Goal: Information Seeking & Learning: Learn about a topic

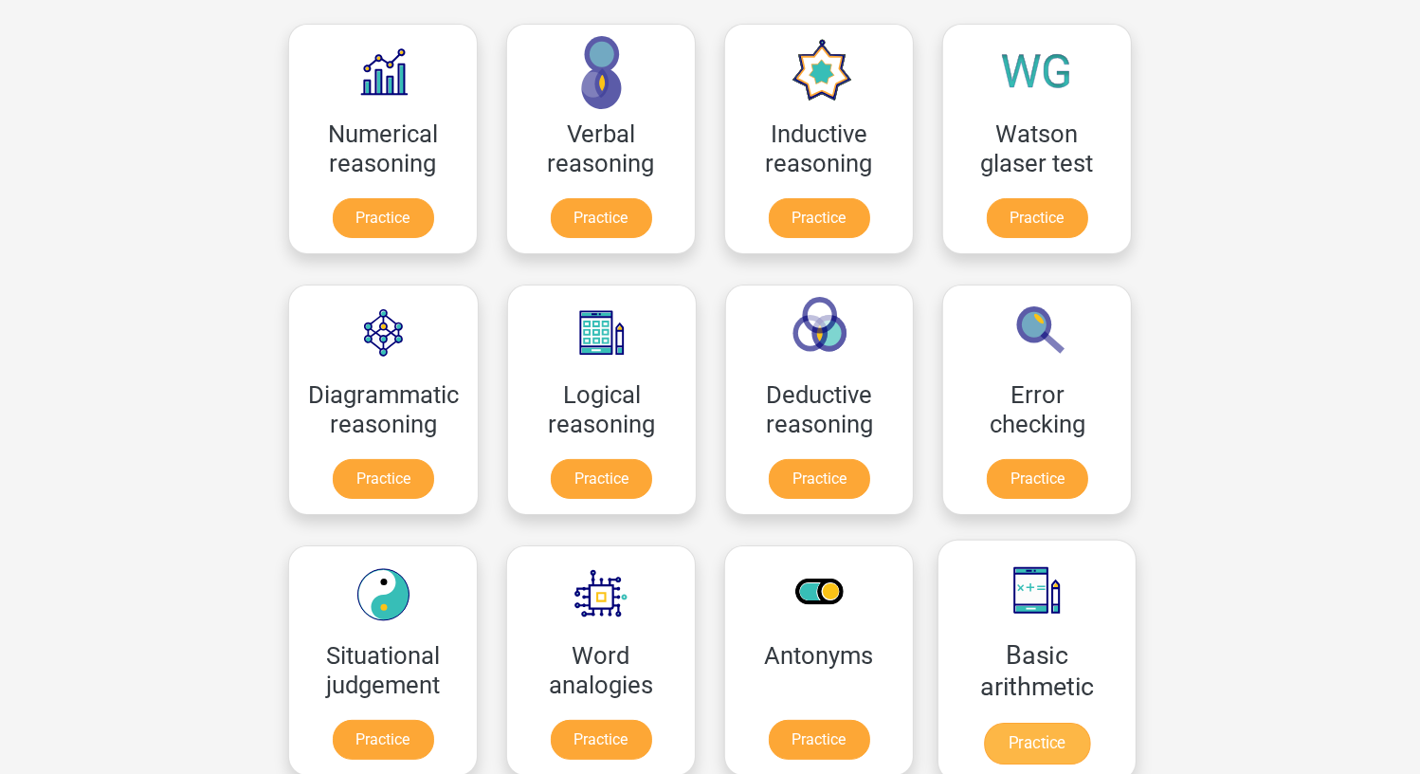
scroll to position [379, 0]
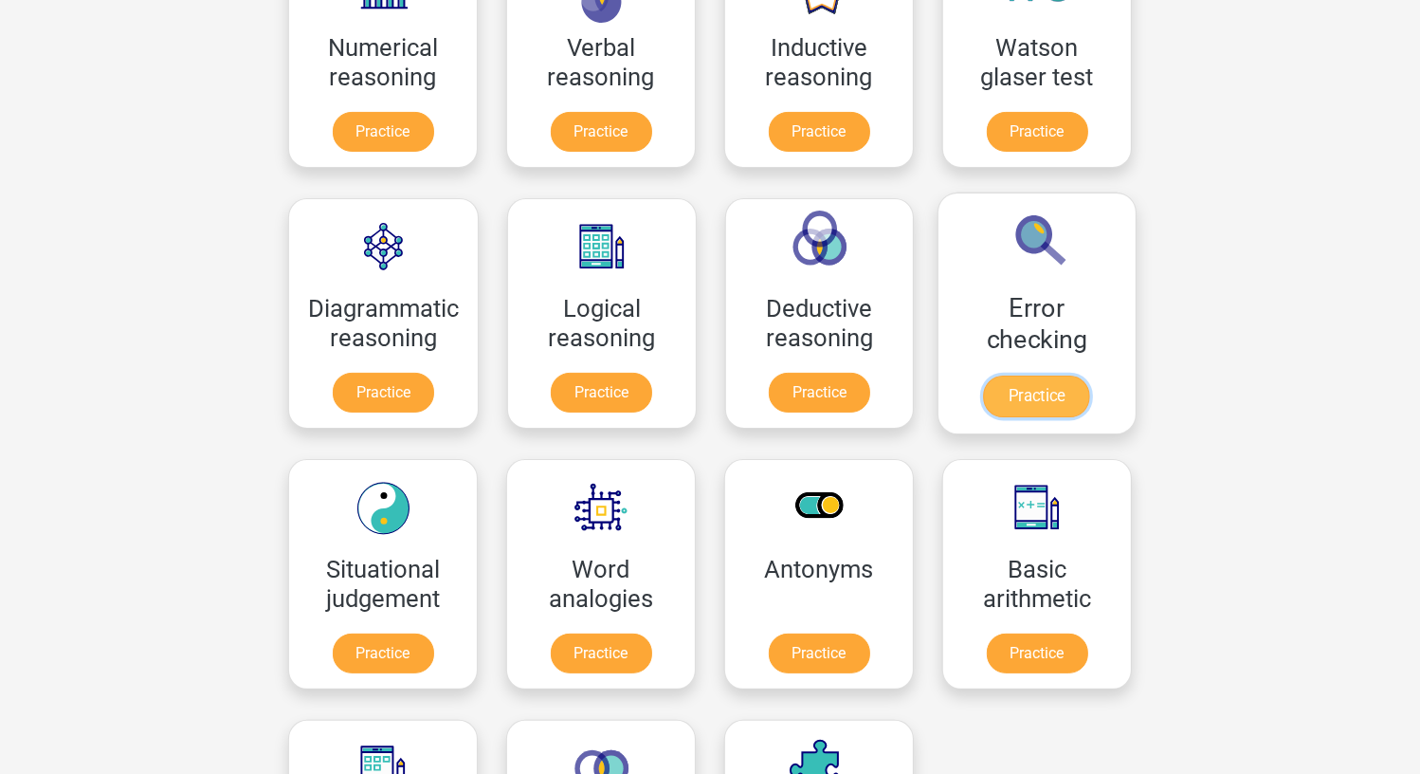
click at [1057, 375] on link "Practice" at bounding box center [1037, 396] width 106 height 42
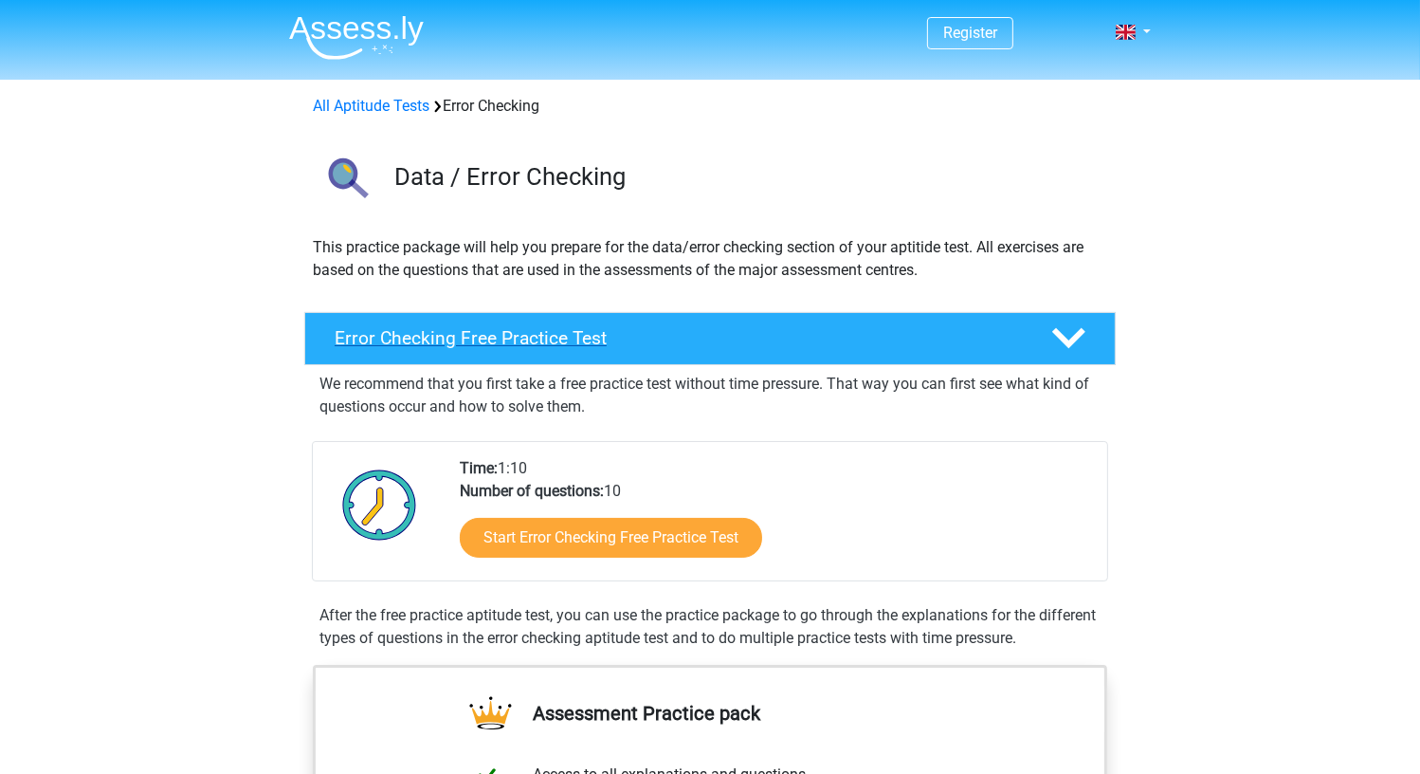
click at [547, 341] on h4 "Error Checking Free Practice Test" at bounding box center [678, 338] width 686 height 22
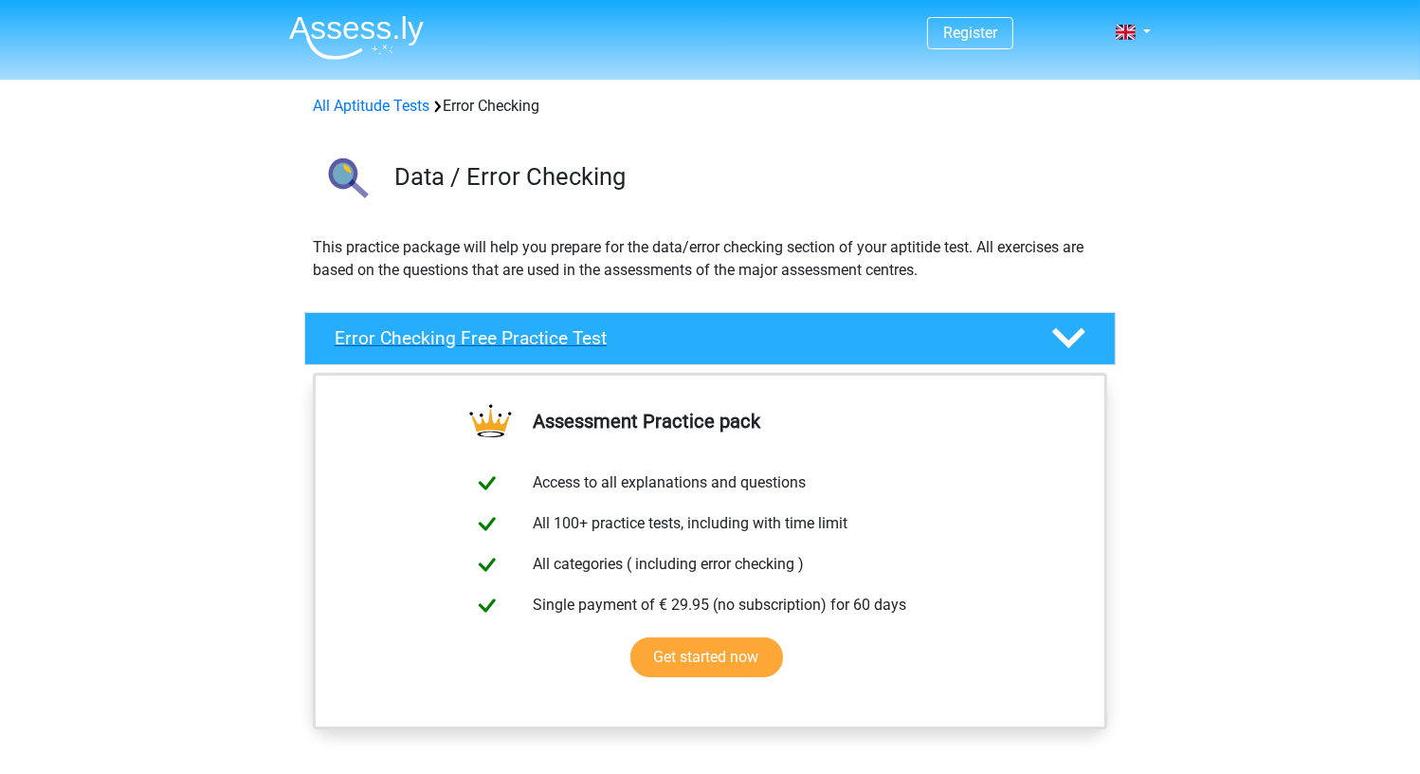
click at [547, 341] on h4 "Error Checking Free Practice Test" at bounding box center [678, 338] width 686 height 22
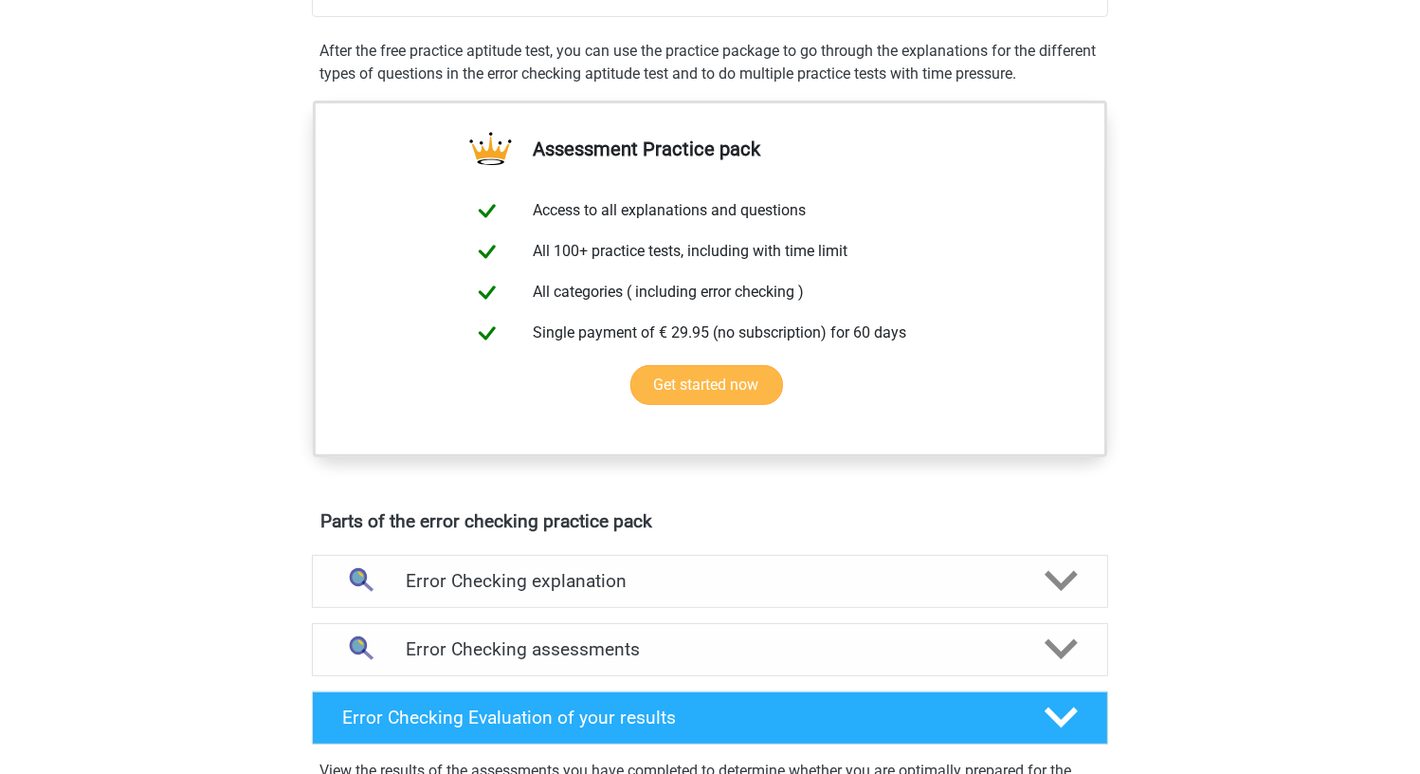
scroll to position [569, 0]
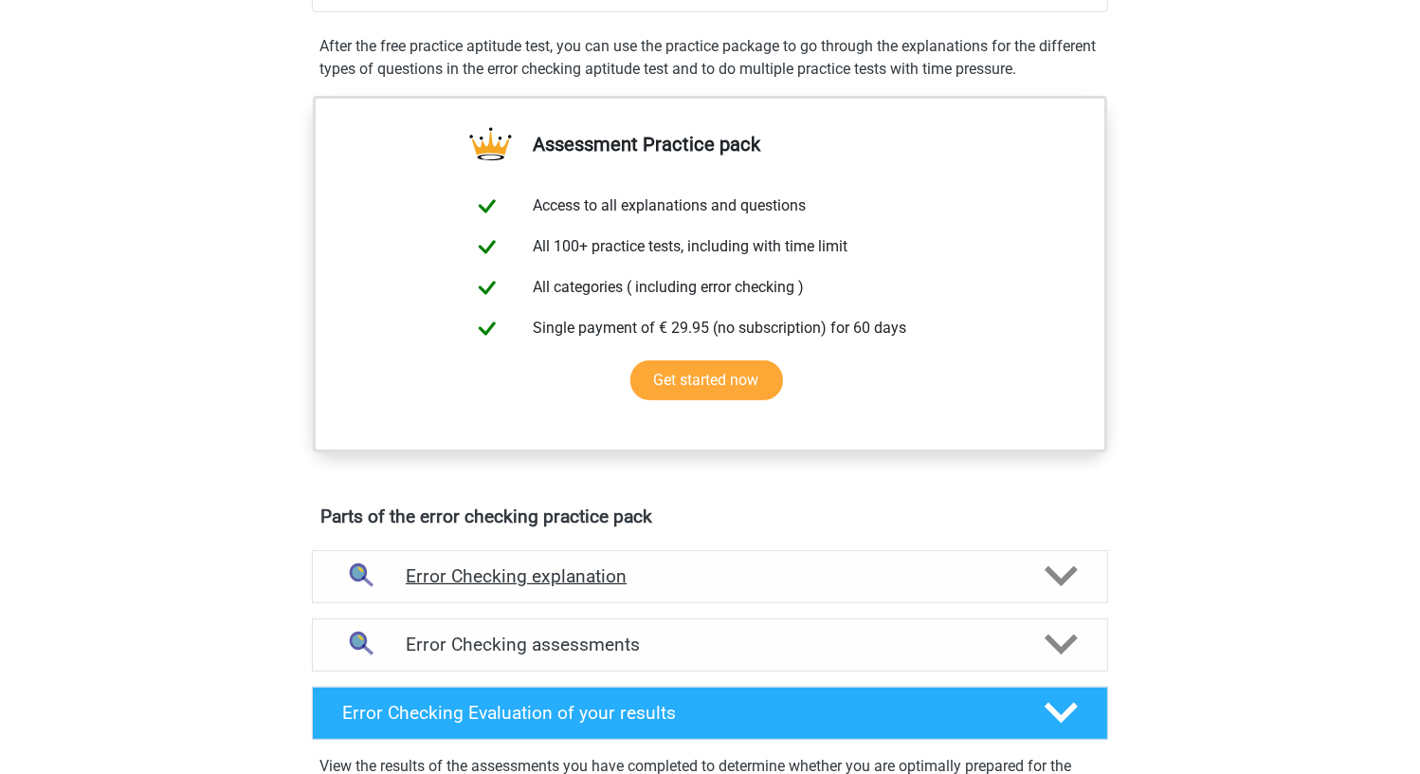
click at [498, 586] on div "Error Checking explanation" at bounding box center [710, 576] width 796 height 53
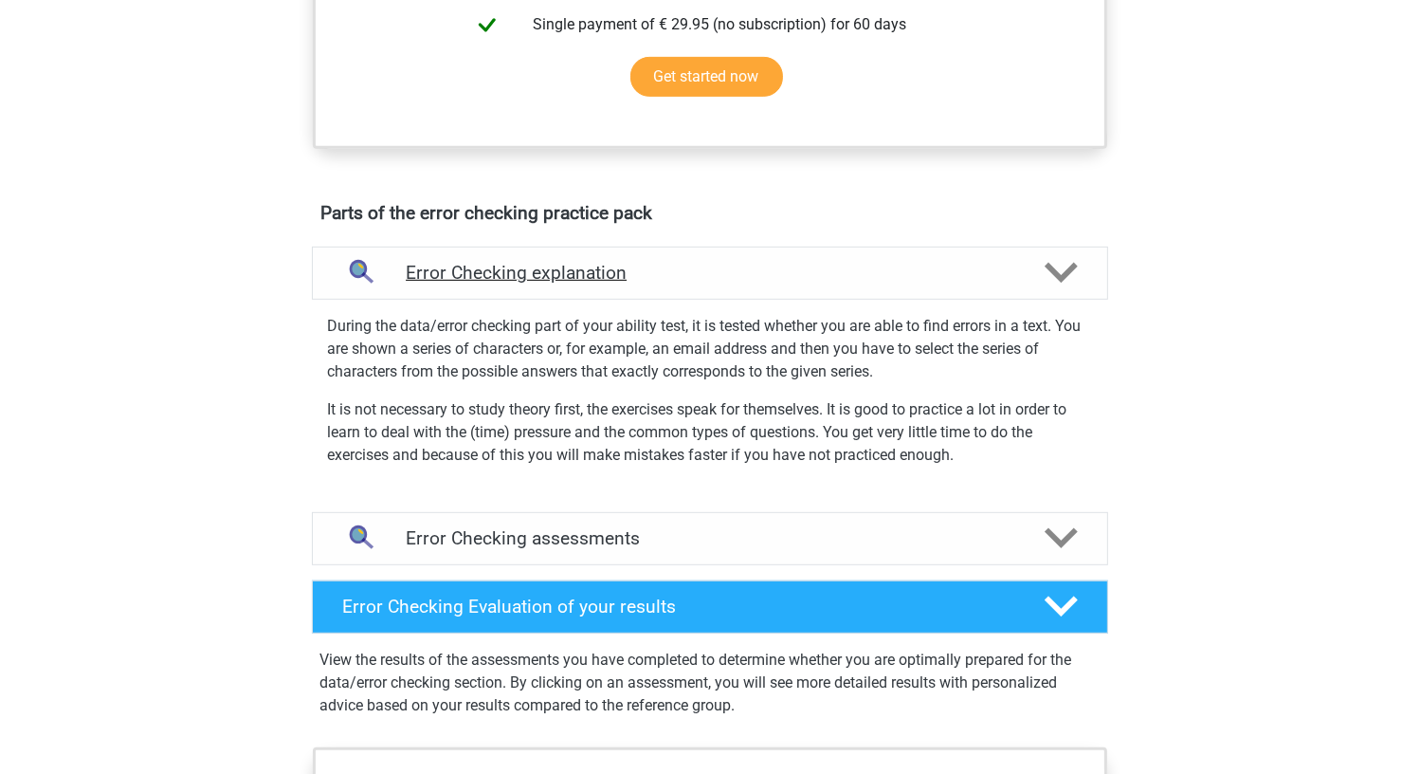
scroll to position [948, 0]
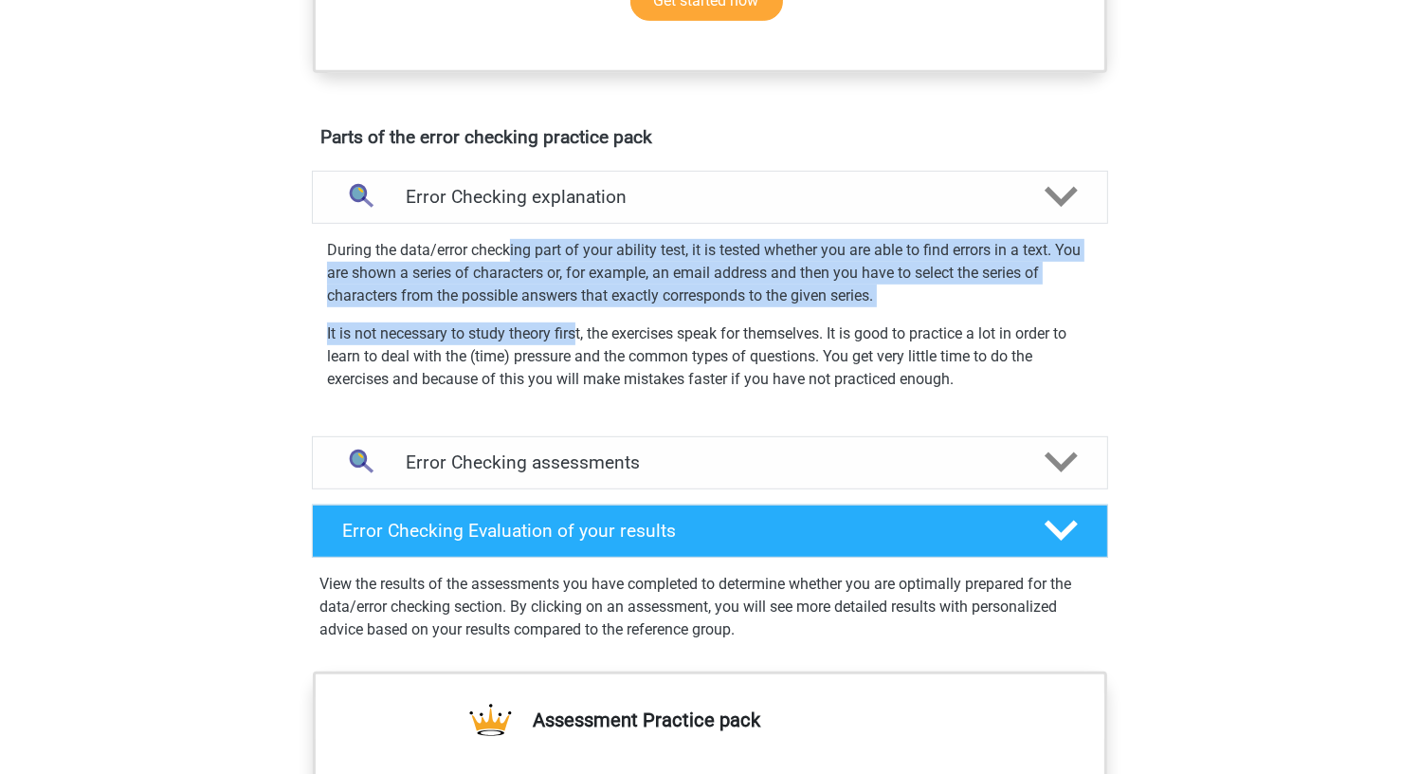
drag, startPoint x: 511, startPoint y: 242, endPoint x: 578, endPoint y: 306, distance: 93.2
click at [578, 306] on div "During the data/error checking part of your ability test, it is tested whether …" at bounding box center [710, 310] width 812 height 159
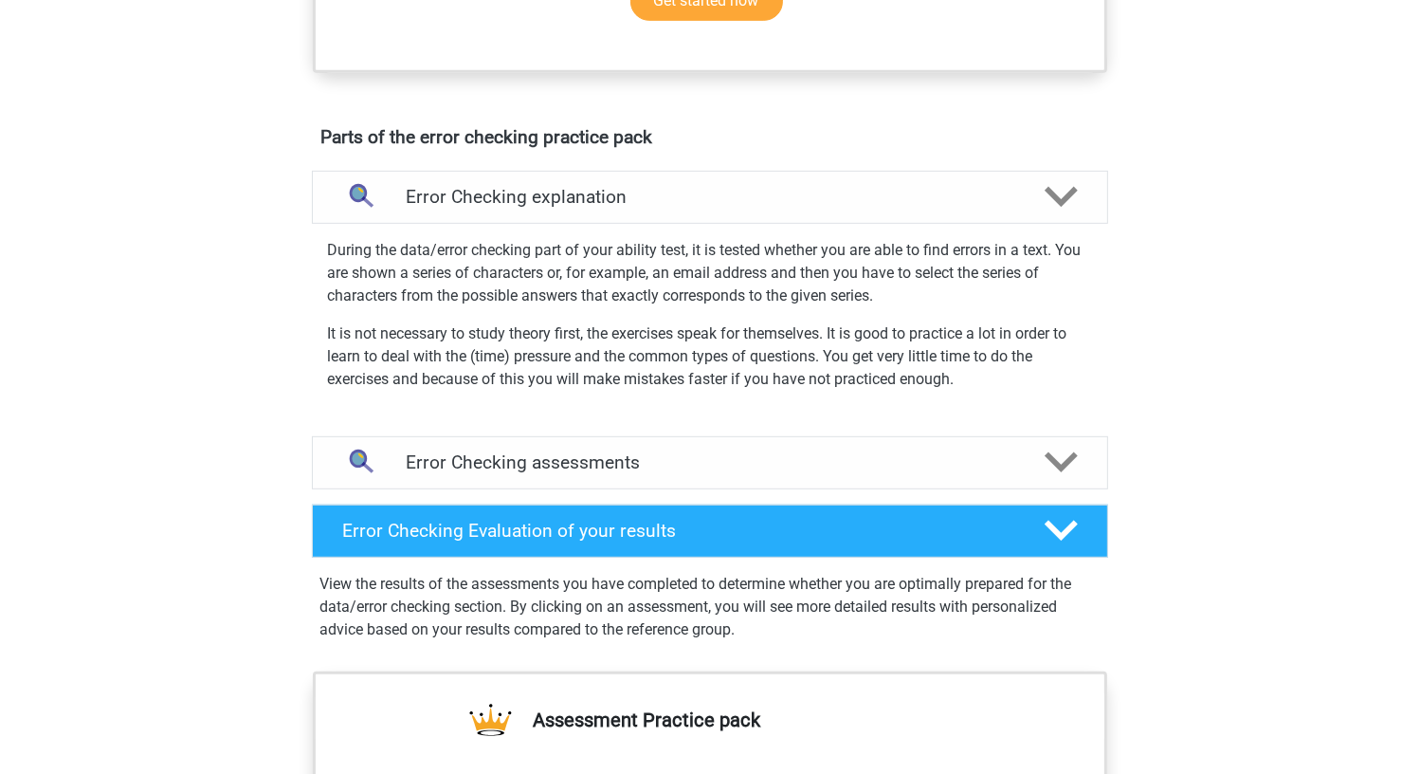
click at [959, 376] on p "It is not necessary to study theory first, the exercises speak for themselves. …" at bounding box center [710, 356] width 766 height 68
click at [733, 458] on h4 "Error Checking assessments" at bounding box center [710, 462] width 609 height 22
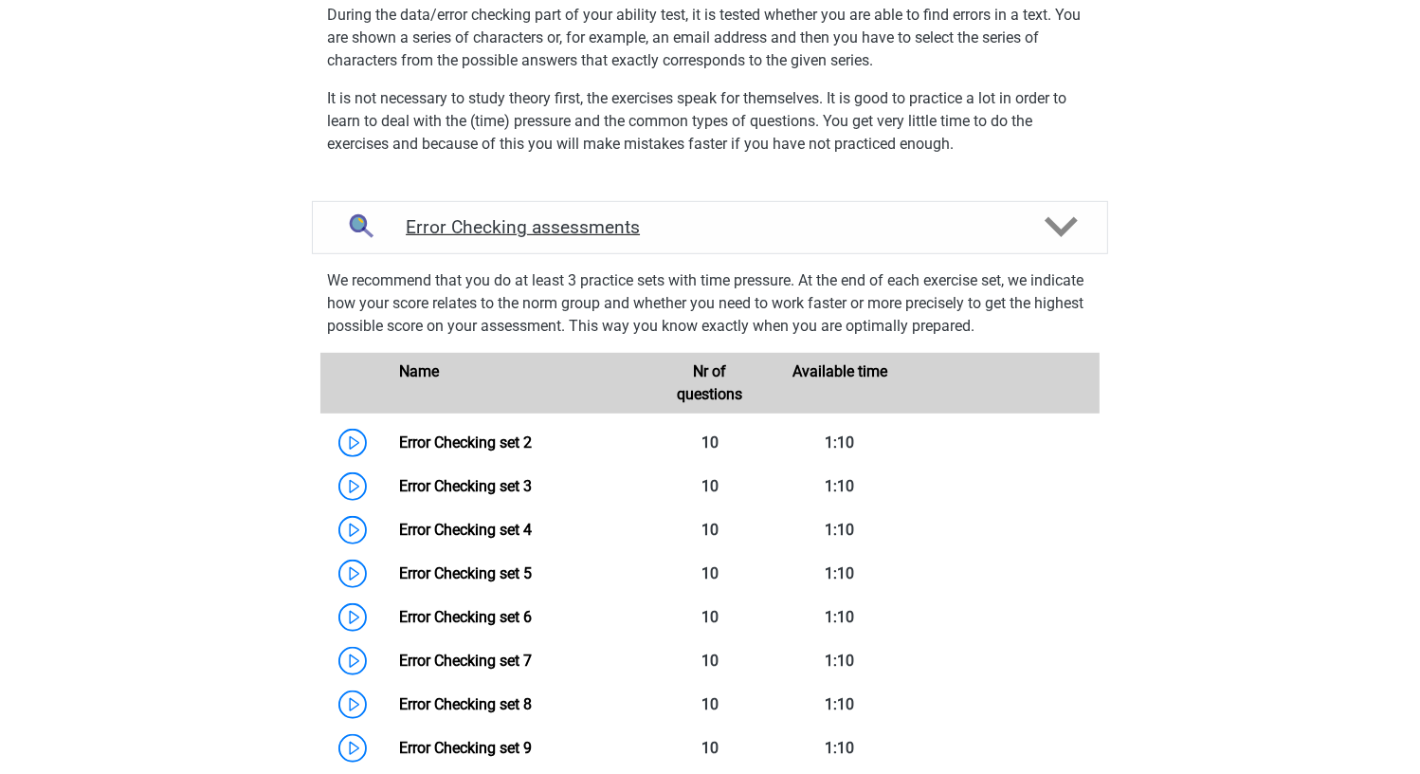
scroll to position [1232, 0]
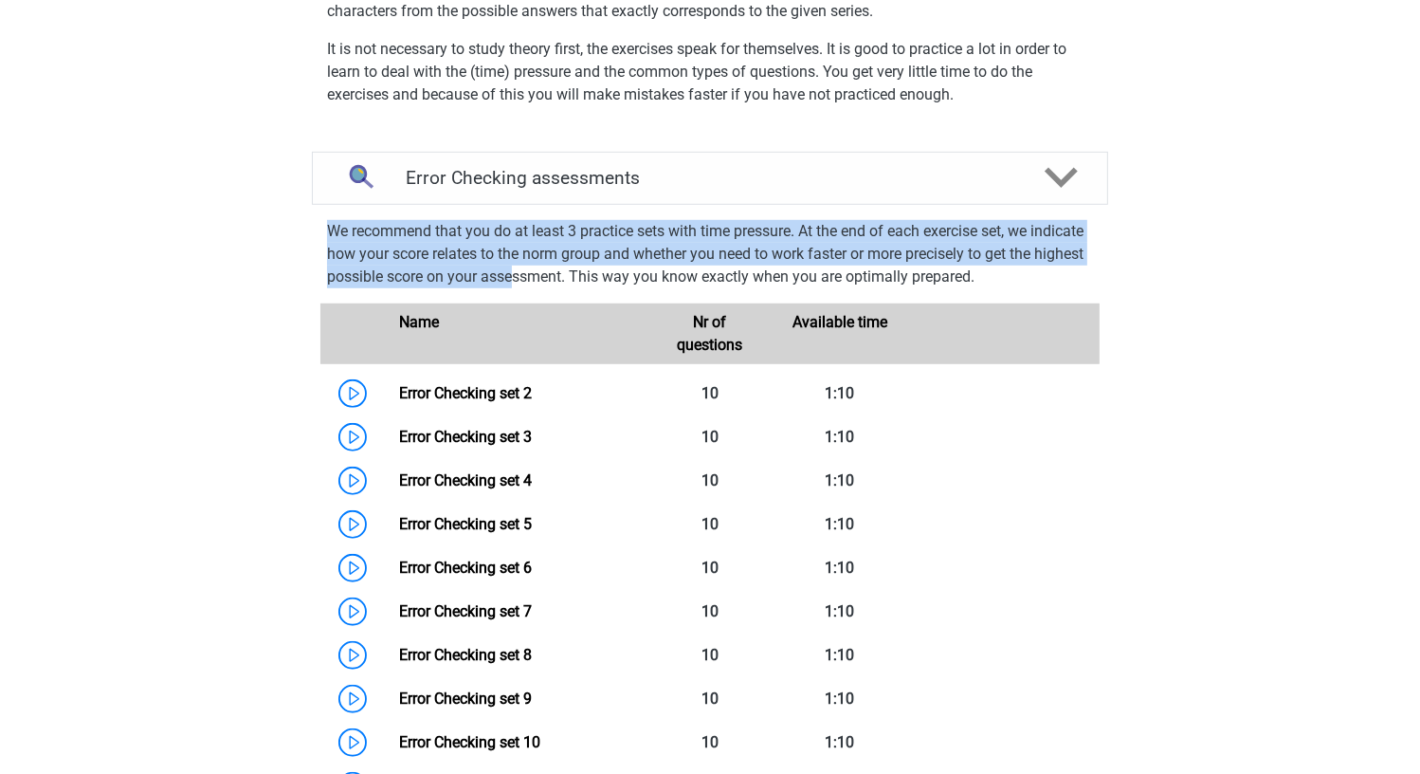
drag, startPoint x: 320, startPoint y: 229, endPoint x: 595, endPoint y: 279, distance: 279.3
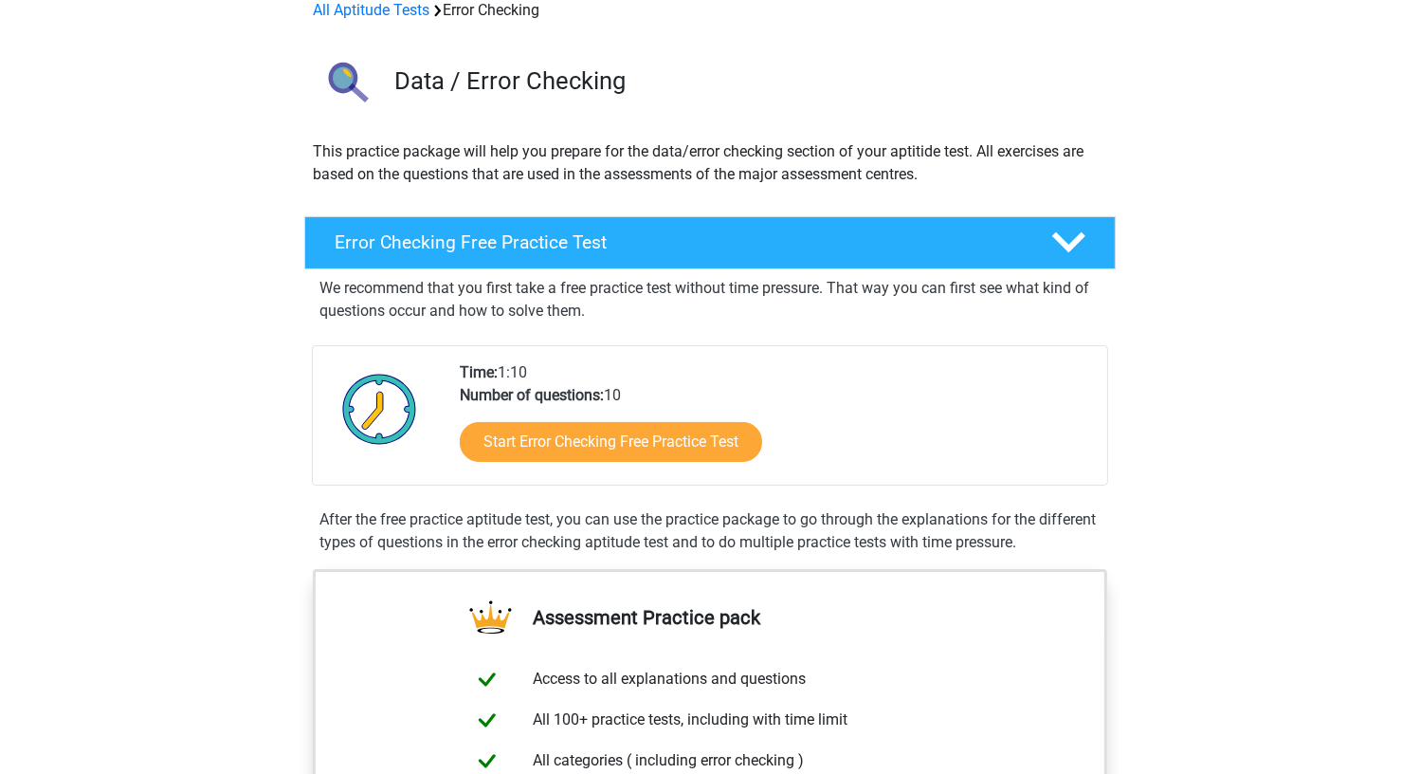
scroll to position [0, 0]
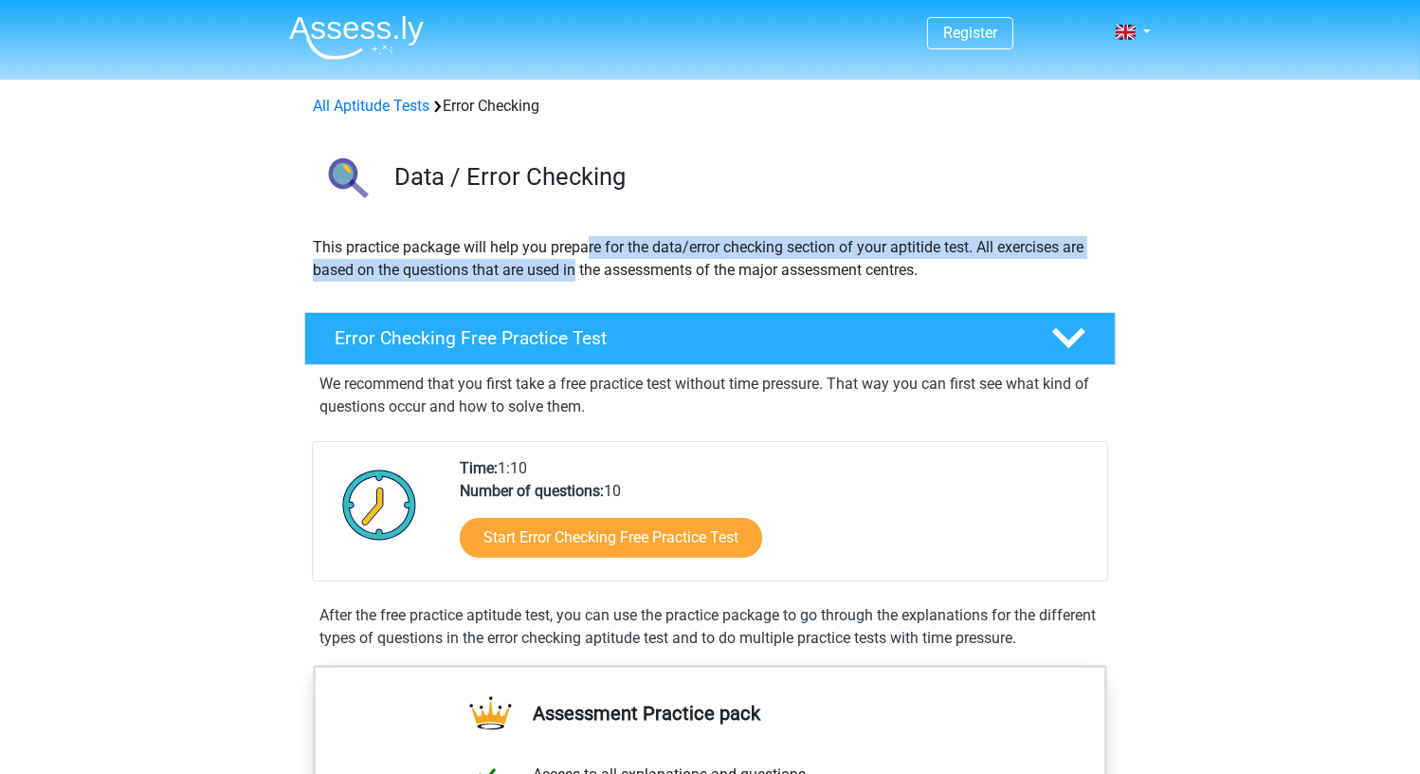
drag, startPoint x: 591, startPoint y: 241, endPoint x: 574, endPoint y: 287, distance: 49.5
click at [574, 287] on div "This practice package will help you prepare for the data/error checking section…" at bounding box center [710, 266] width 810 height 61
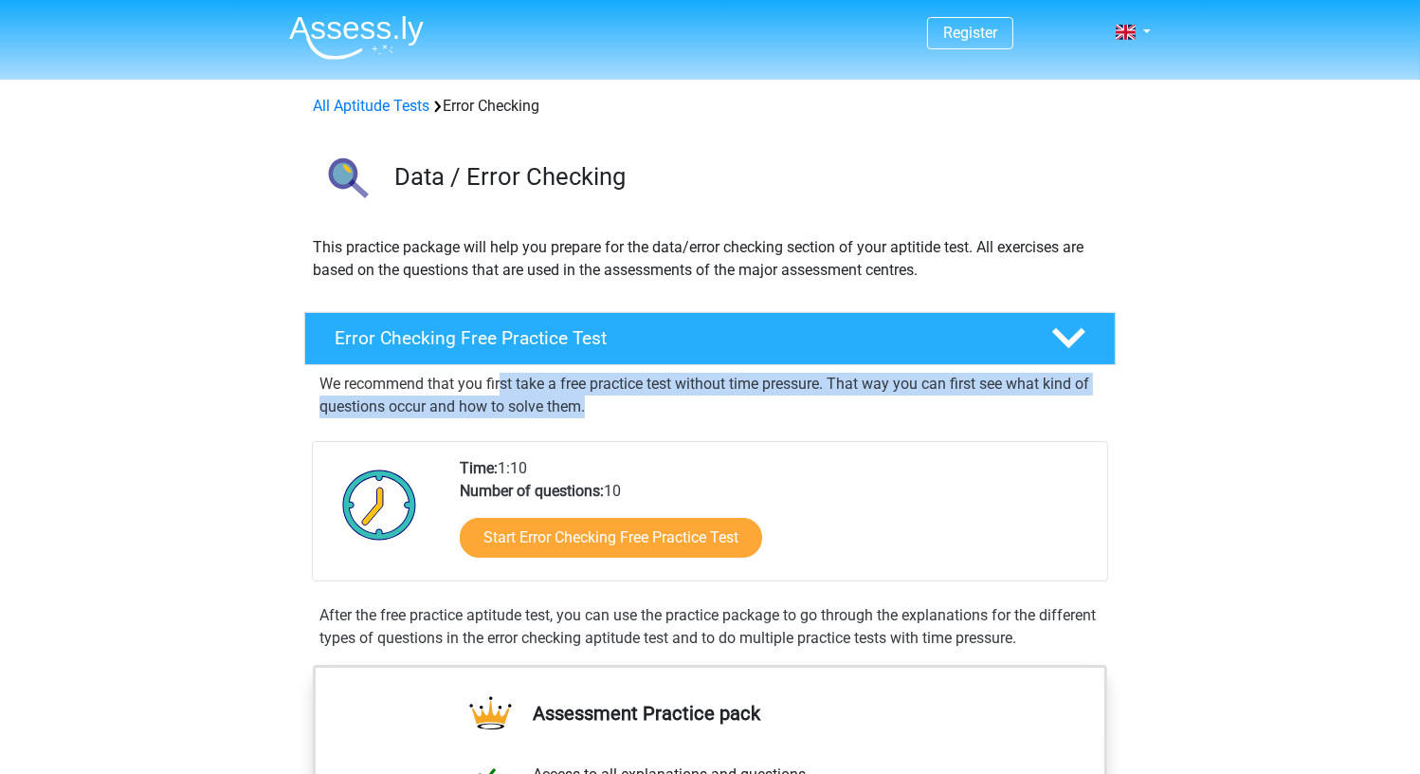
drag, startPoint x: 587, startPoint y: 399, endPoint x: 501, endPoint y: 392, distance: 86.6
click at [501, 392] on p "We recommend that you first take a free practice test without time pressure. Th…" at bounding box center [709, 396] width 781 height 46
click at [412, 108] on link "All Aptitude Tests" at bounding box center [371, 106] width 117 height 18
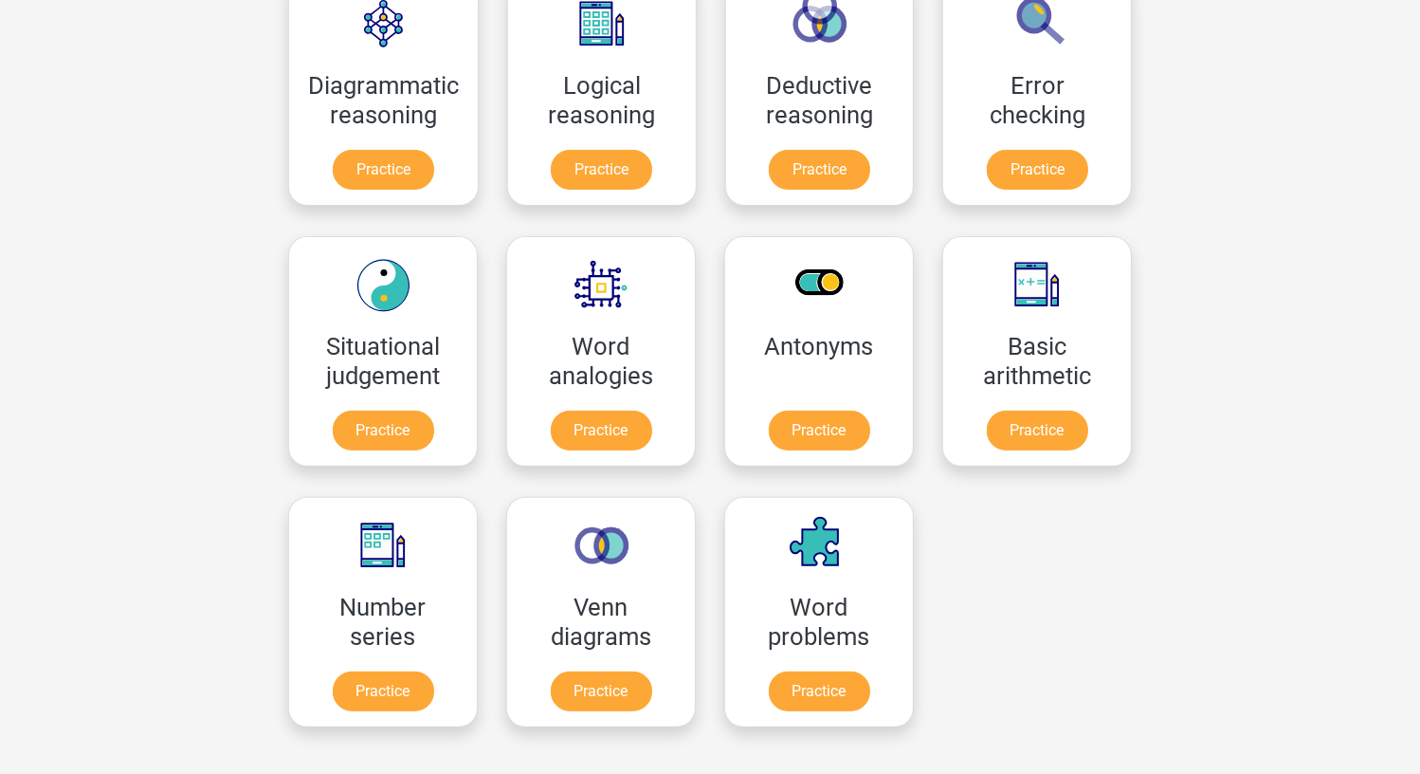
scroll to position [681, 0]
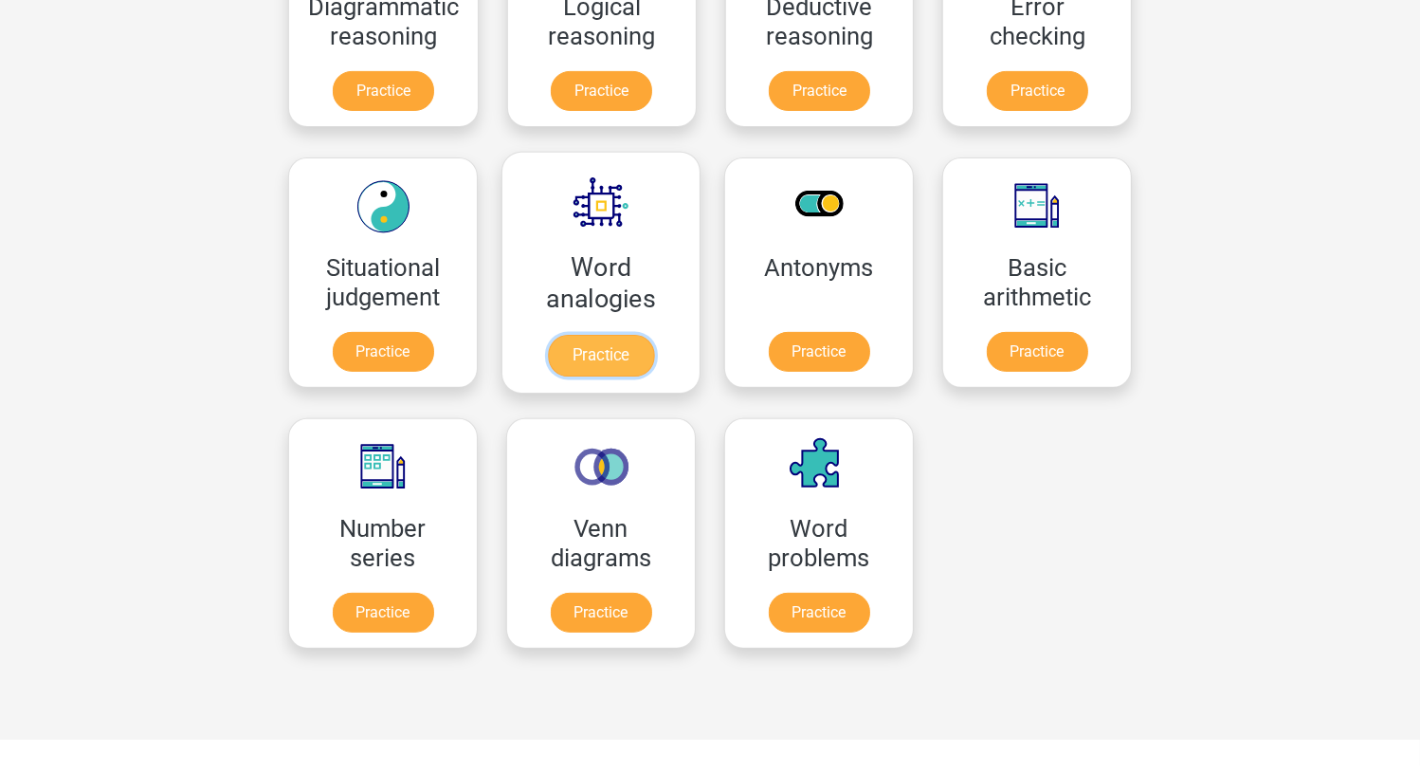
click at [598, 335] on link "Practice" at bounding box center [601, 356] width 106 height 42
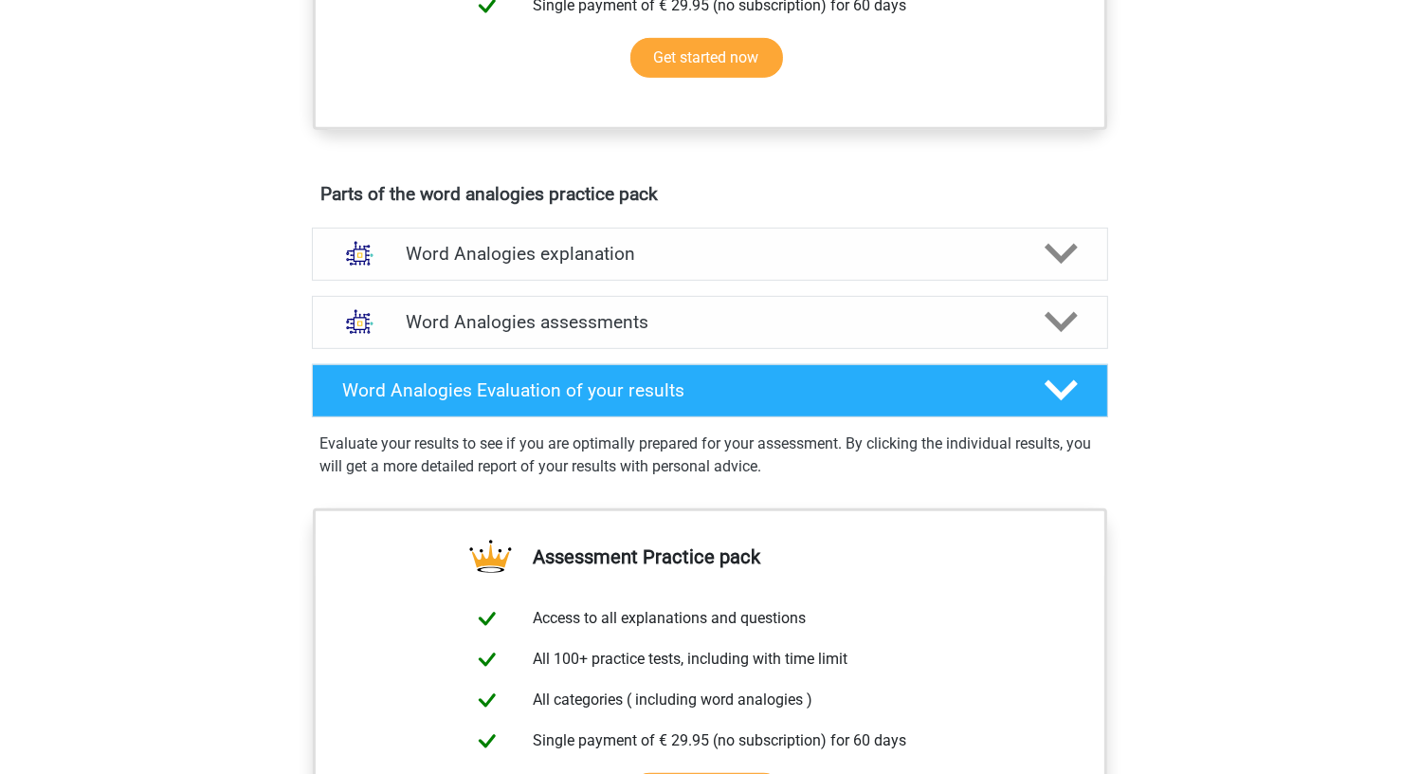
scroll to position [948, 0]
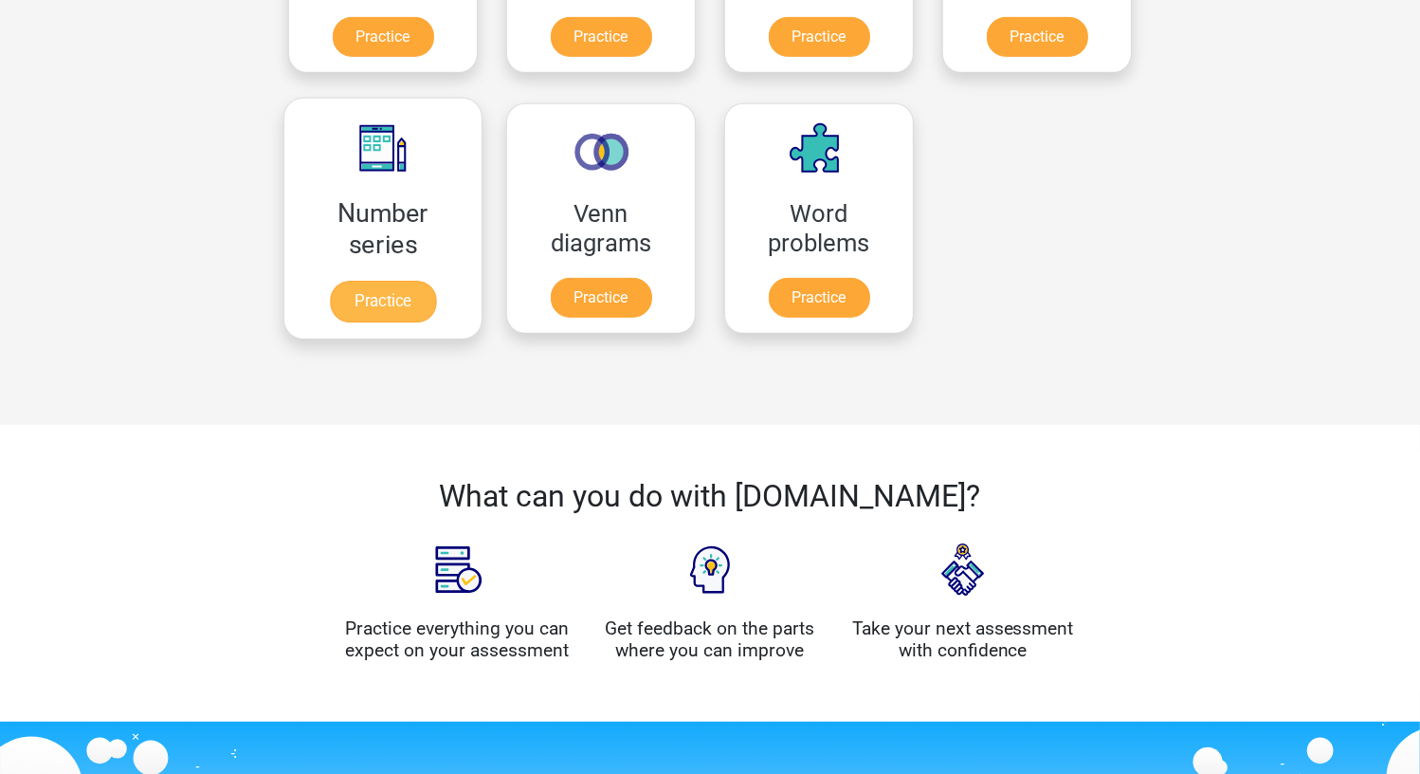
scroll to position [1060, 0]
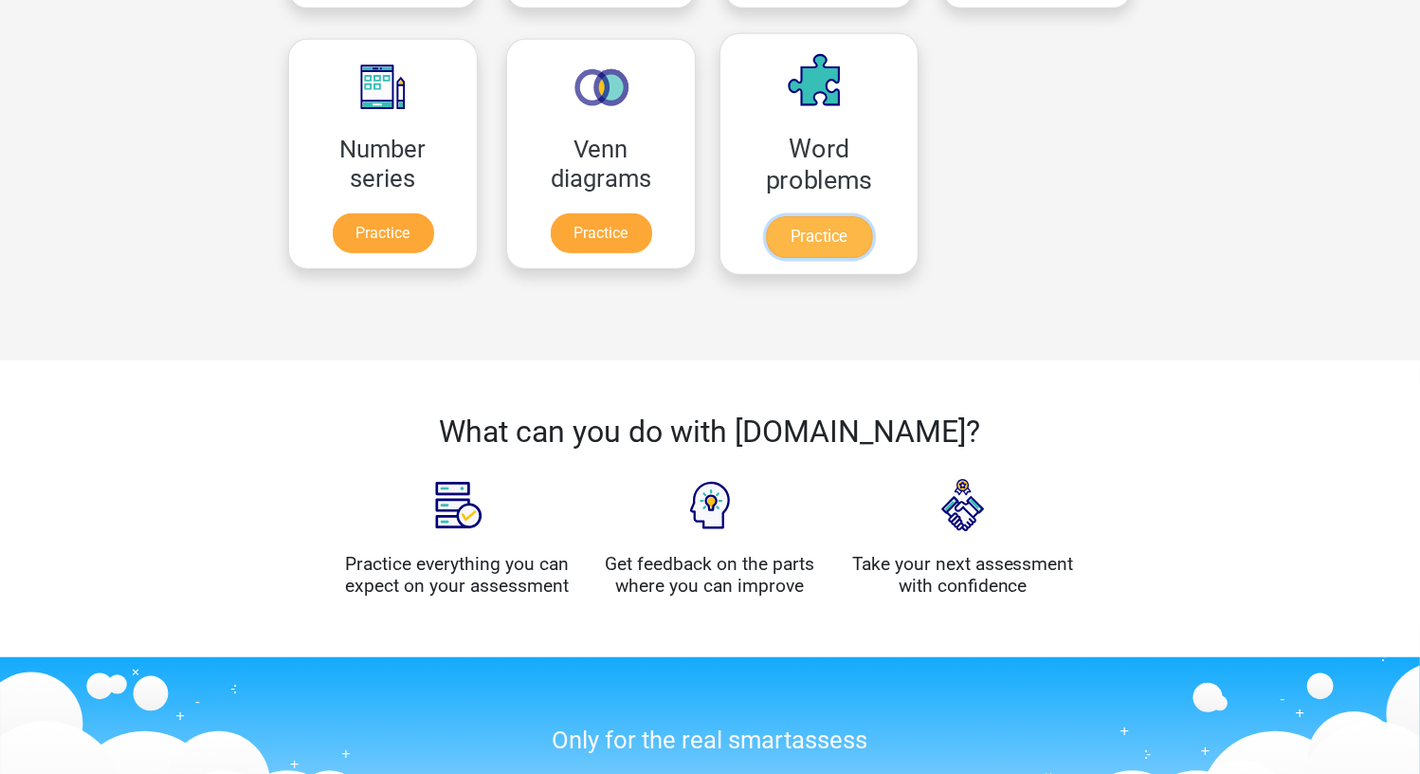
click at [784, 216] on link "Practice" at bounding box center [819, 237] width 106 height 42
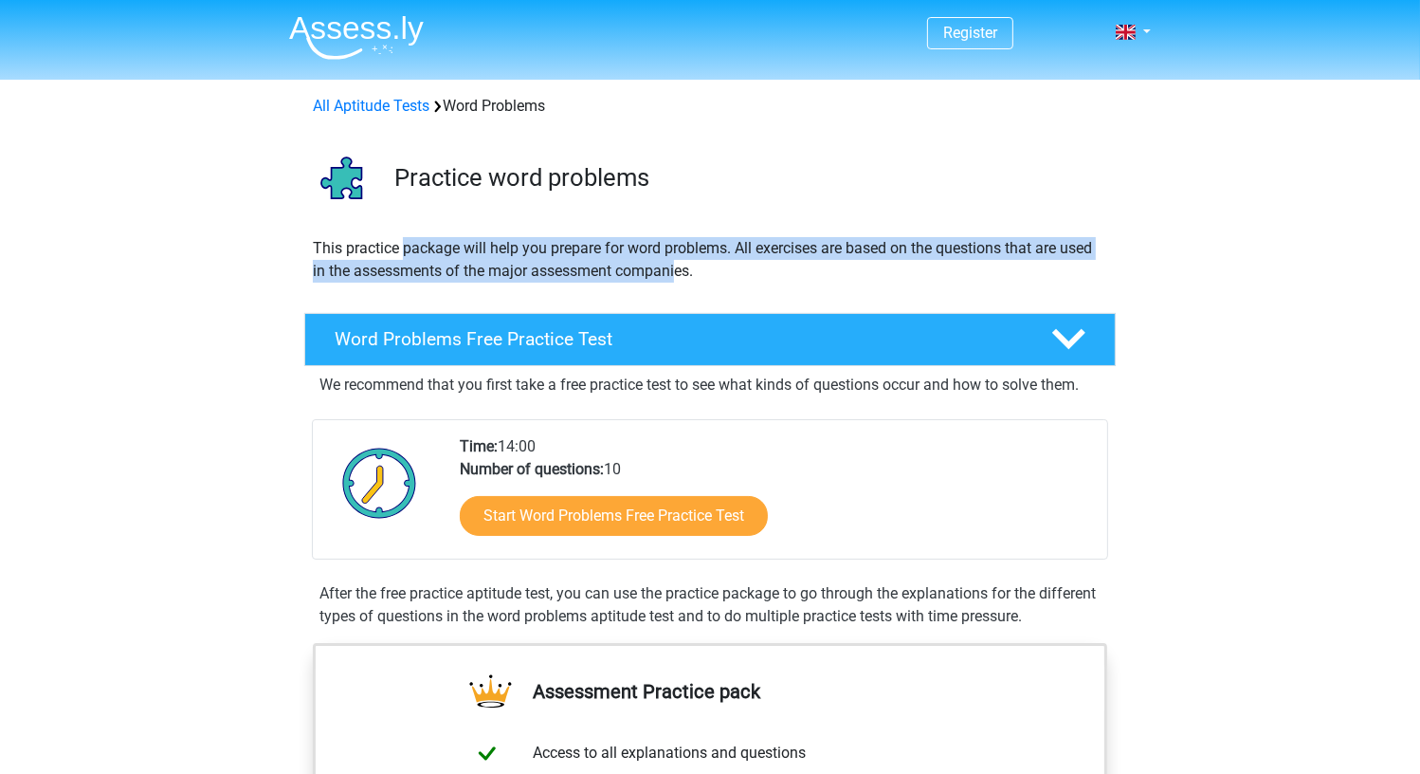
drag, startPoint x: 405, startPoint y: 242, endPoint x: 676, endPoint y: 281, distance: 273.9
click at [676, 281] on p "This practice package will help you prepare for word problems. All exercises ar…" at bounding box center [710, 260] width 794 height 46
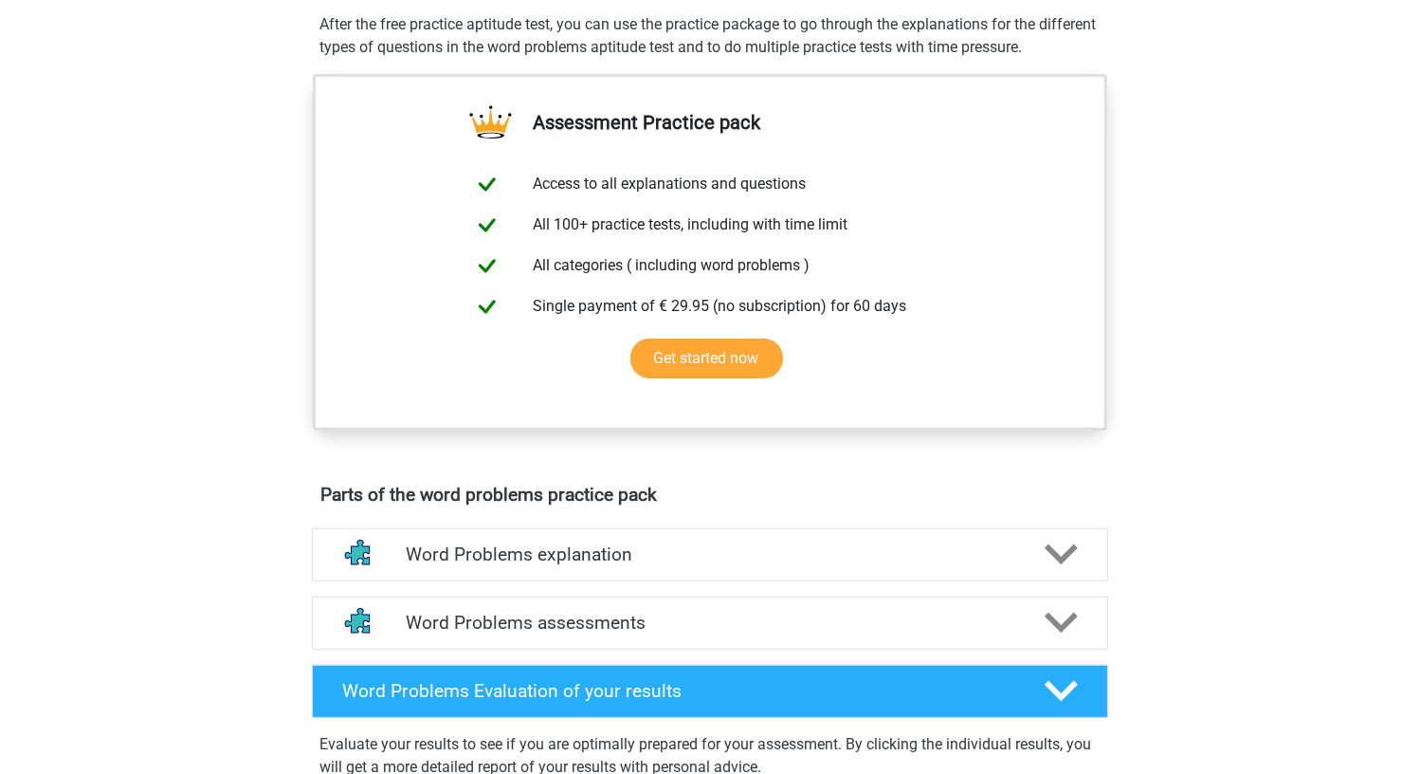
scroll to position [664, 0]
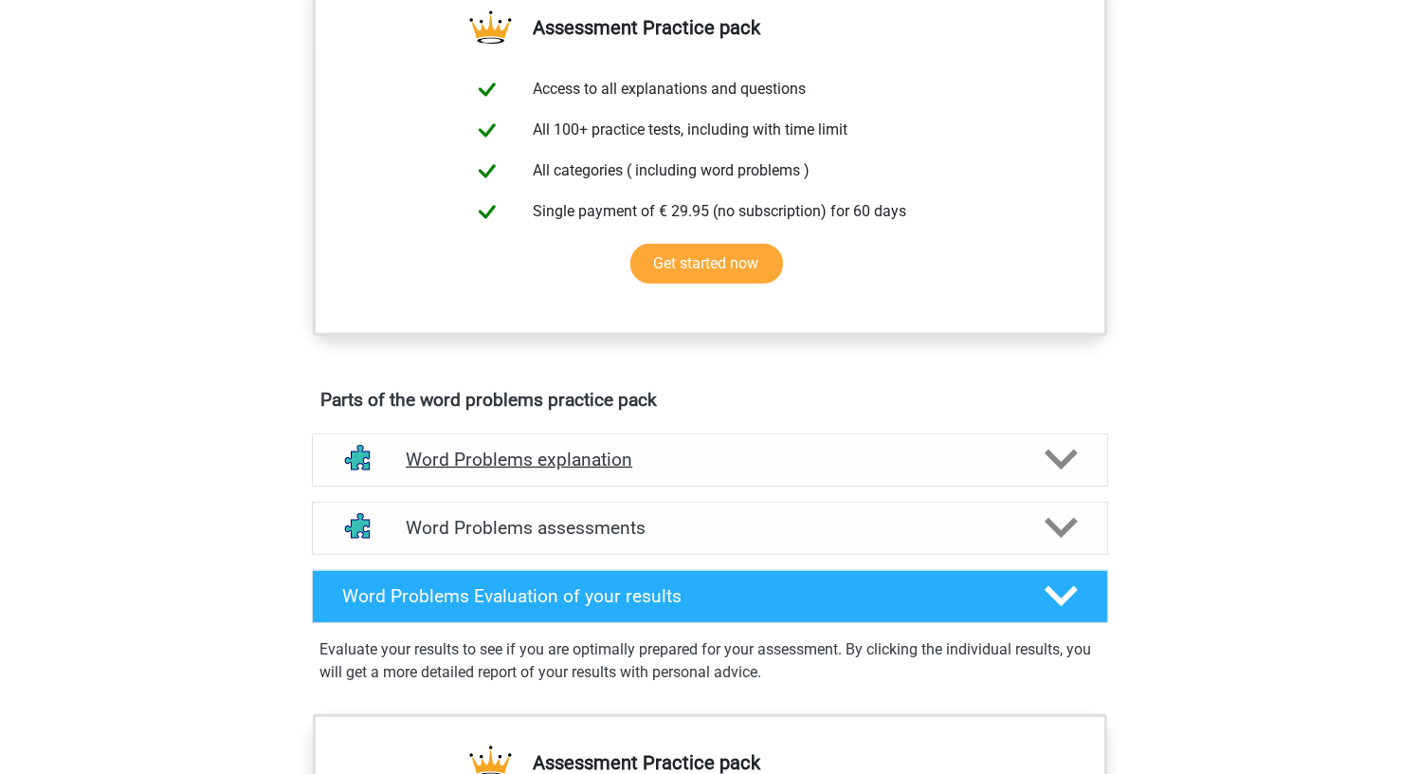
click at [534, 468] on h4 "Word Problems explanation" at bounding box center [710, 459] width 609 height 22
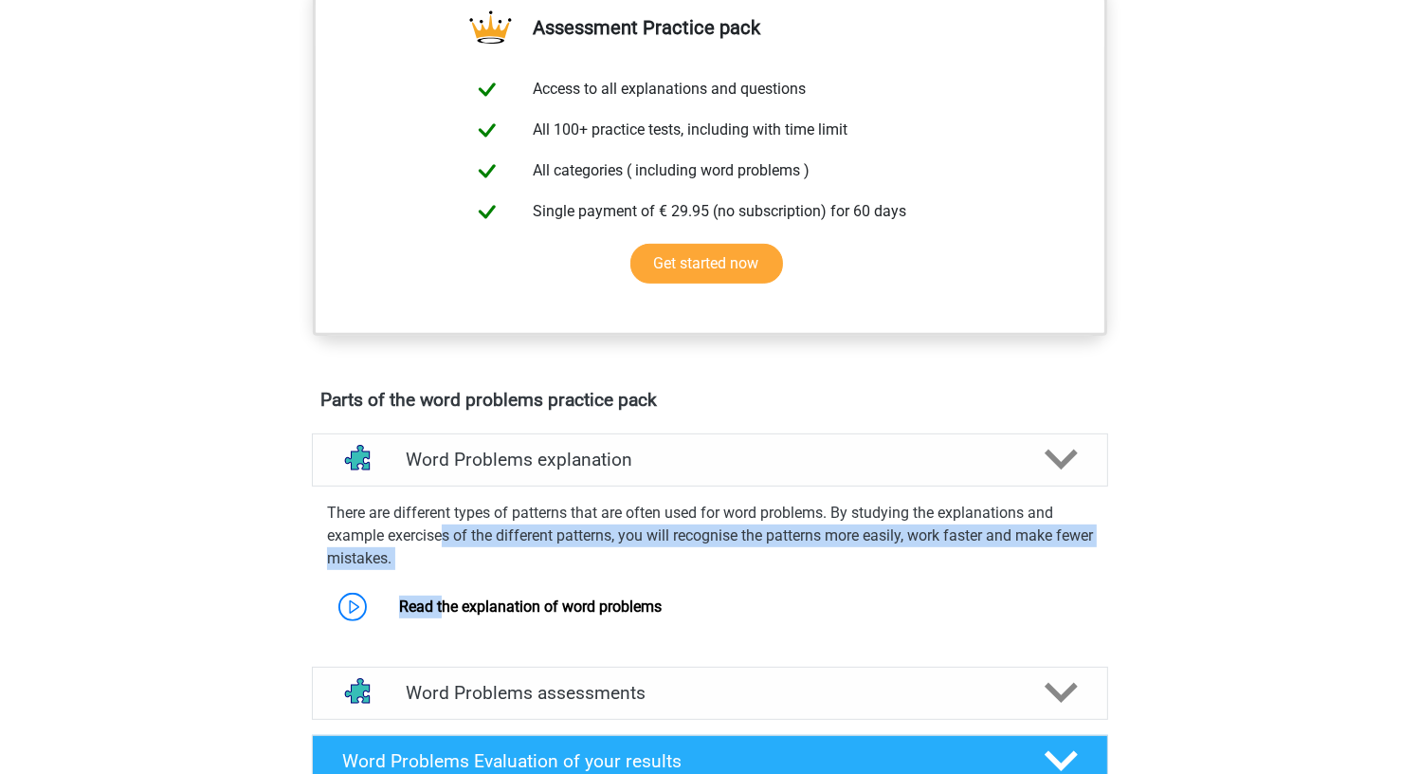
drag, startPoint x: 447, startPoint y: 530, endPoint x: 443, endPoint y: 572, distance: 41.9
click at [443, 572] on div "There are different types of patterns that are often used for word problems. By…" at bounding box center [710, 561] width 812 height 135
click at [491, 539] on p "There are different types of patterns that are often used for word problems. By…" at bounding box center [710, 536] width 766 height 68
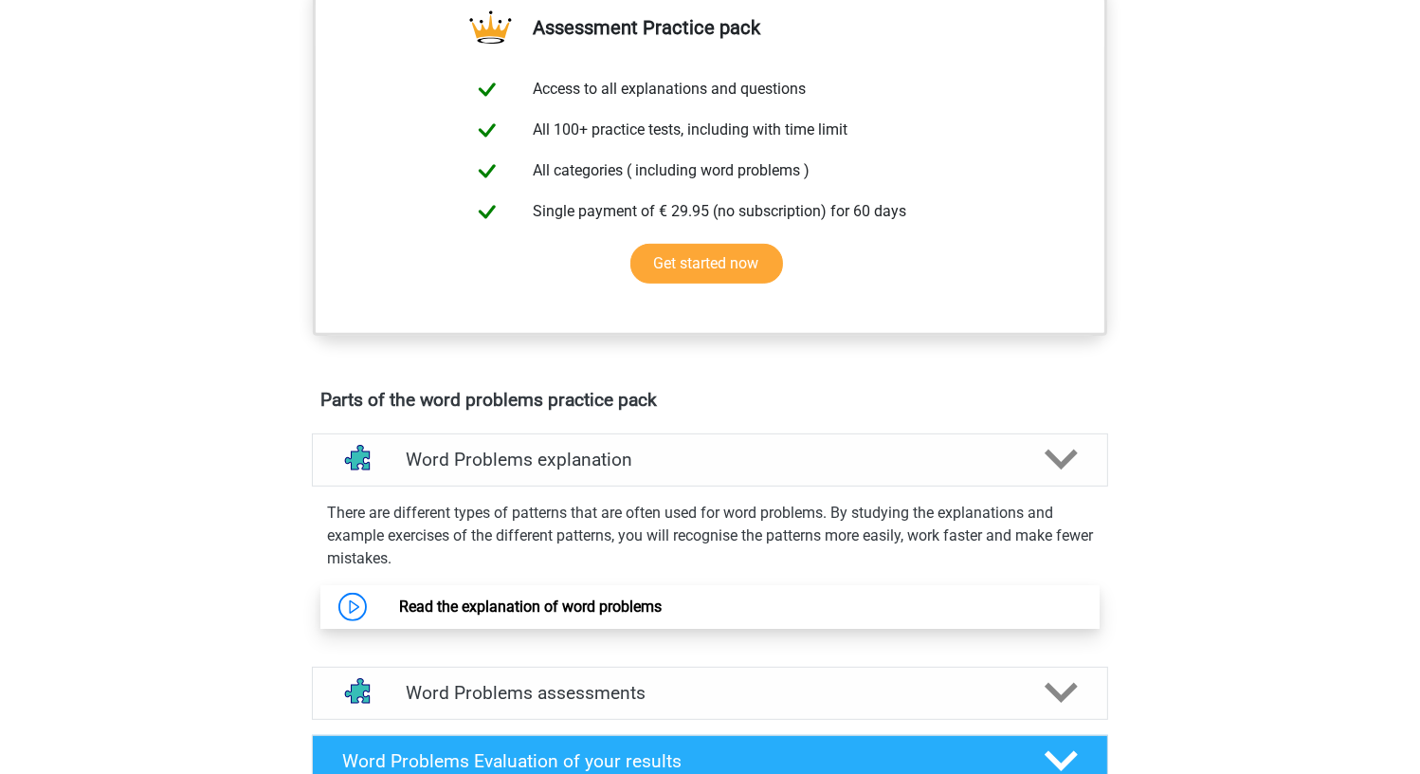
click at [417, 597] on link "Read the explanation of word problems" at bounding box center [530, 606] width 263 height 18
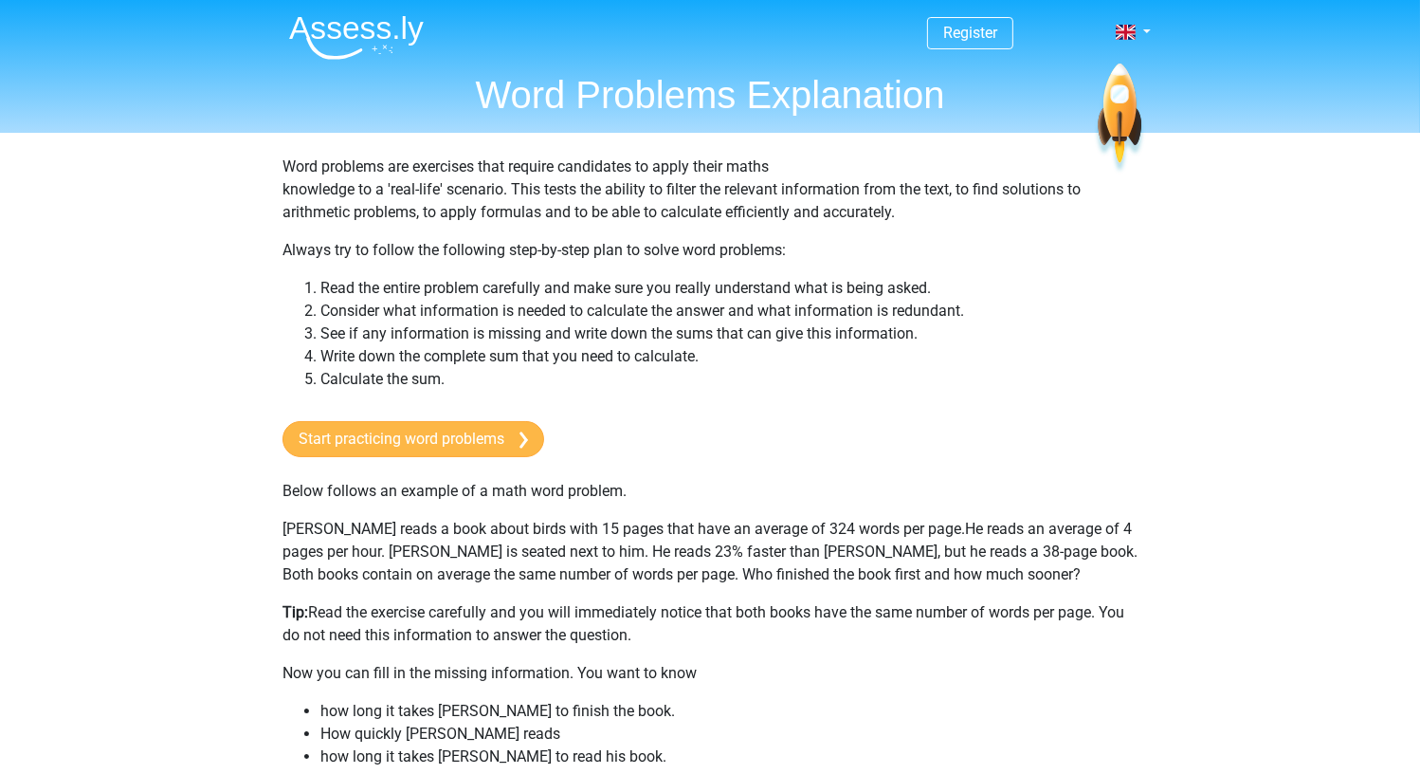
scroll to position [379, 0]
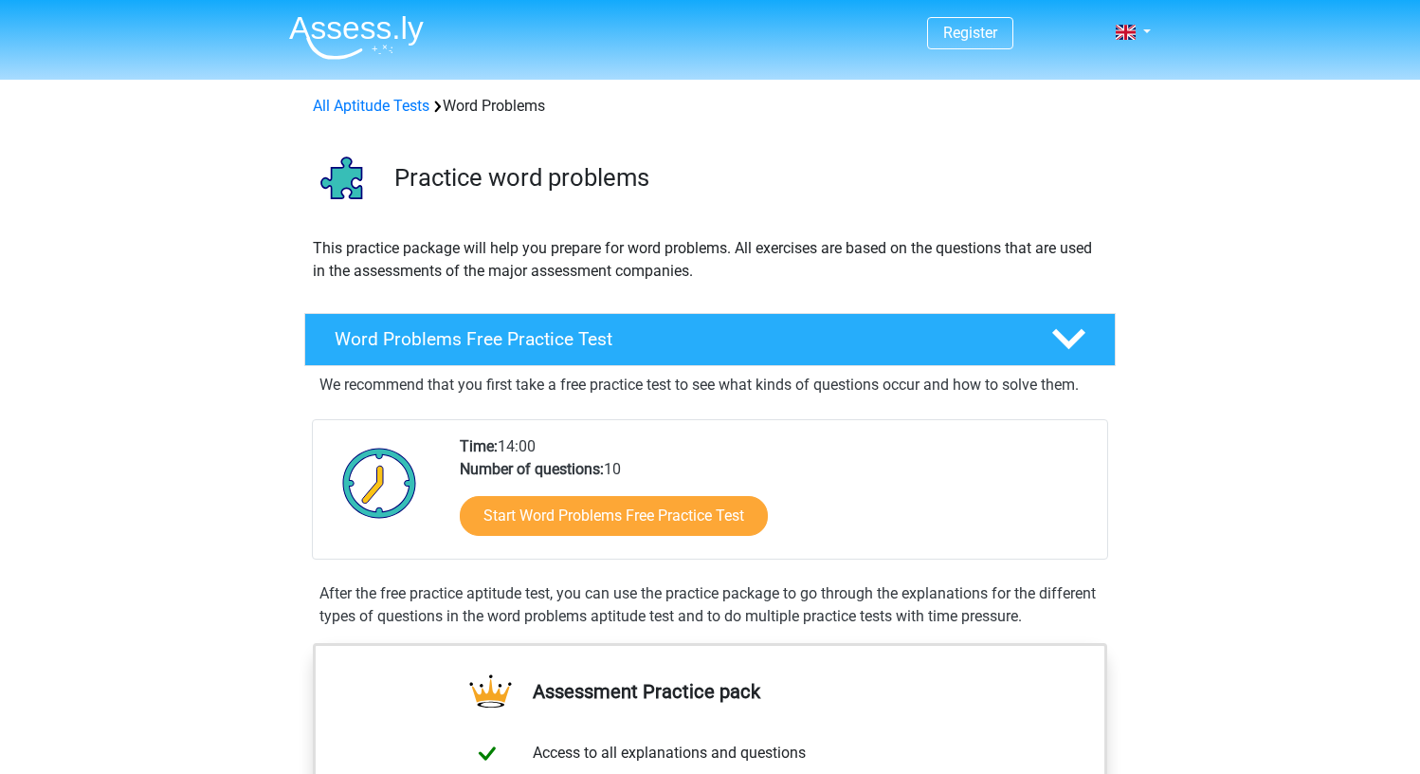
scroll to position [664, 0]
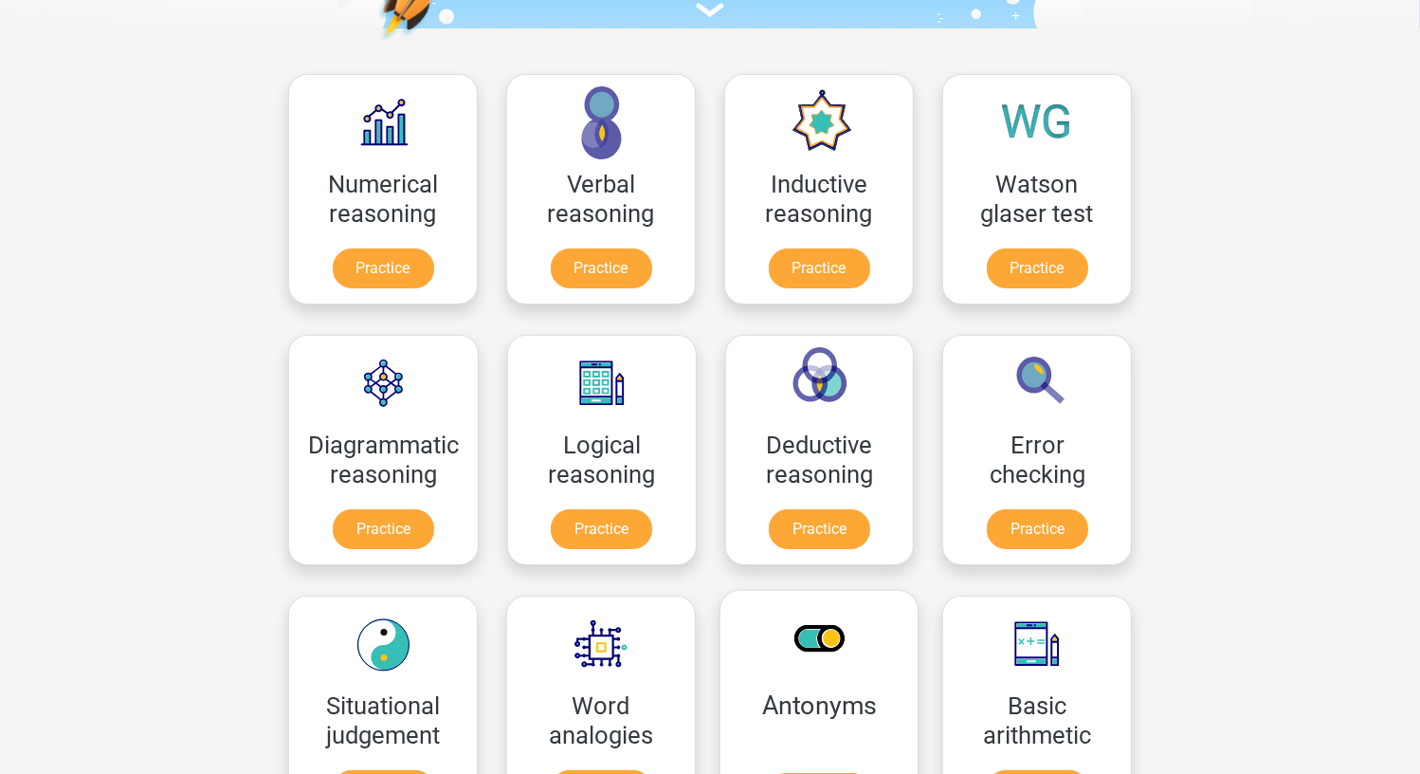
scroll to position [379, 0]
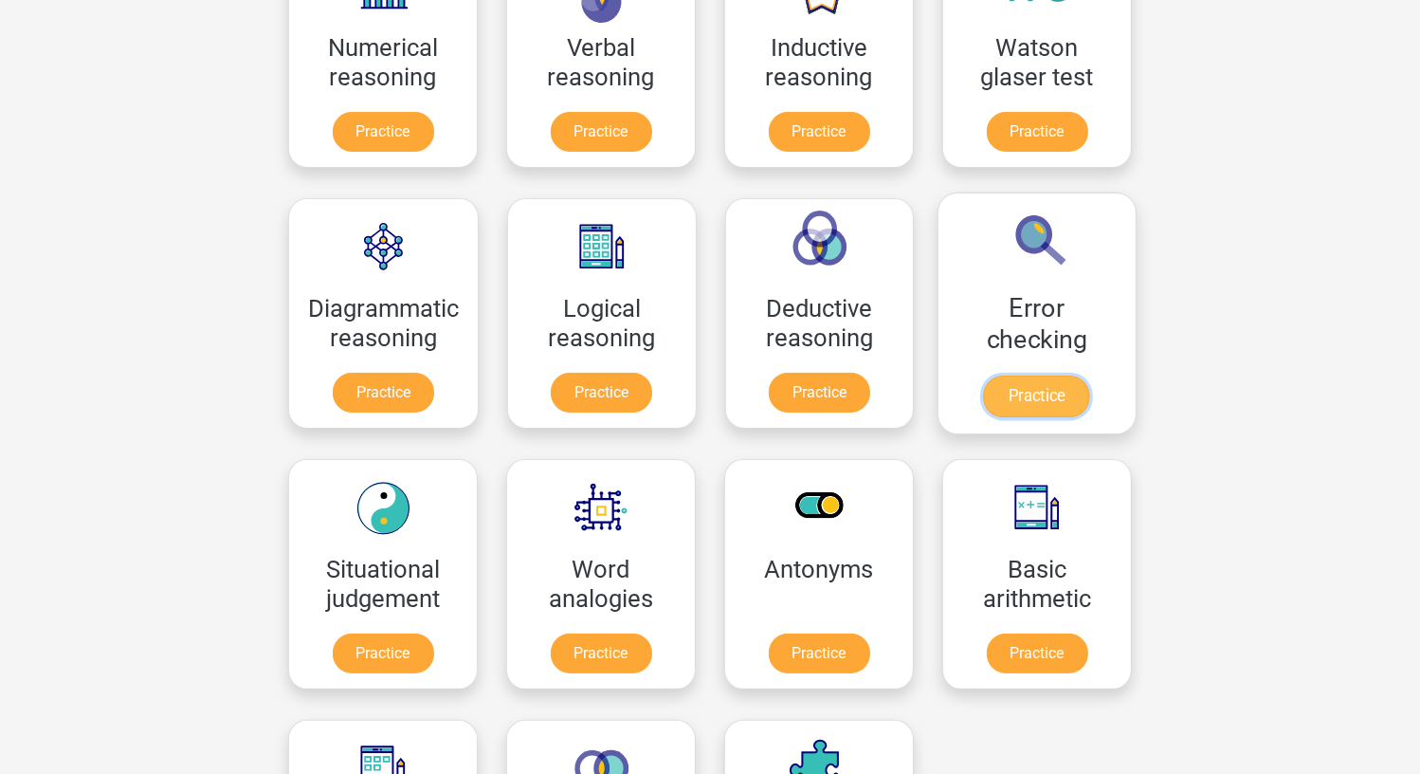
click at [1050, 381] on link "Practice" at bounding box center [1037, 396] width 106 height 42
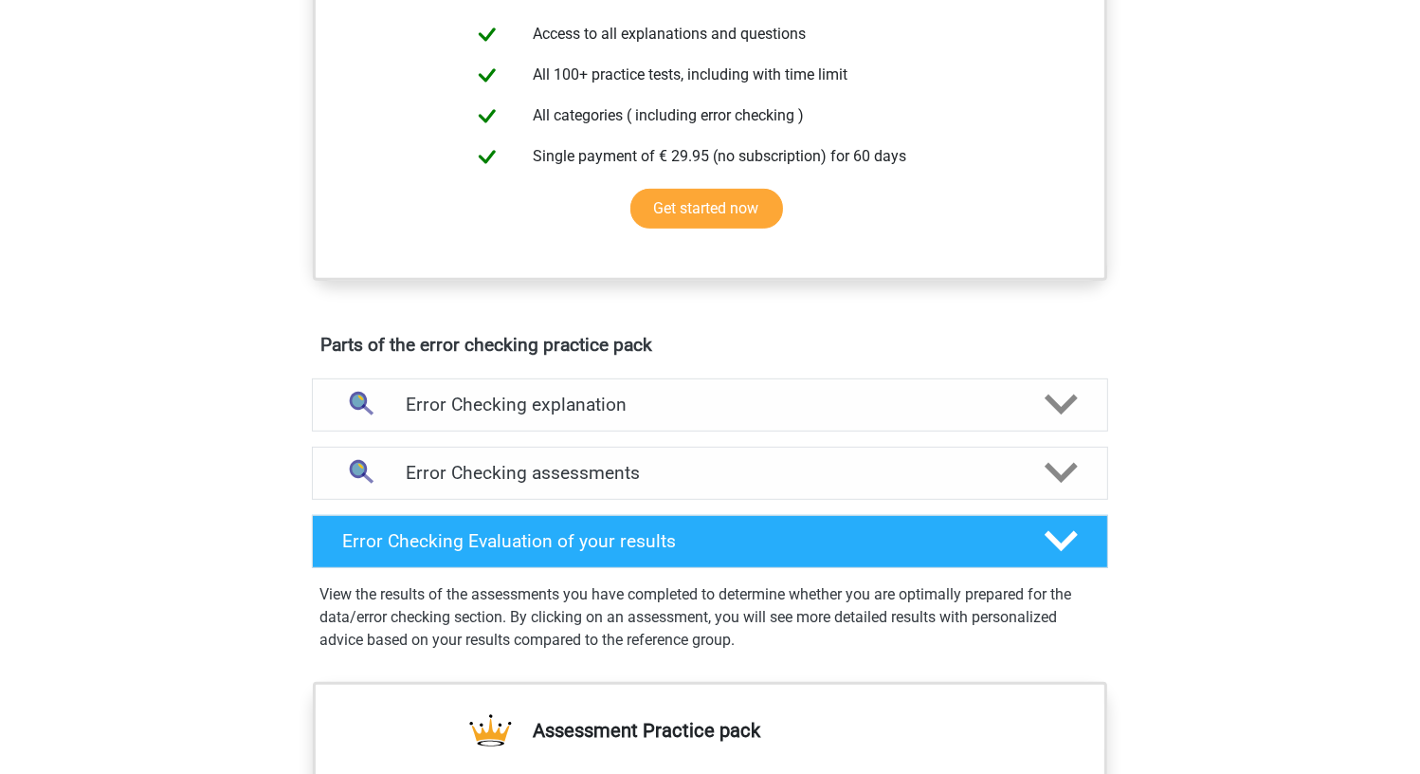
scroll to position [758, 0]
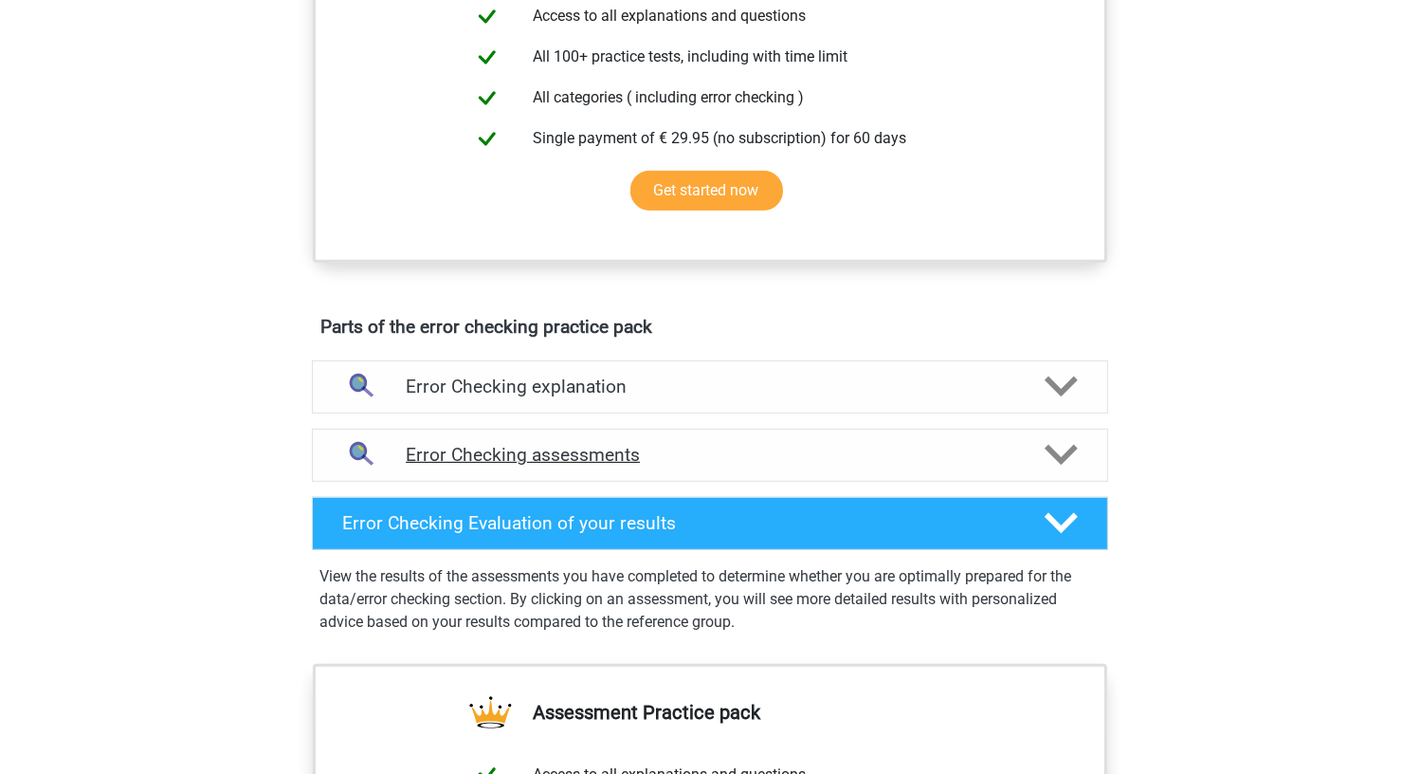
click at [571, 440] on div "Error Checking assessments" at bounding box center [710, 455] width 796 height 53
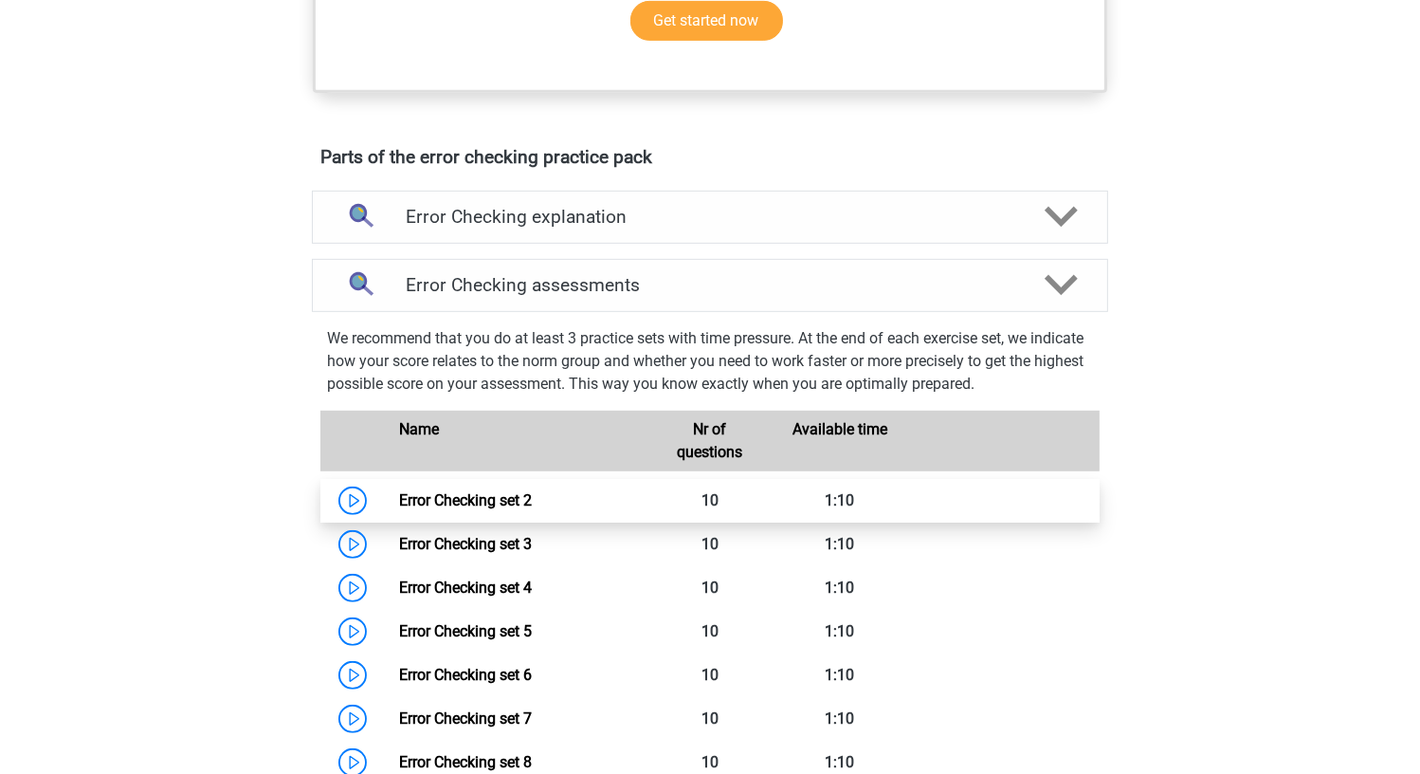
scroll to position [948, 0]
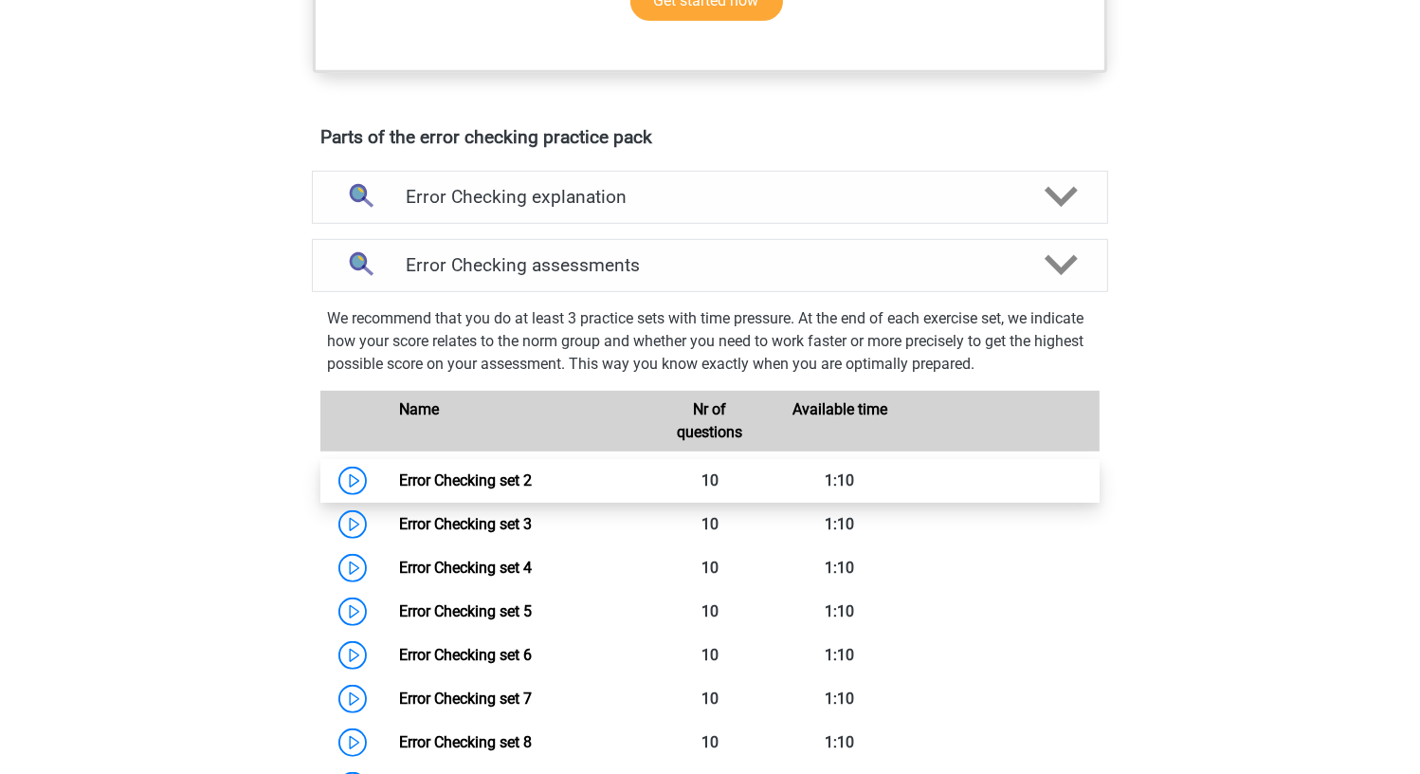
click at [471, 471] on link "Error Checking set 2" at bounding box center [465, 480] width 133 height 18
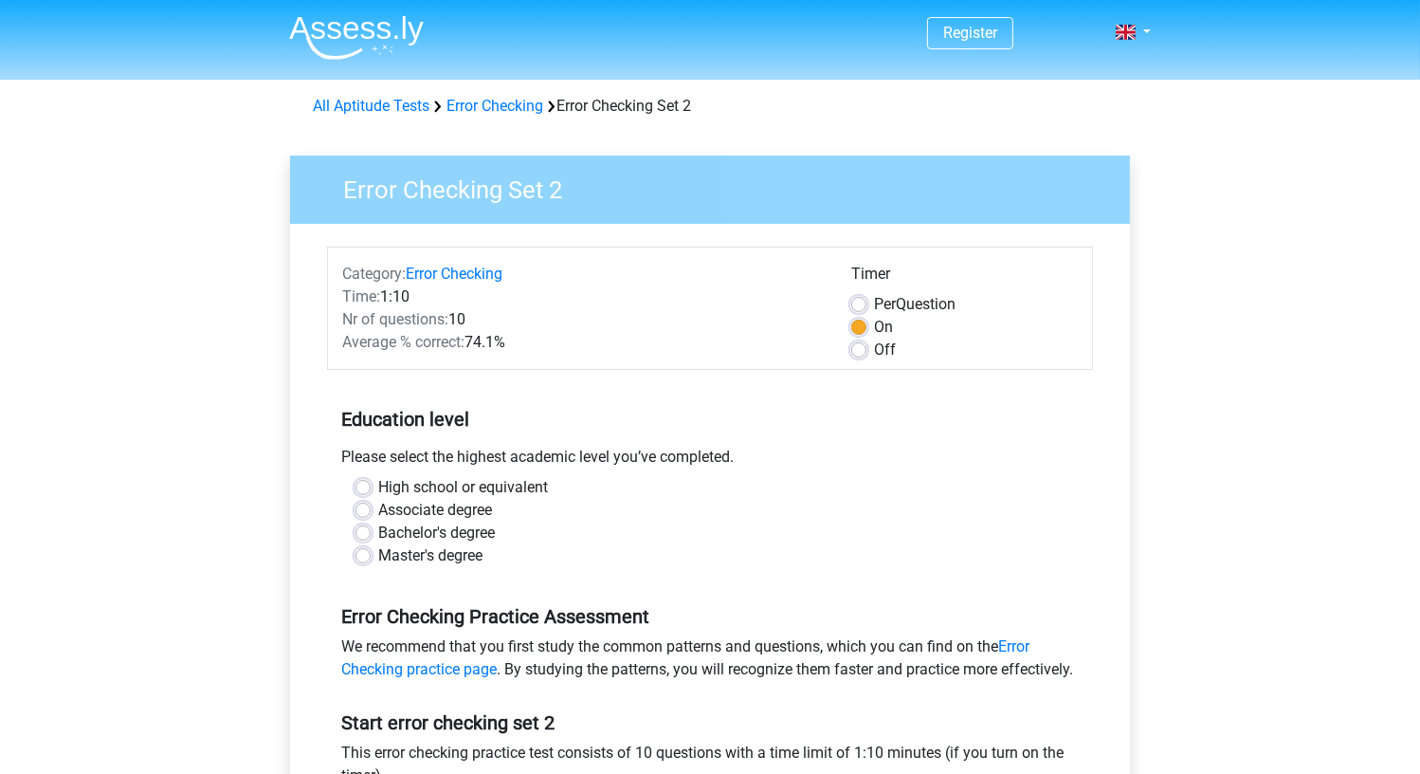
click at [483, 484] on label "High school or equivalent" at bounding box center [463, 487] width 170 height 23
click at [371, 484] on input "High school or equivalent" at bounding box center [363, 485] width 15 height 19
radio input "true"
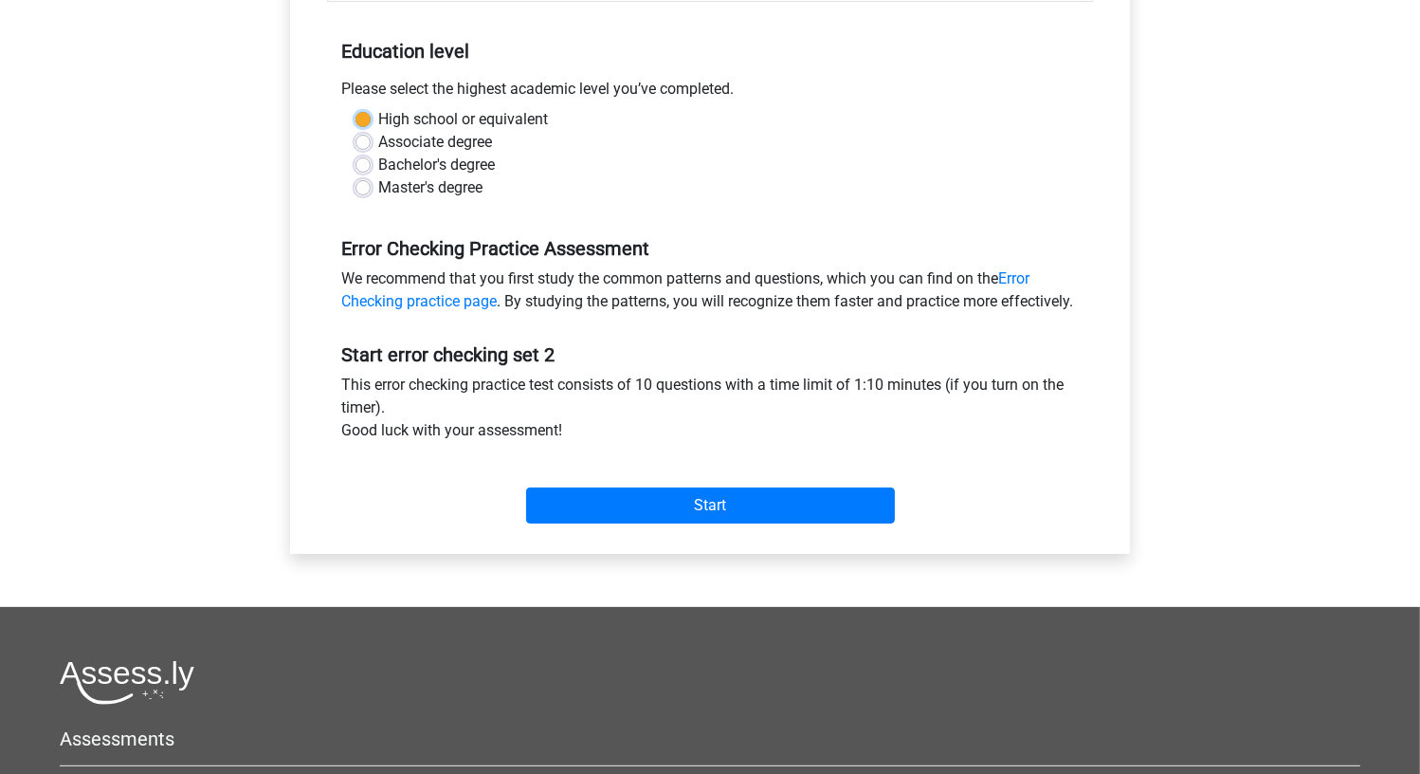
scroll to position [379, 0]
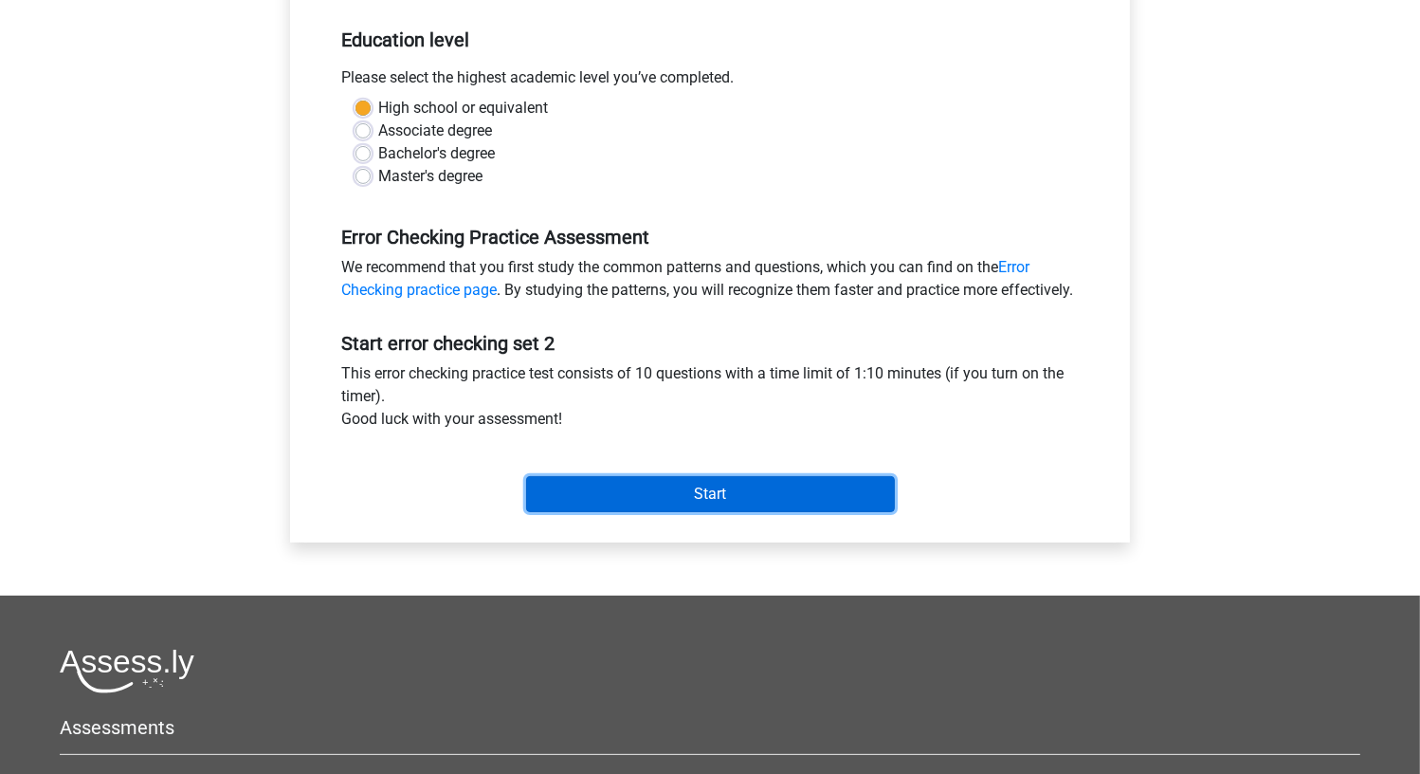
click at [603, 512] on input "Start" at bounding box center [710, 494] width 369 height 36
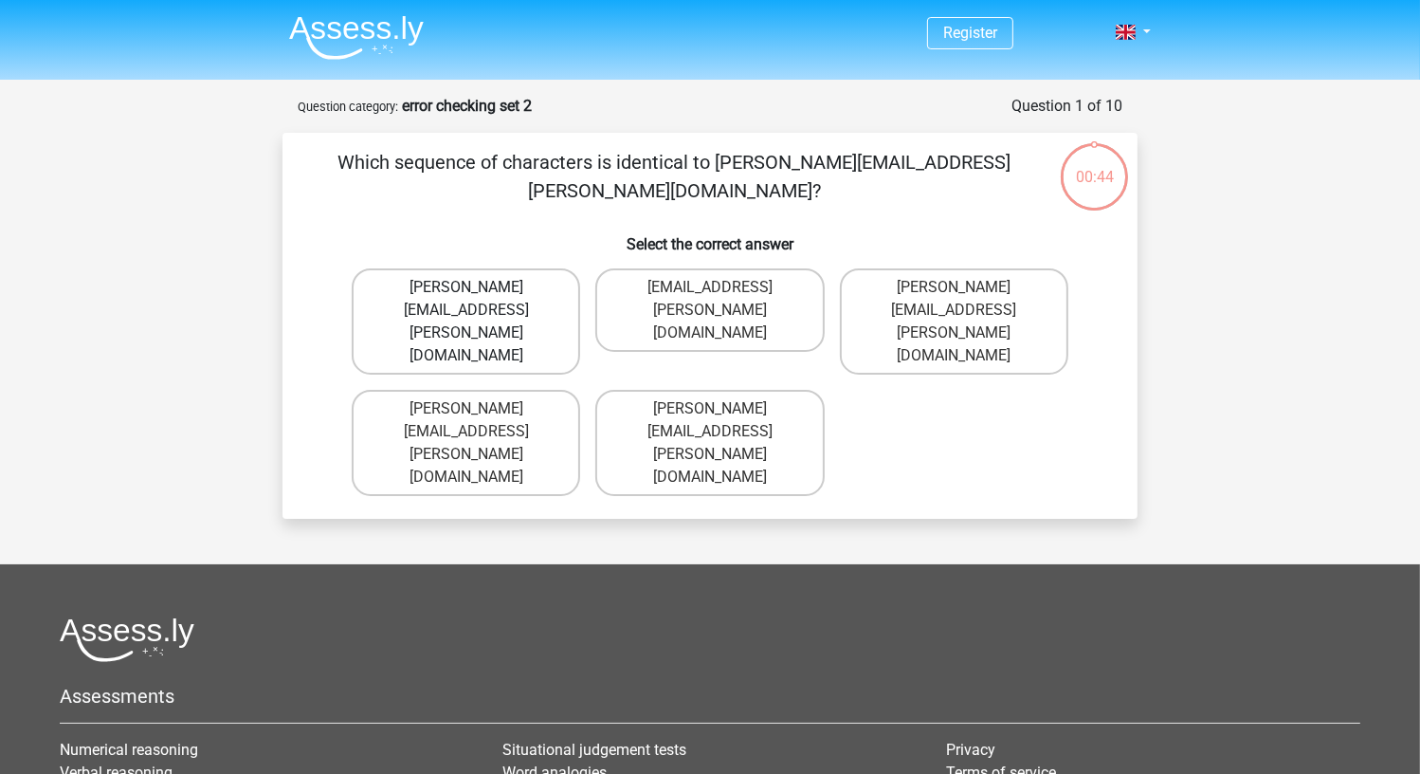
click at [556, 289] on label "Connor.Patterson@gmail.co.uk" at bounding box center [466, 321] width 228 height 106
click at [479, 289] on input "Connor.Patterson@gmail.co.uk" at bounding box center [472, 293] width 12 height 12
radio input "true"
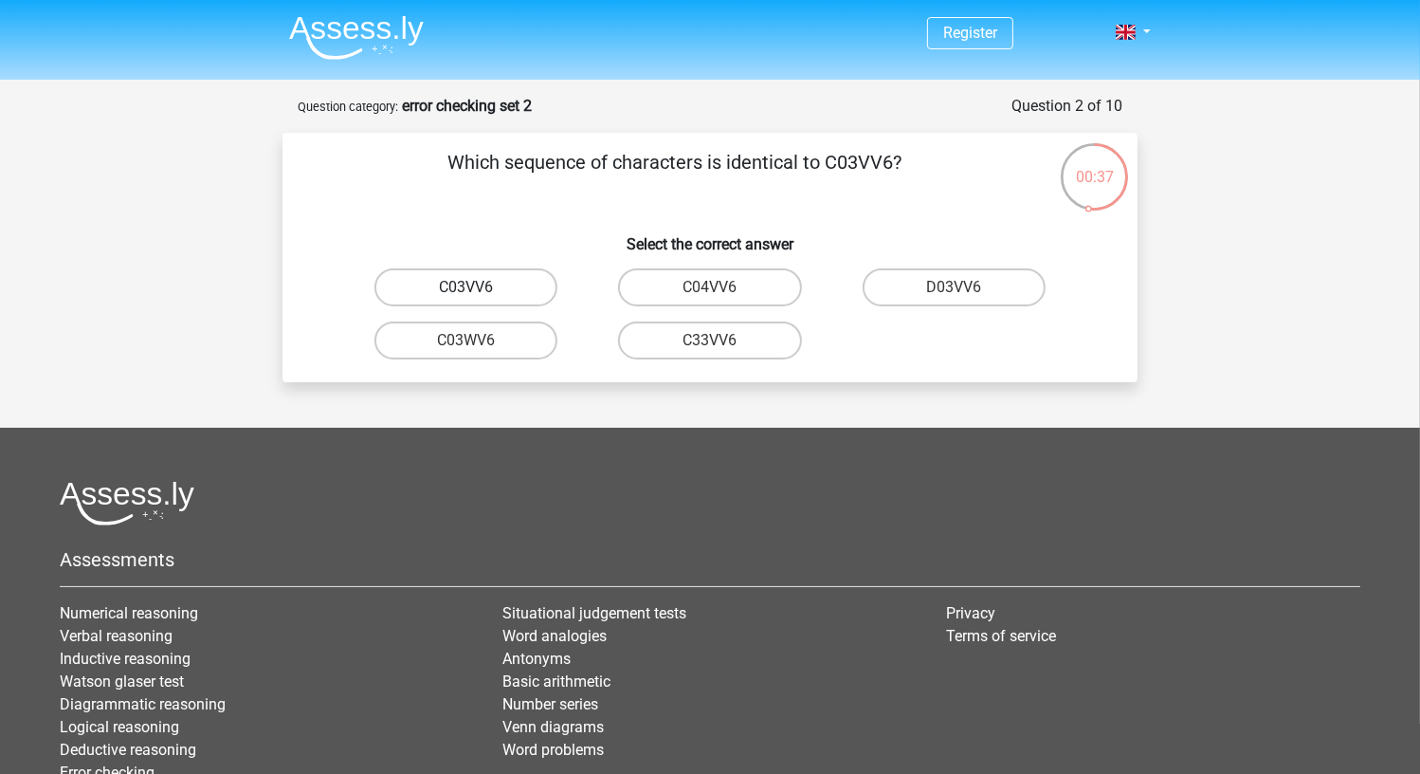
click at [534, 284] on label "C03VV6" at bounding box center [465, 287] width 183 height 38
click at [479, 287] on input "C03VV6" at bounding box center [472, 293] width 12 height 12
radio input "true"
click at [503, 295] on label "jB03CO" at bounding box center [465, 287] width 183 height 38
click at [479, 295] on input "jB03CO" at bounding box center [472, 293] width 12 height 12
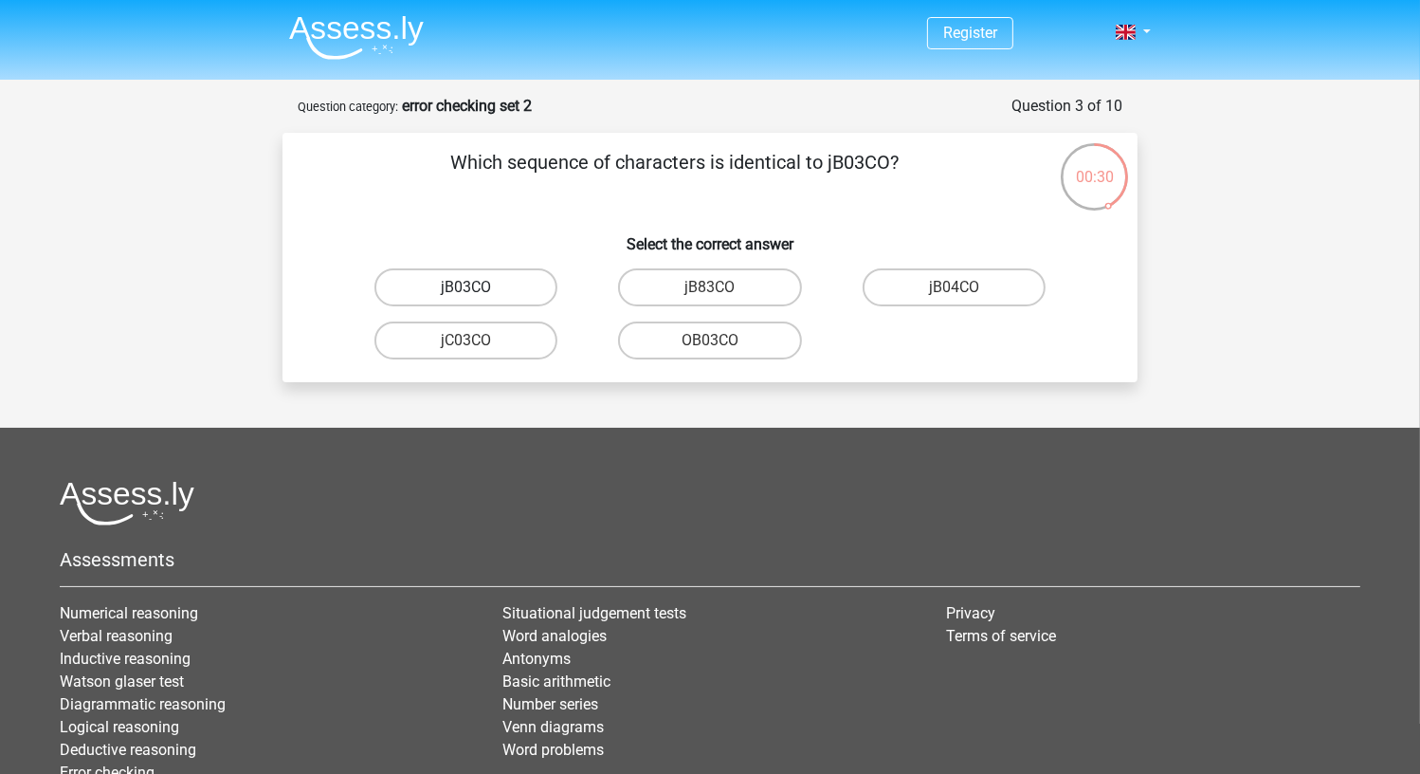
radio input "true"
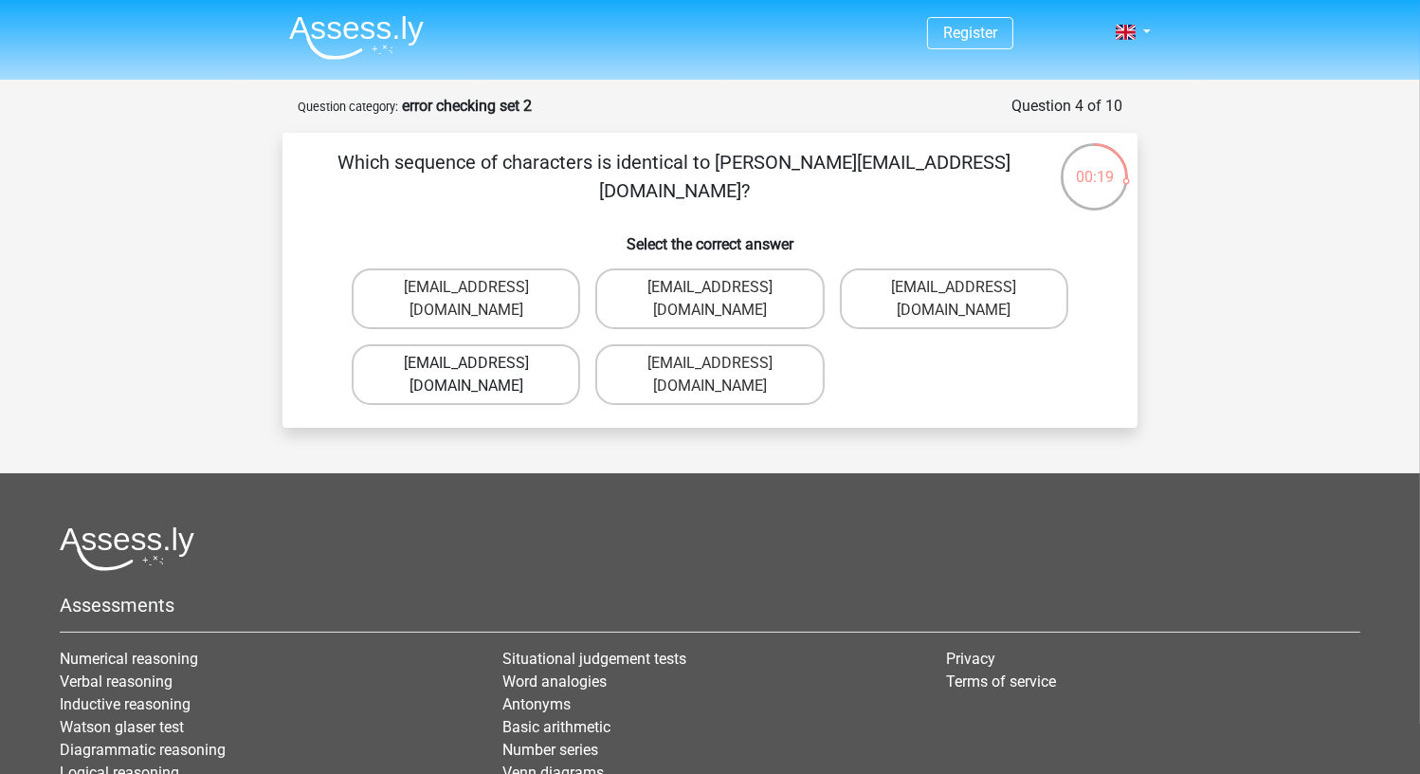
click at [518, 353] on label "Jack_Conley@hotmail.uk.com" at bounding box center [466, 374] width 228 height 61
click at [479, 363] on input "Jack_Conley@hotmail.uk.com" at bounding box center [472, 369] width 12 height 12
radio input "true"
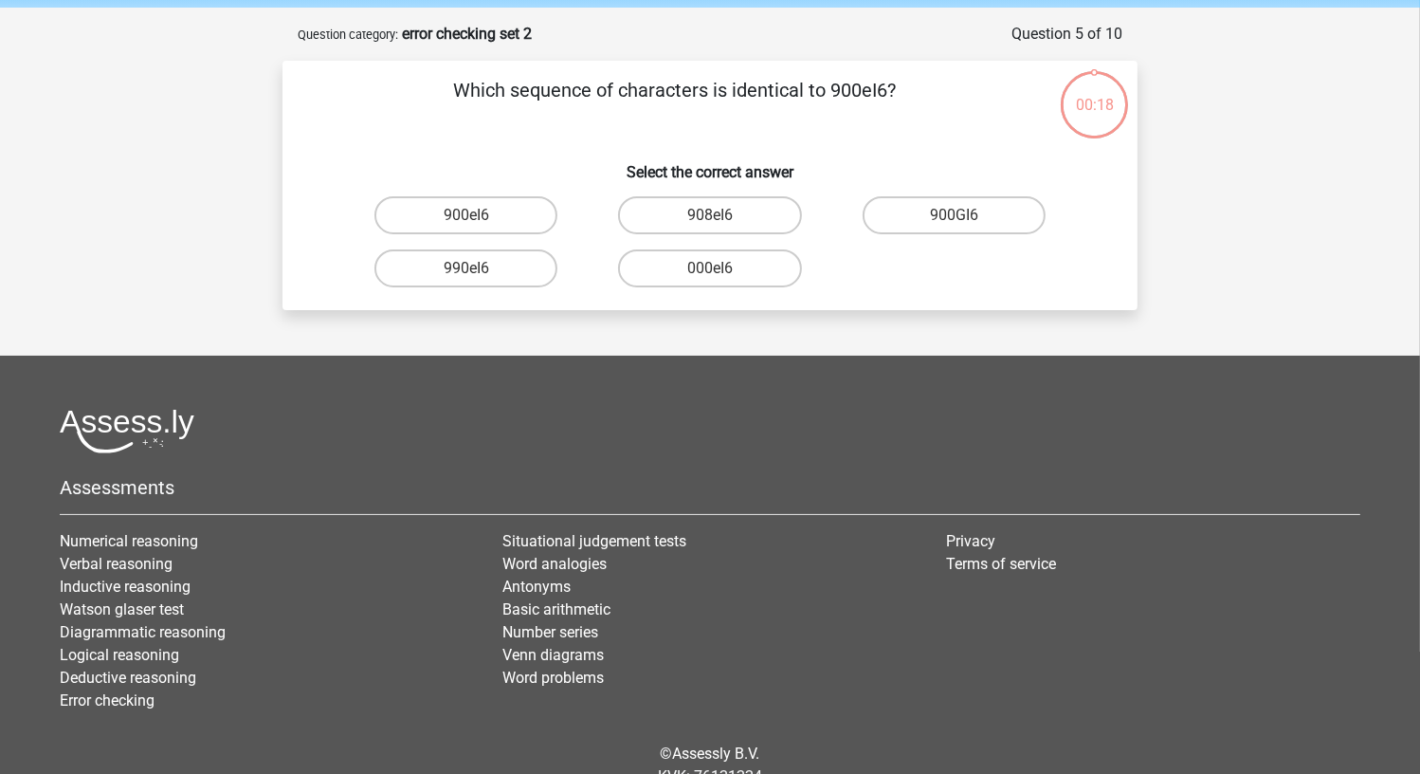
scroll to position [95, 0]
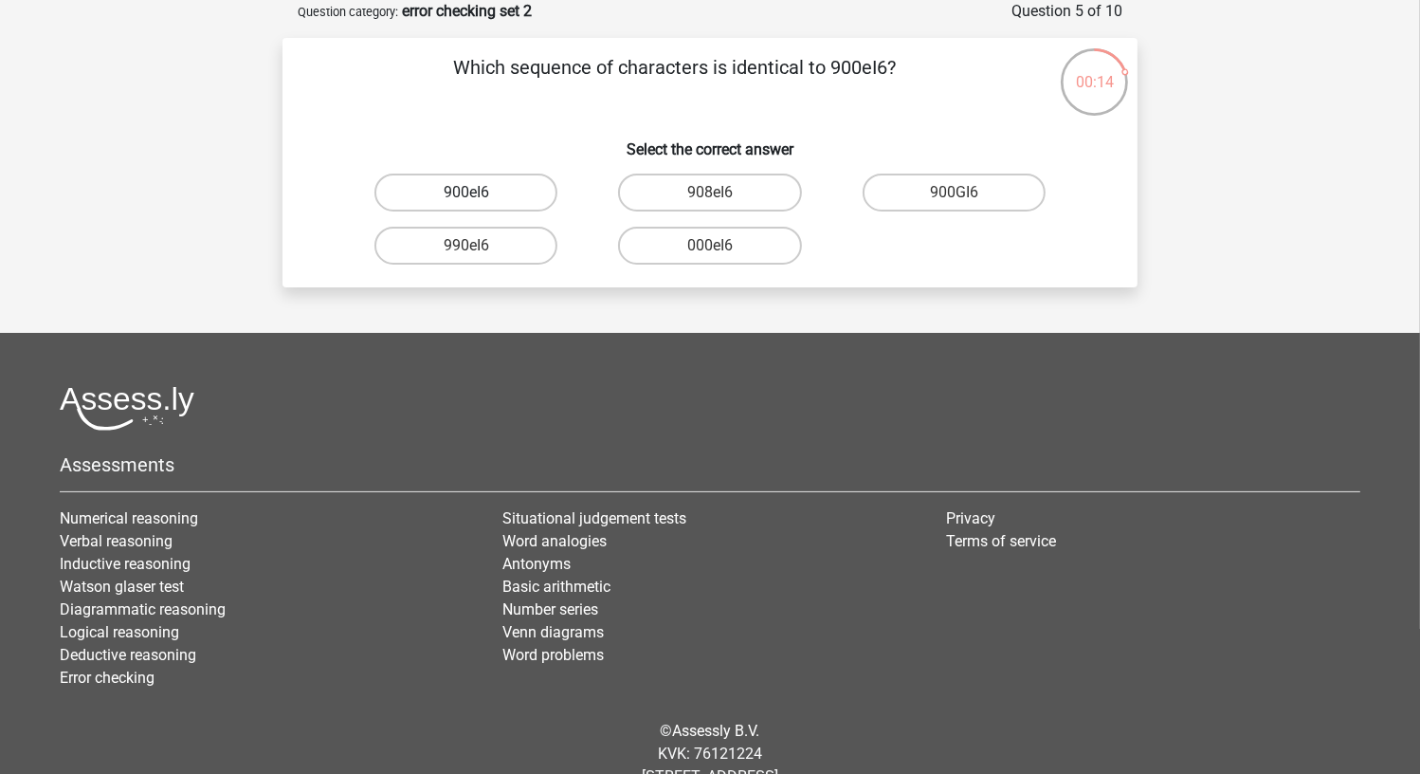
click at [534, 192] on label "900eI6" at bounding box center [465, 192] width 183 height 38
click at [479, 192] on input "900eI6" at bounding box center [472, 198] width 12 height 12
radio input "true"
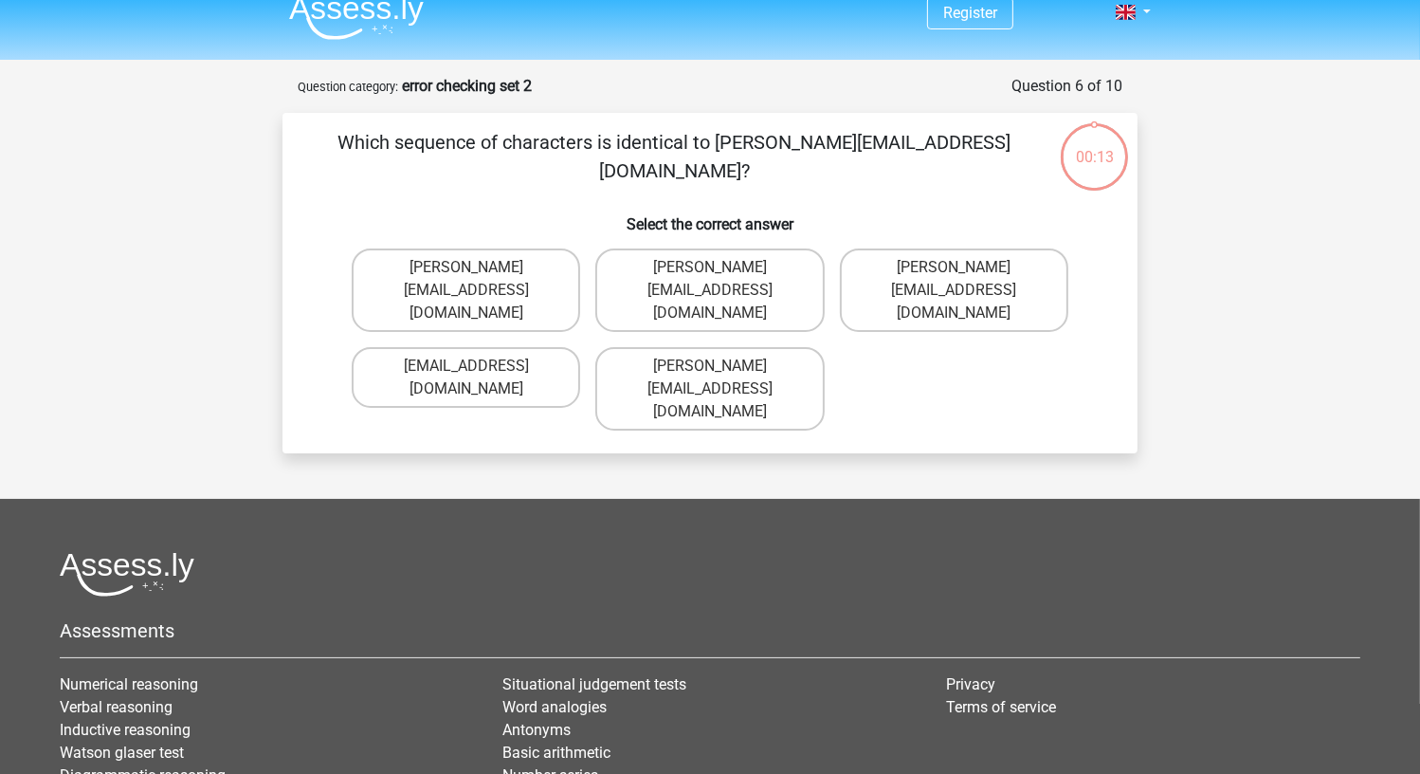
scroll to position [0, 0]
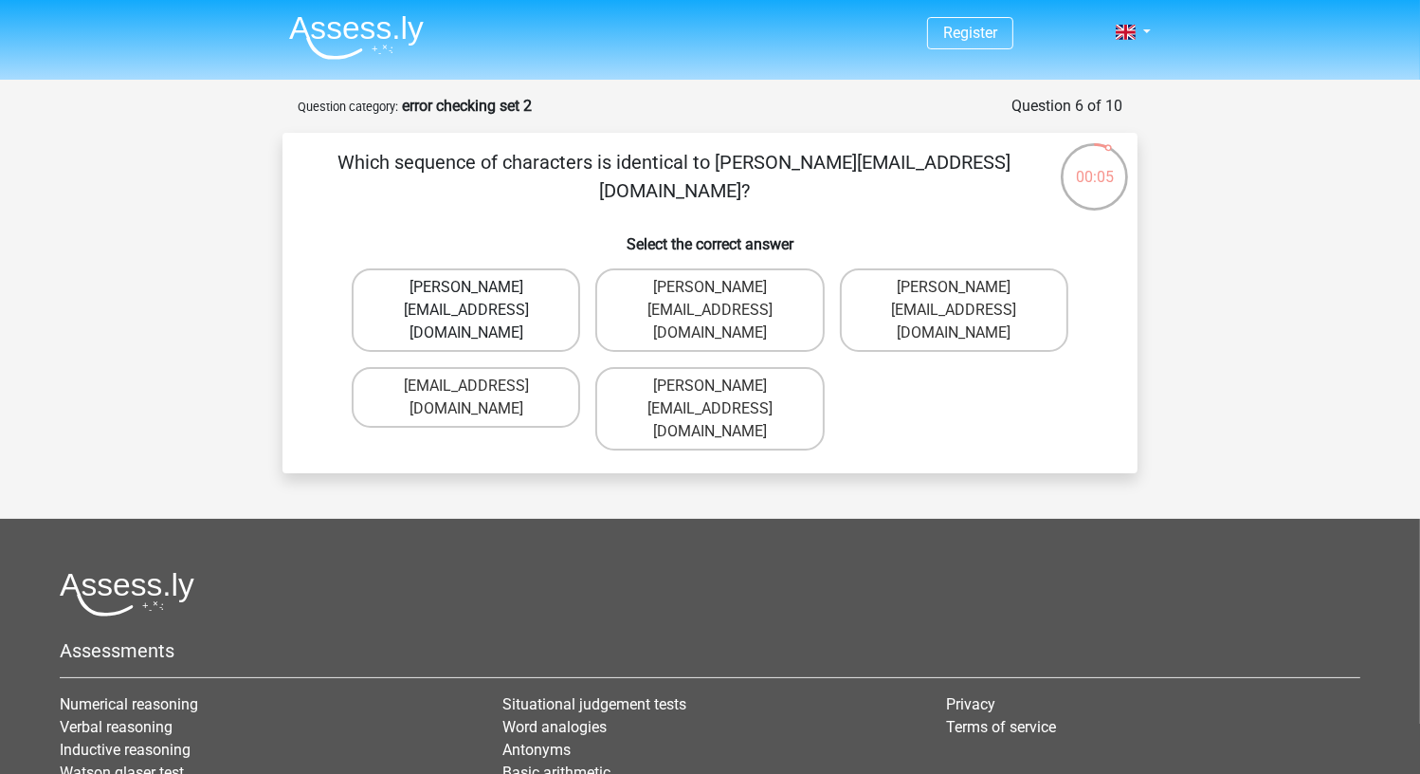
click at [537, 292] on label "Michael_Meade@joymail.gl" at bounding box center [466, 309] width 228 height 83
click at [479, 292] on input "Michael_Meade@joymail.gl" at bounding box center [472, 293] width 12 height 12
radio input "true"
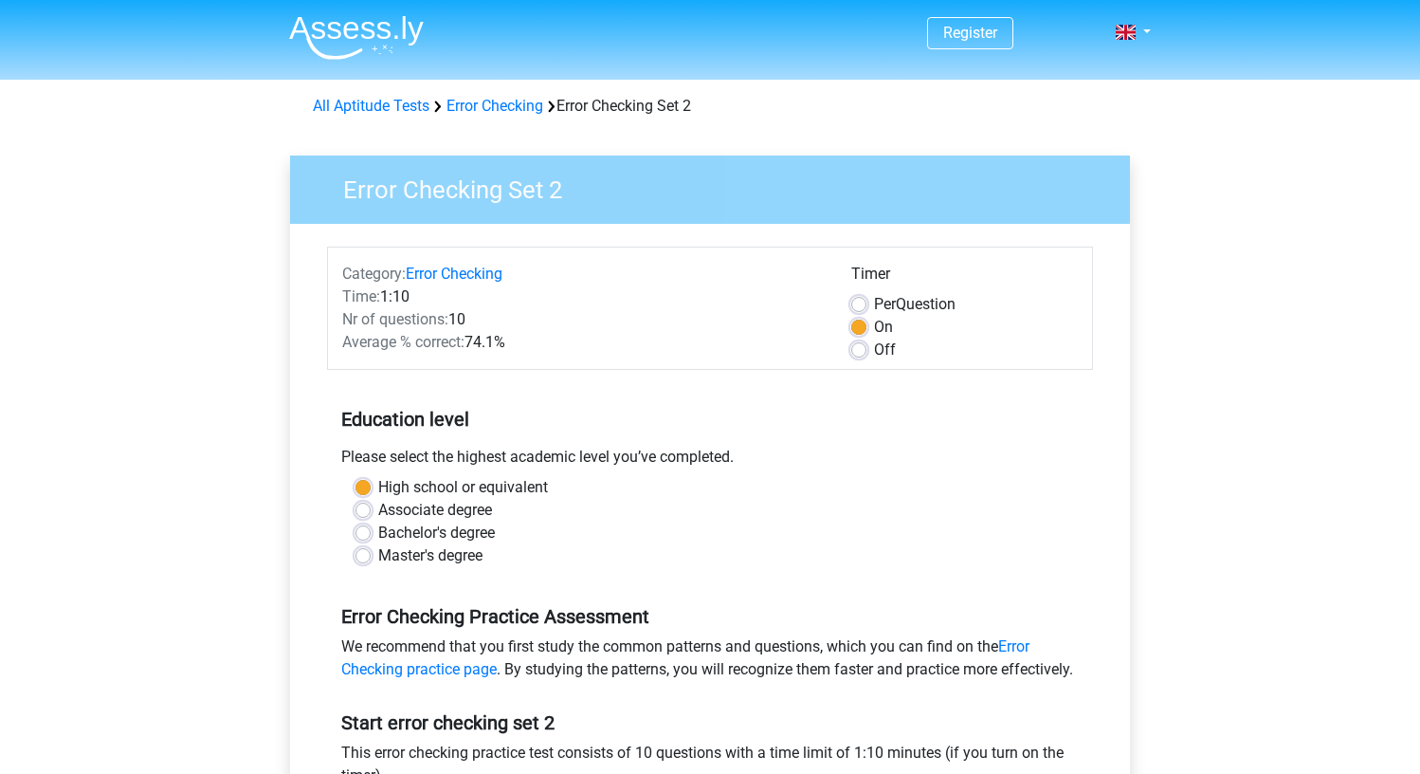
scroll to position [379, 0]
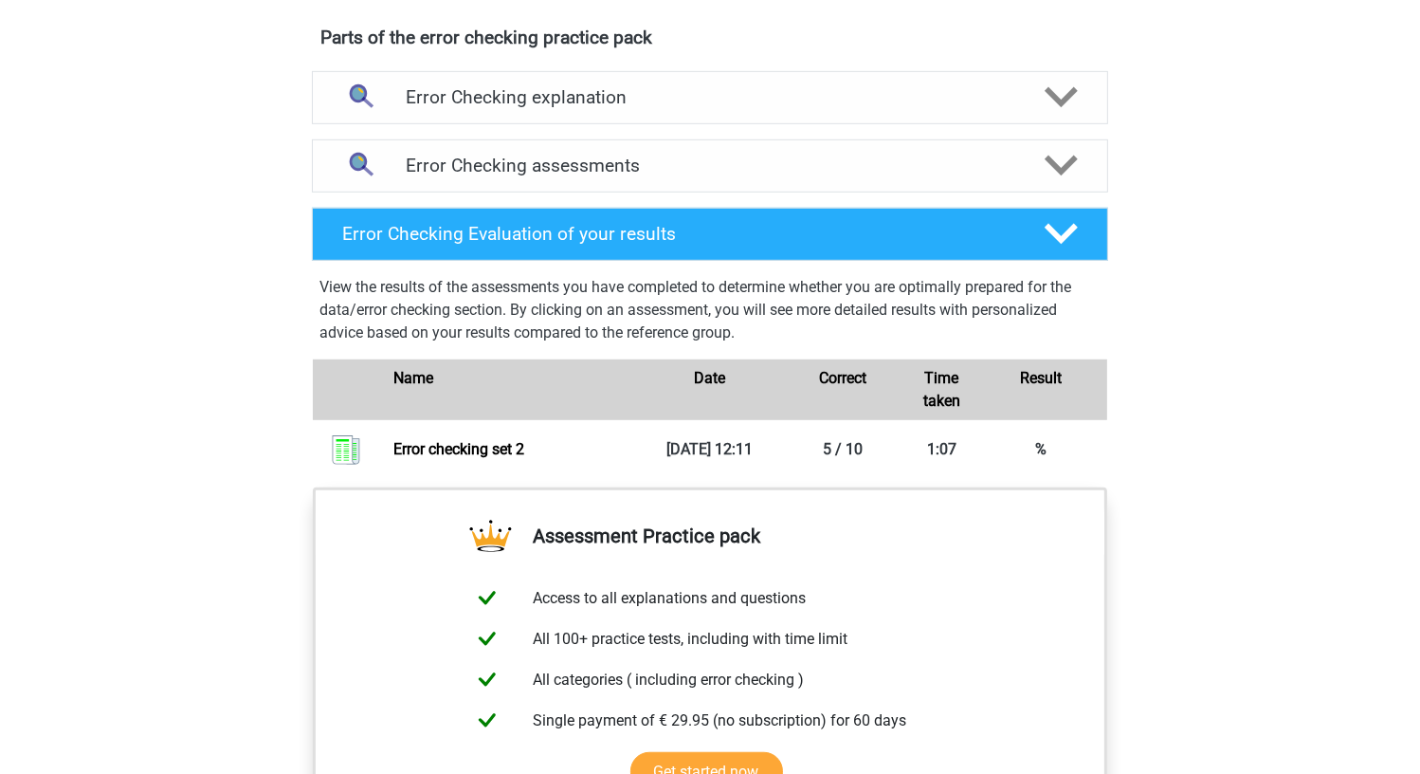
scroll to position [1222, 0]
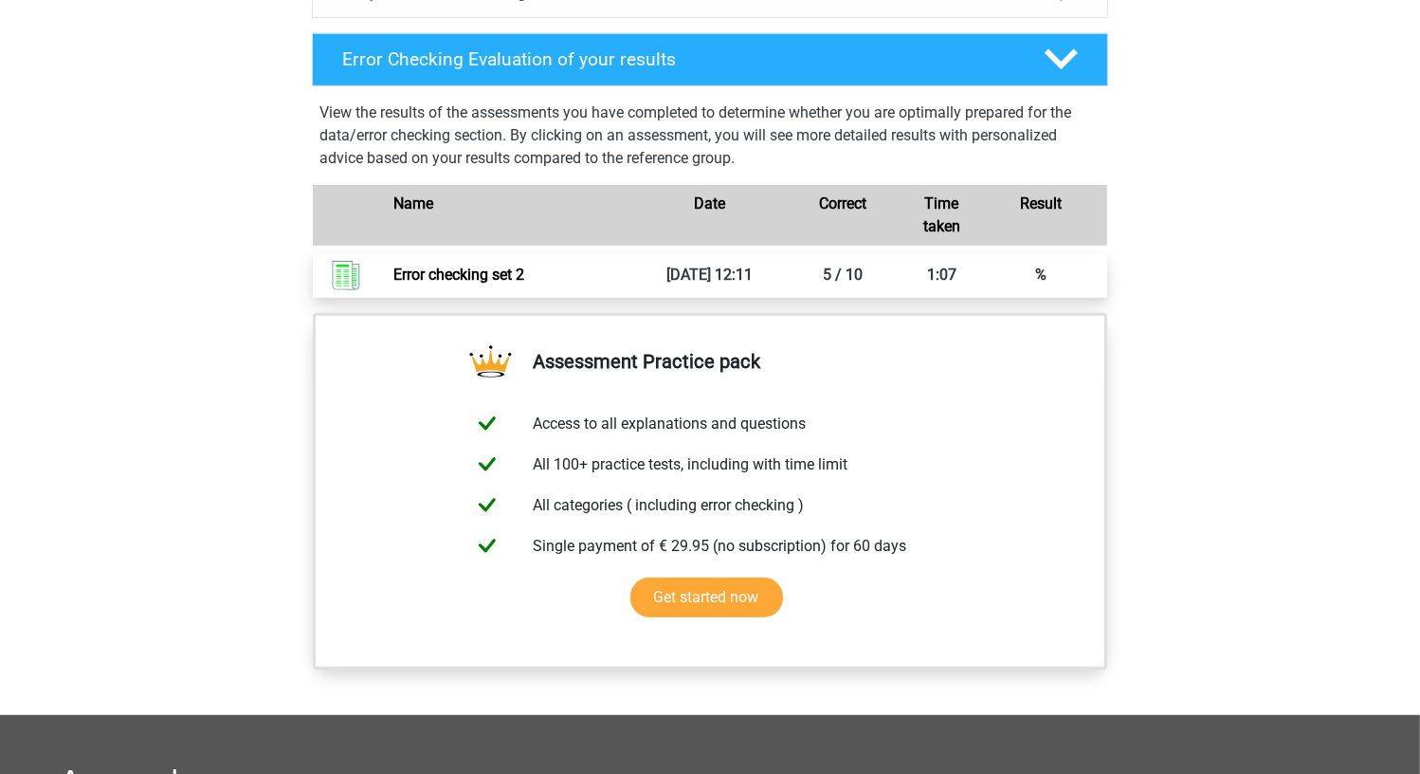
click at [524, 271] on link "Error checking set 2" at bounding box center [458, 274] width 131 height 18
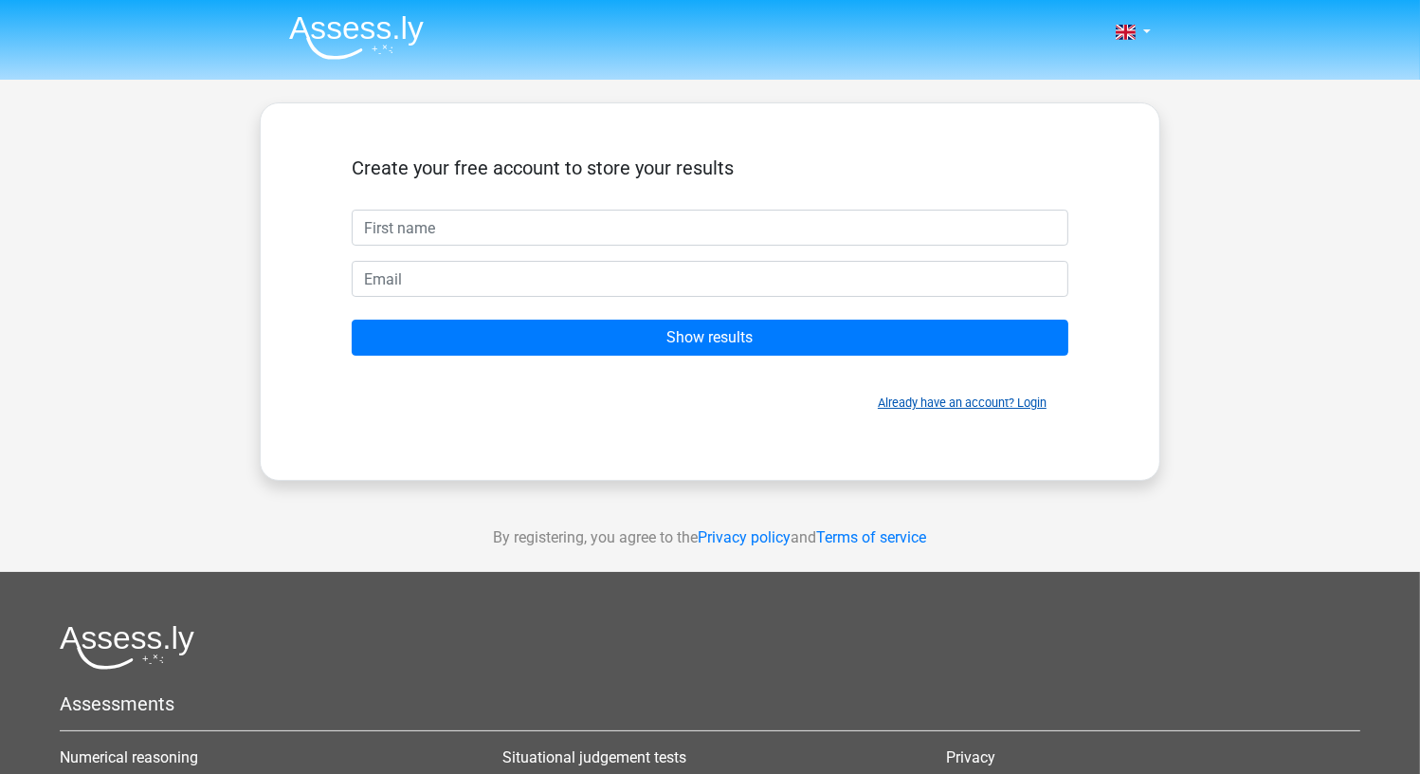
click at [918, 397] on link "Already have an account? Login" at bounding box center [962, 402] width 169 height 14
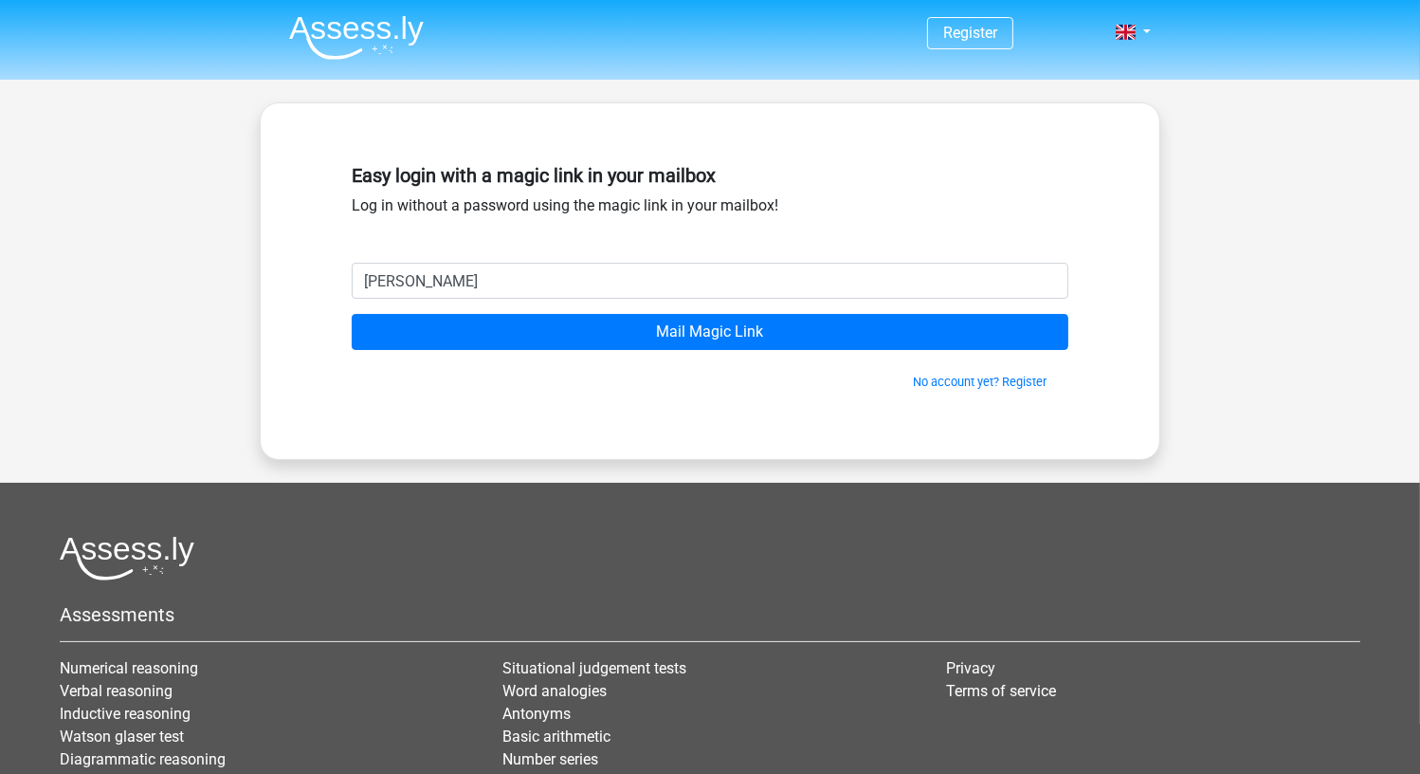
type input "[EMAIL_ADDRESS][DOMAIN_NAME]"
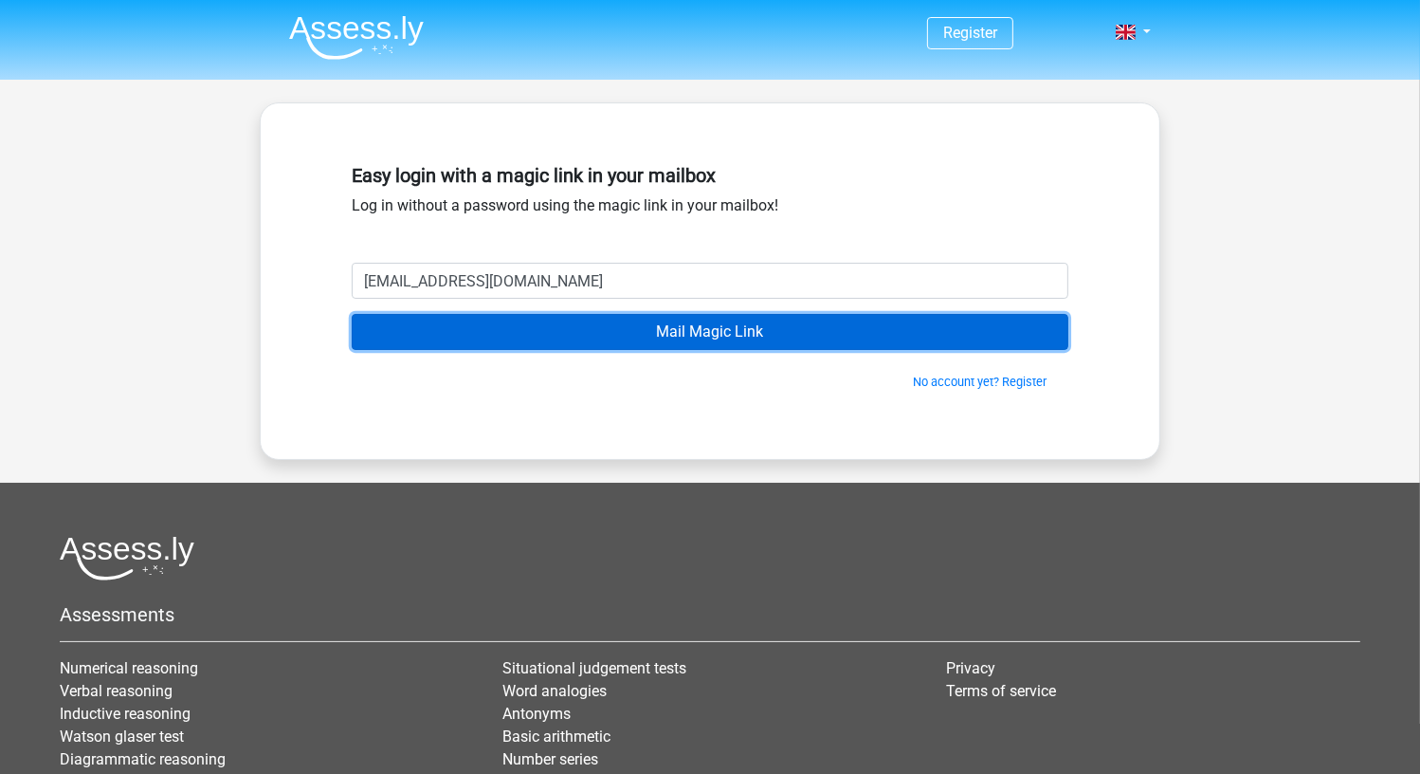
click at [454, 329] on input "Mail Magic Link" at bounding box center [710, 332] width 717 height 36
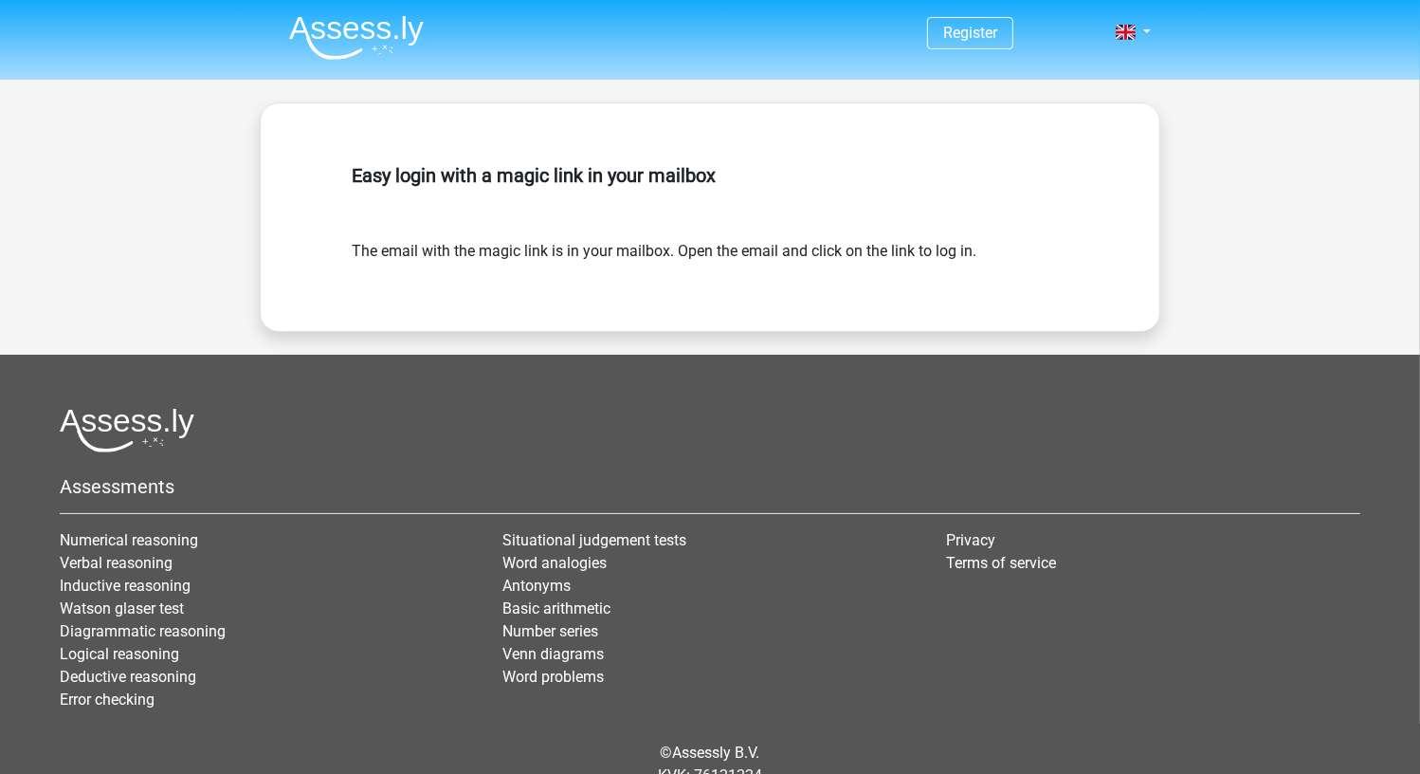
click at [340, 37] on img at bounding box center [356, 37] width 135 height 45
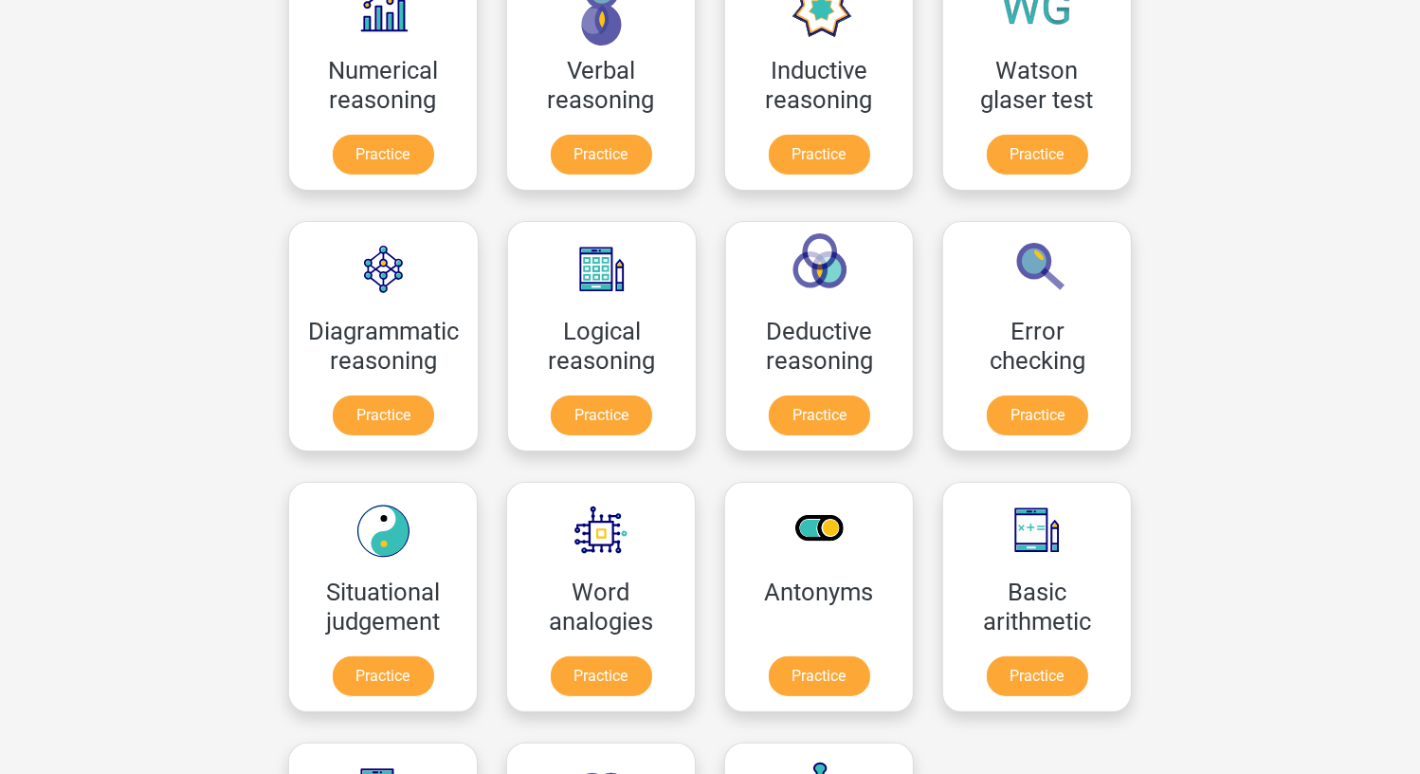
scroll to position [379, 0]
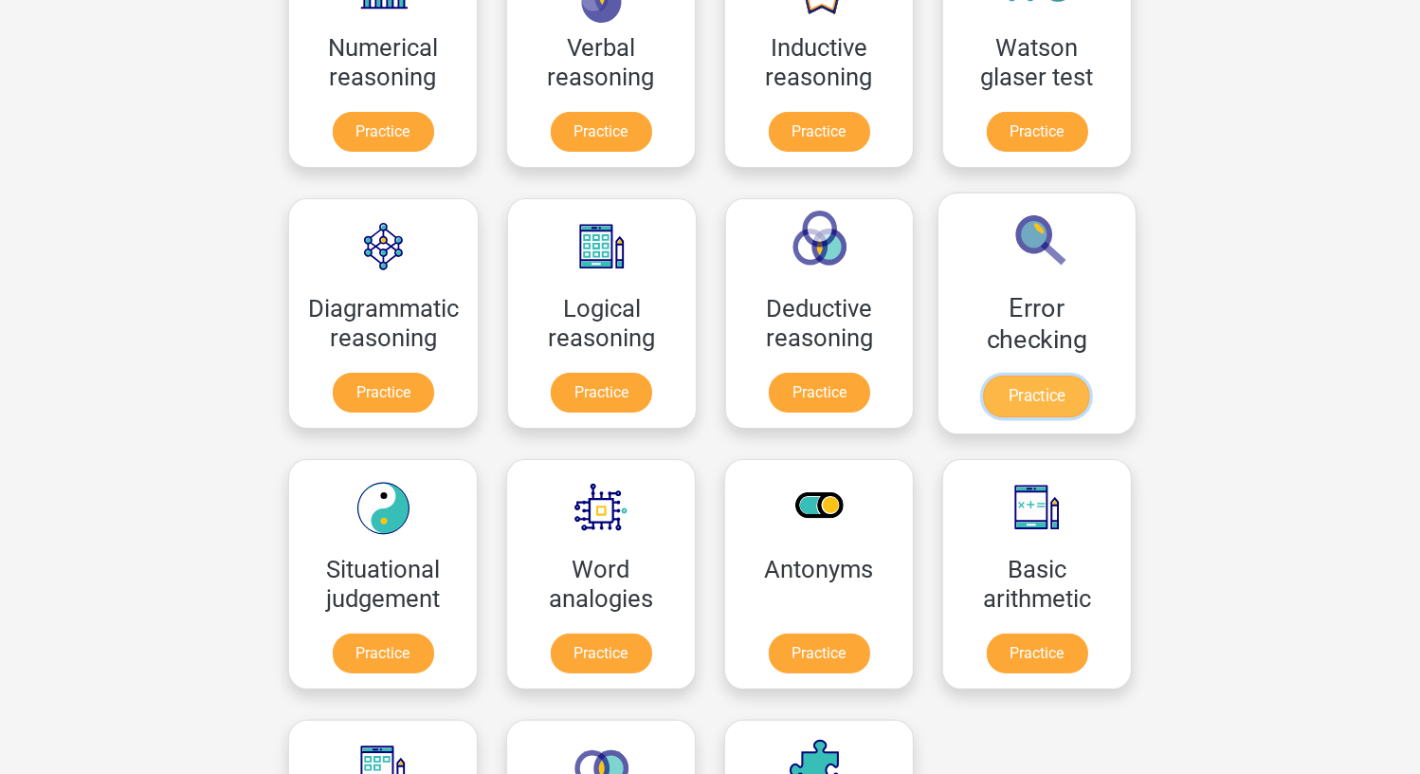
click at [1025, 394] on link "Practice" at bounding box center [1037, 396] width 106 height 42
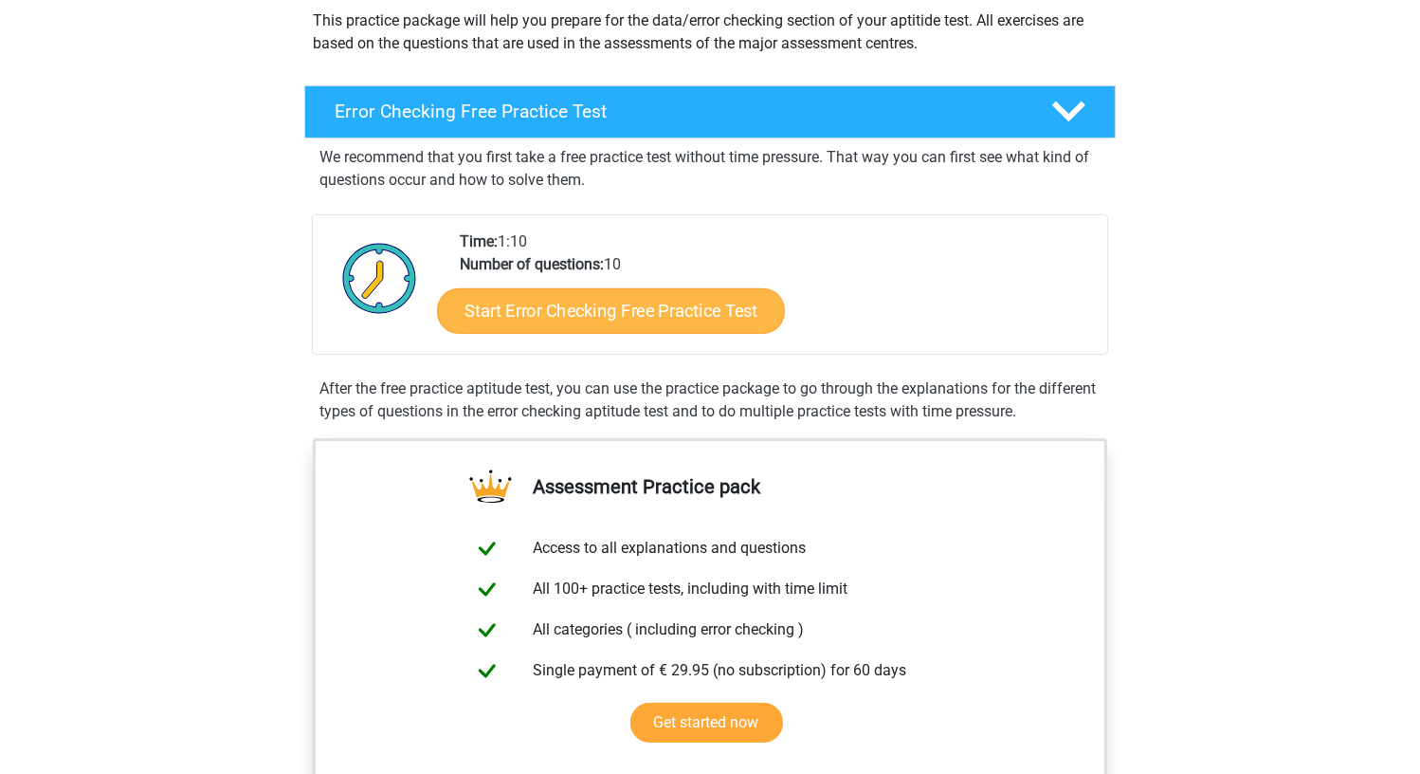
scroll to position [569, 0]
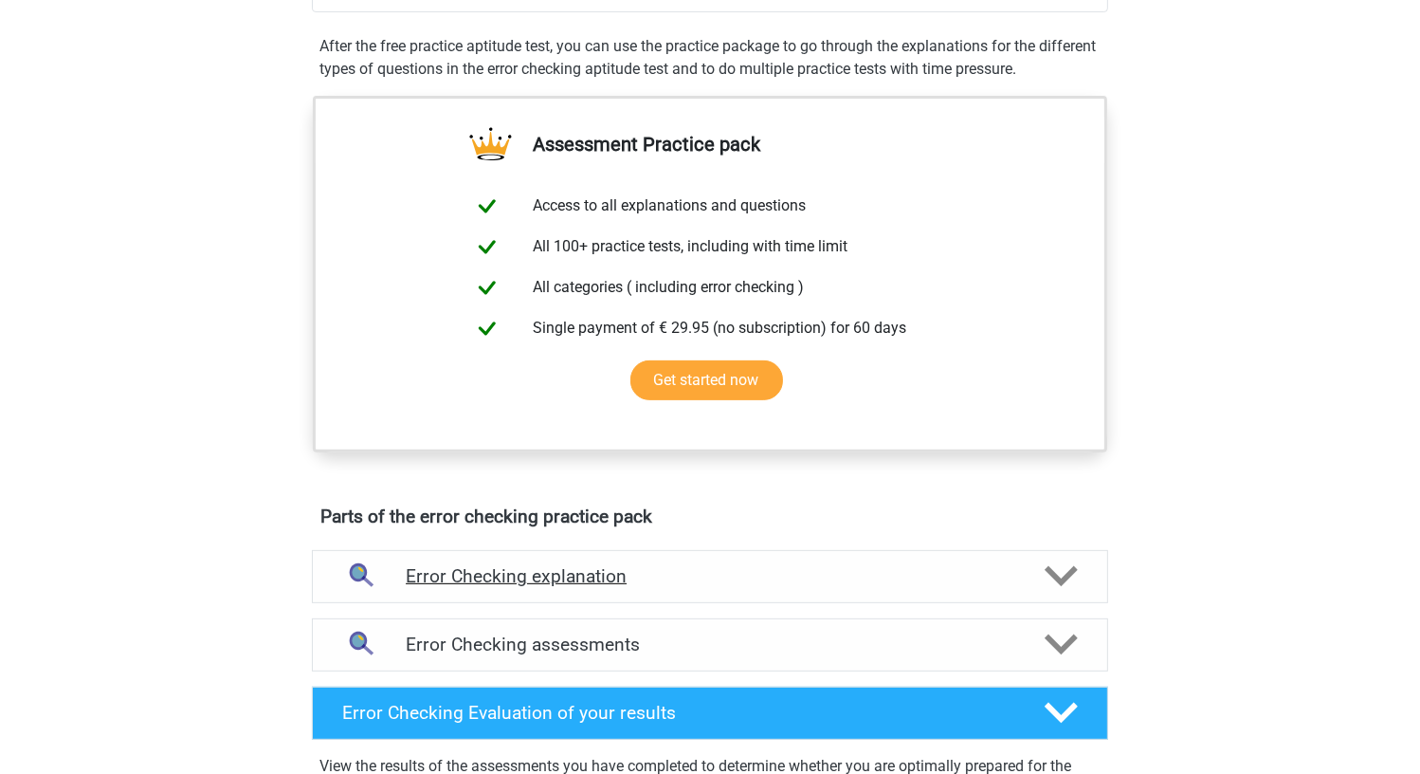
click at [629, 581] on h4 "Error Checking explanation" at bounding box center [710, 576] width 609 height 22
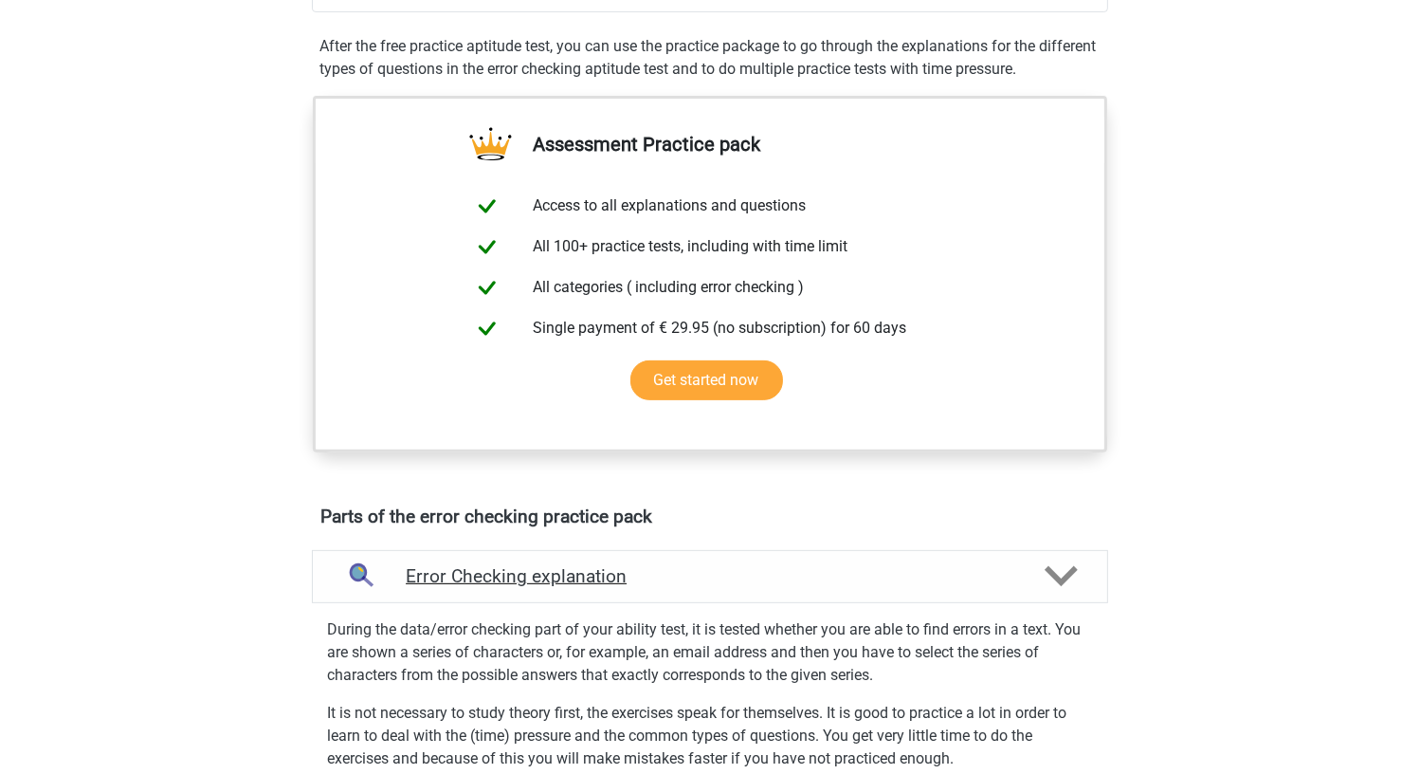
click at [629, 581] on h4 "Error Checking explanation" at bounding box center [710, 576] width 609 height 22
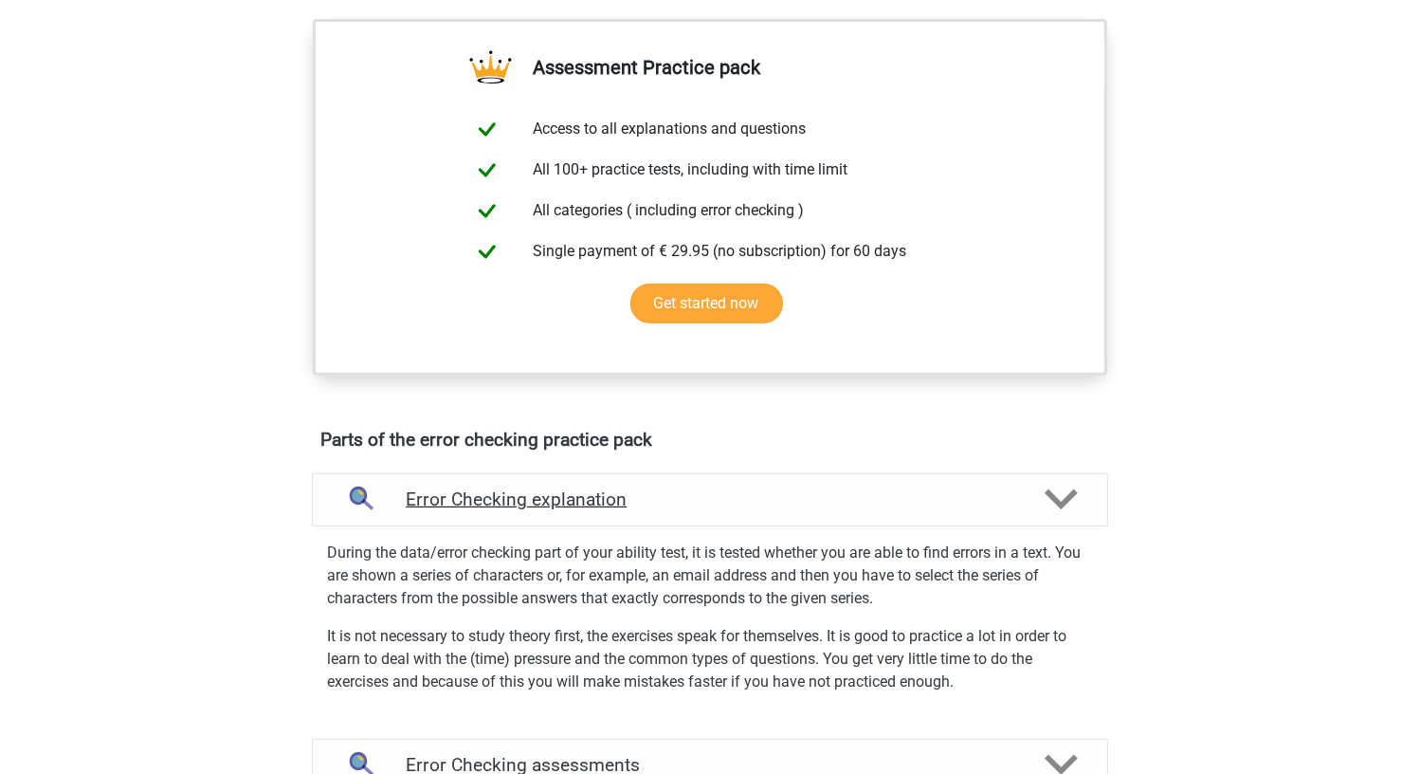
scroll to position [948, 0]
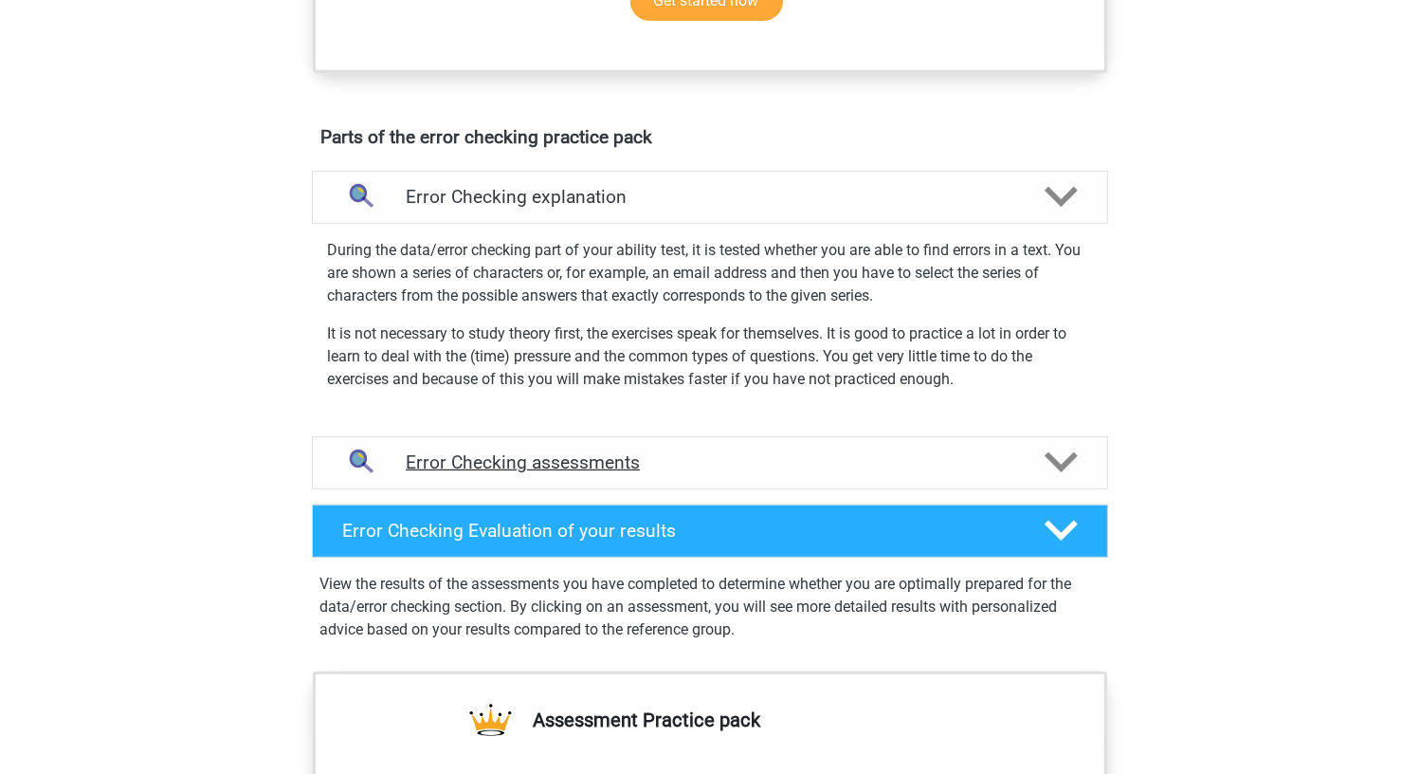
click at [569, 460] on h4 "Error Checking assessments" at bounding box center [710, 462] width 609 height 22
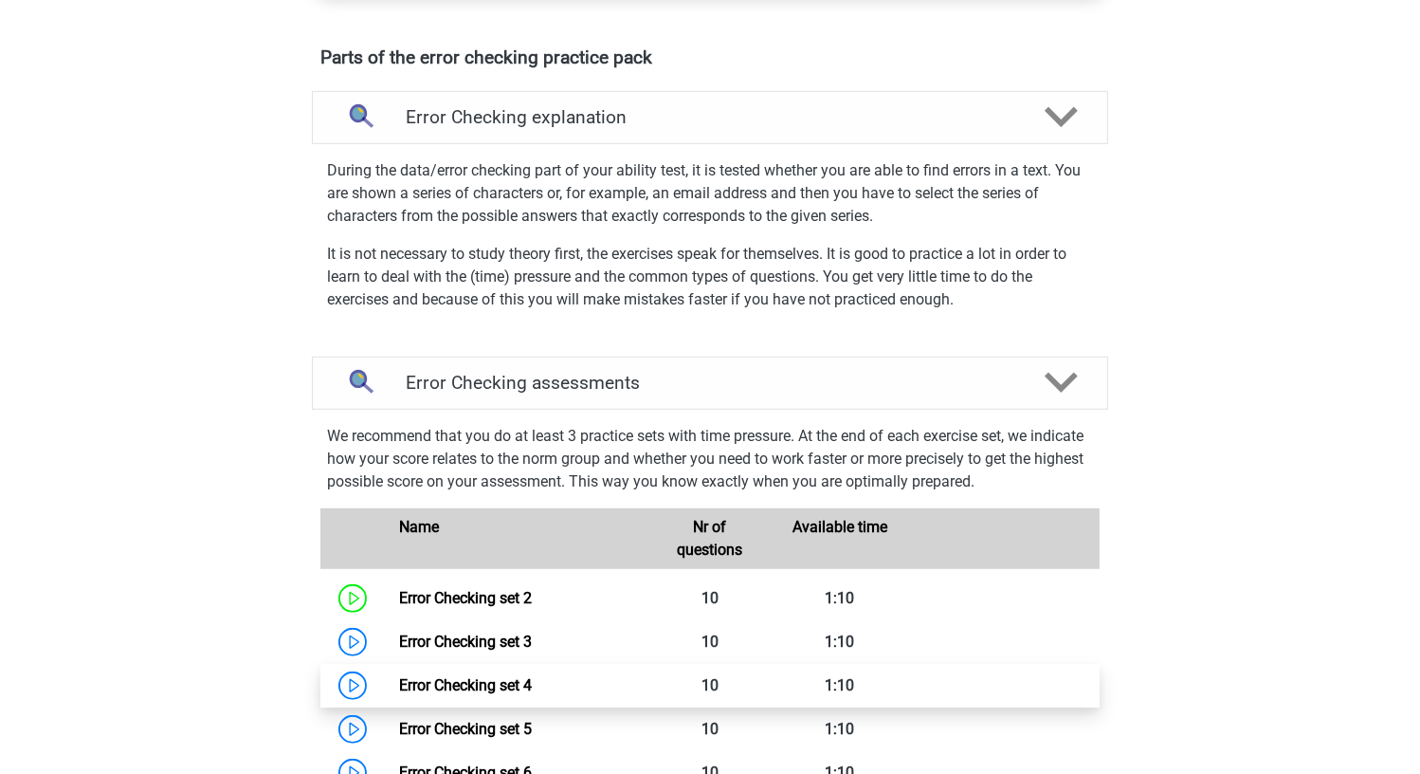
scroll to position [1138, 0]
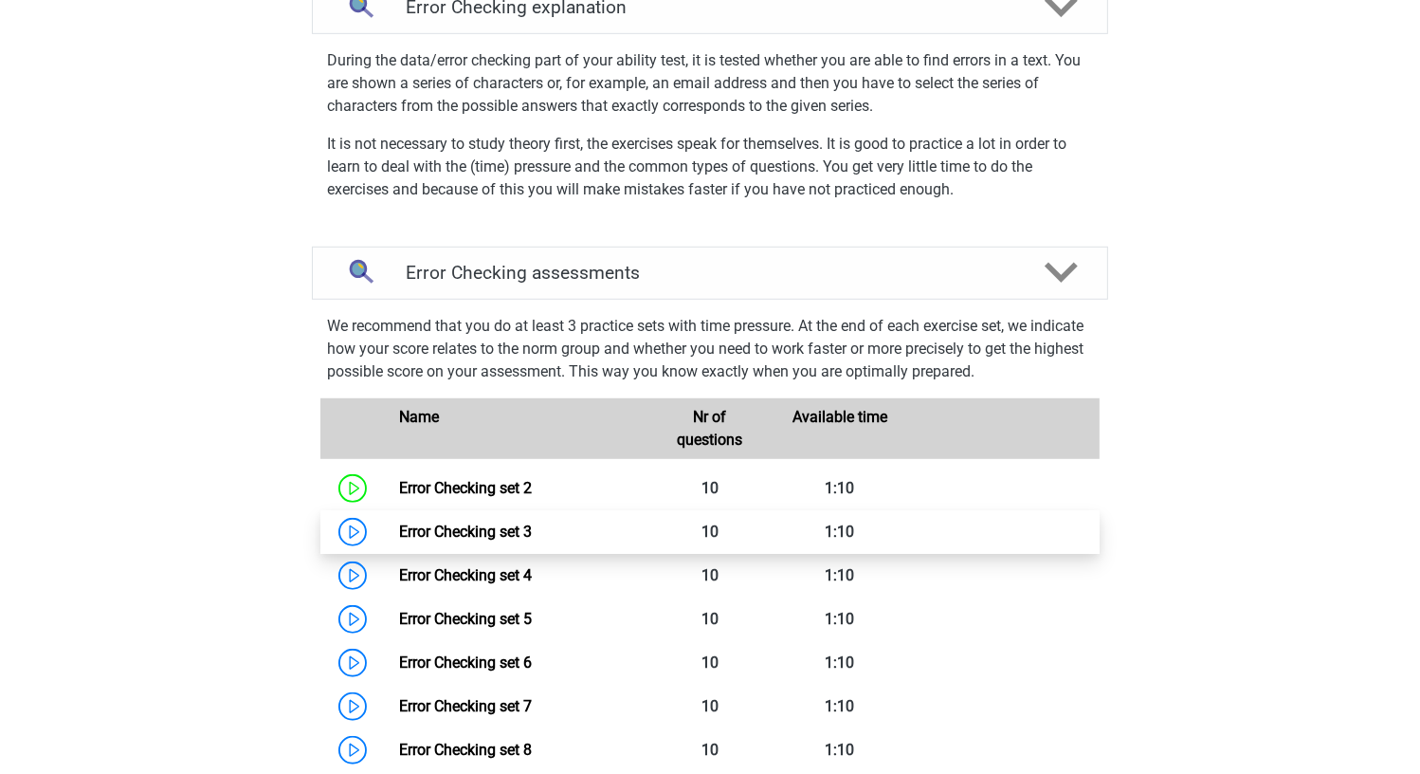
click at [399, 529] on link "Error Checking set 3" at bounding box center [465, 531] width 133 height 18
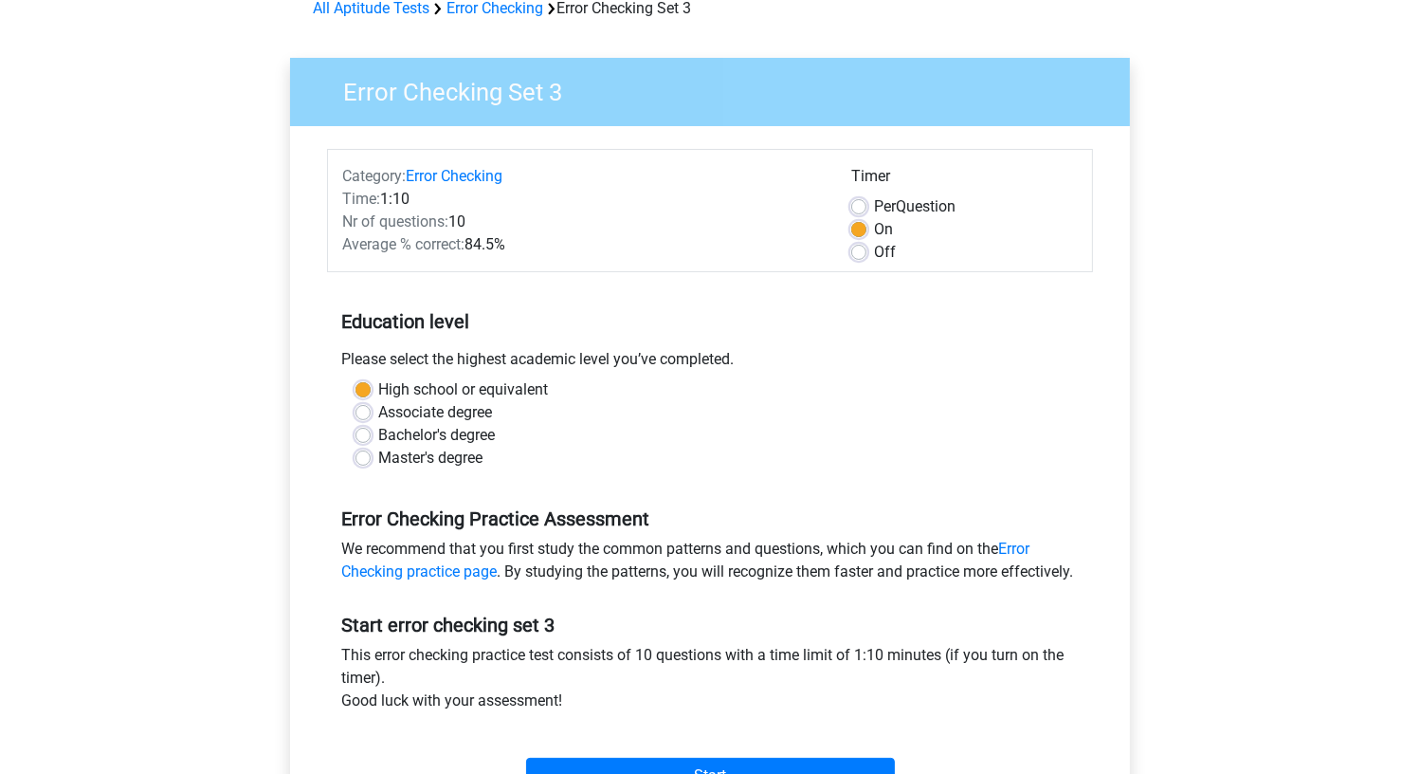
scroll to position [95, 0]
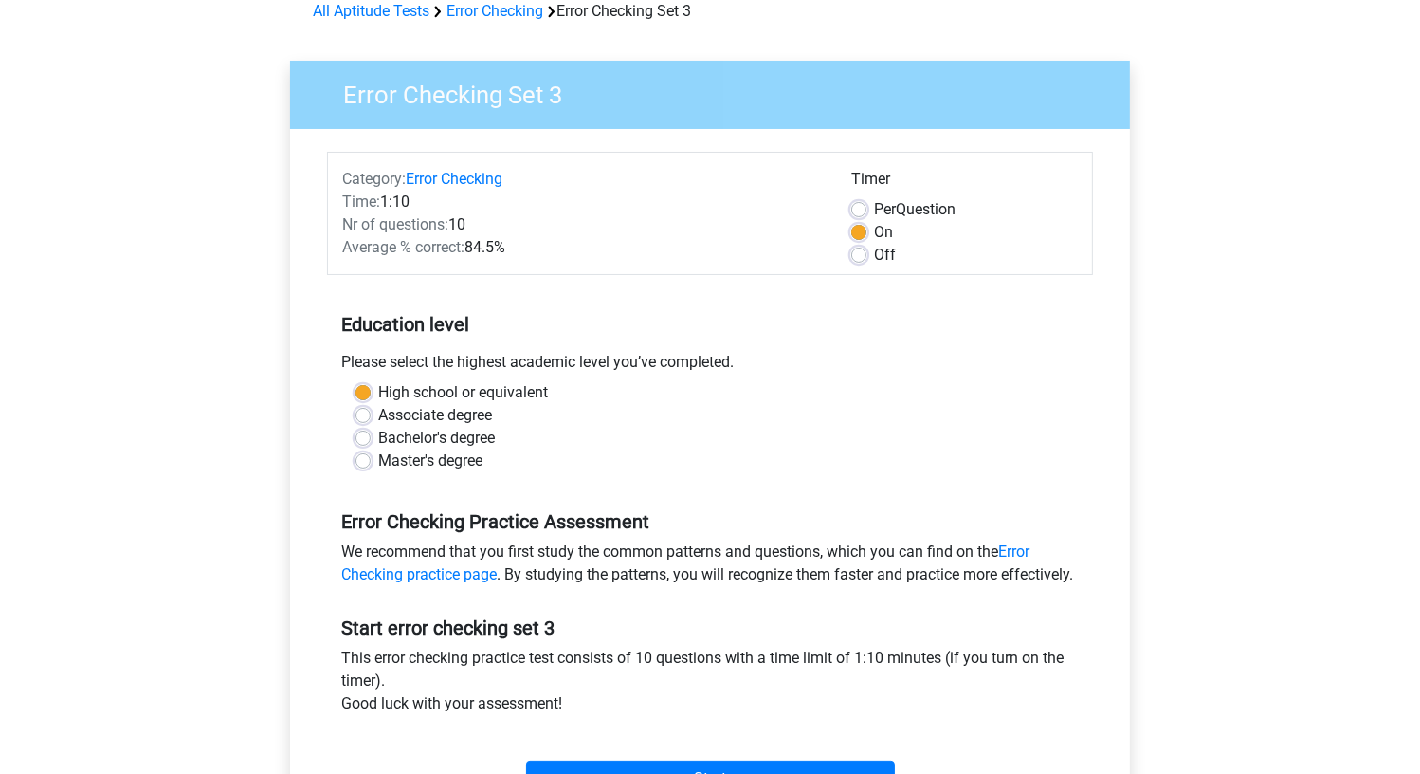
click at [910, 224] on div "On" at bounding box center [964, 232] width 227 height 23
click at [898, 210] on label "Per Question" at bounding box center [915, 209] width 82 height 23
click at [874, 213] on label "Per Question" at bounding box center [915, 209] width 82 height 23
click at [862, 213] on input "Per Question" at bounding box center [858, 207] width 15 height 19
radio input "true"
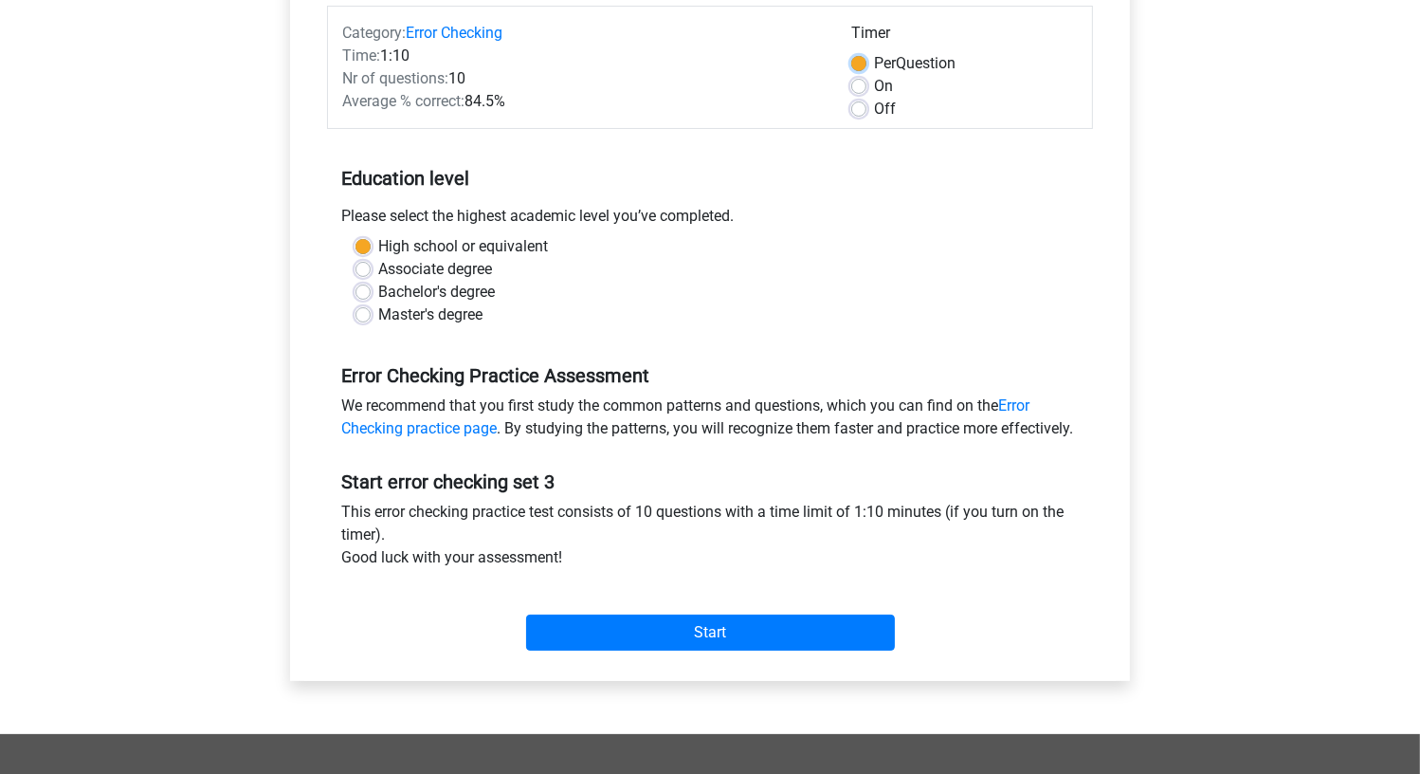
scroll to position [474, 0]
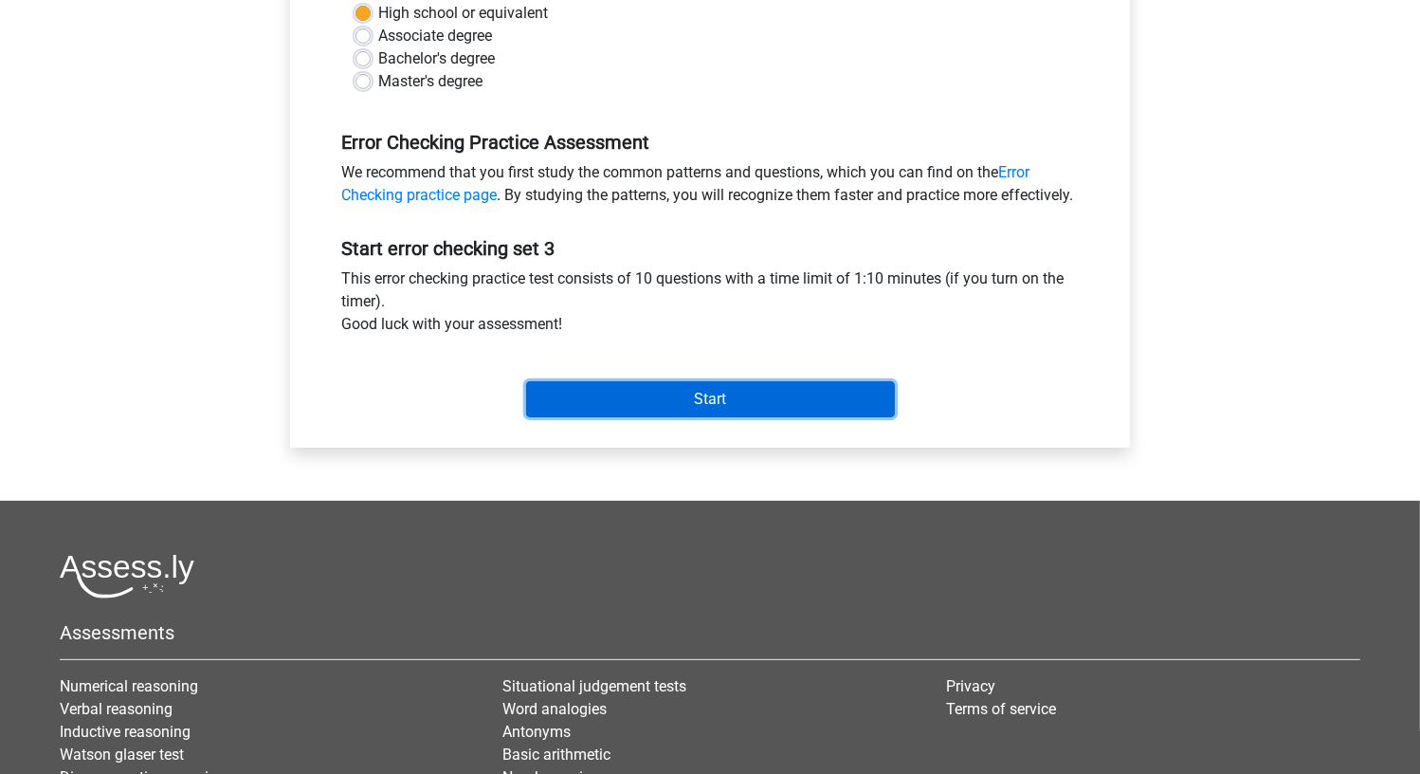
click at [829, 417] on input "Start" at bounding box center [710, 399] width 369 height 36
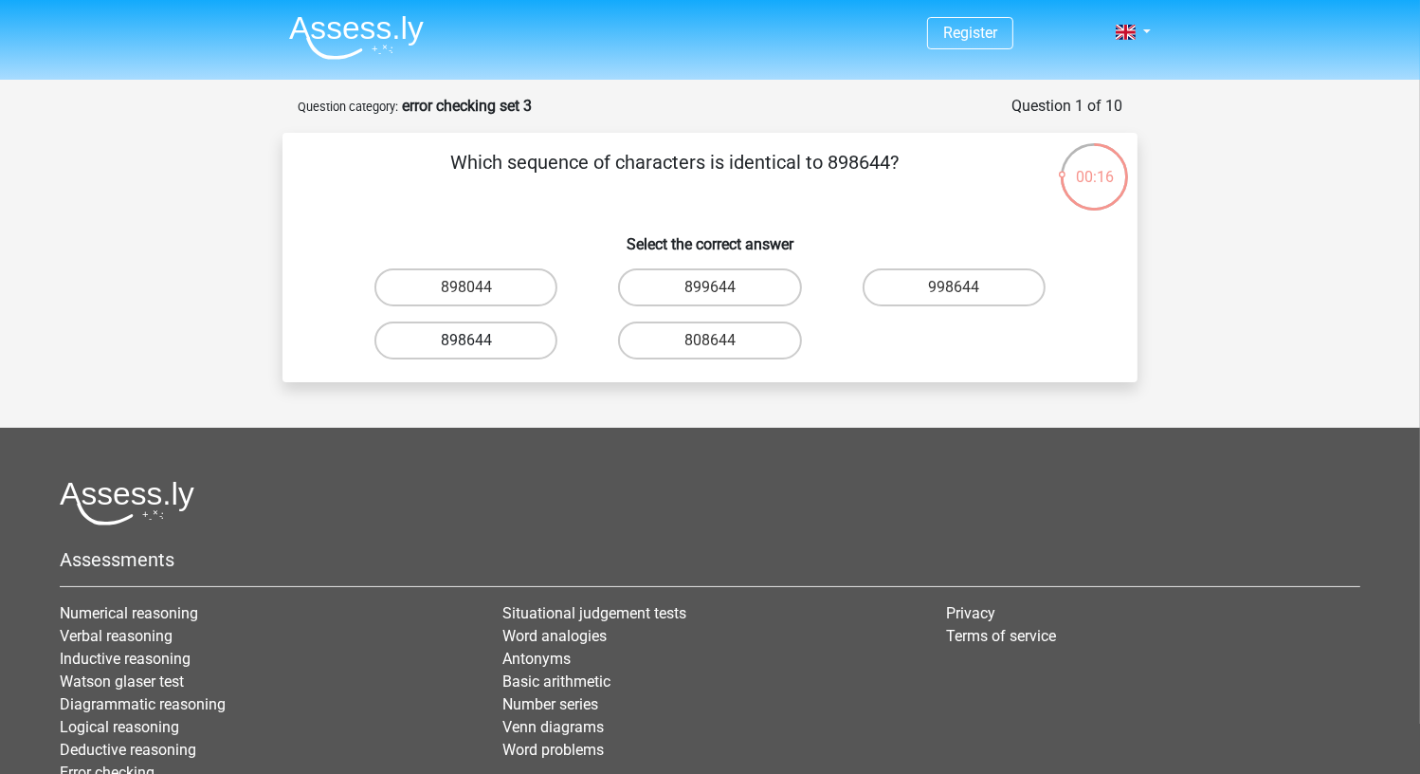
click at [491, 348] on label "898644" at bounding box center [465, 340] width 183 height 38
click at [479, 348] on input "898644" at bounding box center [472, 346] width 12 height 12
radio input "true"
click at [495, 350] on label "50QO04" at bounding box center [465, 340] width 183 height 38
click at [479, 350] on input "50QO04" at bounding box center [472, 346] width 12 height 12
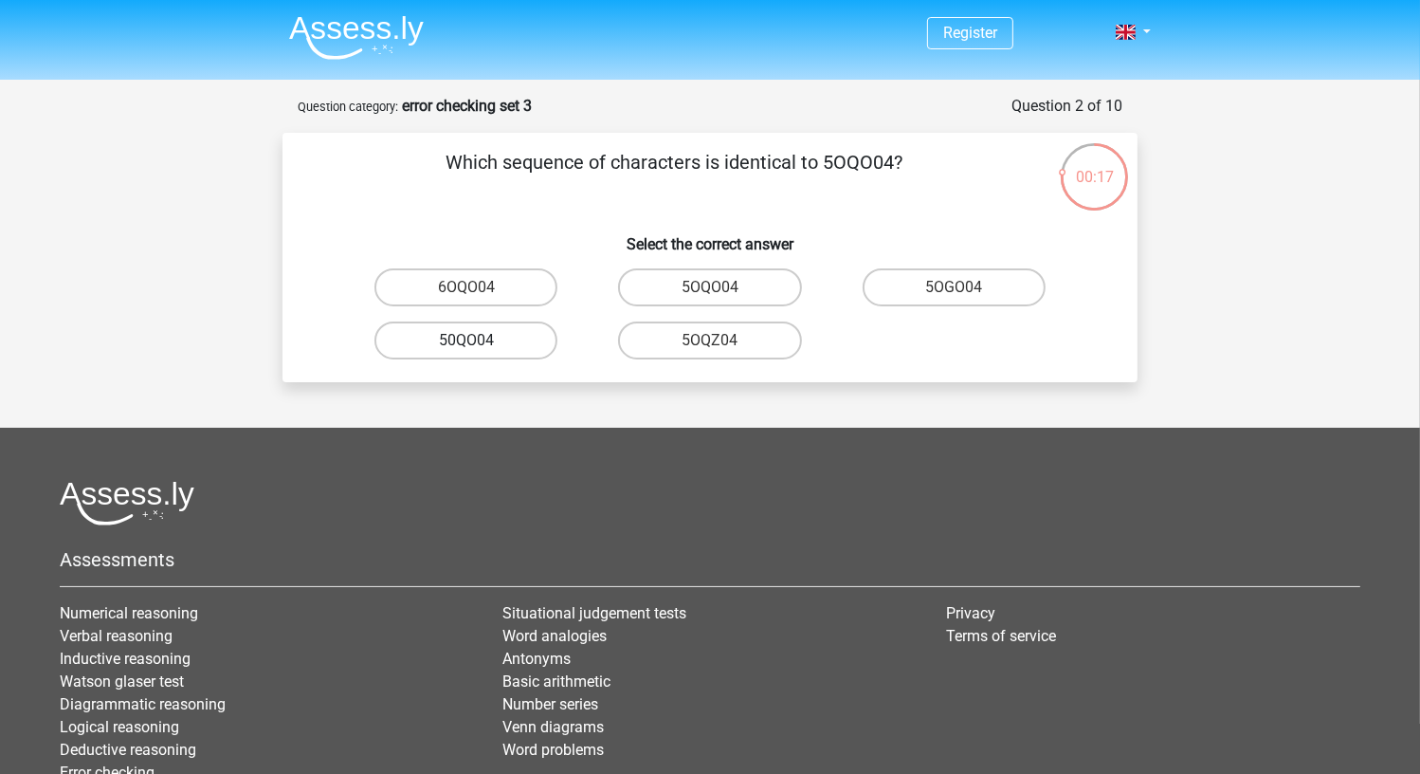
radio input "true"
click at [517, 348] on label "NV9Z80" at bounding box center [465, 340] width 183 height 38
click at [479, 348] on input "NV9Z80" at bounding box center [472, 346] width 12 height 12
radio input "true"
click at [939, 296] on label "0UA594" at bounding box center [954, 287] width 183 height 38
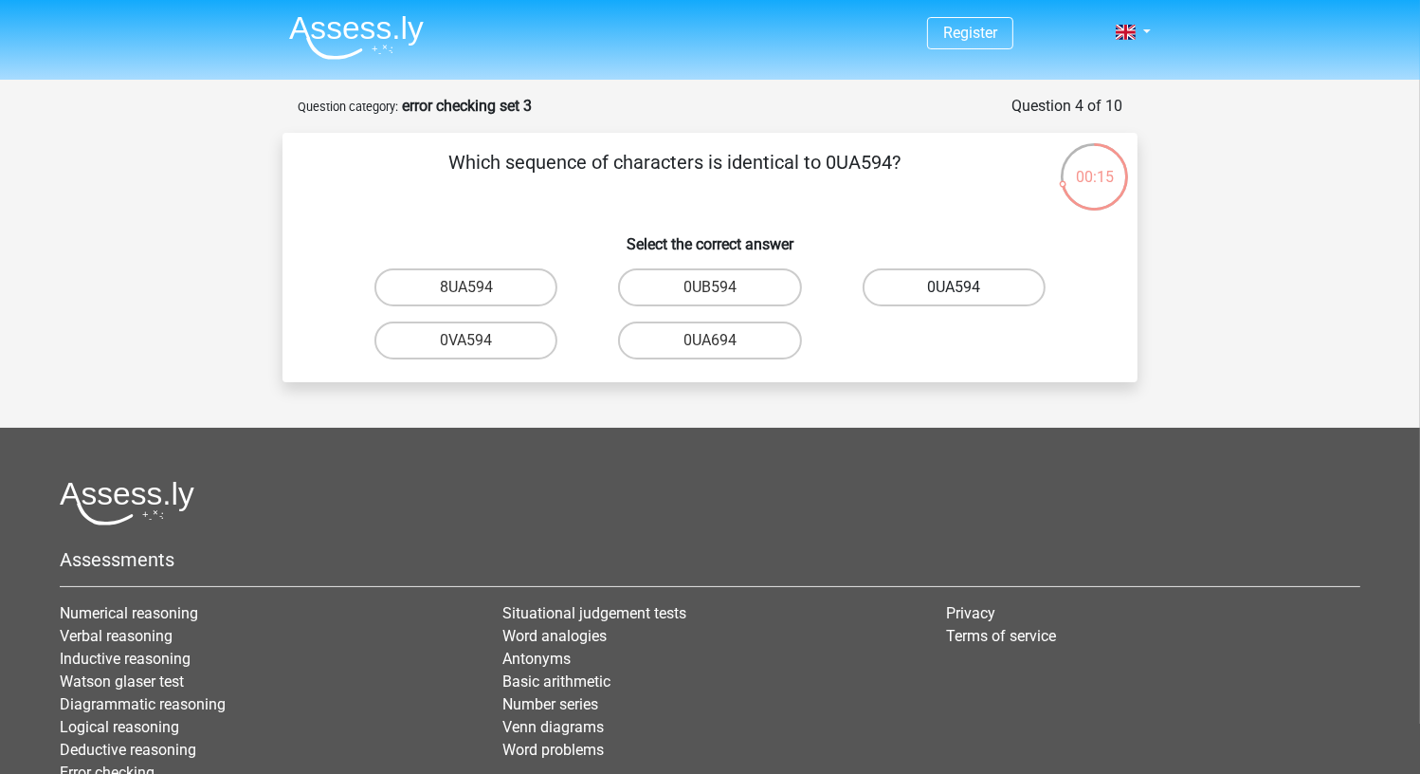
click at [954, 296] on input "0UA594" at bounding box center [960, 293] width 12 height 12
radio input "true"
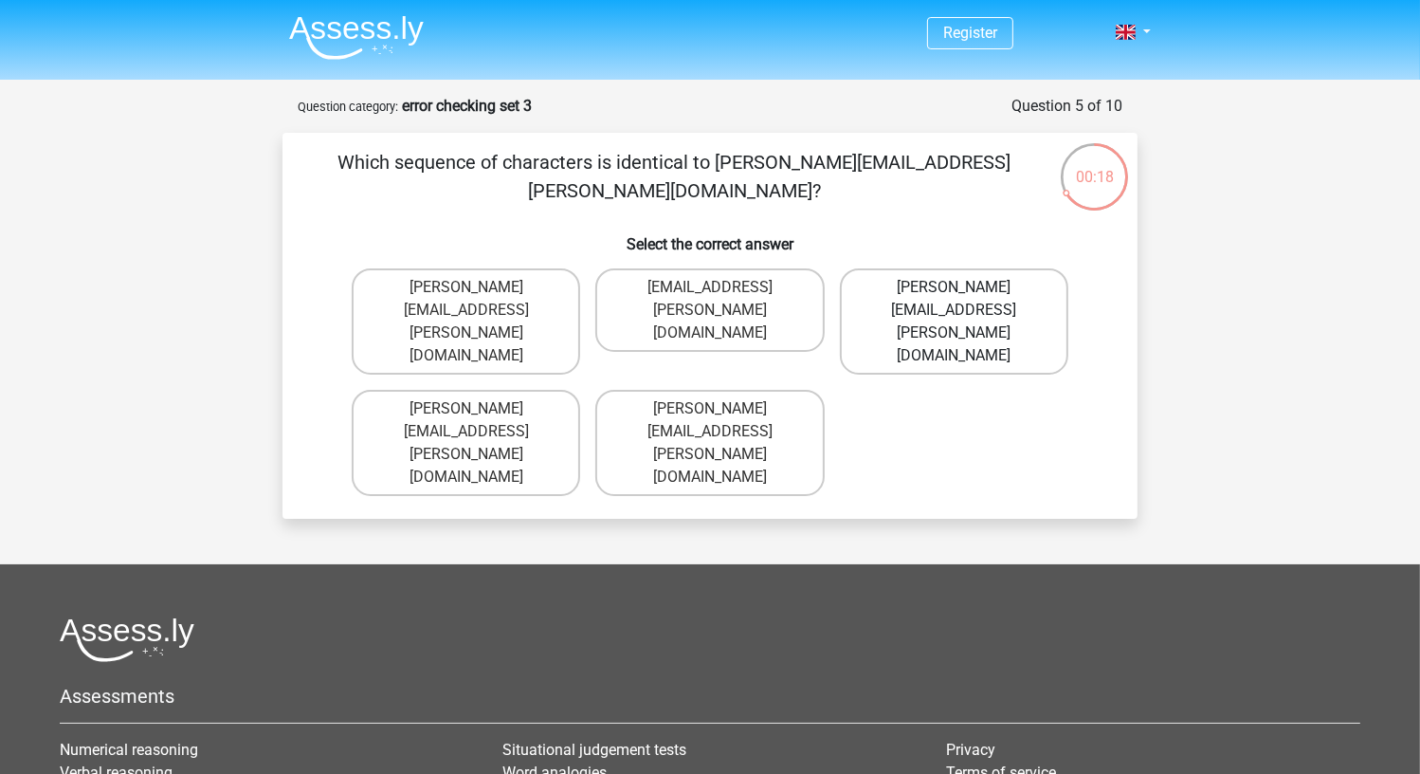
click at [994, 292] on label "Noah+Patterson@joymail.gr" at bounding box center [954, 321] width 228 height 106
click at [966, 292] on input "Noah+Patterson@joymail.gr" at bounding box center [960, 293] width 12 height 12
radio input "true"
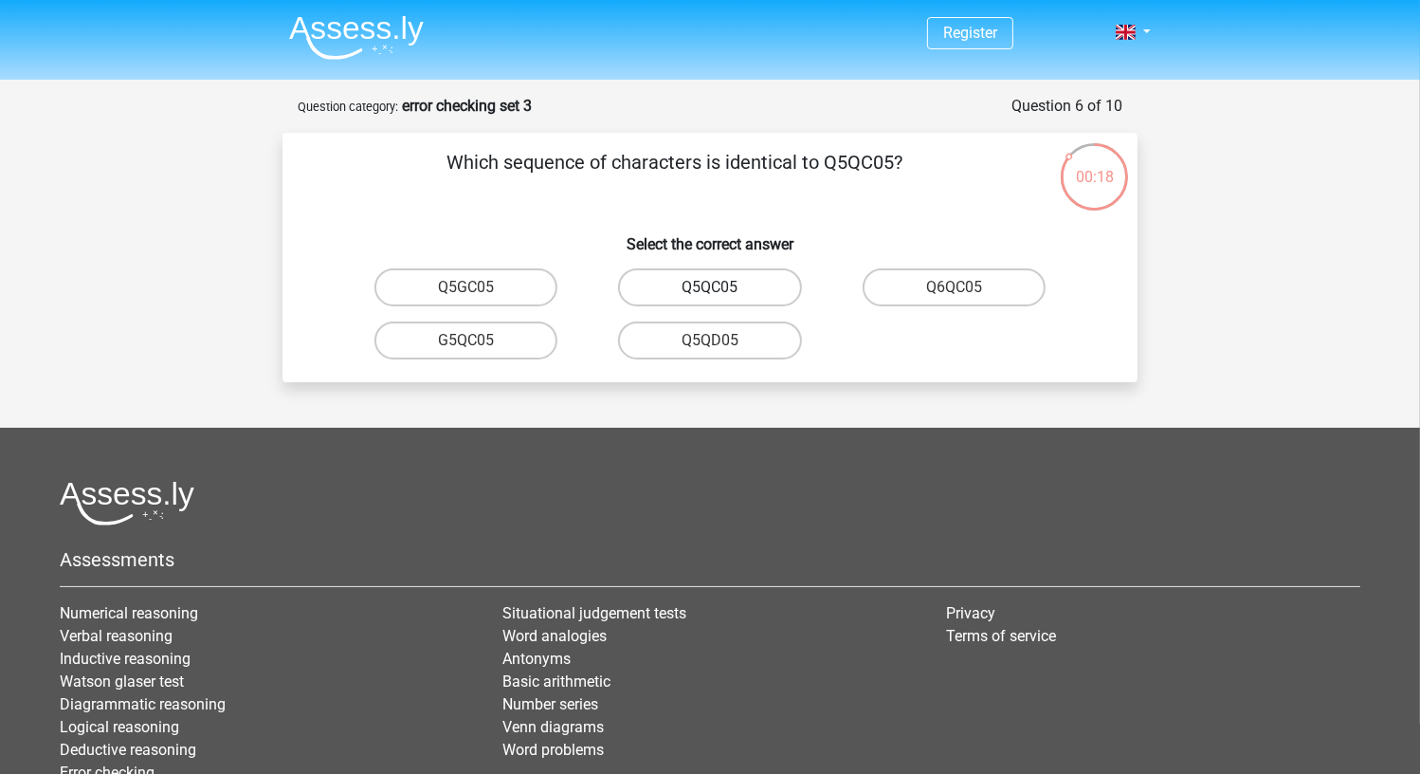
click at [740, 295] on label "Q5QC05" at bounding box center [709, 287] width 183 height 38
click at [722, 295] on input "Q5QC05" at bounding box center [716, 293] width 12 height 12
radio input "true"
click at [487, 296] on label "08WZS5" at bounding box center [465, 287] width 183 height 38
click at [479, 296] on input "08WZS5" at bounding box center [472, 293] width 12 height 12
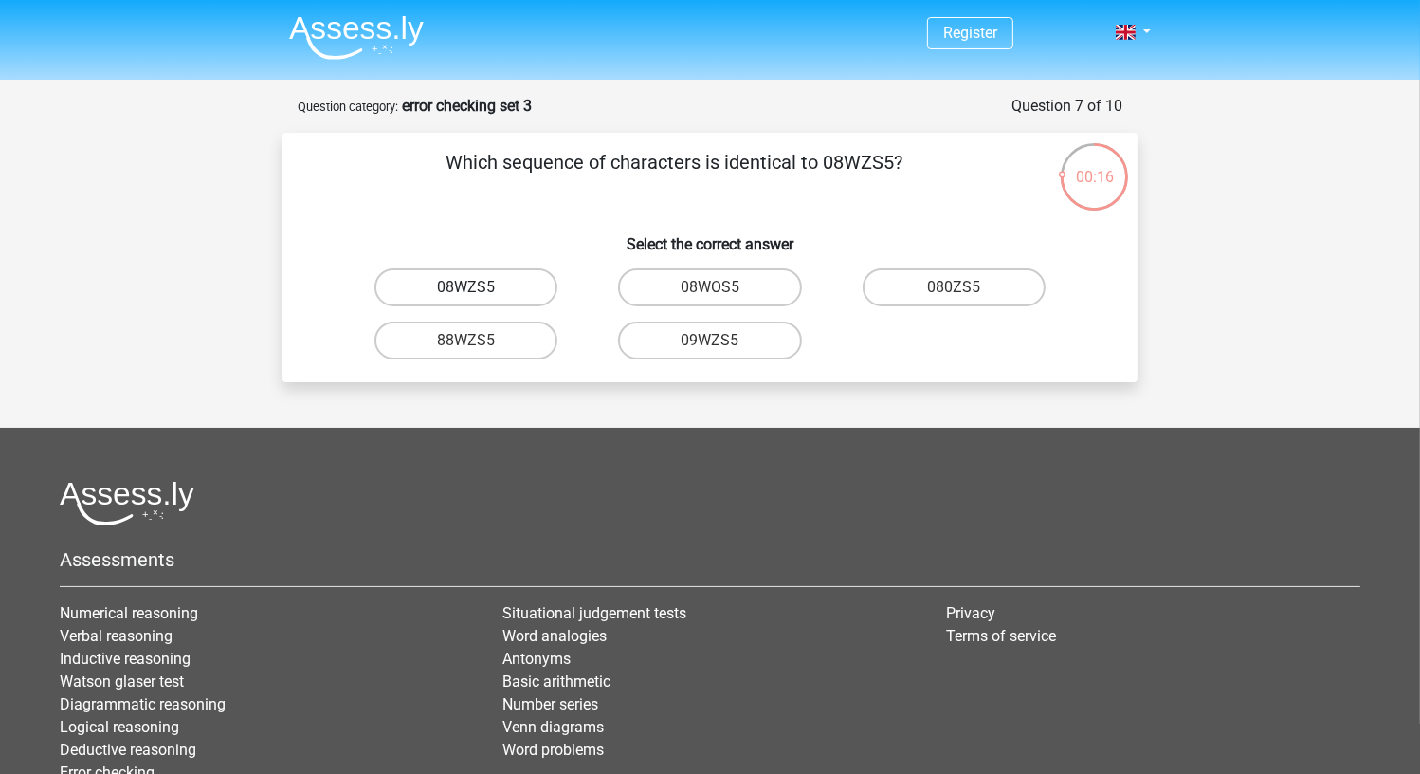
radio input "true"
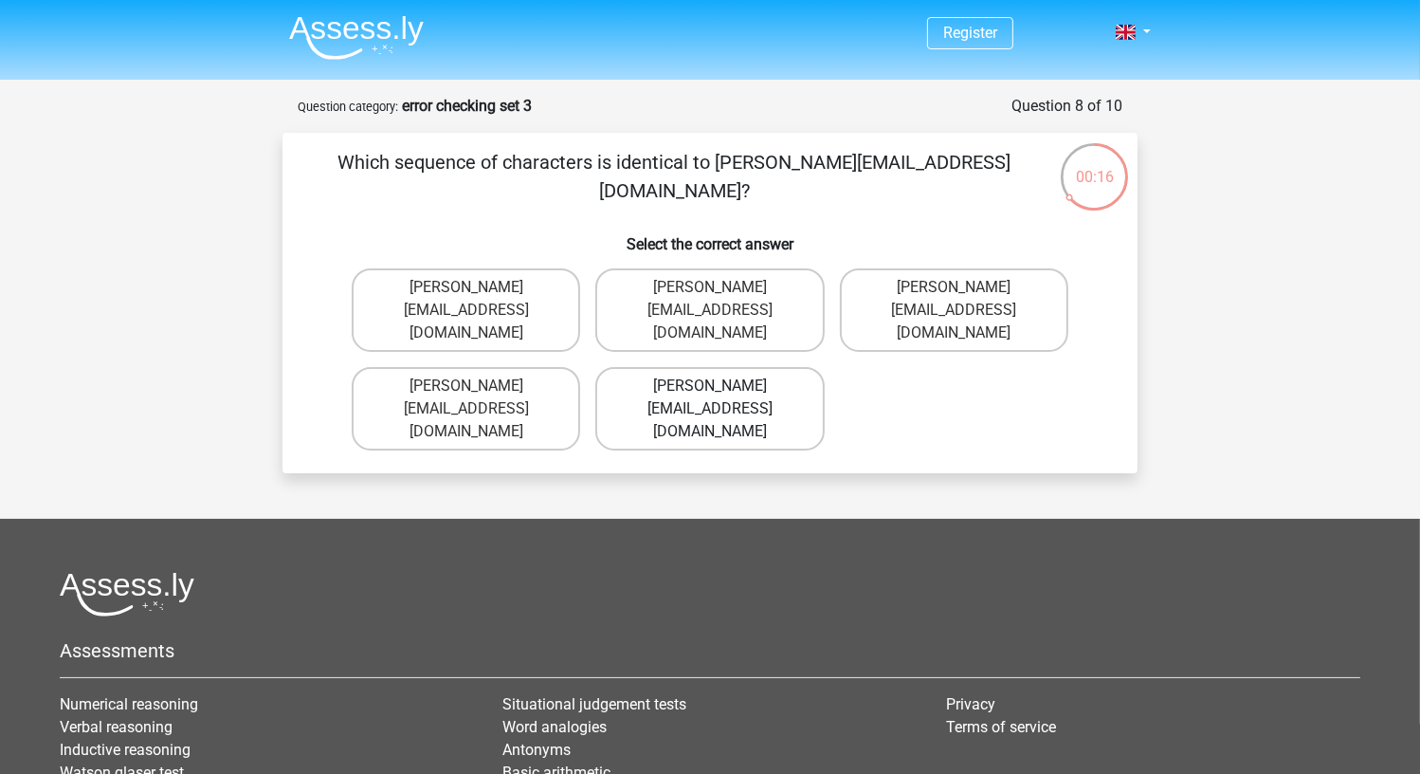
click at [795, 368] on label "Edward-Mead@joinmail.co.uk" at bounding box center [709, 408] width 228 height 83
click at [722, 386] on input "Edward-Mead@joinmail.co.uk" at bounding box center [716, 392] width 12 height 12
radio input "true"
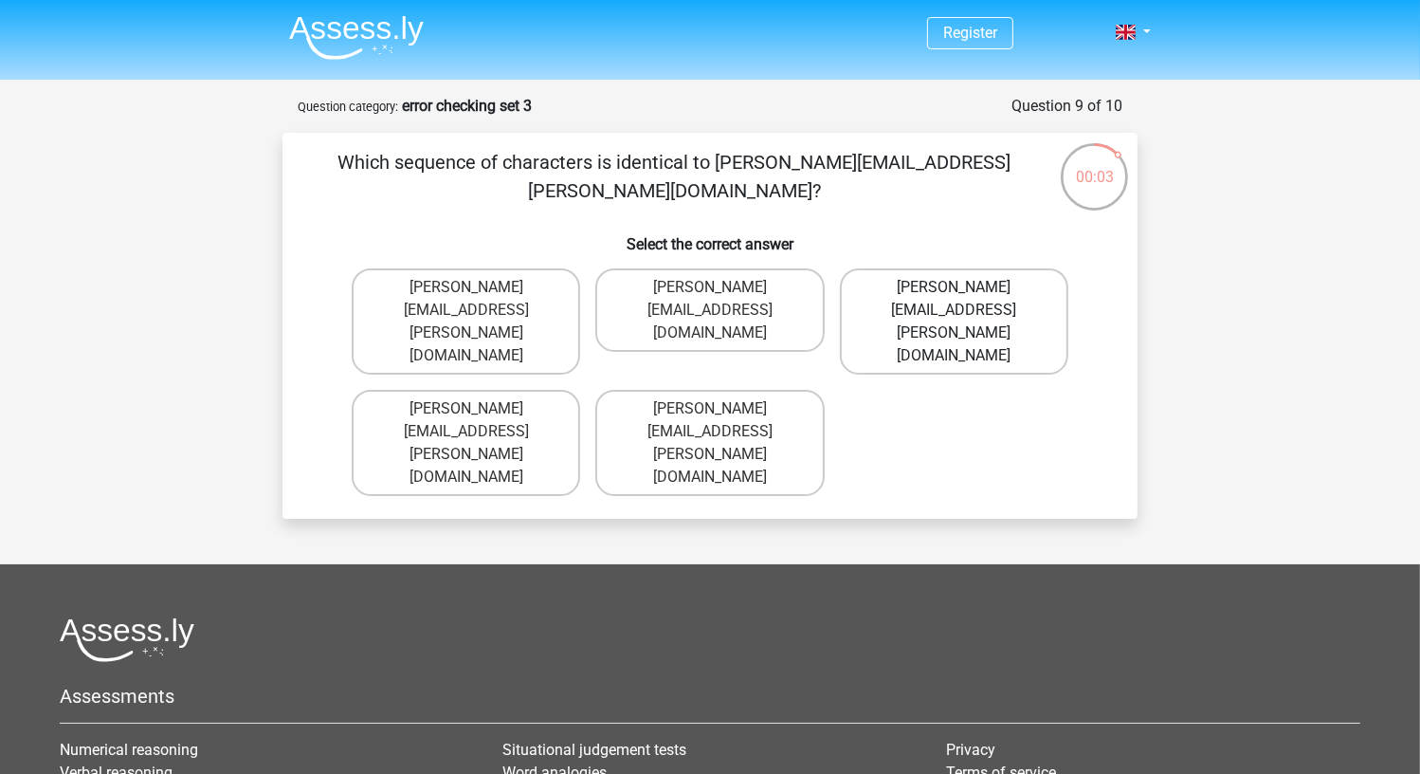
click at [896, 292] on label "Freddie+Knight@joymail.co.uk" at bounding box center [954, 321] width 228 height 106
click at [954, 292] on input "Freddie+Knight@joymail.co.uk" at bounding box center [960, 293] width 12 height 12
radio input "true"
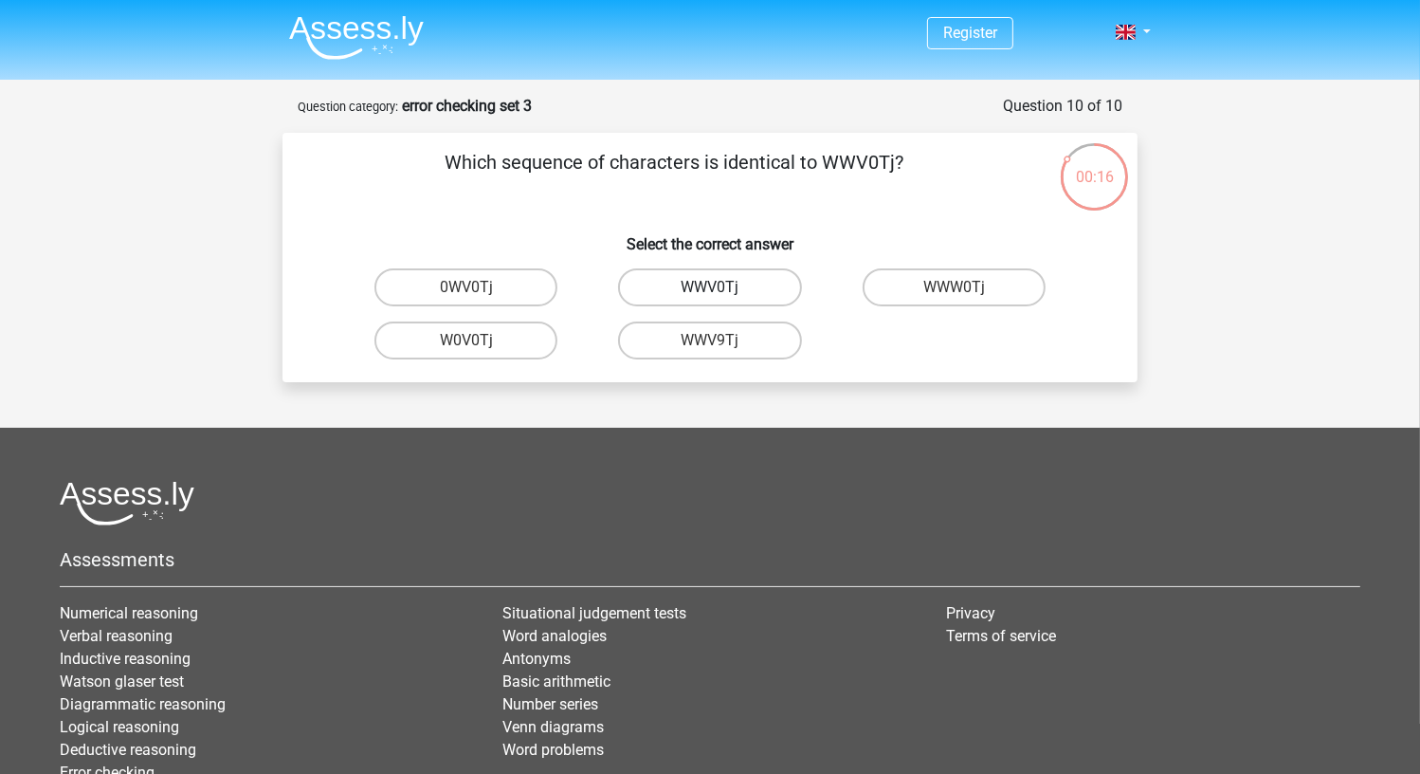
click at [752, 296] on label "WWV0Tj" at bounding box center [709, 287] width 183 height 38
click at [722, 296] on input "WWV0Tj" at bounding box center [716, 293] width 12 height 12
radio input "true"
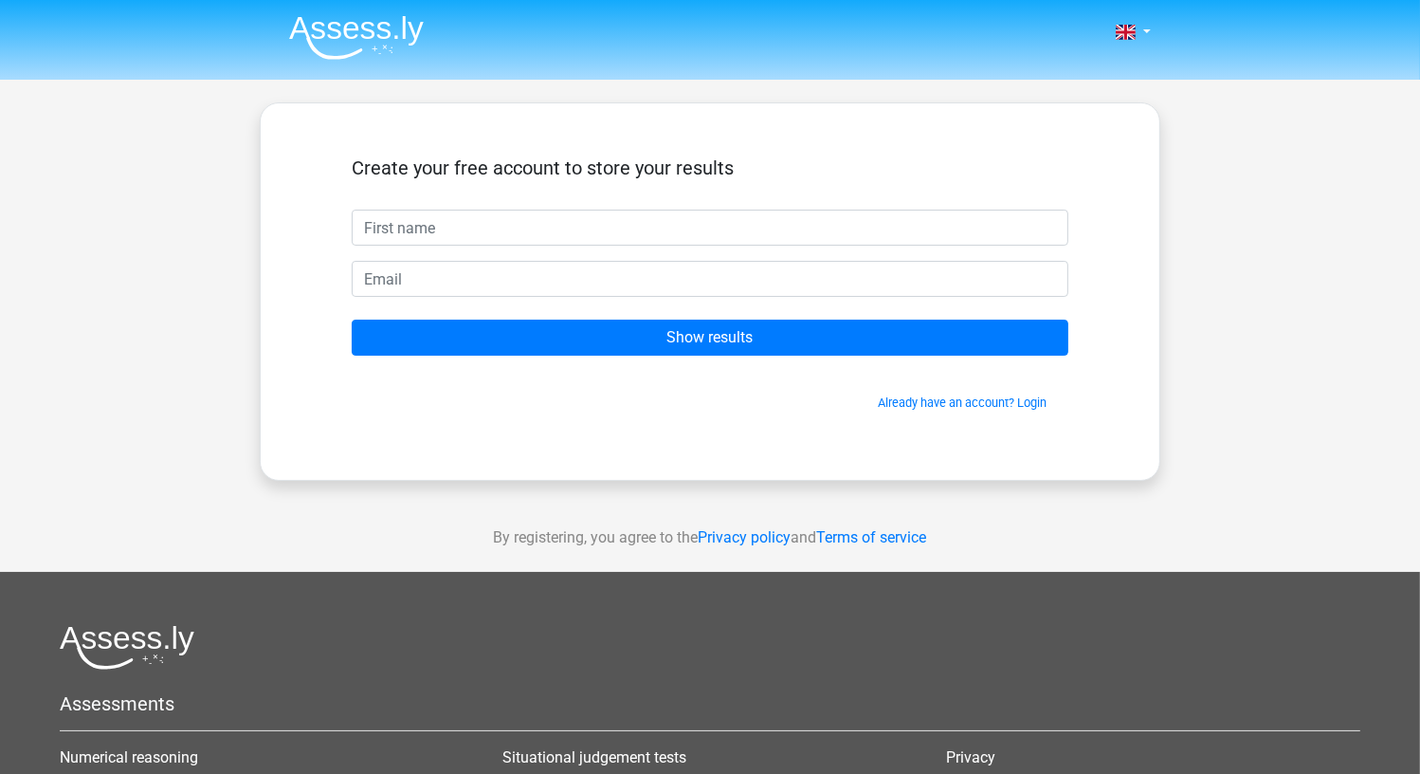
click at [649, 242] on input "text" at bounding box center [710, 228] width 717 height 36
type input "[PERSON_NAME]"
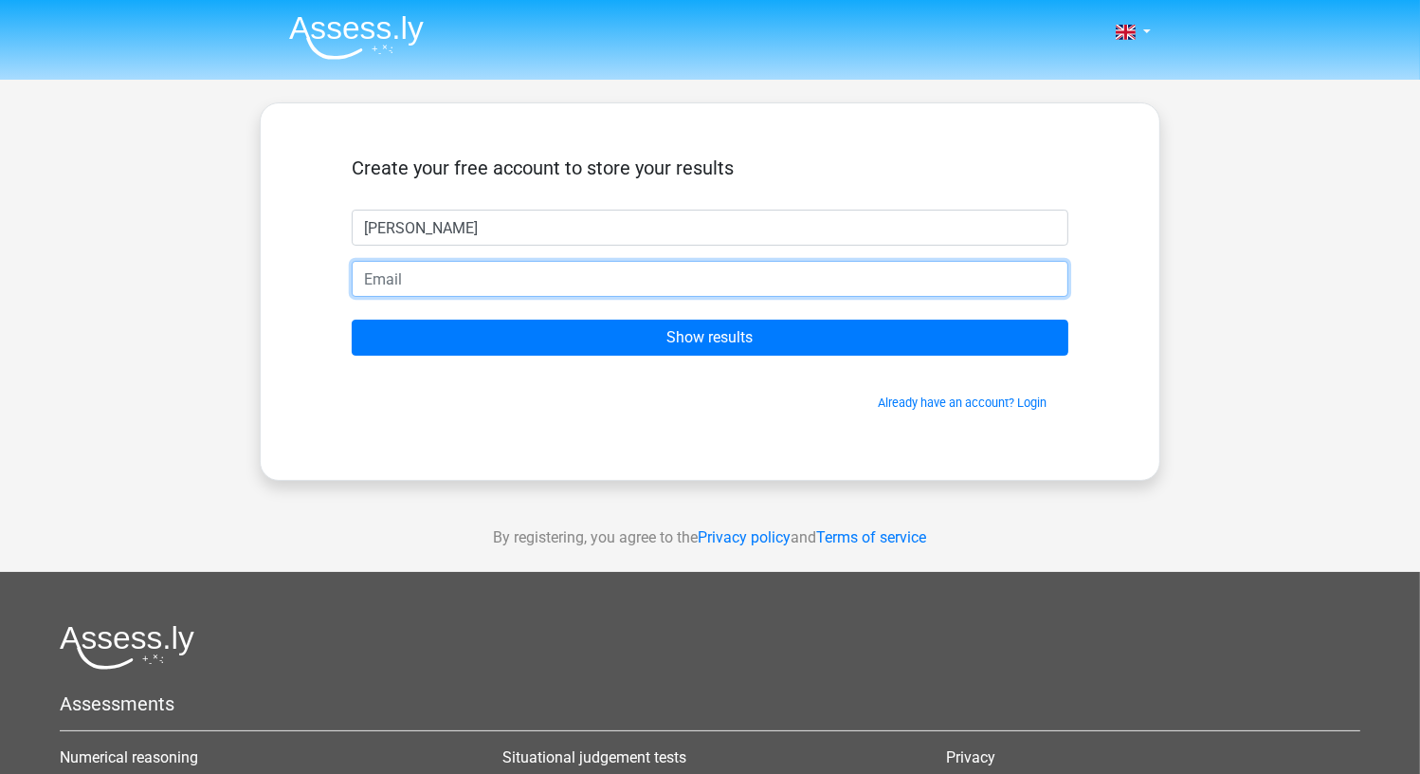
click at [508, 278] on input "email" at bounding box center [710, 279] width 717 height 36
type input "[EMAIL_ADDRESS][DOMAIN_NAME]"
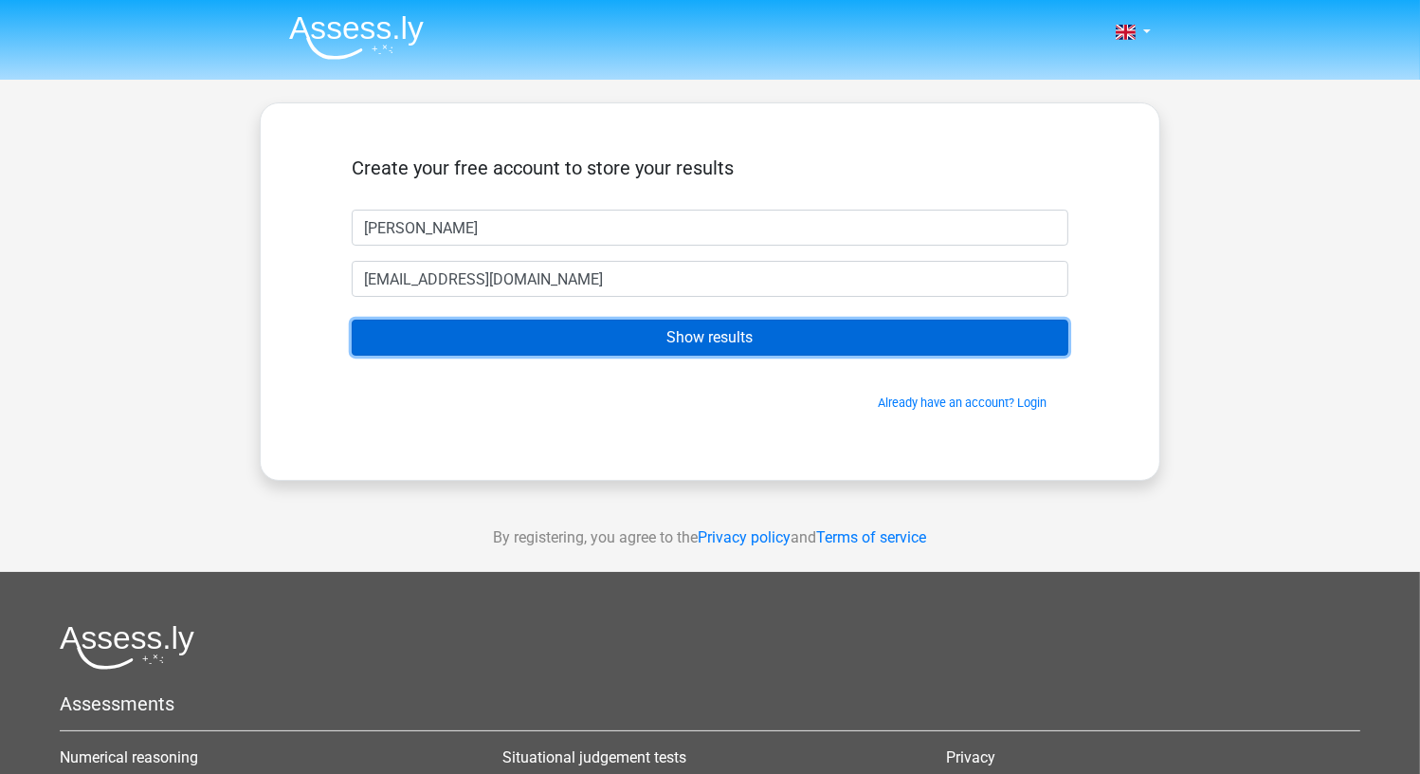
click at [688, 350] on input "Show results" at bounding box center [710, 337] width 717 height 36
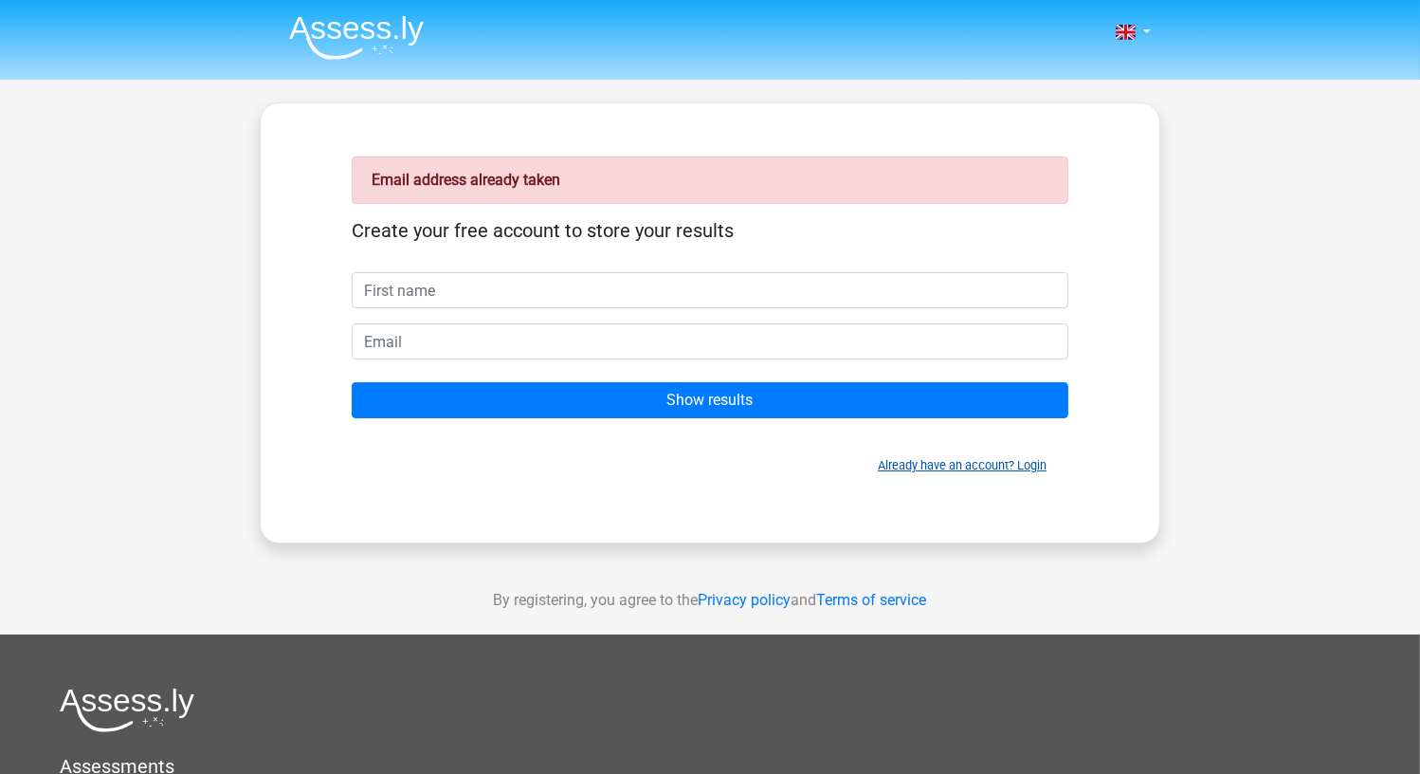
click at [958, 464] on link "Already have an account? Login" at bounding box center [962, 465] width 169 height 14
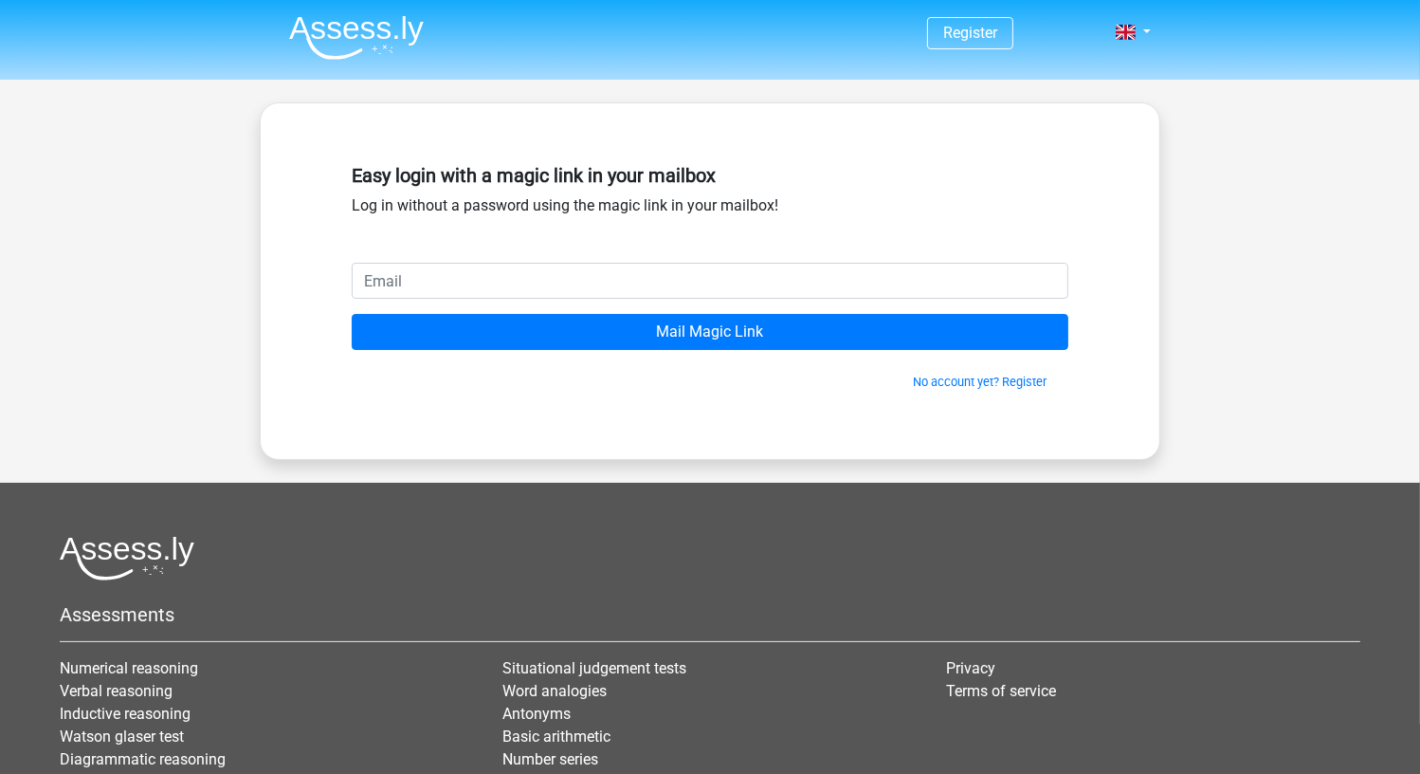
click at [656, 290] on input "email" at bounding box center [710, 281] width 717 height 36
type input "[EMAIL_ADDRESS][DOMAIN_NAME]"
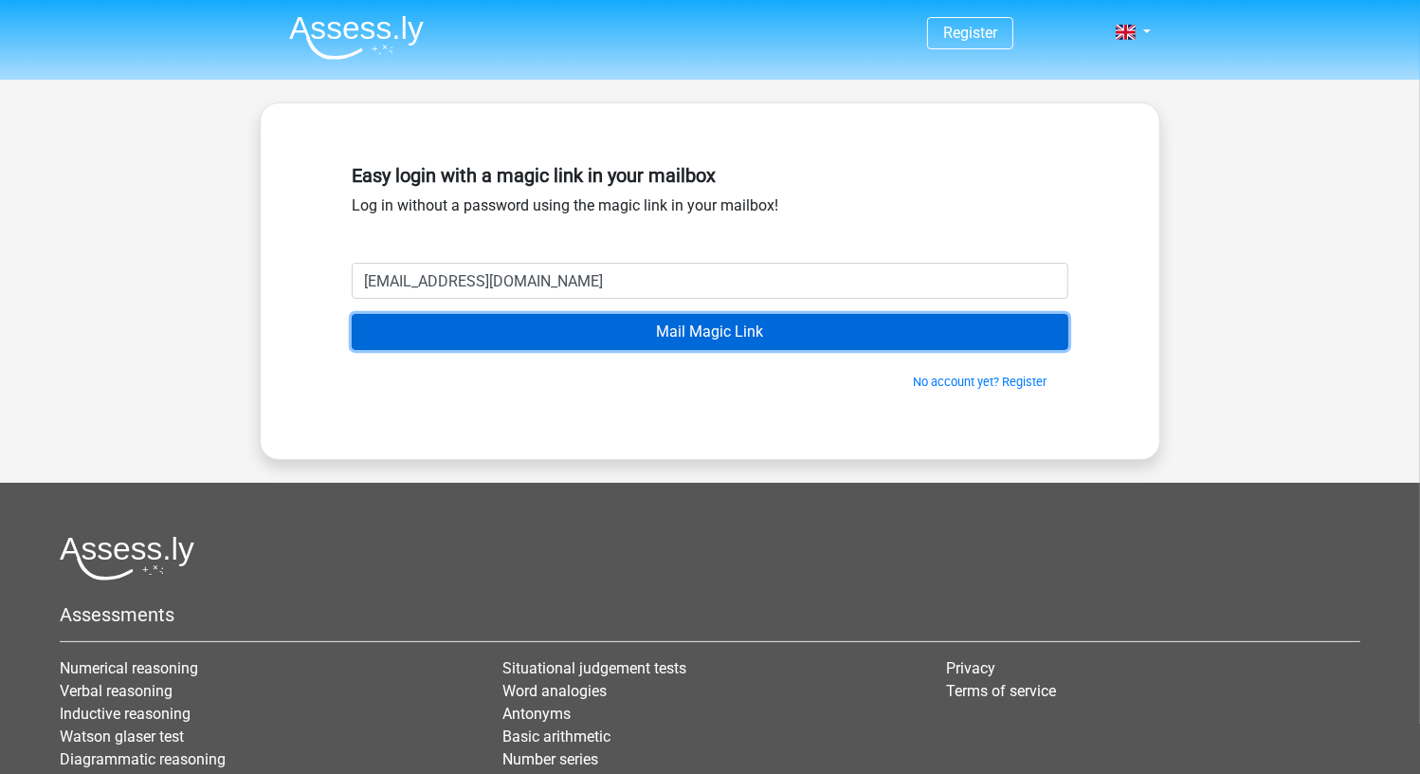
click at [626, 339] on input "Mail Magic Link" at bounding box center [710, 332] width 717 height 36
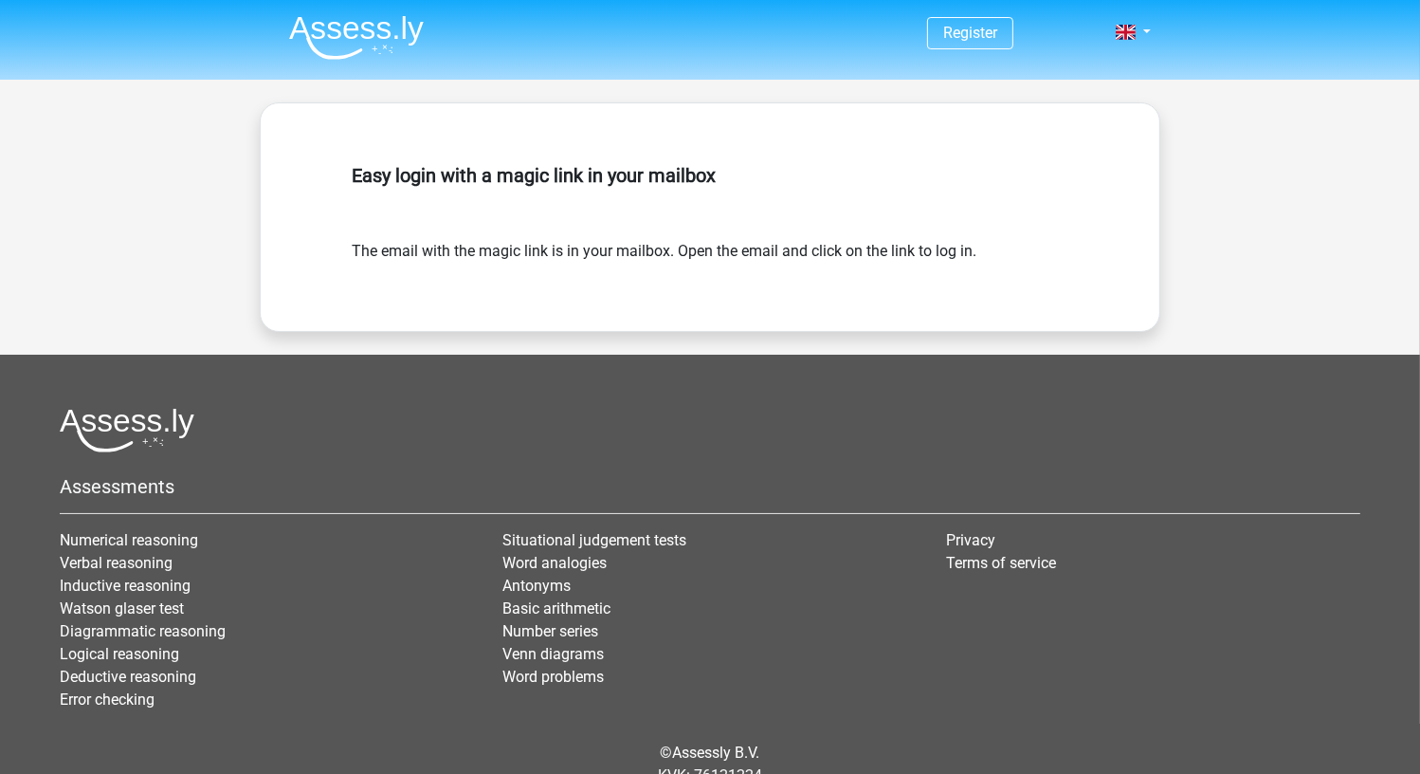
click at [397, 36] on img at bounding box center [356, 37] width 135 height 45
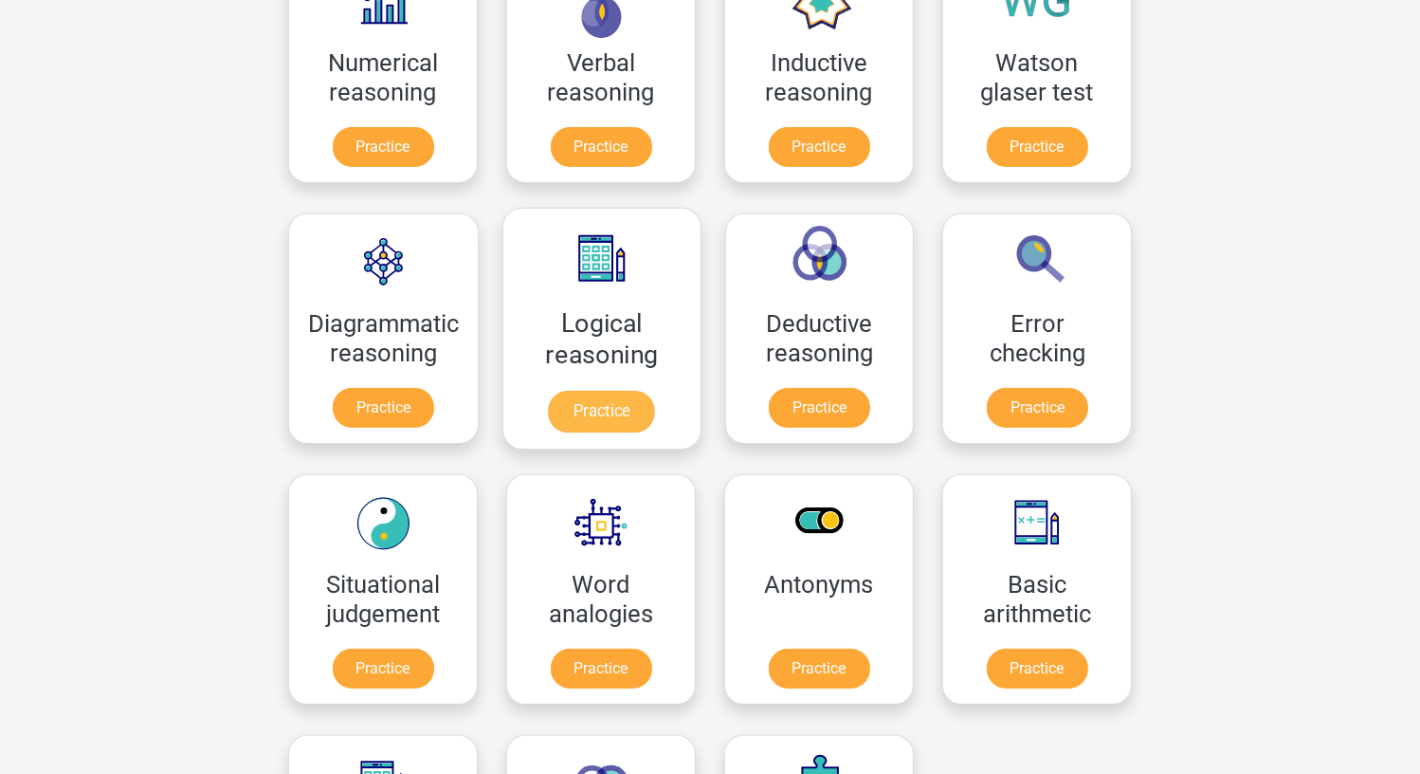
scroll to position [190, 0]
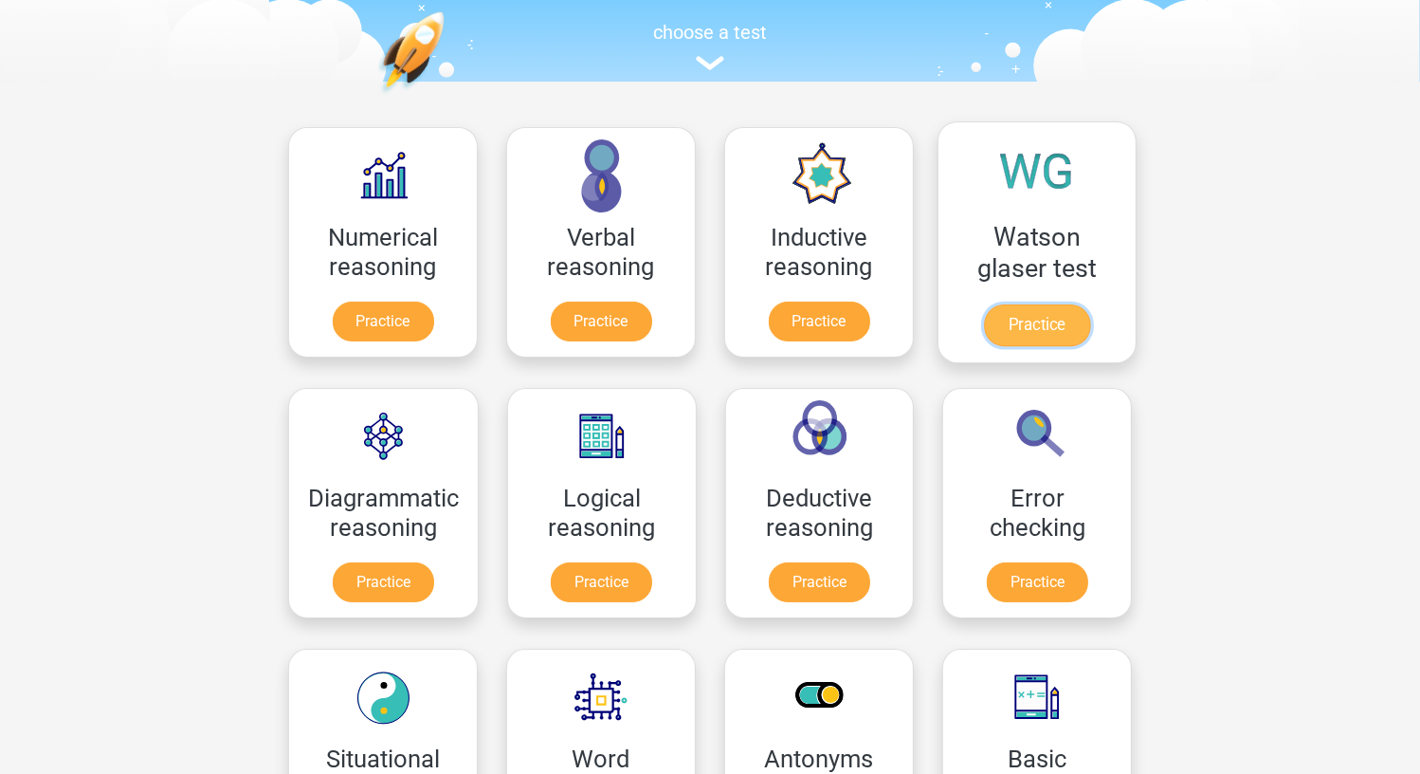
click at [1069, 316] on link "Practice" at bounding box center [1037, 325] width 106 height 42
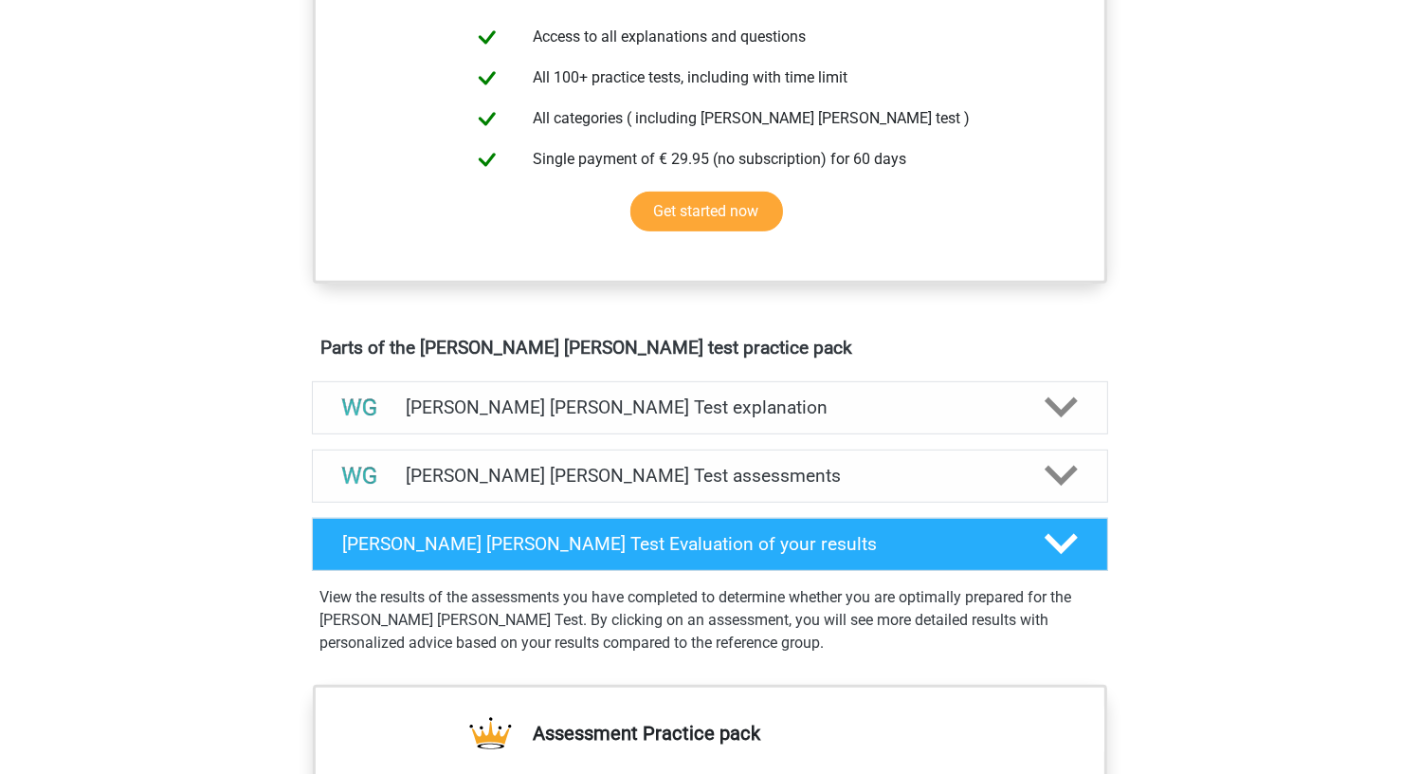
scroll to position [758, 0]
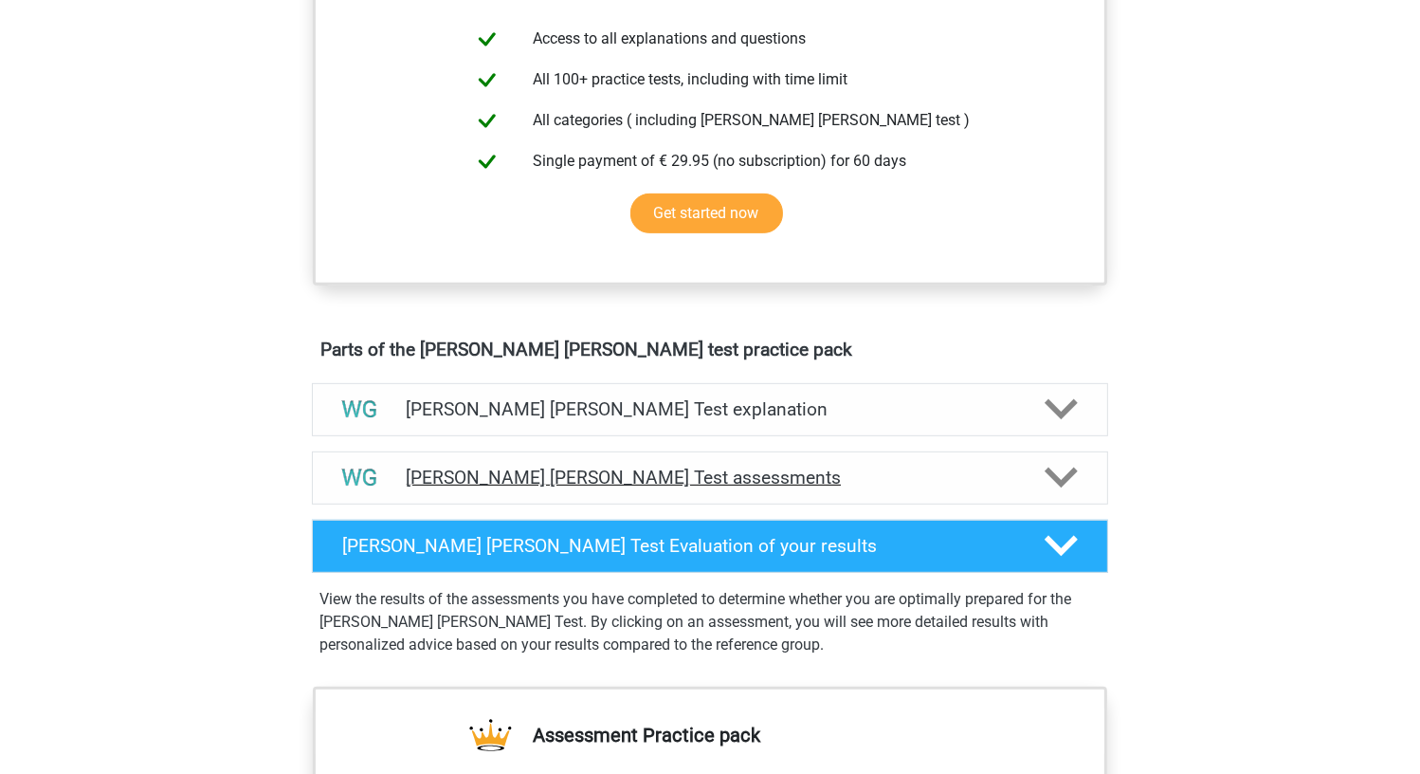
click at [679, 463] on div "[PERSON_NAME] [PERSON_NAME] Test assessments" at bounding box center [710, 477] width 796 height 53
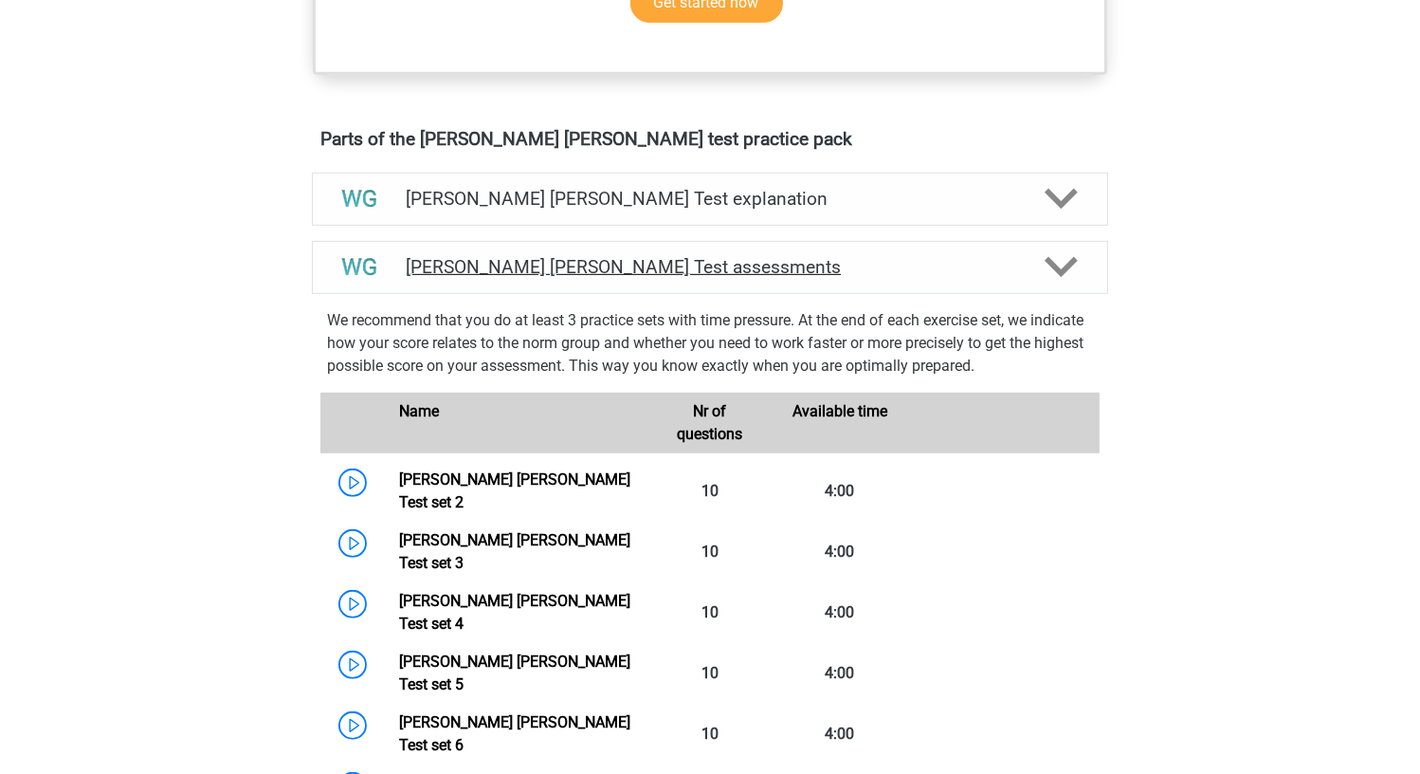
scroll to position [948, 0]
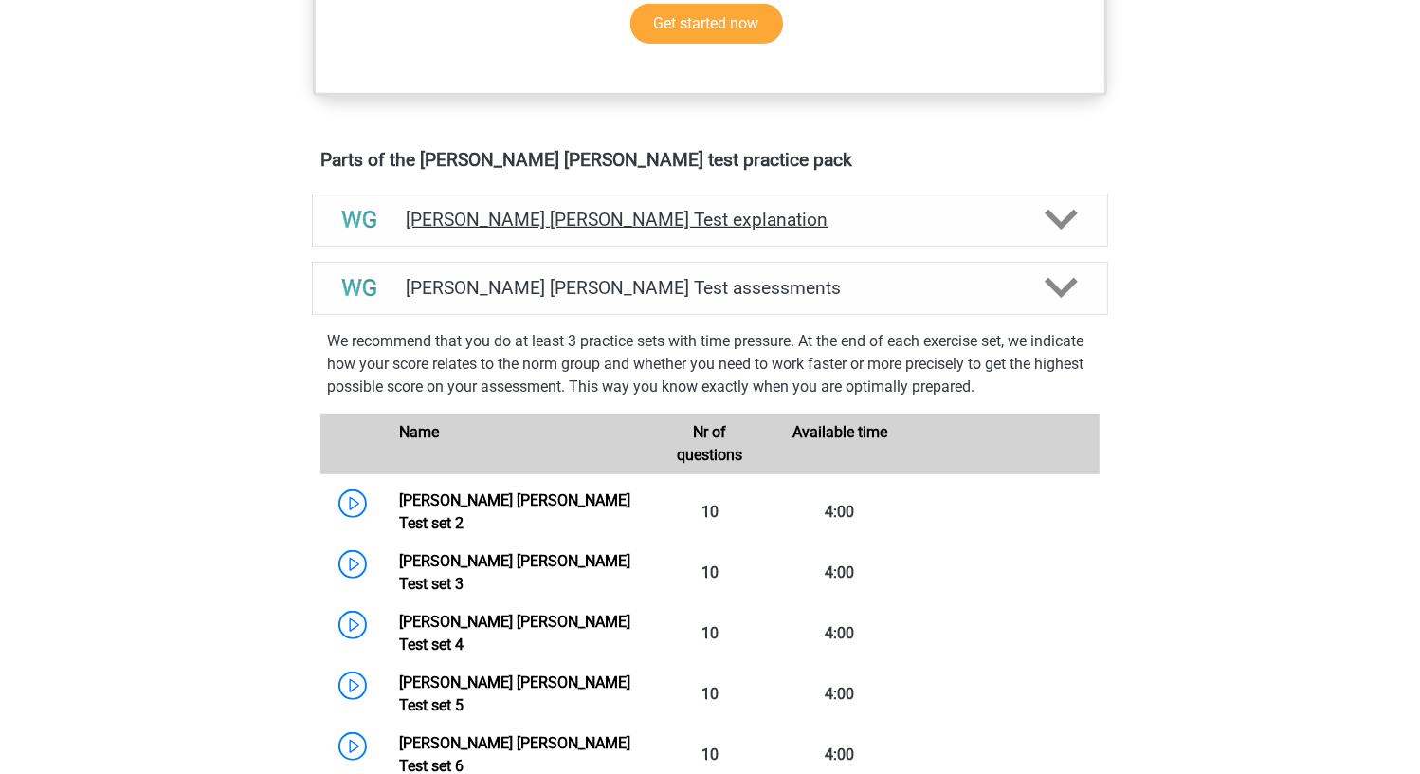
click at [594, 237] on div "[PERSON_NAME] [PERSON_NAME] Test explanation" at bounding box center [710, 219] width 796 height 53
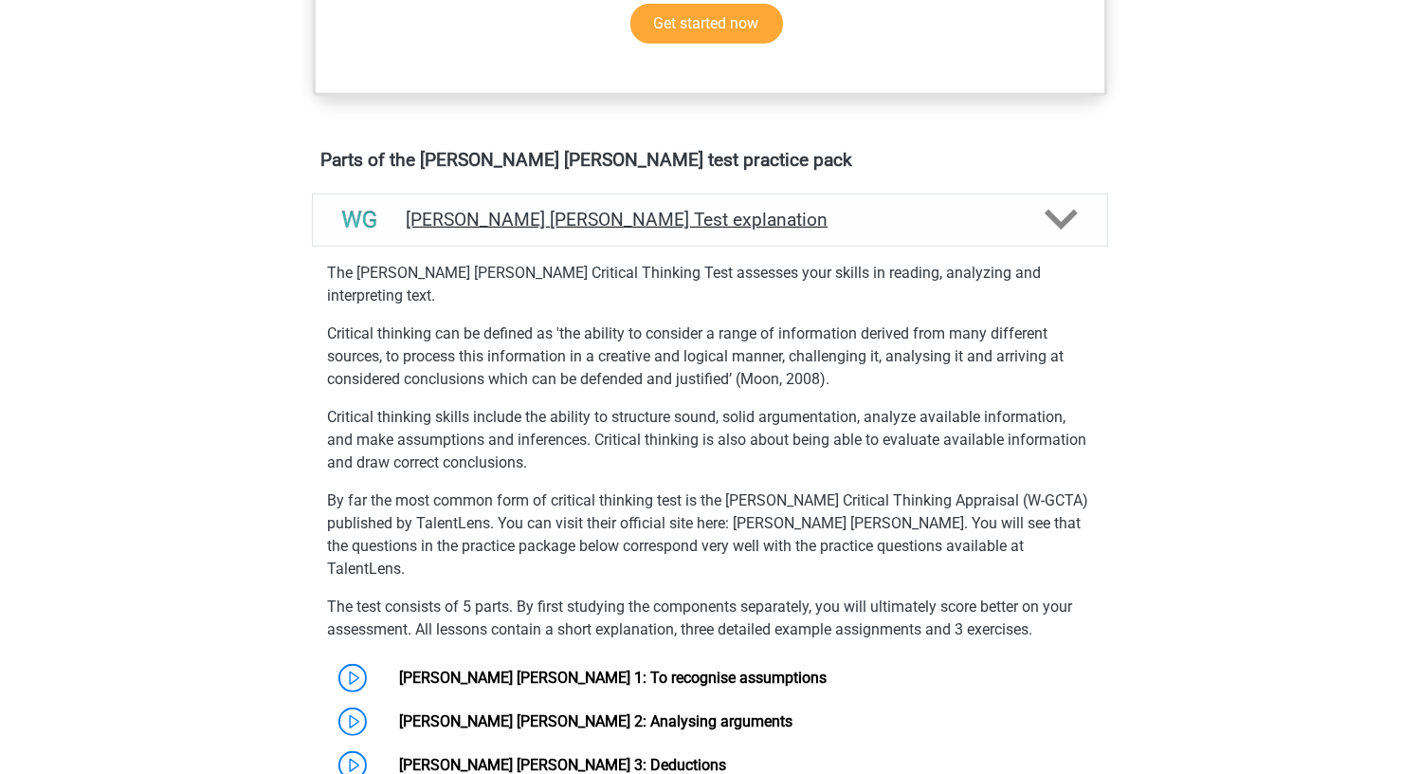
click at [594, 237] on div "[PERSON_NAME] [PERSON_NAME] Test explanation" at bounding box center [710, 219] width 796 height 53
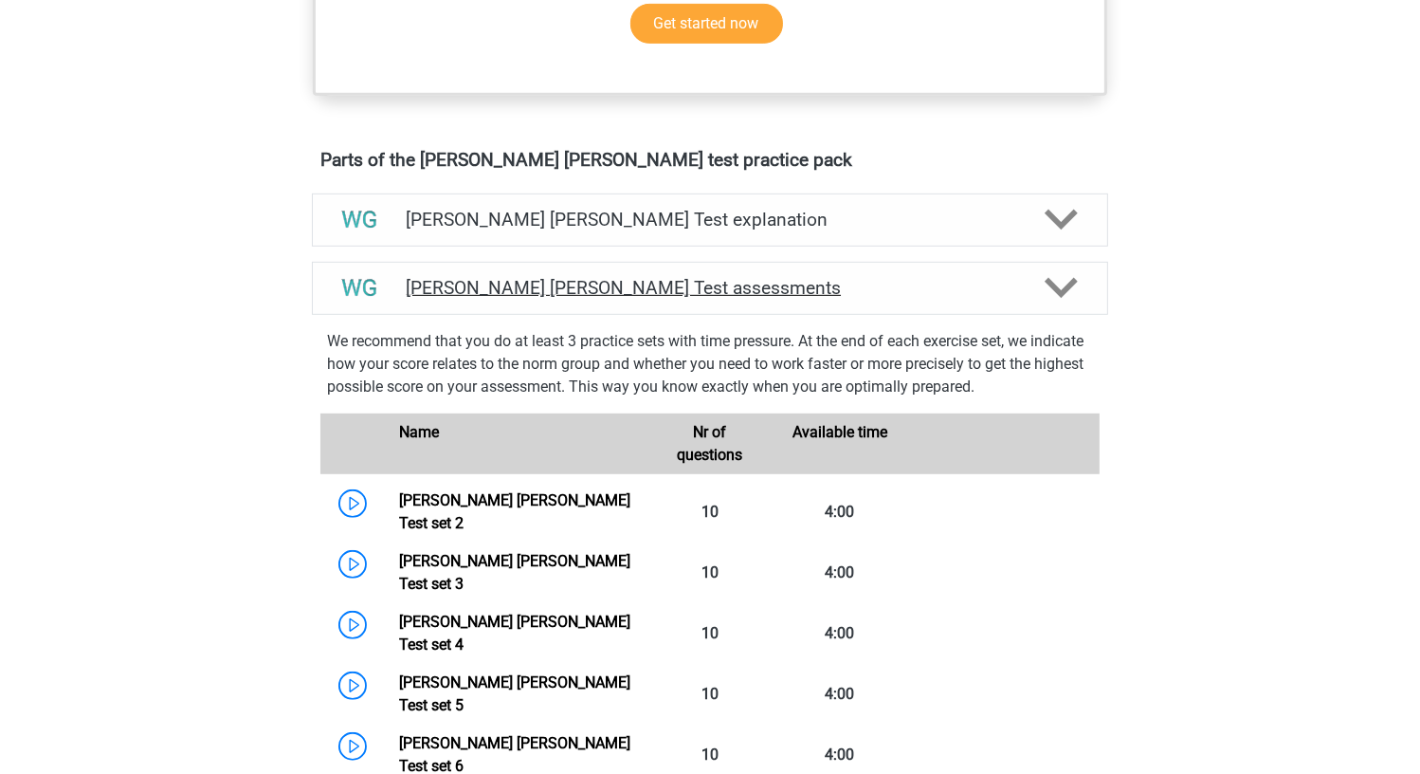
click at [595, 287] on h4 "[PERSON_NAME] [PERSON_NAME] Test assessments" at bounding box center [710, 288] width 609 height 22
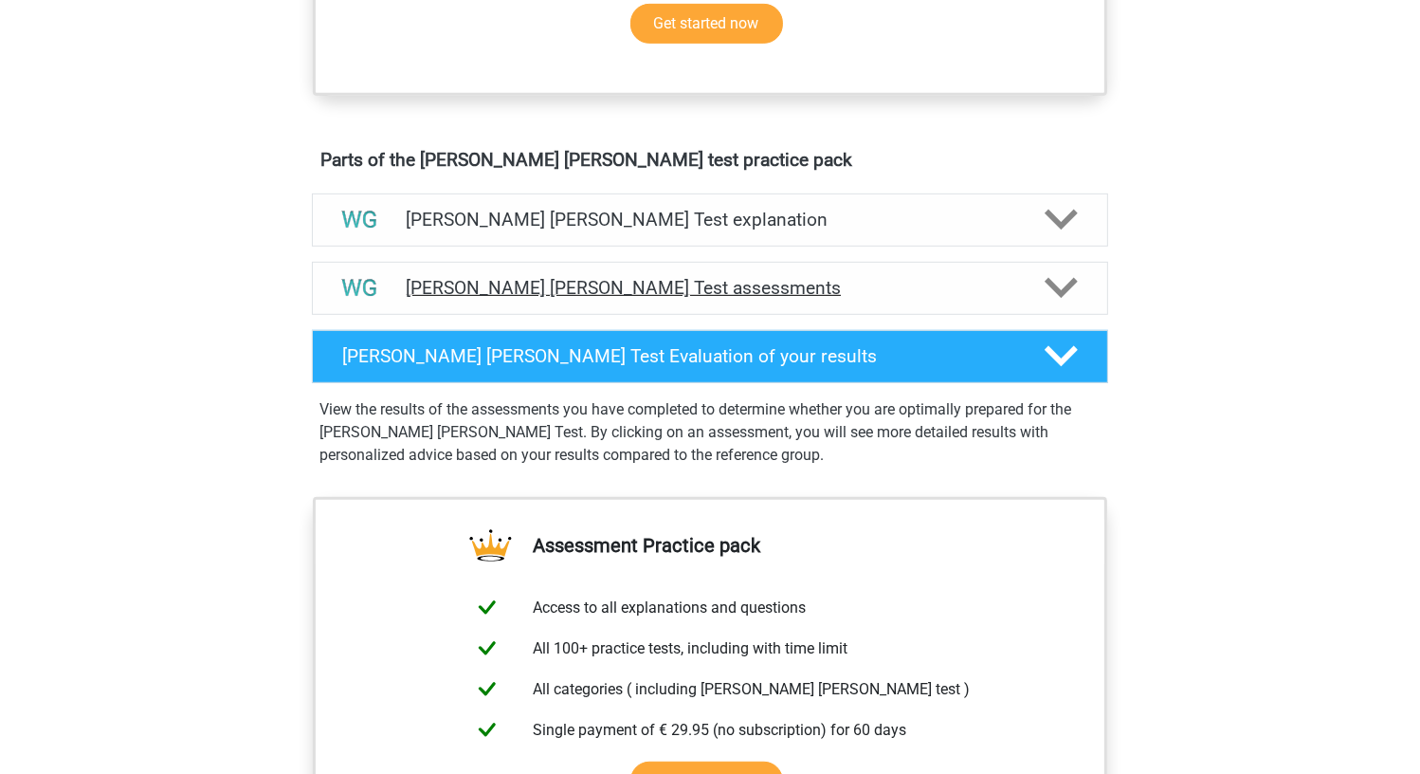
click at [593, 290] on h4 "[PERSON_NAME] [PERSON_NAME] Test assessments" at bounding box center [710, 288] width 609 height 22
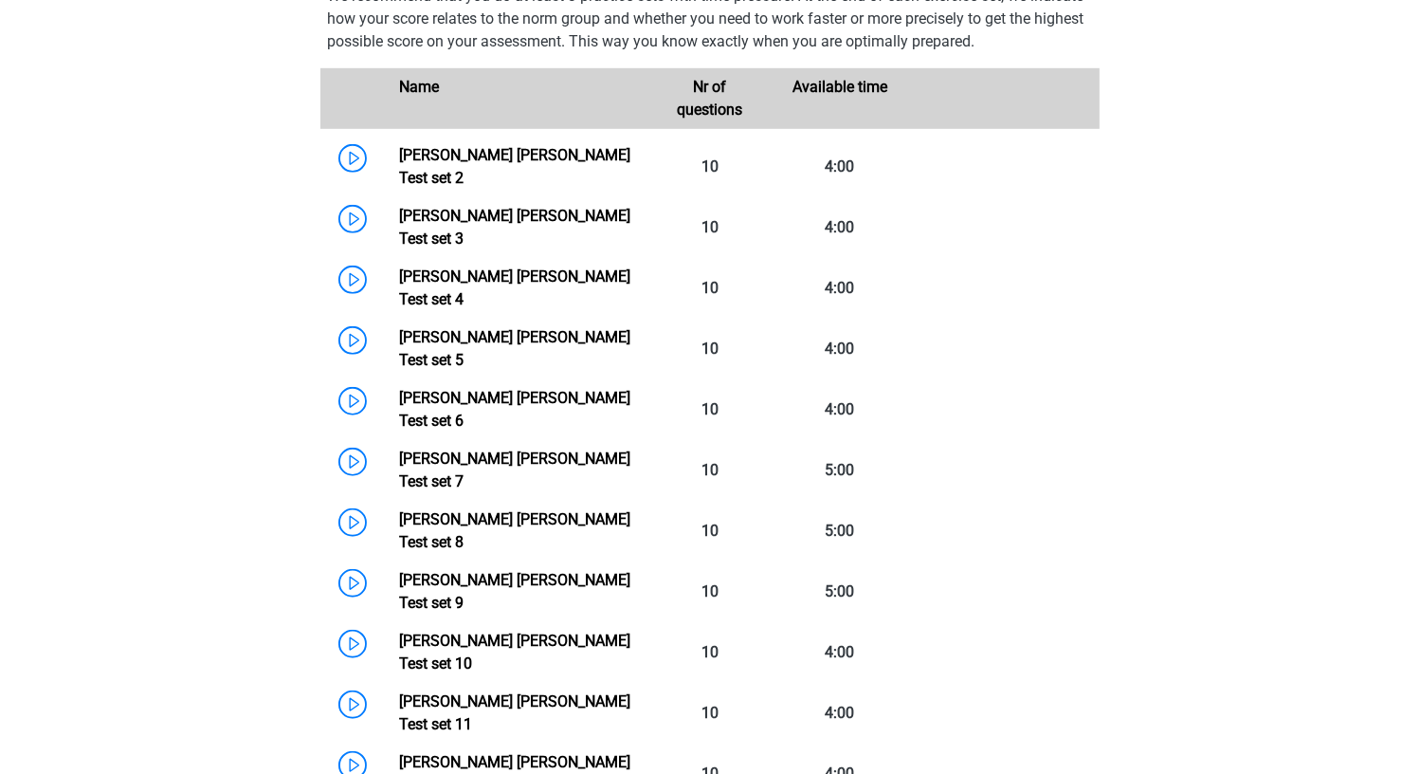
scroll to position [1138, 0]
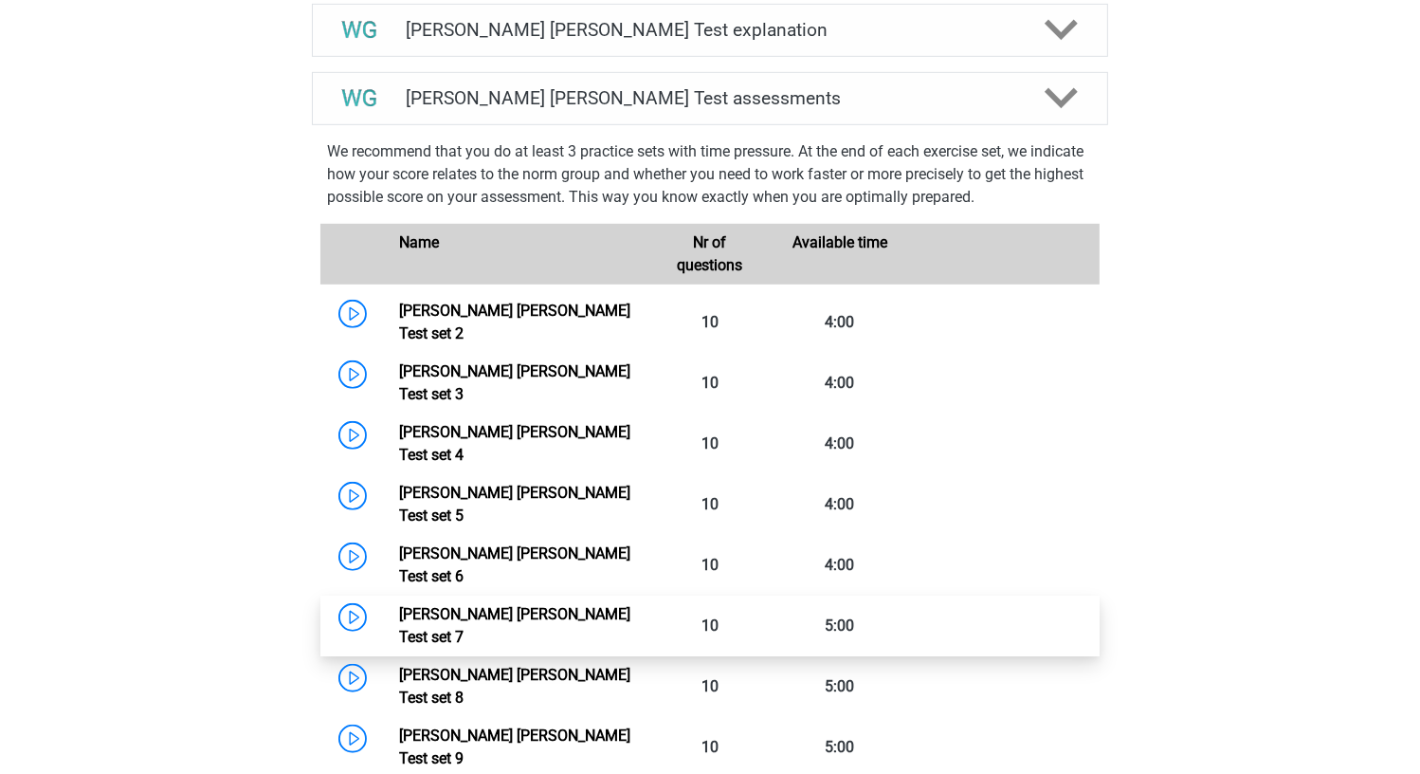
click at [399, 605] on link "Watson Glaser Test set 7" at bounding box center [514, 625] width 231 height 41
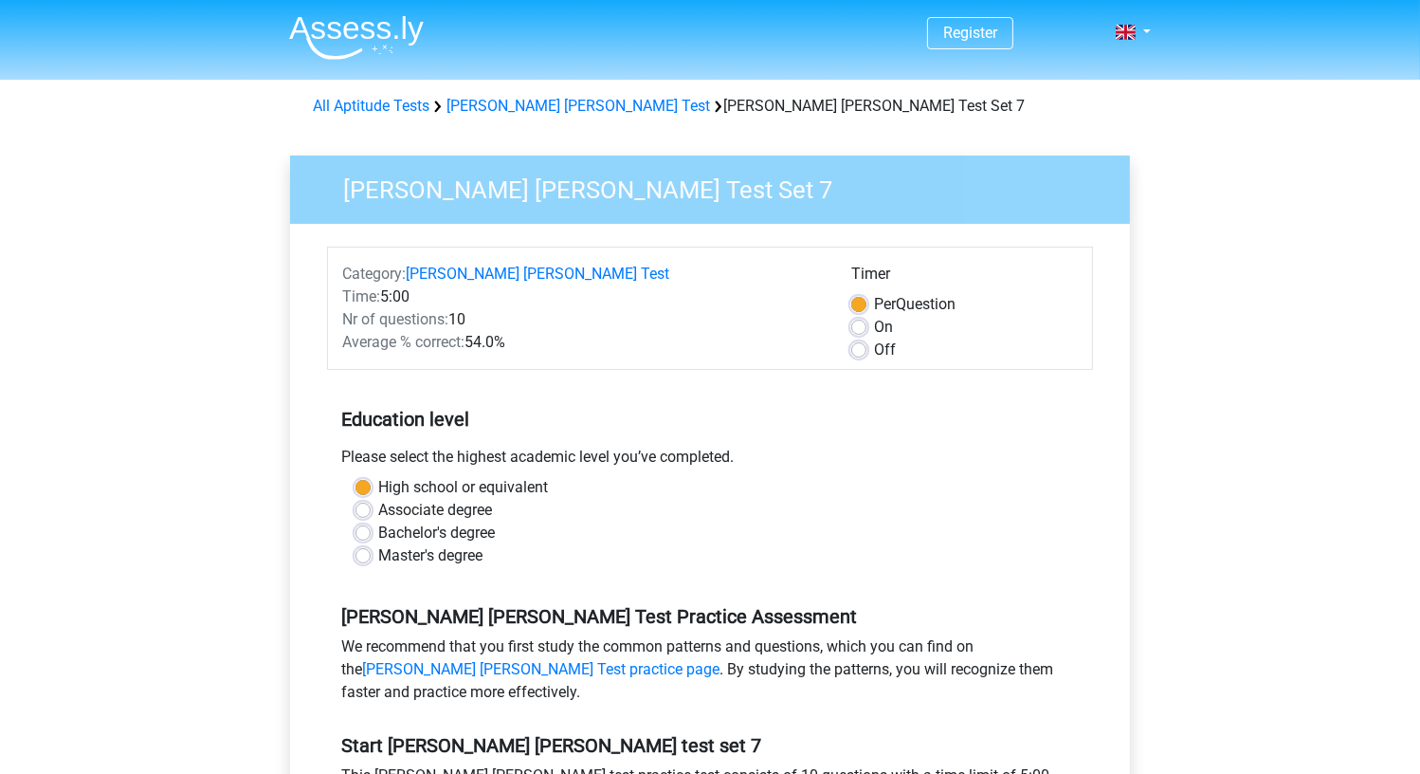
click at [870, 354] on div "Off" at bounding box center [964, 349] width 227 height 23
click at [884, 354] on label "Off" at bounding box center [885, 349] width 22 height 23
click at [866, 354] on input "Off" at bounding box center [858, 347] width 15 height 19
radio input "true"
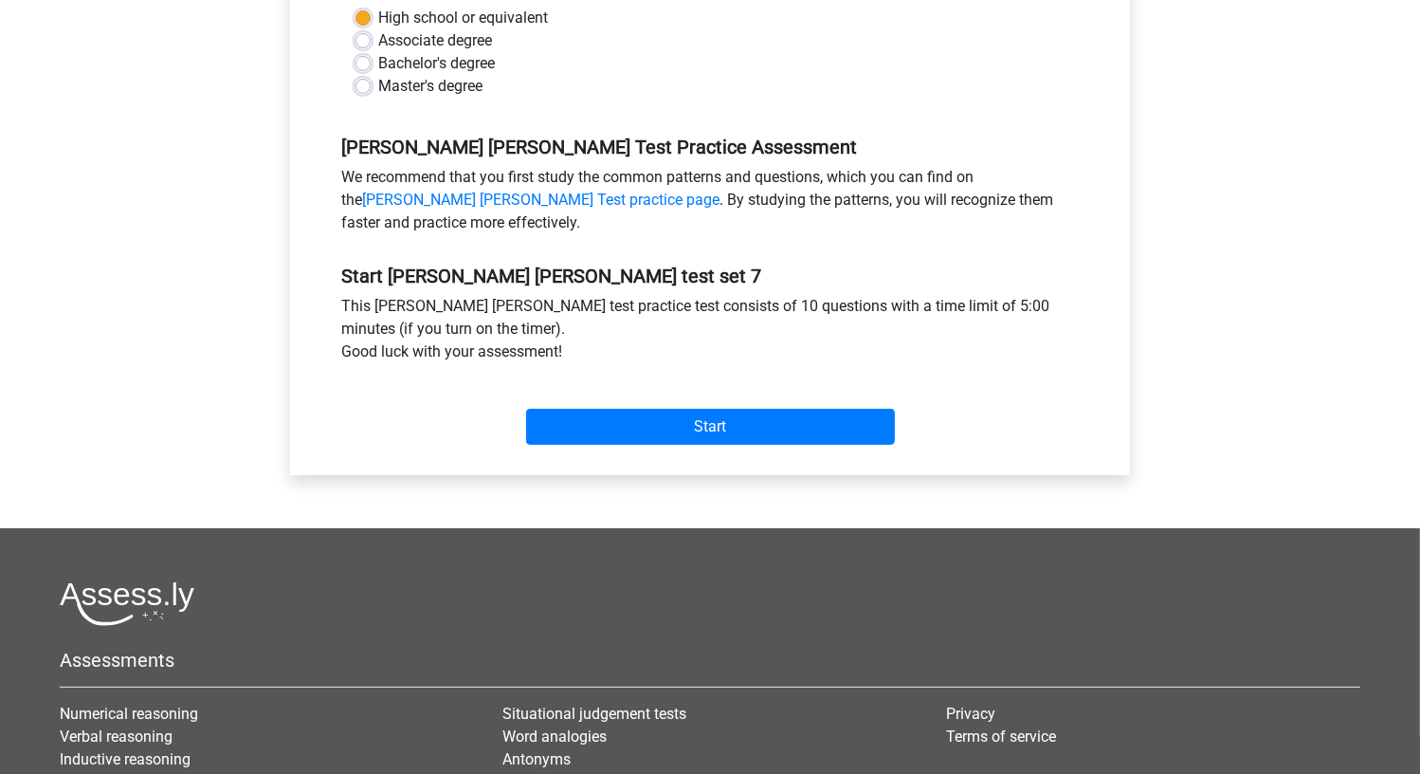
scroll to position [474, 0]
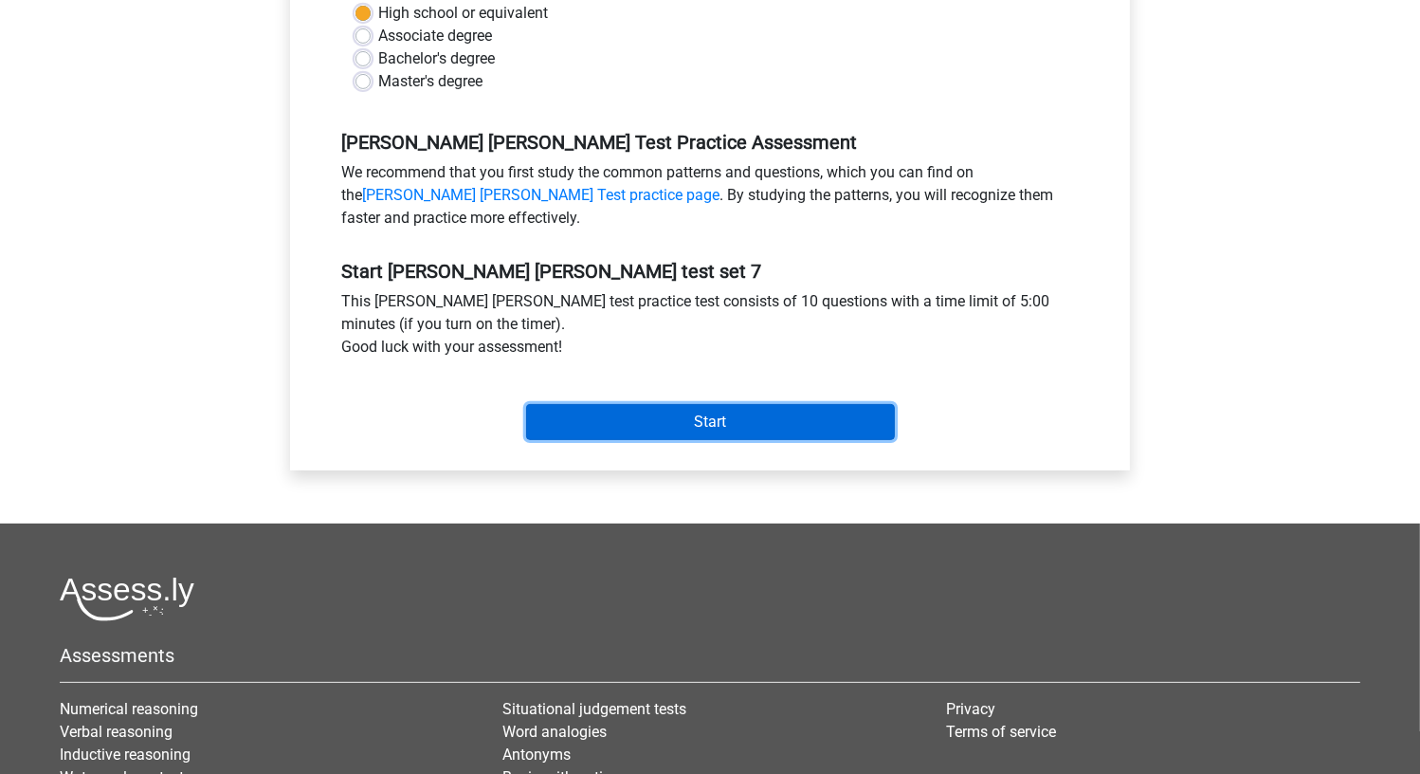
click at [698, 426] on input "Start" at bounding box center [710, 422] width 369 height 36
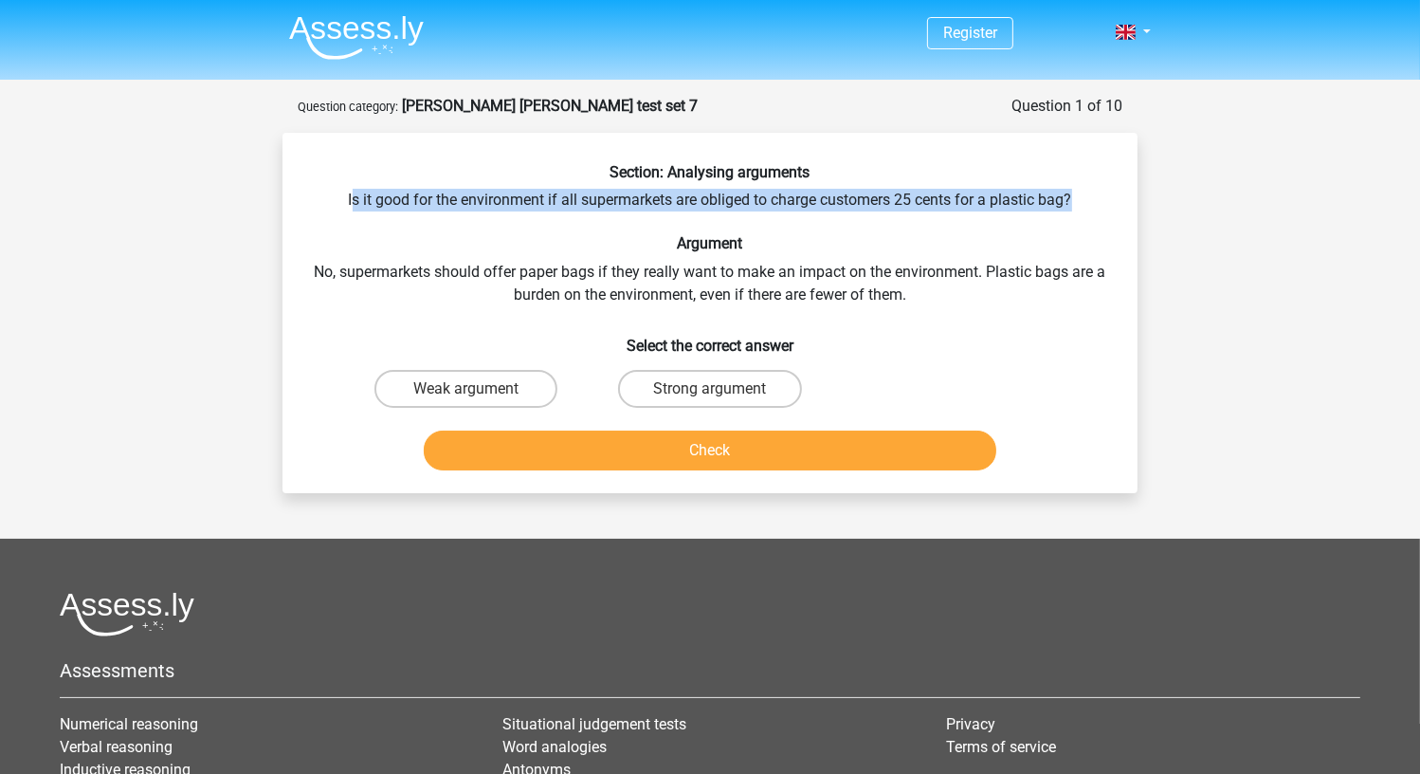
drag, startPoint x: 350, startPoint y: 204, endPoint x: 1153, endPoint y: 196, distance: 803.0
click at [1153, 196] on div "Question 1 of 10 Question category: watson glaser test set 7 Section: Analysing…" at bounding box center [710, 294] width 901 height 398
click at [1099, 198] on div "Section: Analysing arguments Is it good for the environment if all supermarkets…" at bounding box center [710, 320] width 840 height 315
click at [1069, 197] on div "Section: Analysing arguments Is it good for the environment if all supermarkets…" at bounding box center [710, 320] width 840 height 315
drag, startPoint x: 1069, startPoint y: 197, endPoint x: 290, endPoint y: 200, distance: 779.3
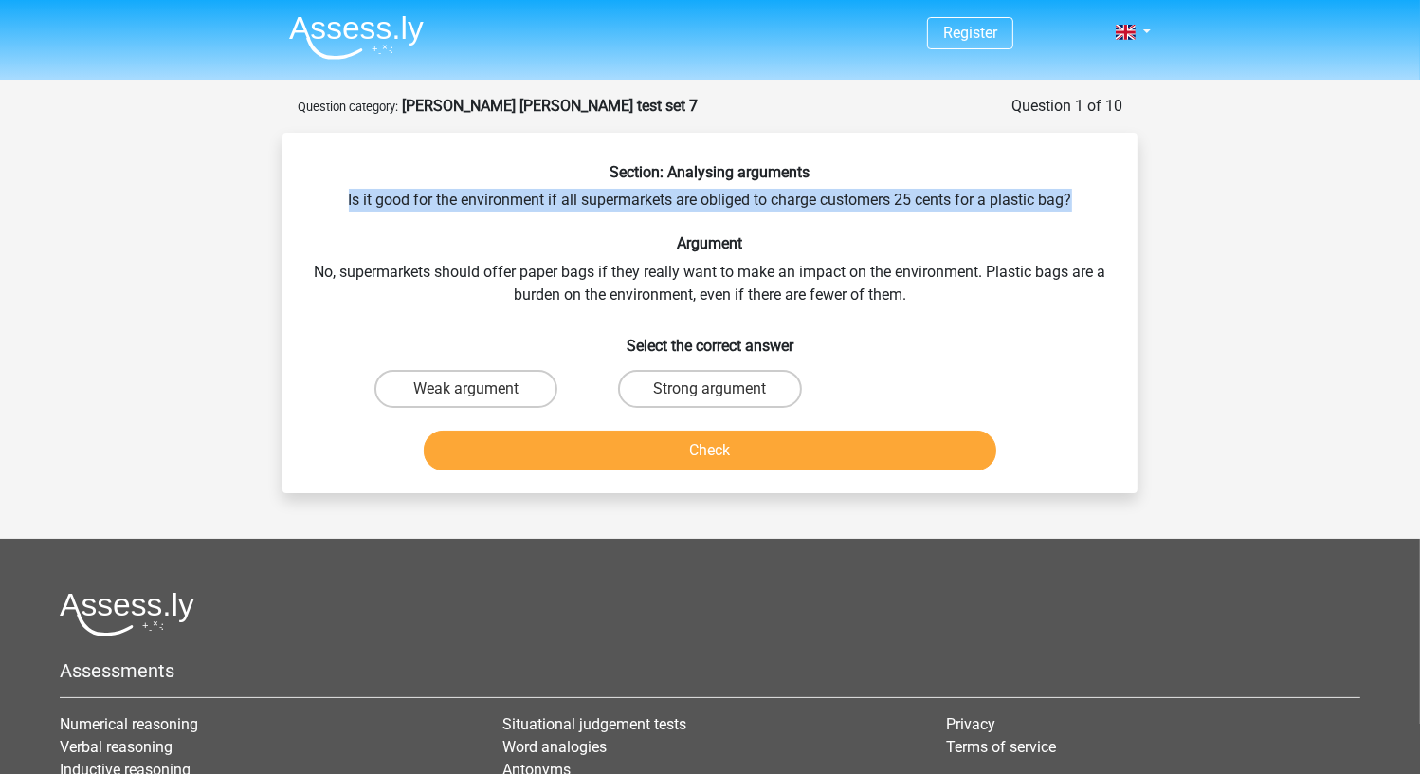
click at [290, 200] on div "Section: Analysing arguments Is it good for the environment if all supermarkets…" at bounding box center [710, 320] width 840 height 315
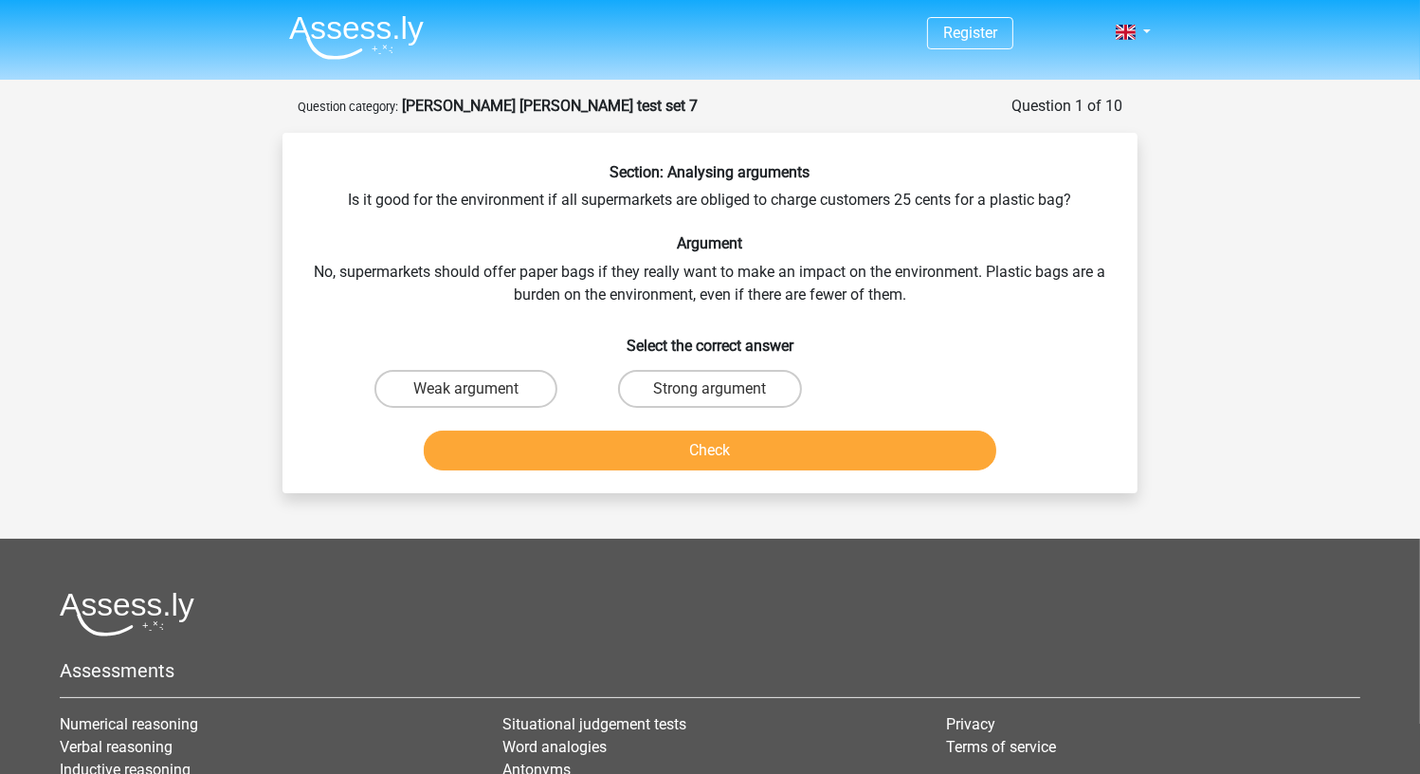
click at [291, 221] on div "Section: Analysing arguments Is it good for the environment if all supermarkets…" at bounding box center [710, 320] width 840 height 315
click at [646, 393] on label "Strong argument" at bounding box center [709, 389] width 183 height 38
click at [710, 393] on input "Strong argument" at bounding box center [716, 395] width 12 height 12
radio input "true"
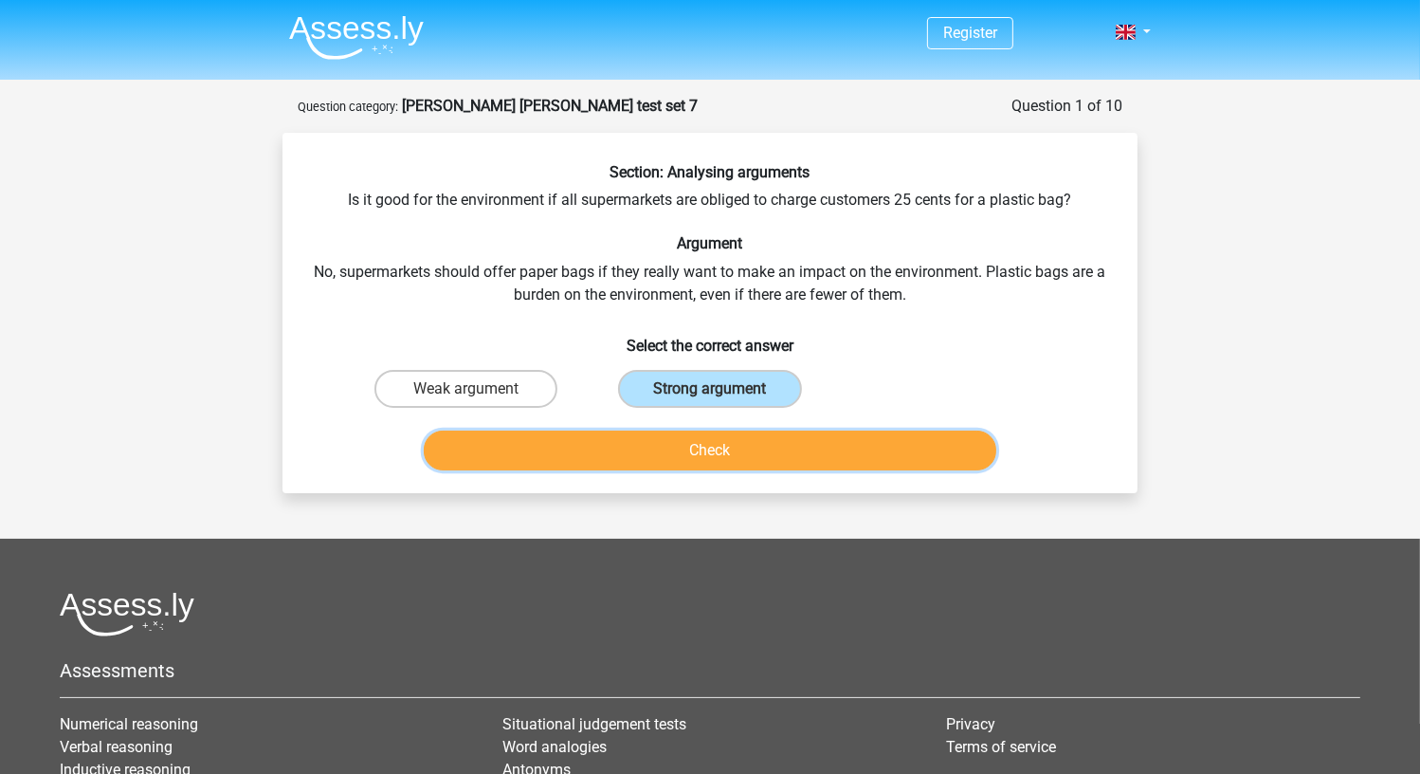
click at [657, 440] on button "Check" at bounding box center [711, 450] width 574 height 40
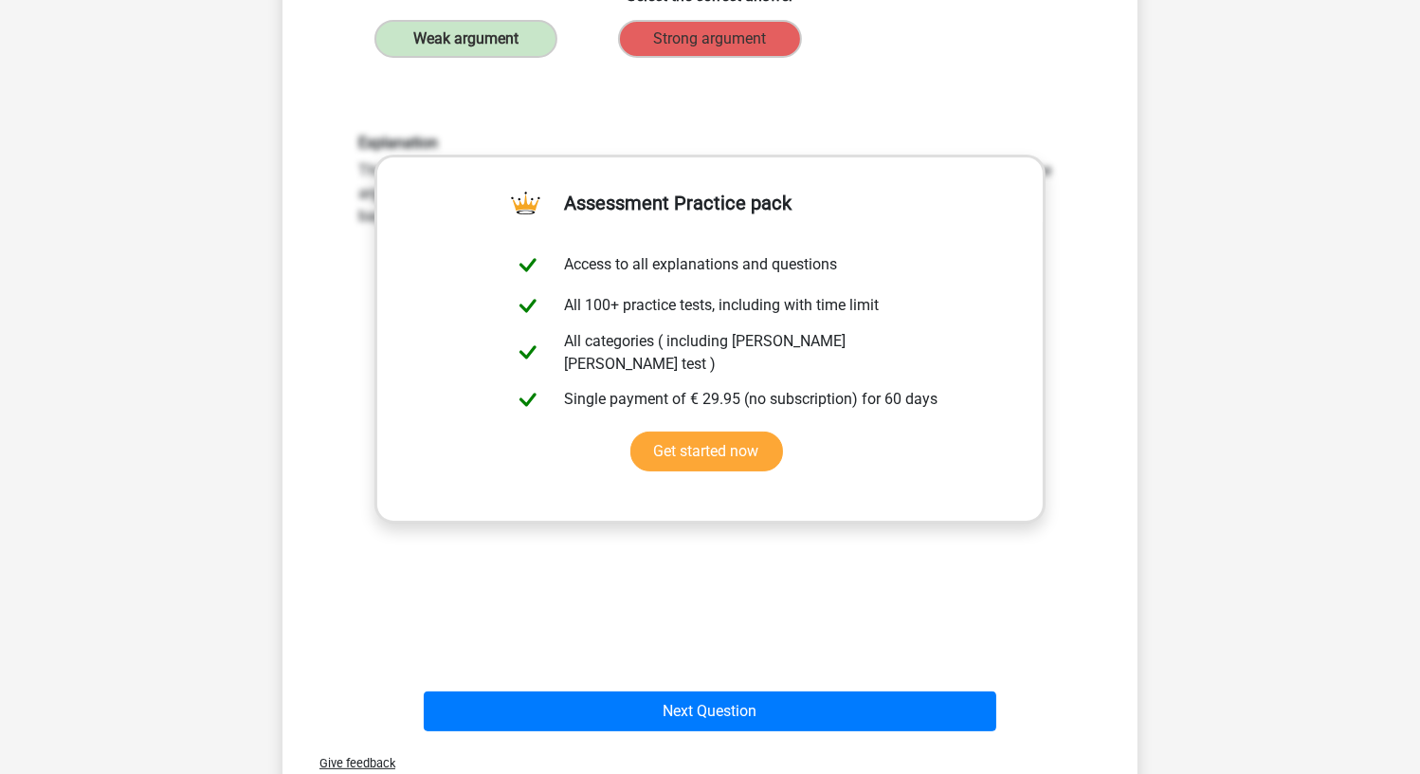
scroll to position [474, 0]
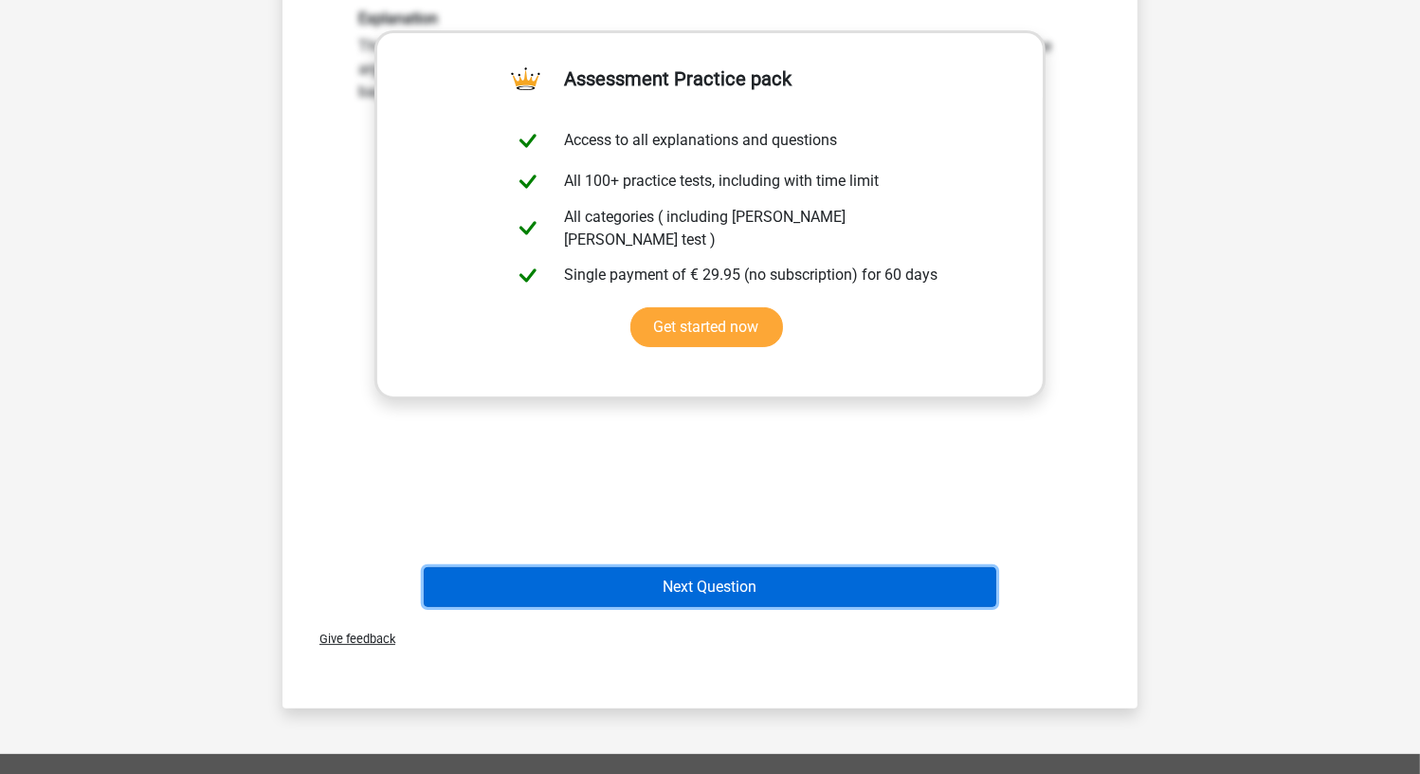
click at [851, 595] on button "Next Question" at bounding box center [711, 587] width 574 height 40
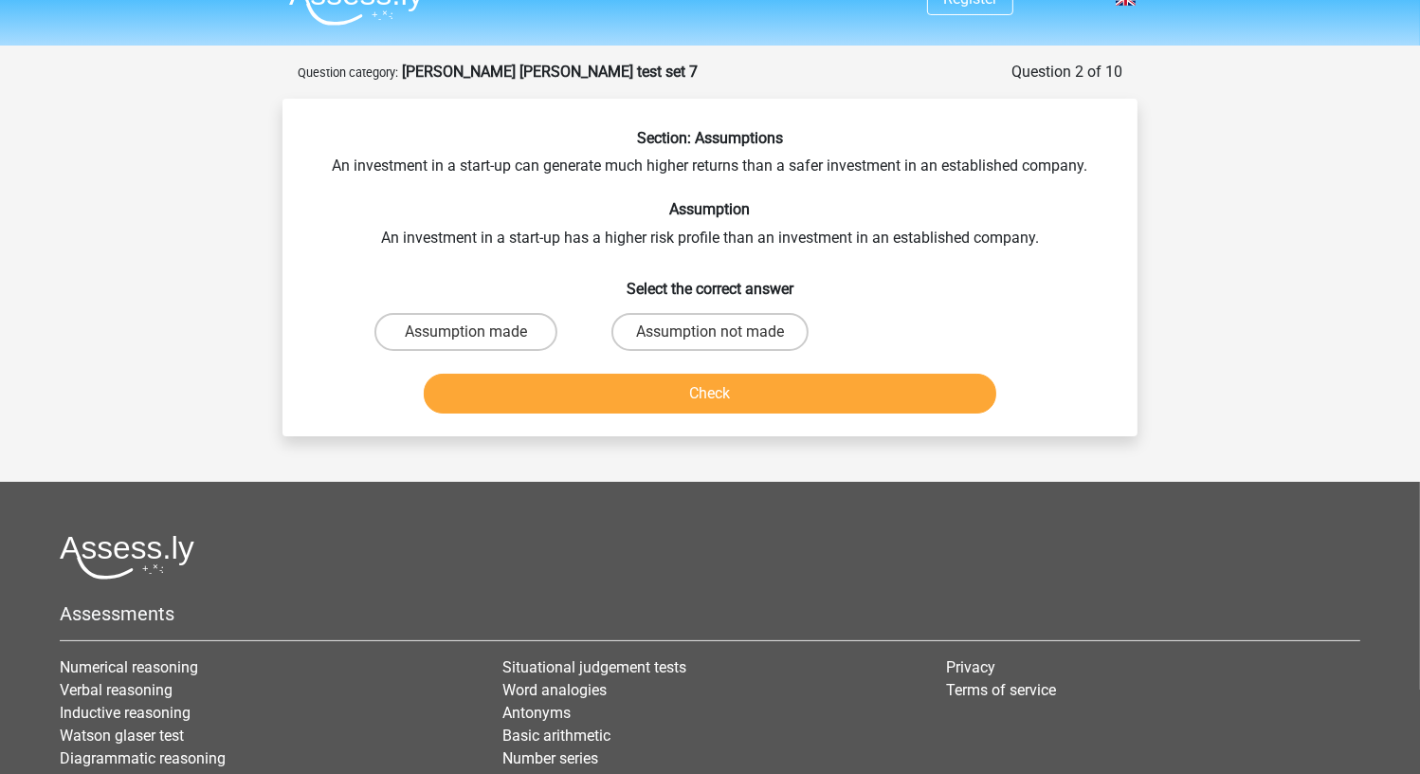
scroll to position [0, 0]
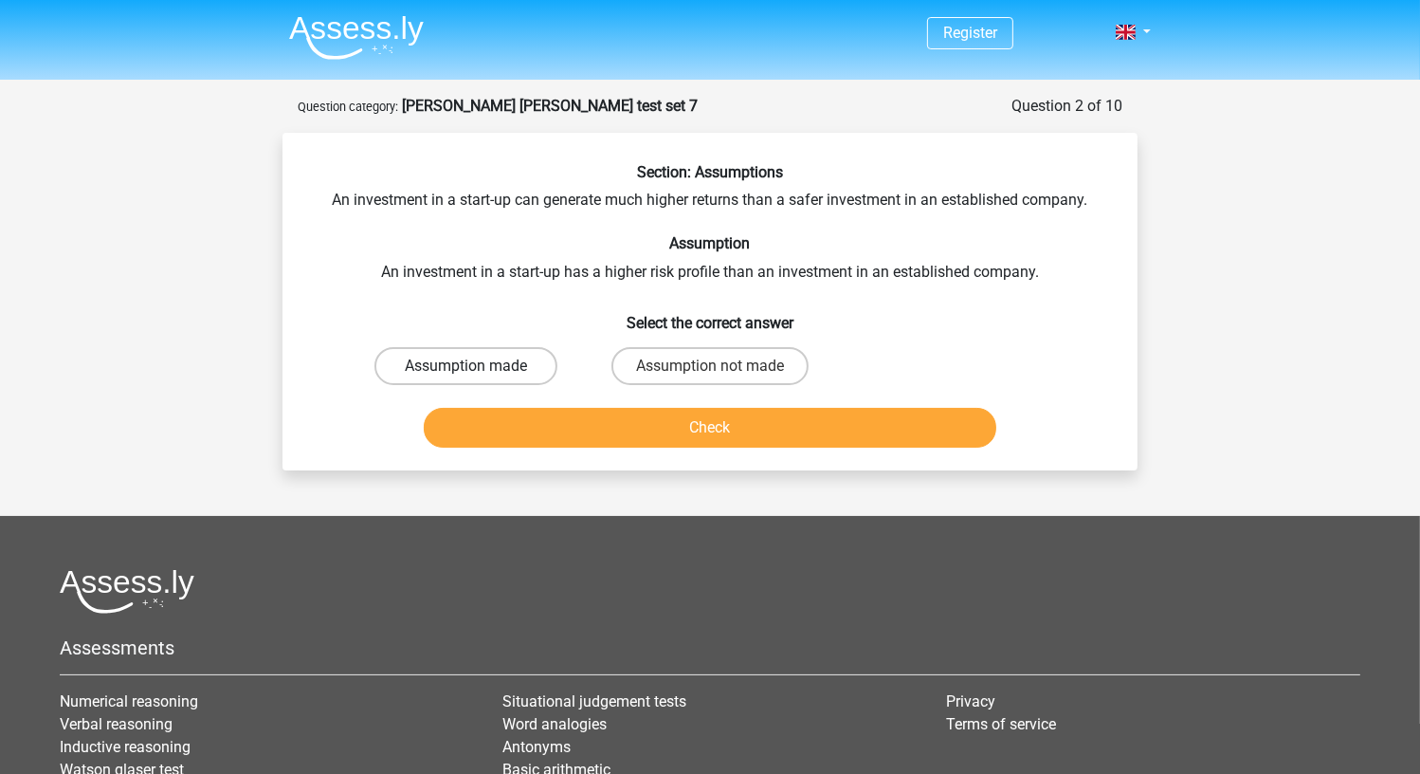
click at [500, 373] on label "Assumption made" at bounding box center [465, 366] width 183 height 38
click at [479, 373] on input "Assumption made" at bounding box center [472, 372] width 12 height 12
radio input "true"
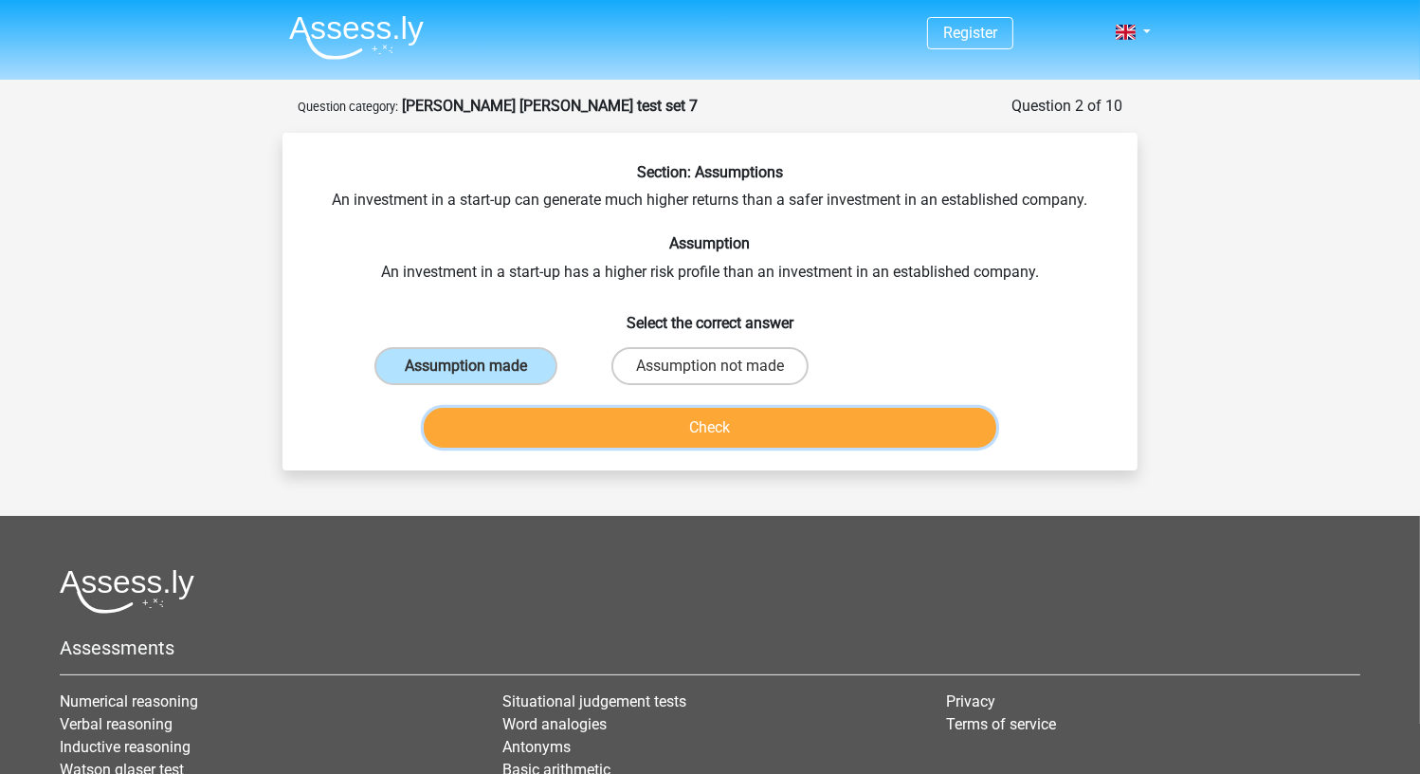
click at [531, 422] on button "Check" at bounding box center [711, 428] width 574 height 40
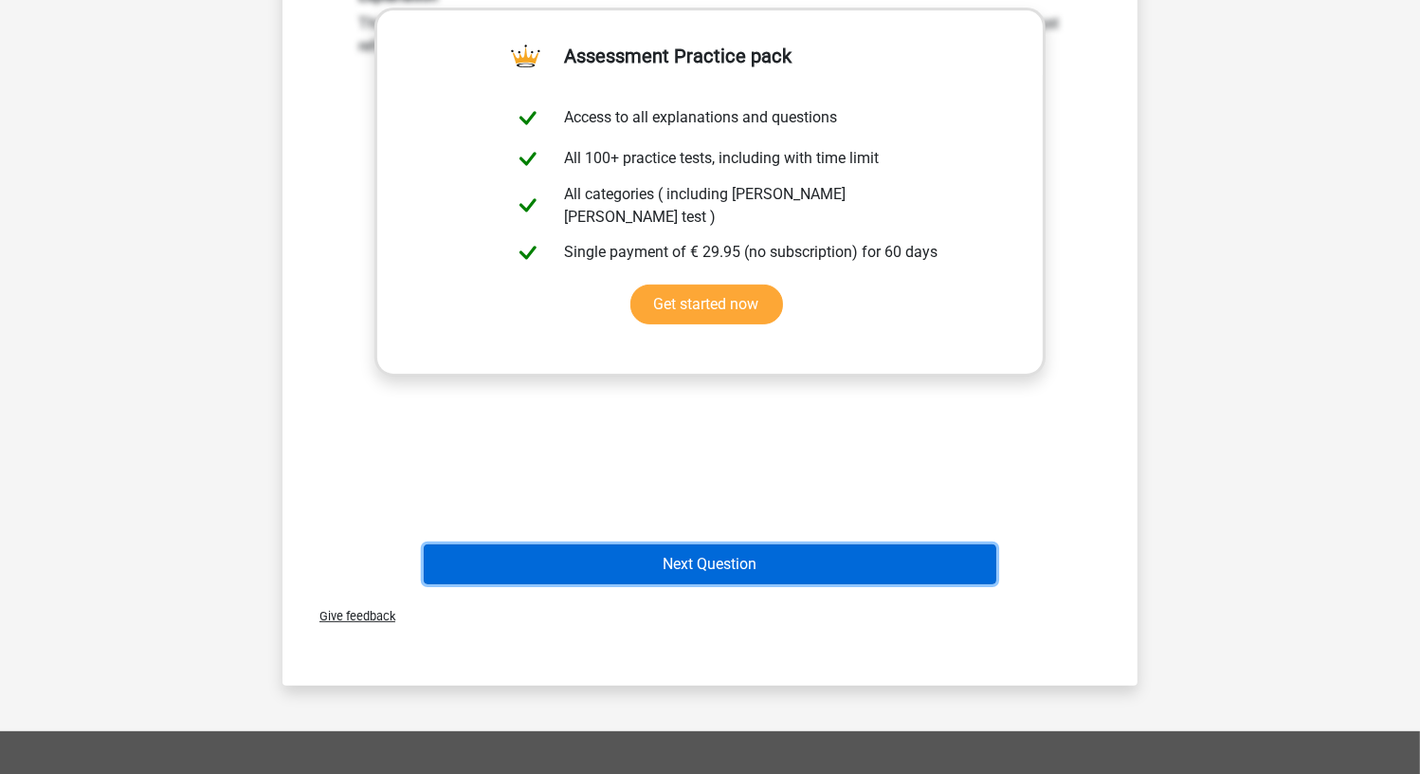
click at [631, 558] on button "Next Question" at bounding box center [711, 564] width 574 height 40
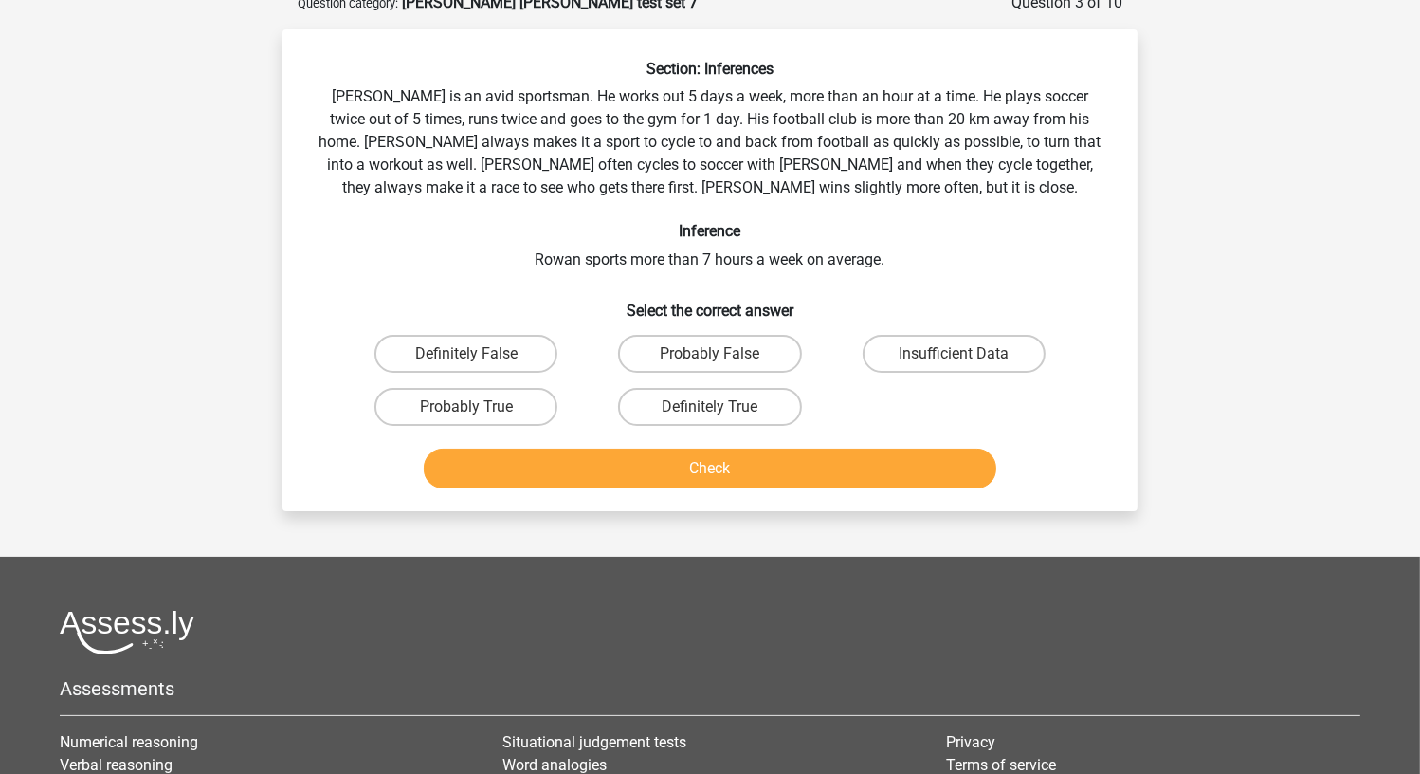
scroll to position [95, 0]
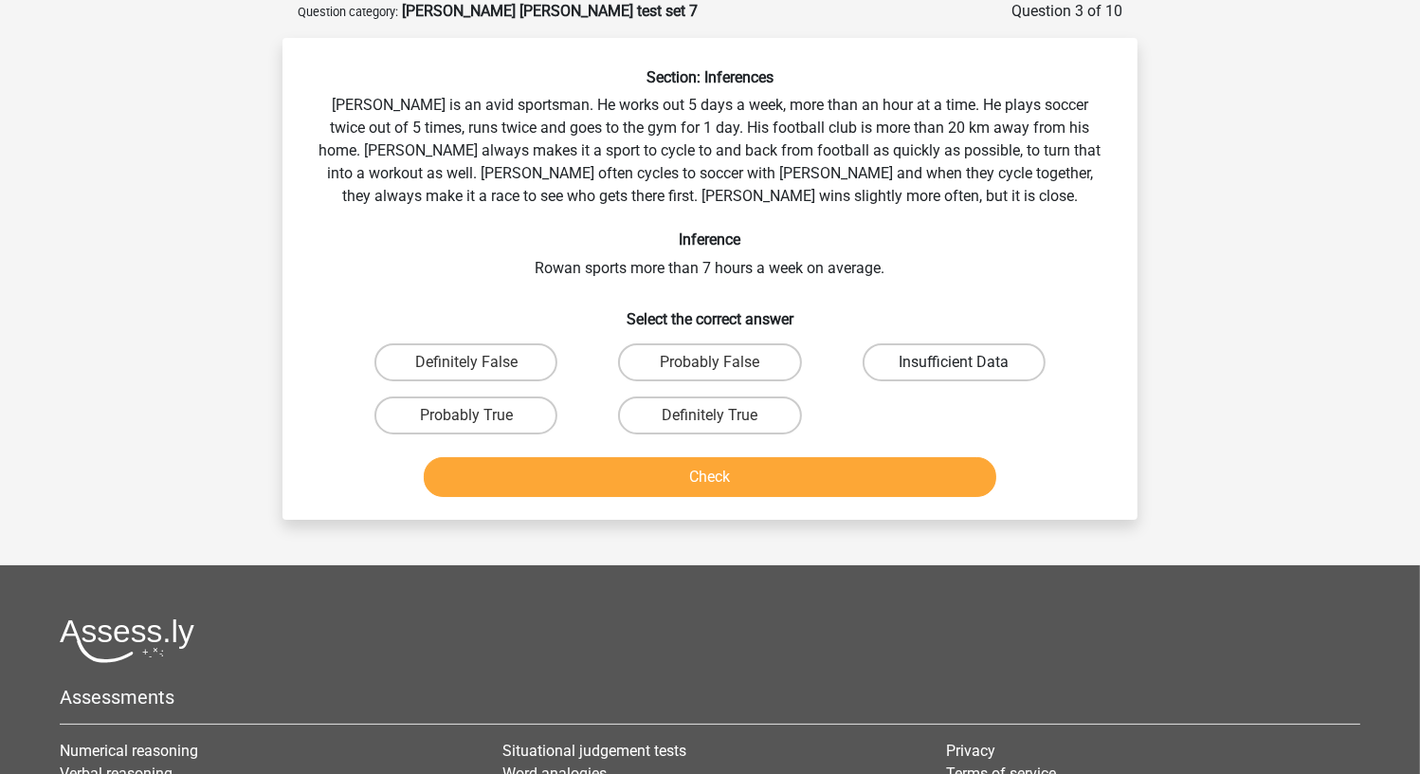
click at [930, 353] on label "Insufficient Data" at bounding box center [954, 362] width 183 height 38
click at [954, 362] on input "Insufficient Data" at bounding box center [960, 368] width 12 height 12
radio input "true"
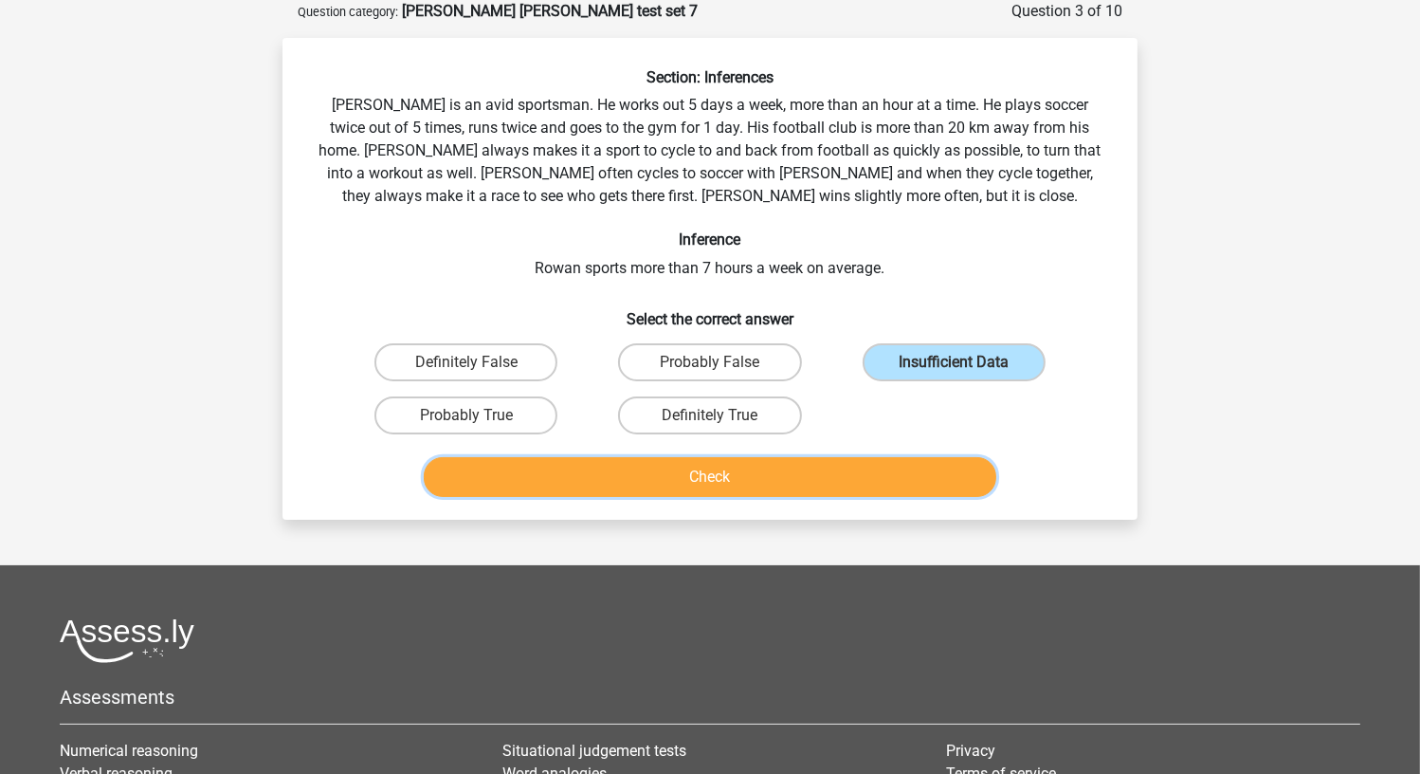
click at [836, 476] on button "Check" at bounding box center [711, 477] width 574 height 40
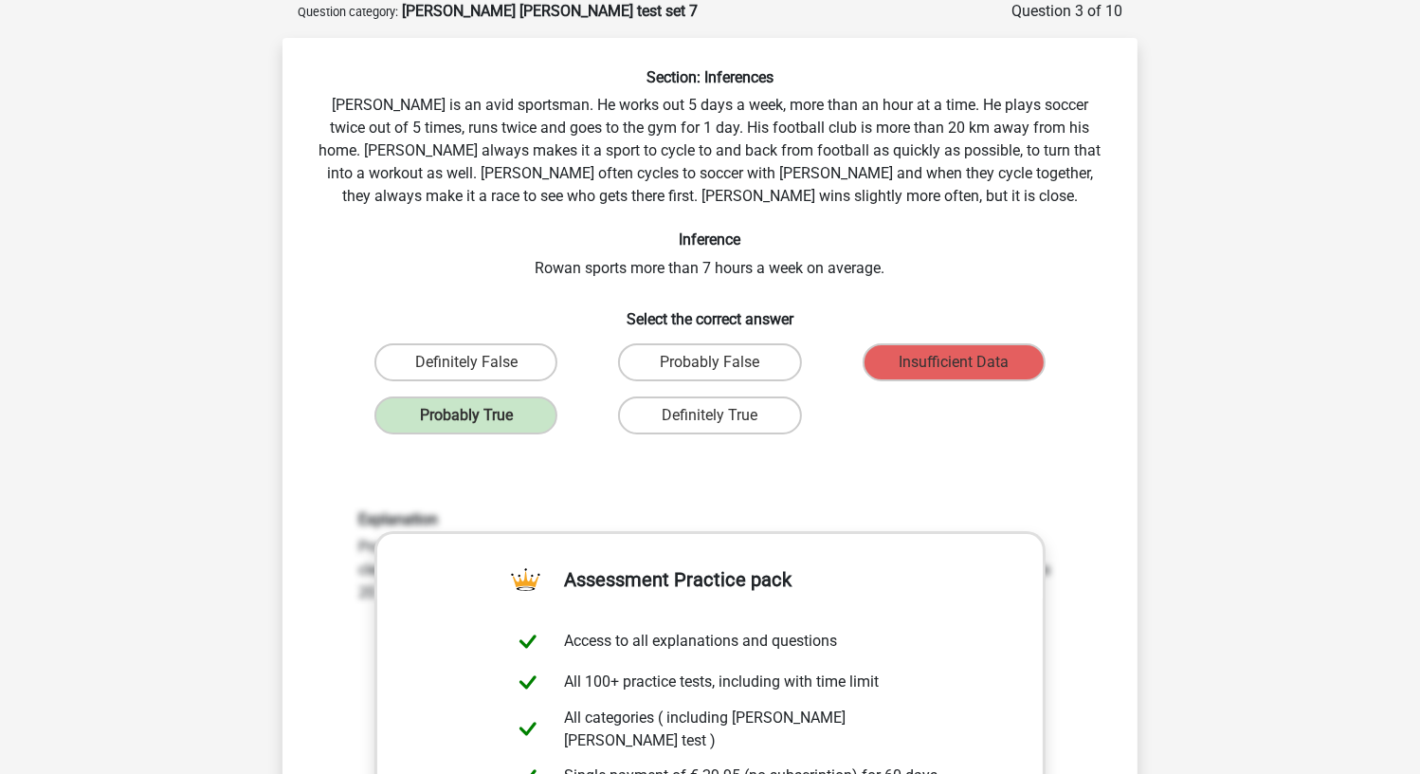
scroll to position [569, 0]
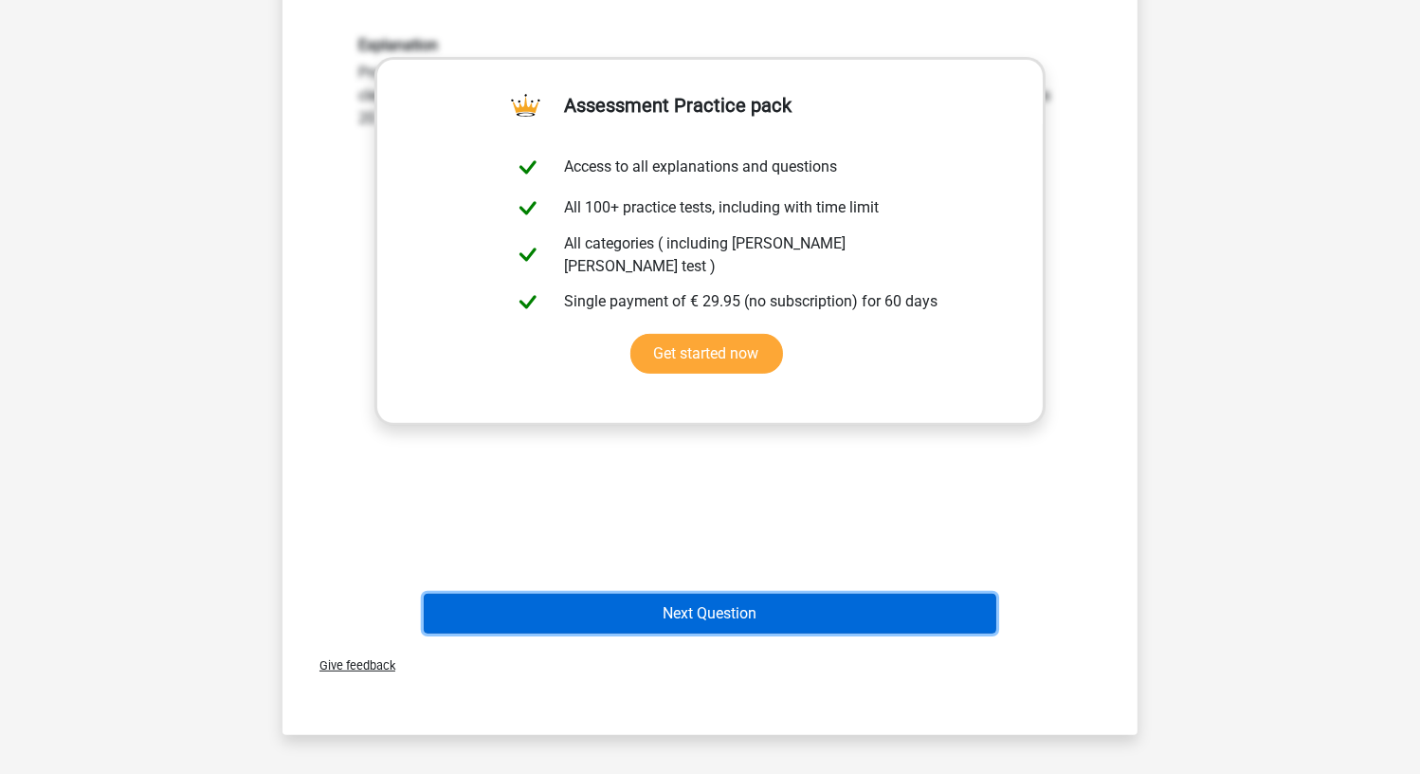
click at [698, 606] on button "Next Question" at bounding box center [711, 613] width 574 height 40
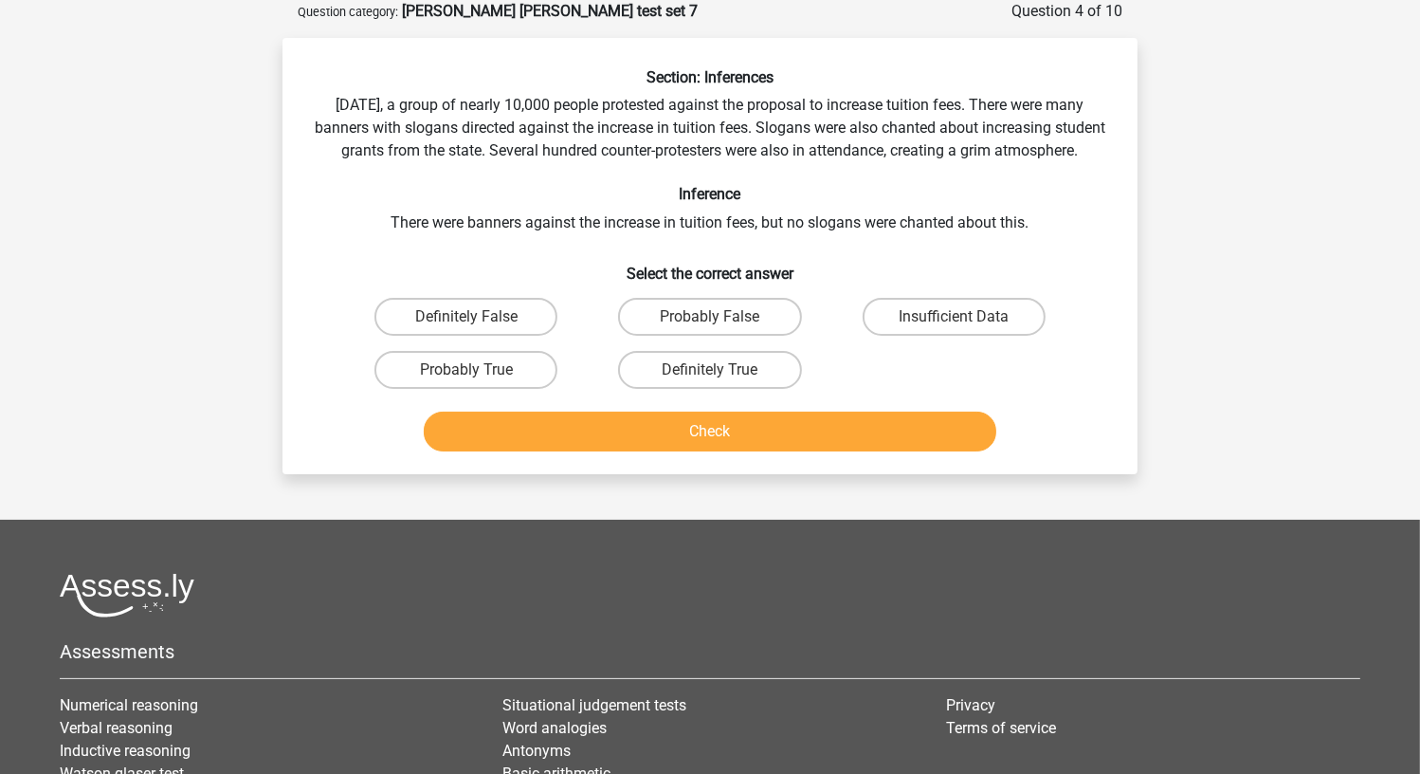
scroll to position [0, 0]
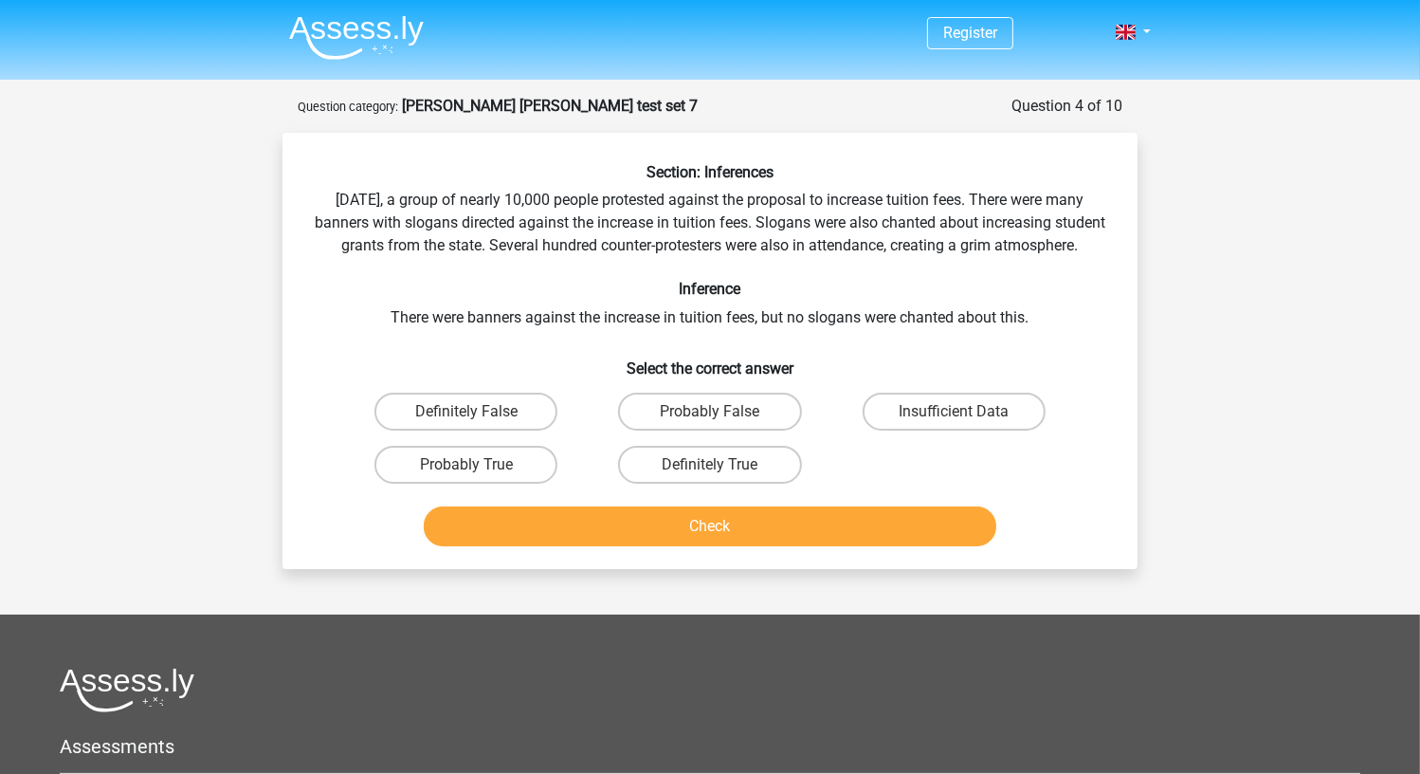
click at [397, 38] on img at bounding box center [356, 37] width 135 height 45
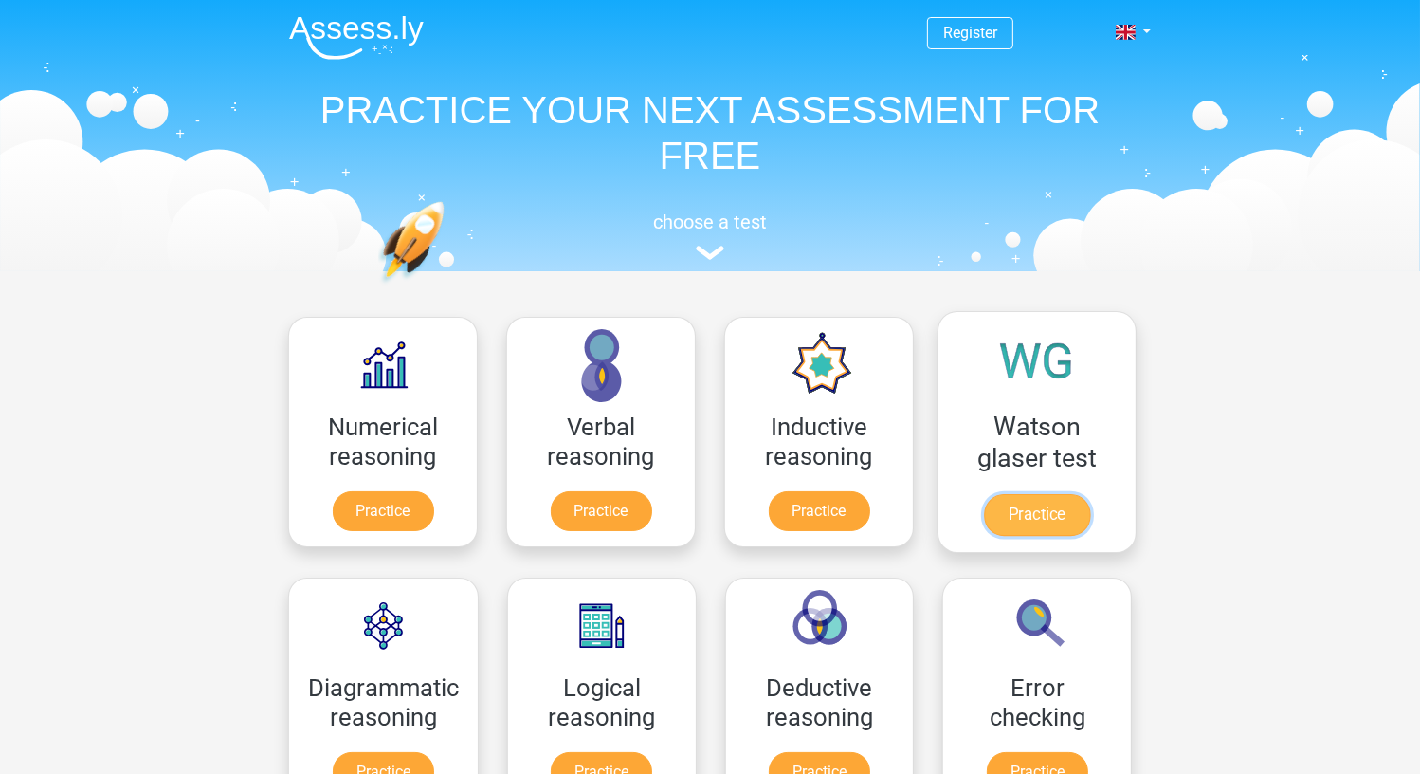
click at [1067, 499] on link "Practice" at bounding box center [1037, 515] width 106 height 42
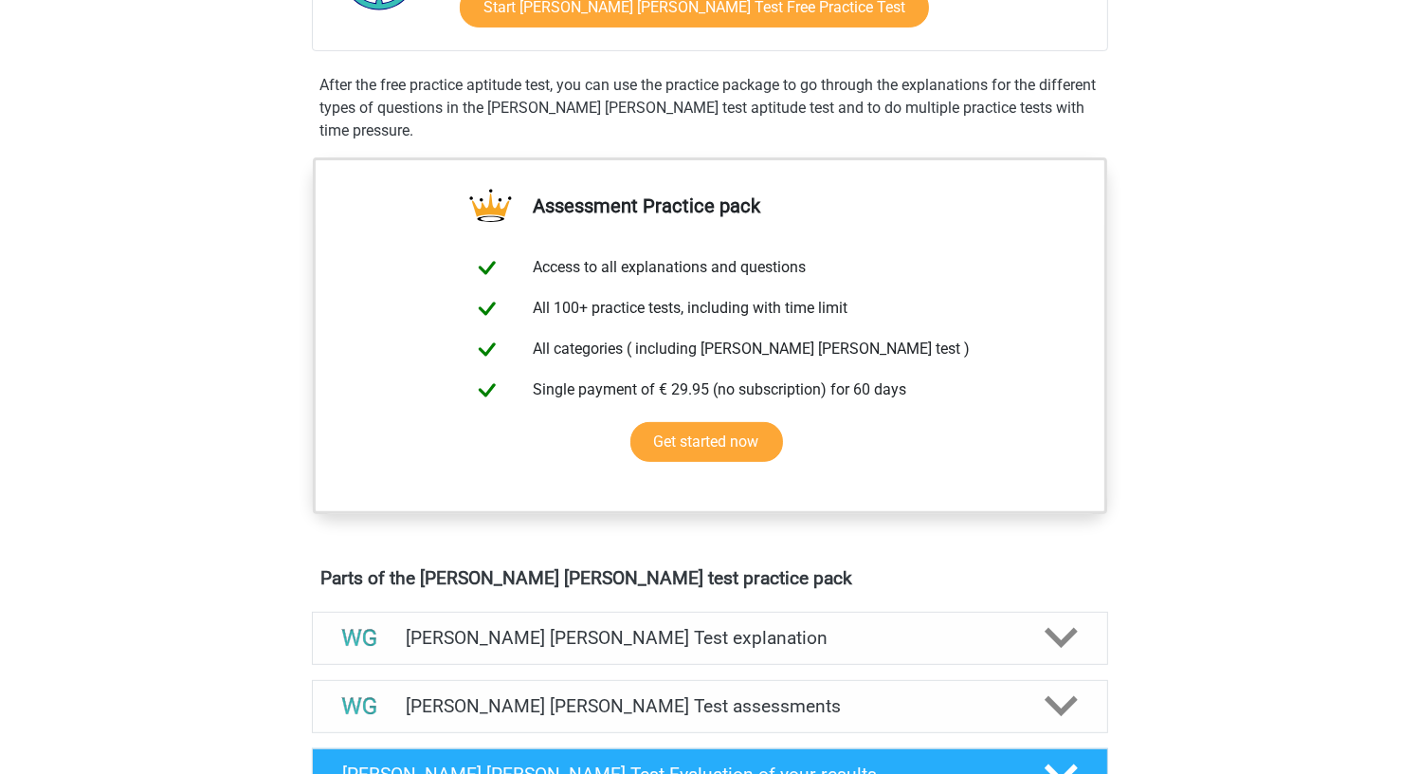
scroll to position [758, 0]
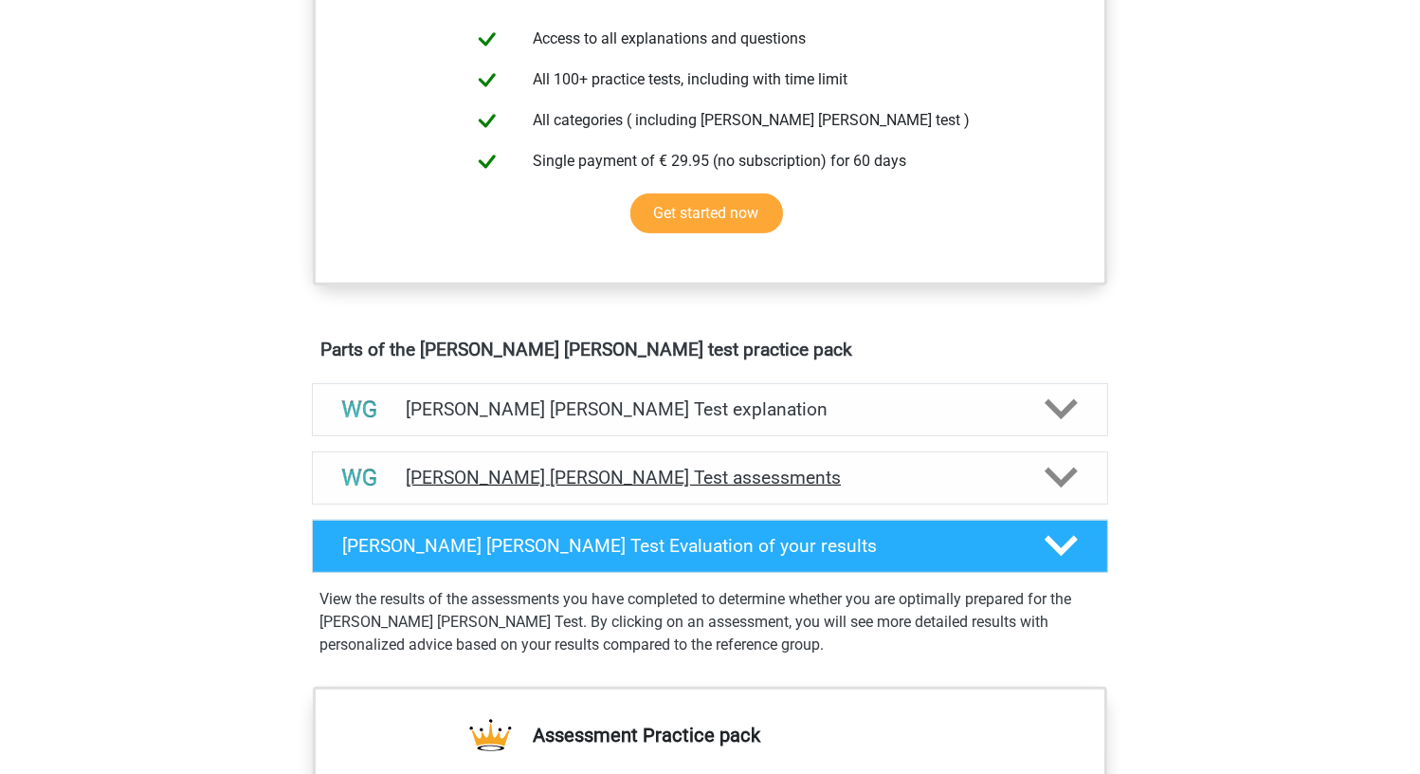
click at [669, 473] on h4 "Watson Glaser Test assessments" at bounding box center [710, 477] width 609 height 22
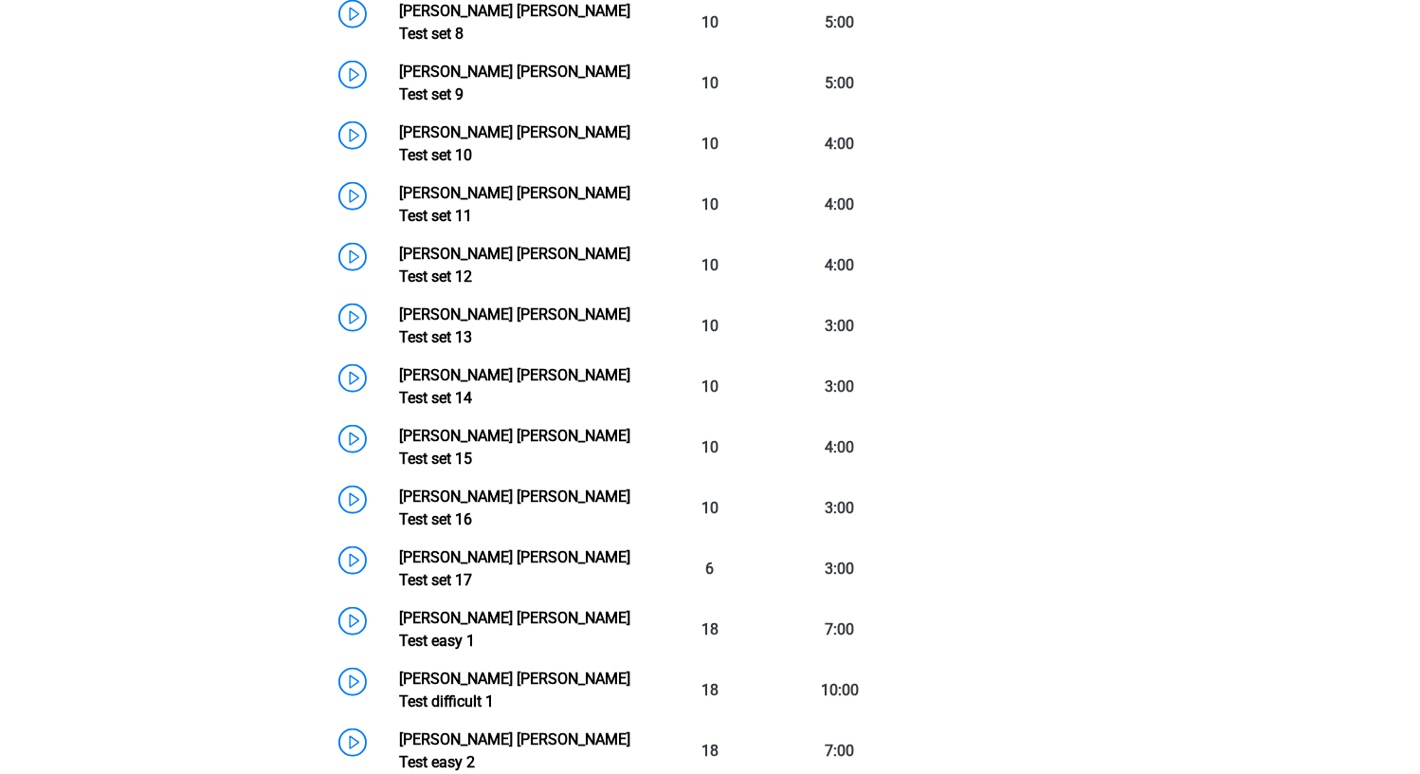
scroll to position [1517, 0]
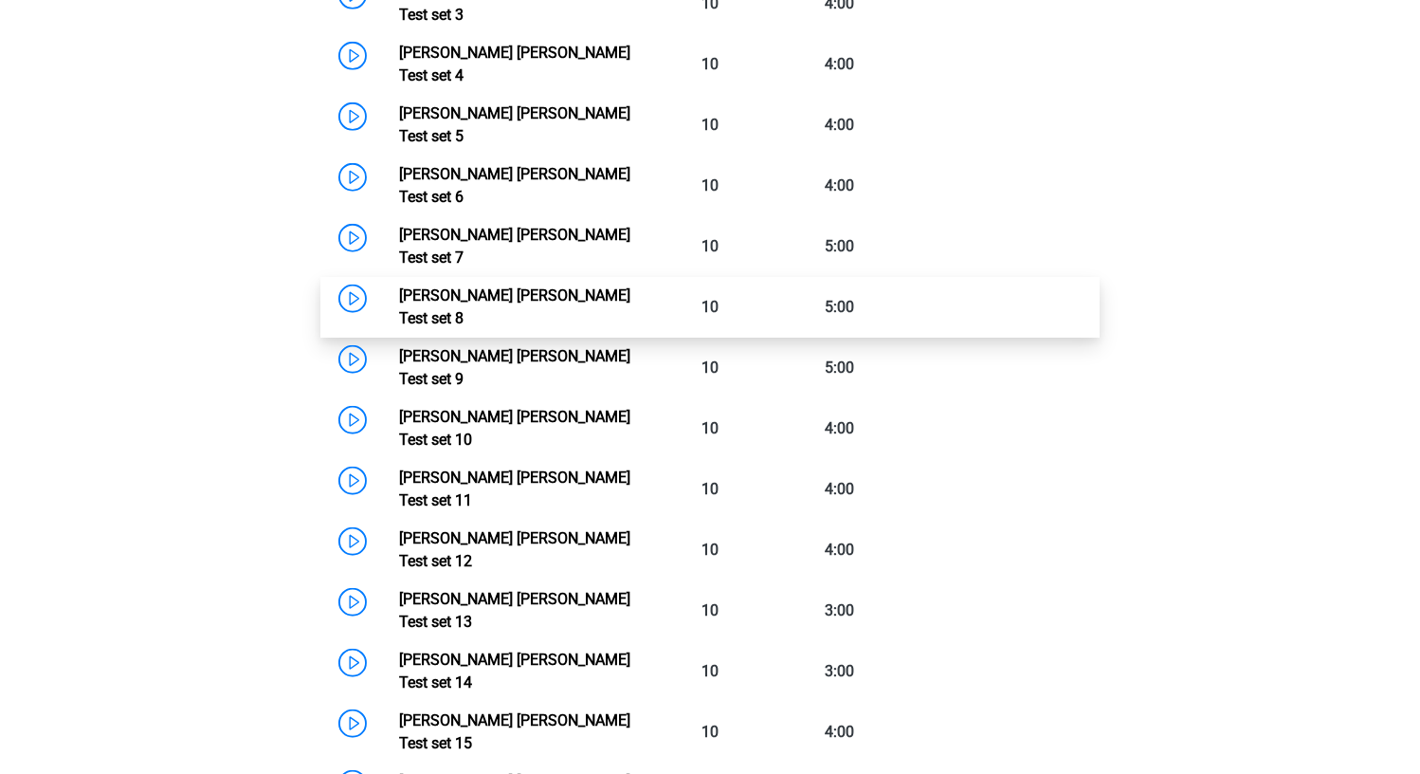
click at [399, 286] on link "Watson Glaser Test set 8" at bounding box center [514, 306] width 231 height 41
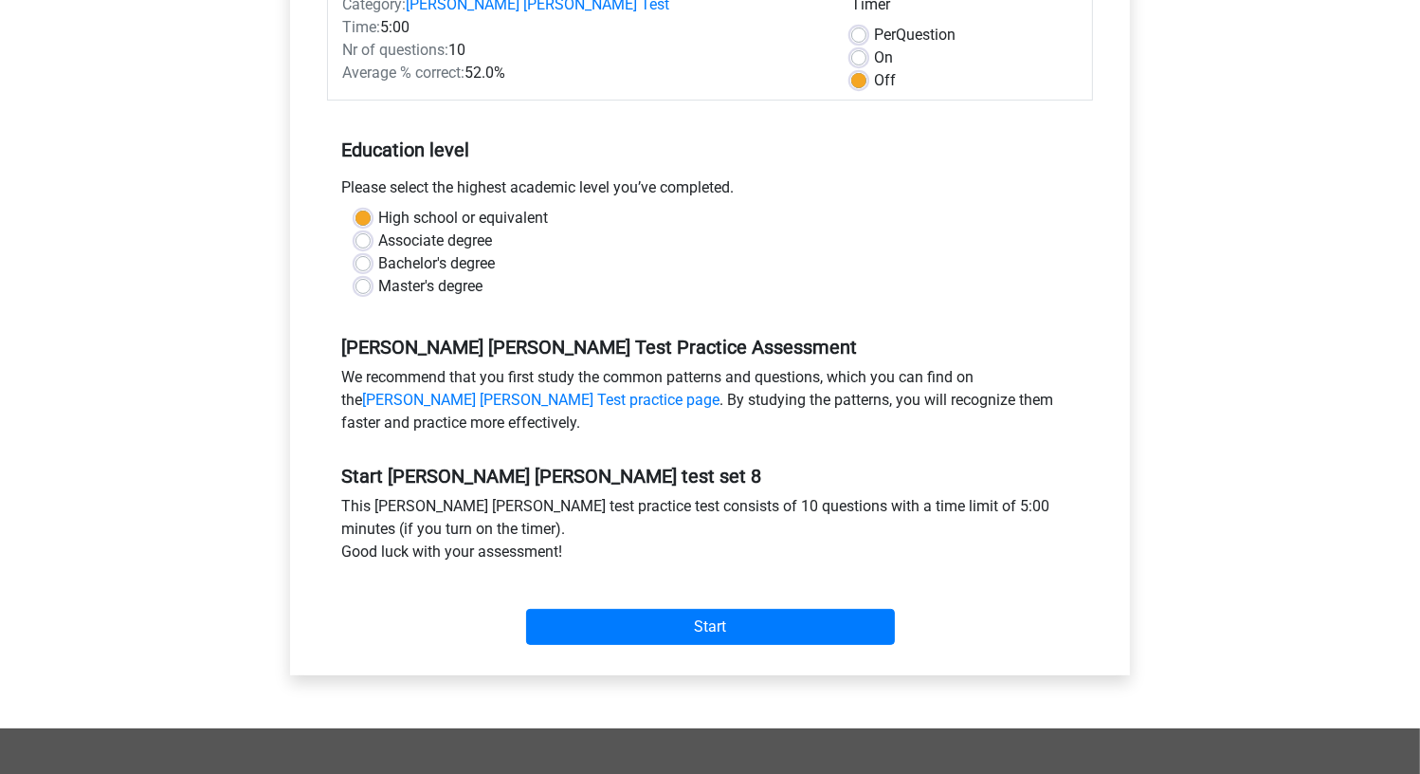
scroll to position [379, 0]
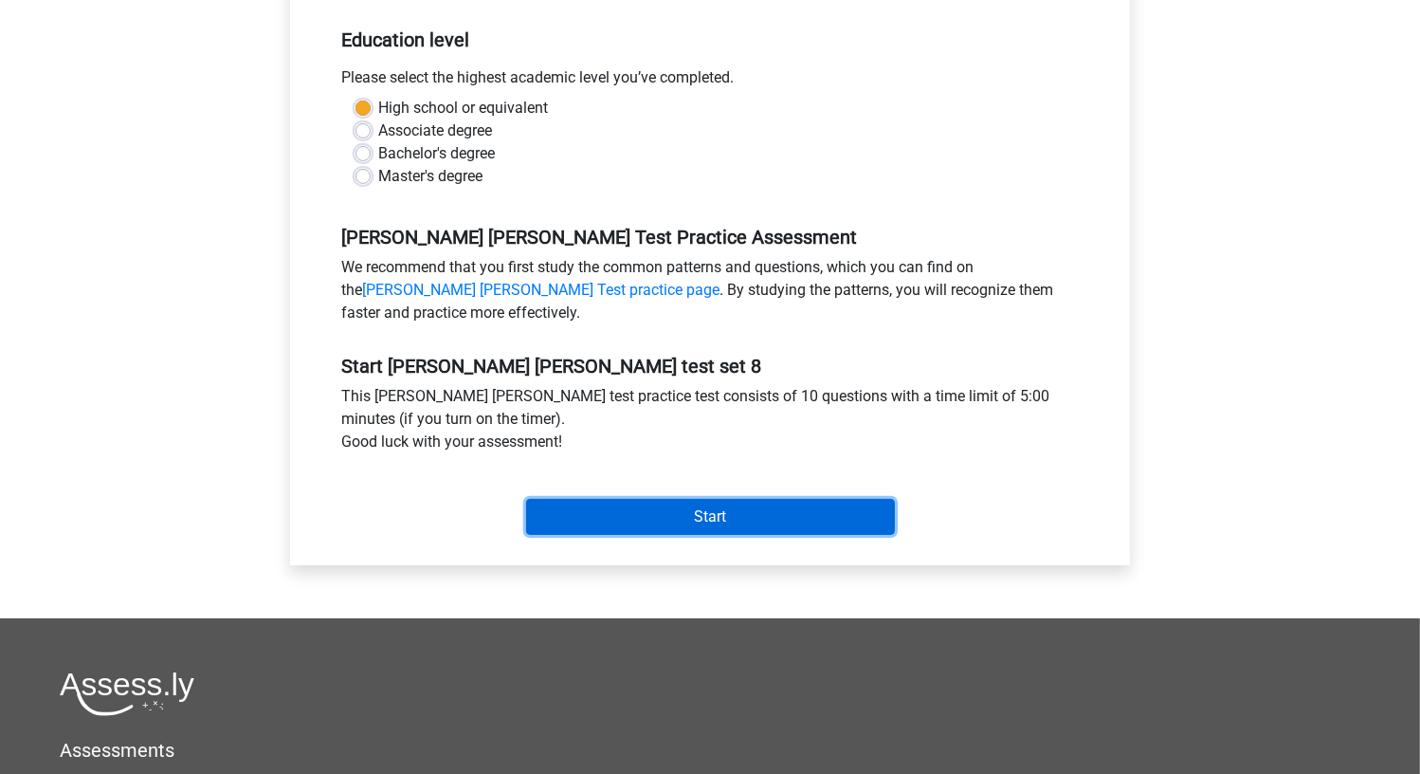
click at [646, 524] on input "Start" at bounding box center [710, 517] width 369 height 36
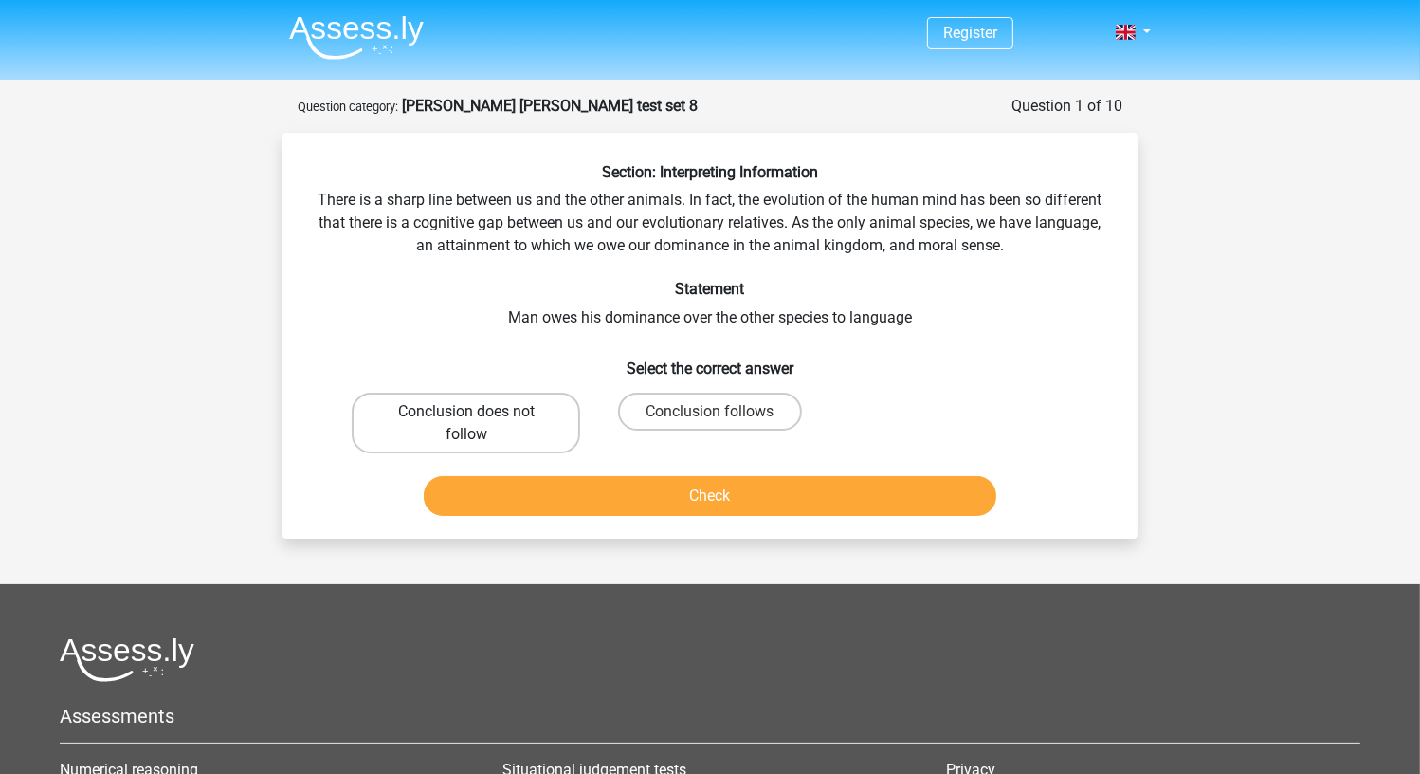
click at [487, 424] on label "Conclusion does not follow" at bounding box center [466, 422] width 228 height 61
click at [479, 424] on input "Conclusion does not follow" at bounding box center [472, 417] width 12 height 12
radio input "true"
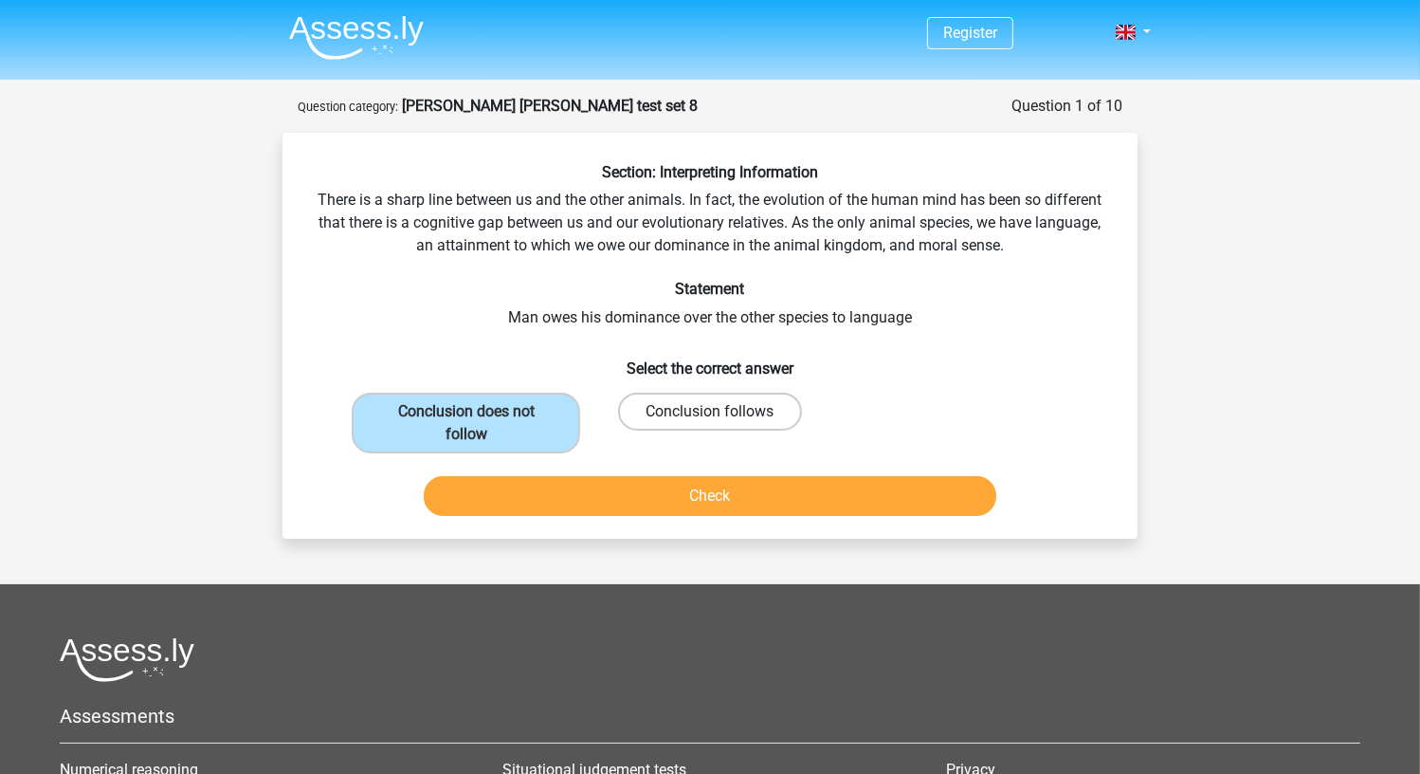
click at [764, 421] on label "Conclusion follows" at bounding box center [709, 411] width 183 height 38
click at [722, 421] on input "Conclusion follows" at bounding box center [716, 417] width 12 height 12
radio input "true"
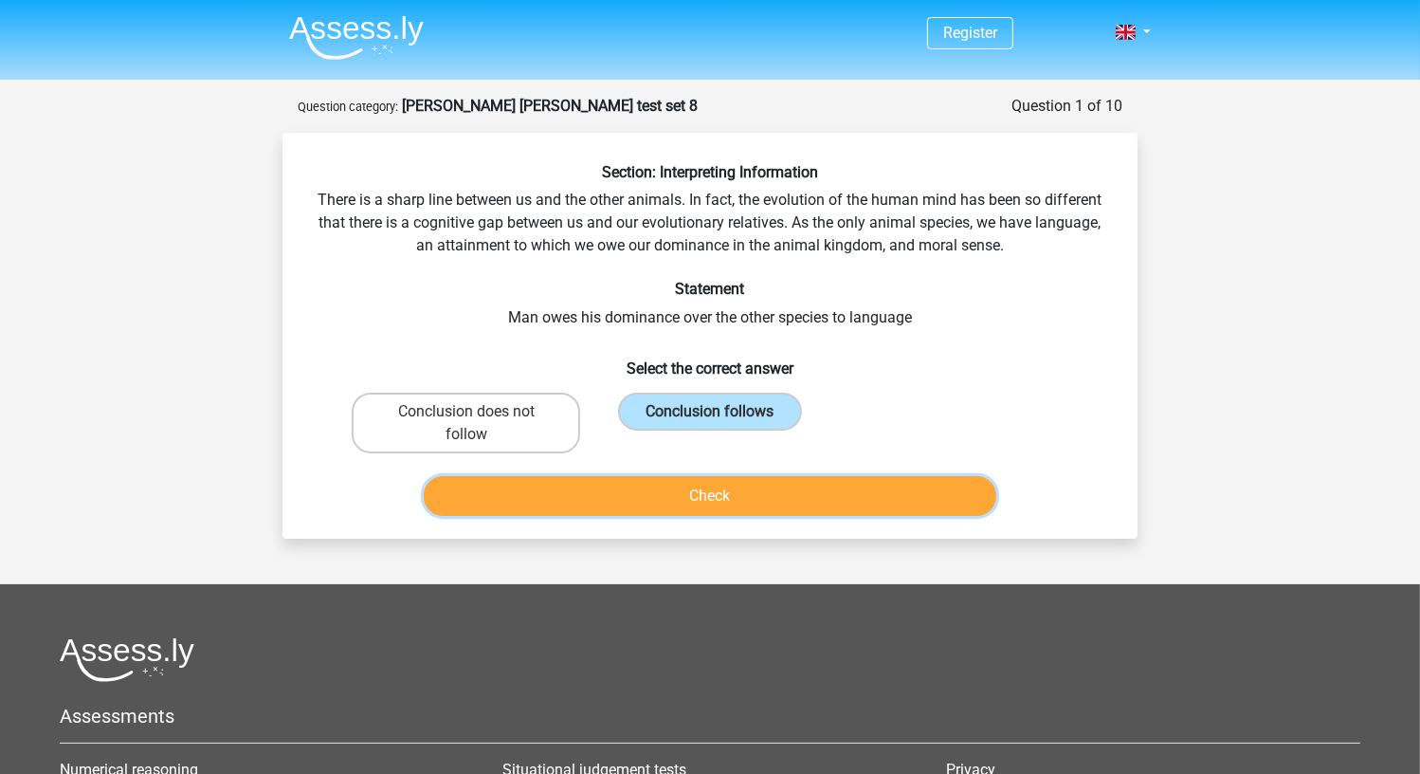
click at [737, 494] on button "Check" at bounding box center [711, 496] width 574 height 40
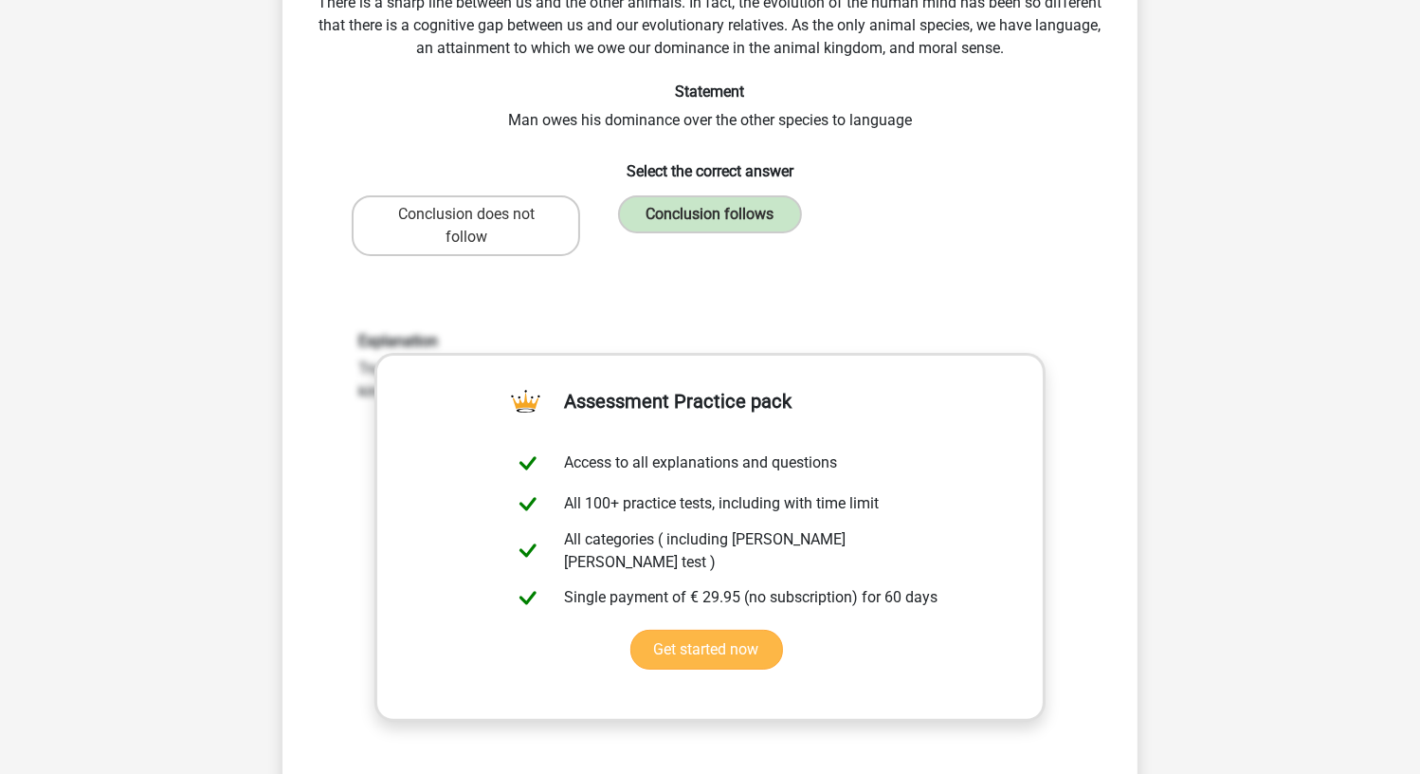
scroll to position [379, 0]
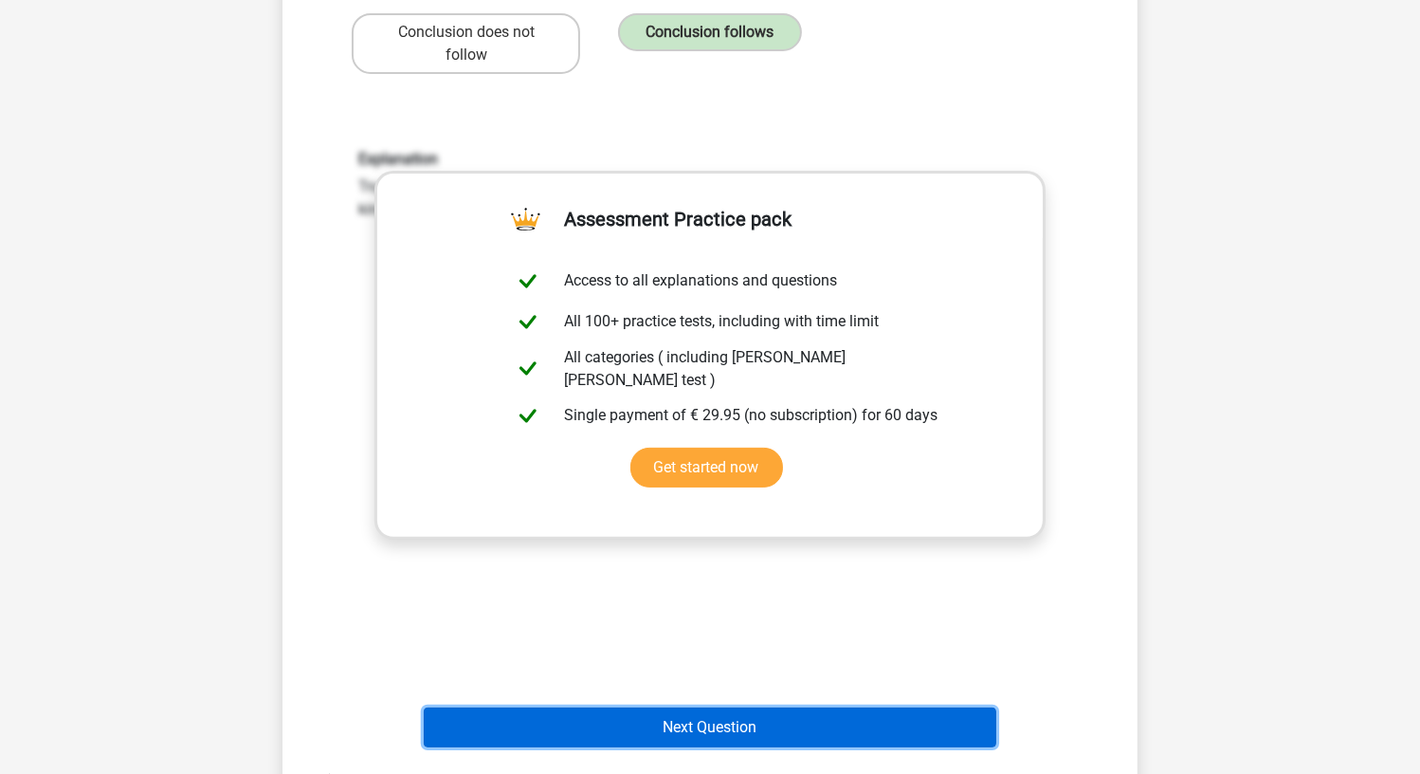
click at [666, 738] on button "Next Question" at bounding box center [711, 727] width 574 height 40
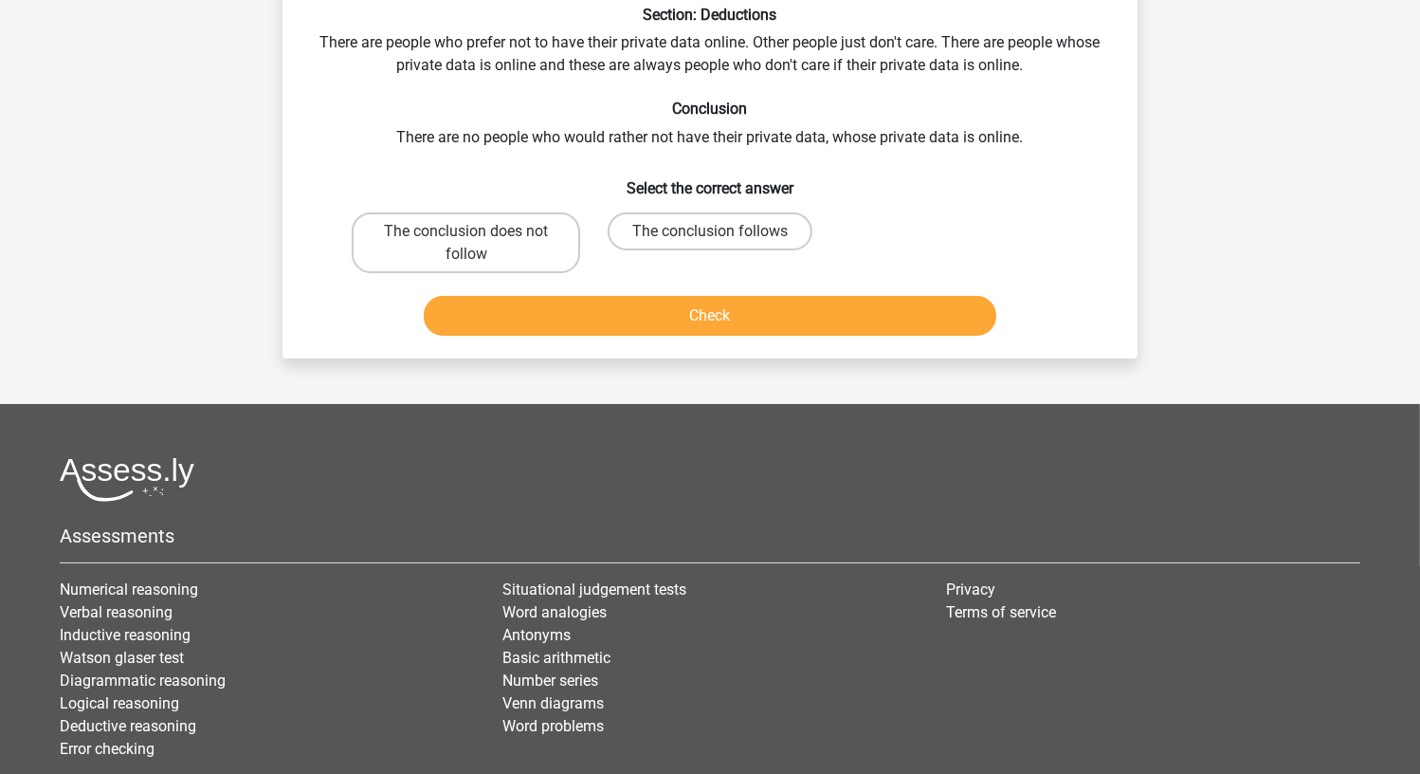
scroll to position [95, 0]
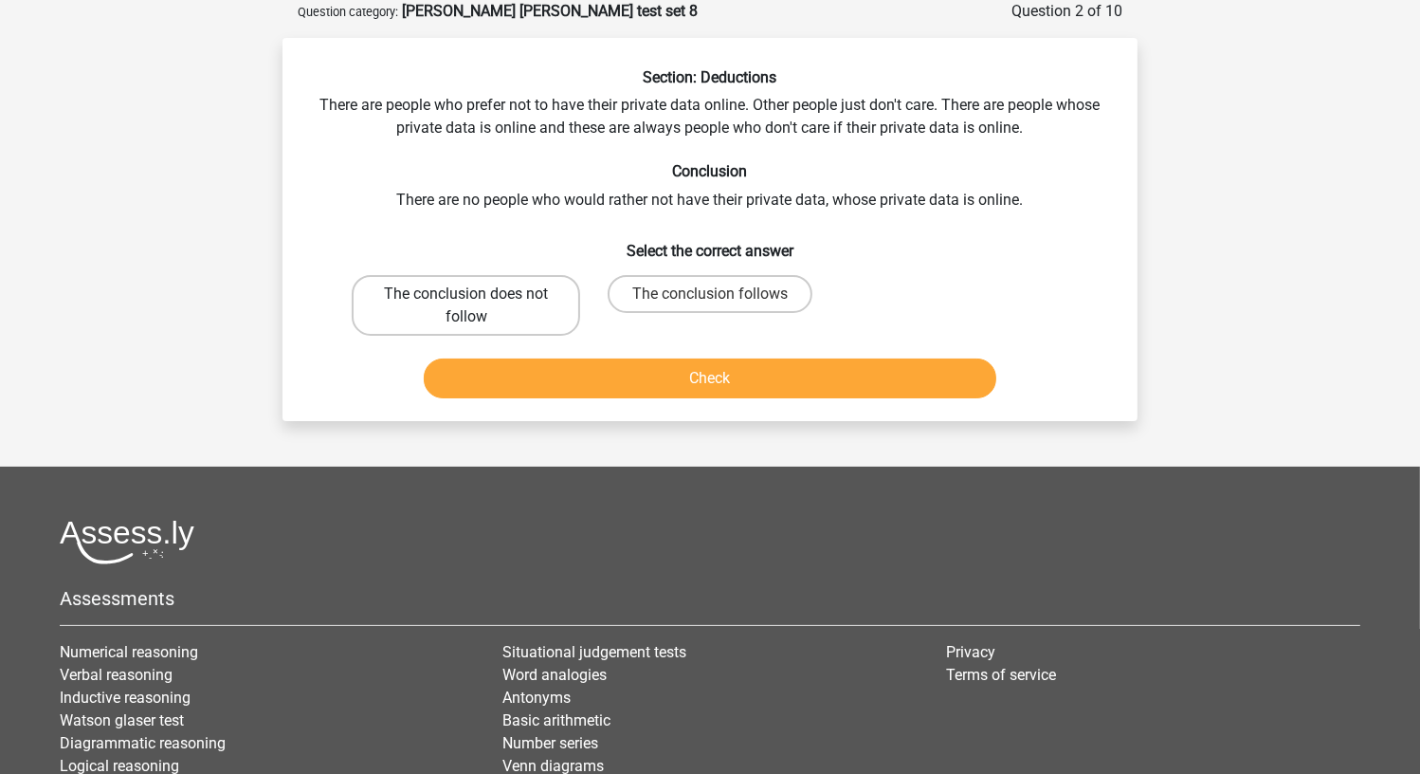
click at [448, 305] on label "The conclusion does not follow" at bounding box center [466, 305] width 228 height 61
click at [466, 305] on input "The conclusion does not follow" at bounding box center [472, 300] width 12 height 12
radio input "true"
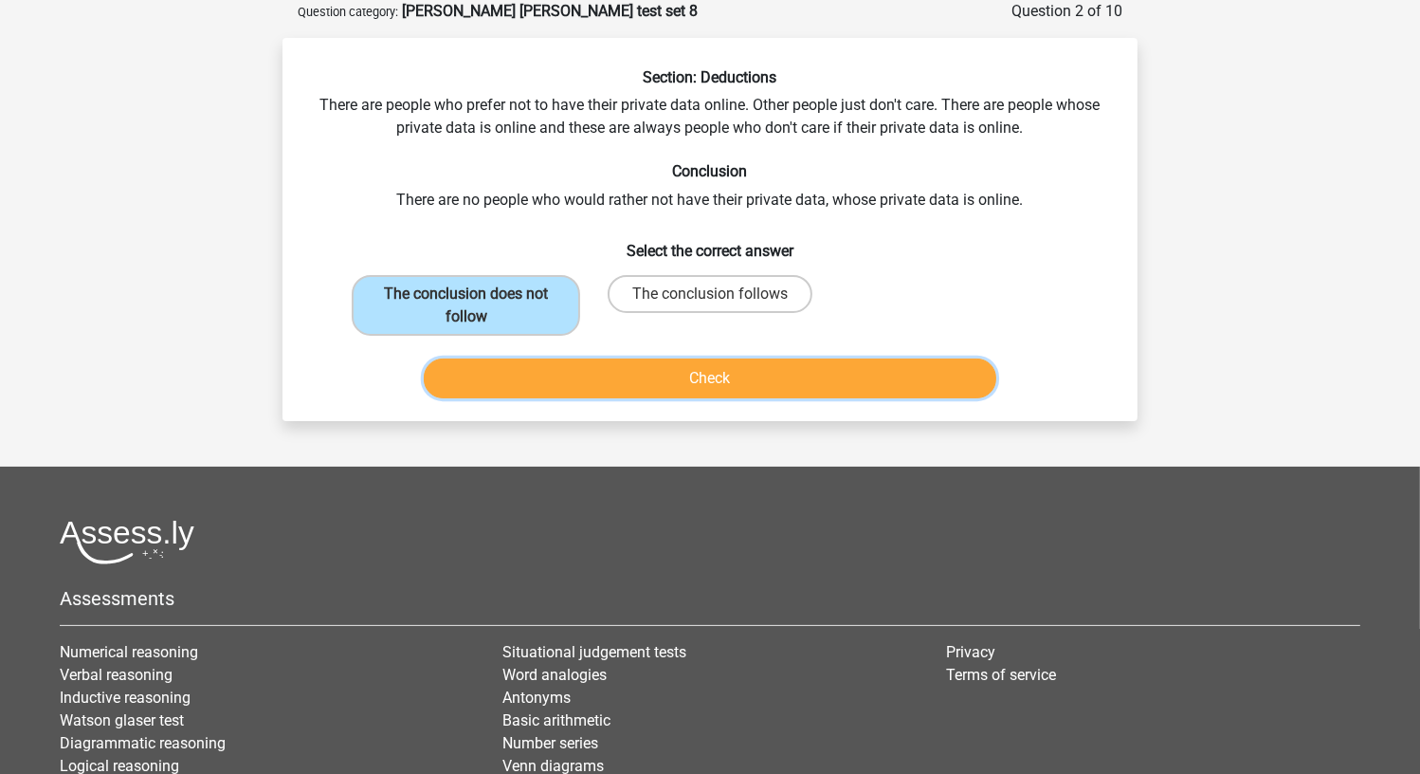
click at [491, 384] on button "Check" at bounding box center [711, 378] width 574 height 40
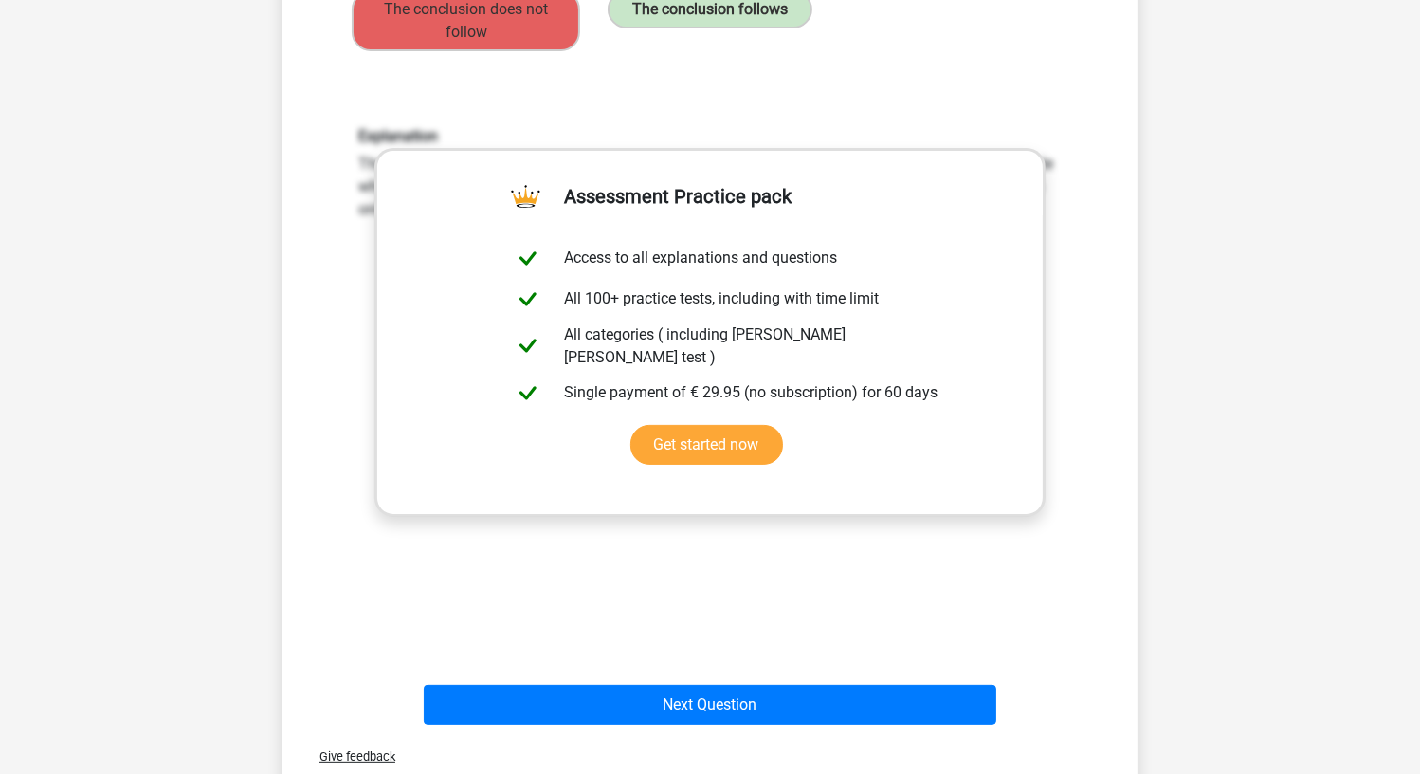
scroll to position [474, 0]
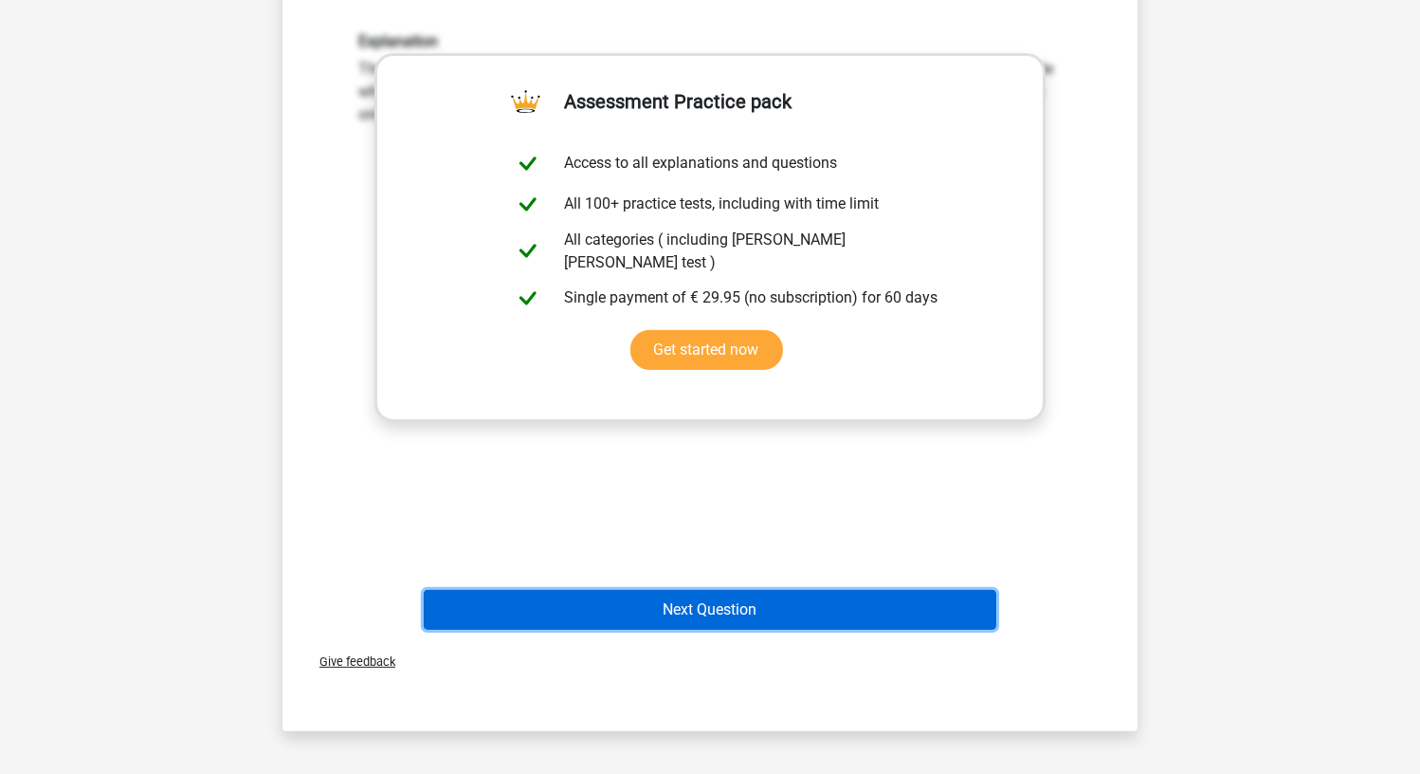
click at [651, 623] on button "Next Question" at bounding box center [711, 610] width 574 height 40
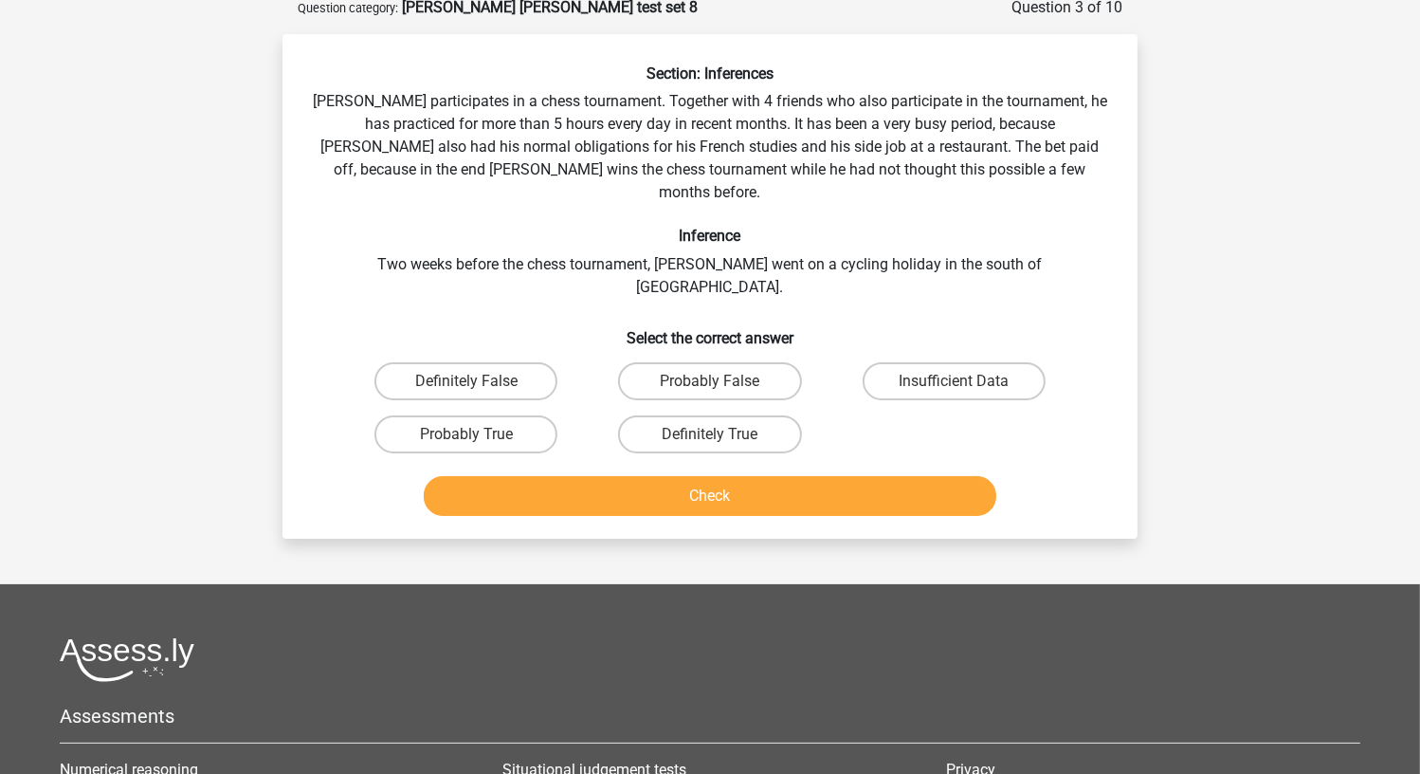
scroll to position [95, 0]
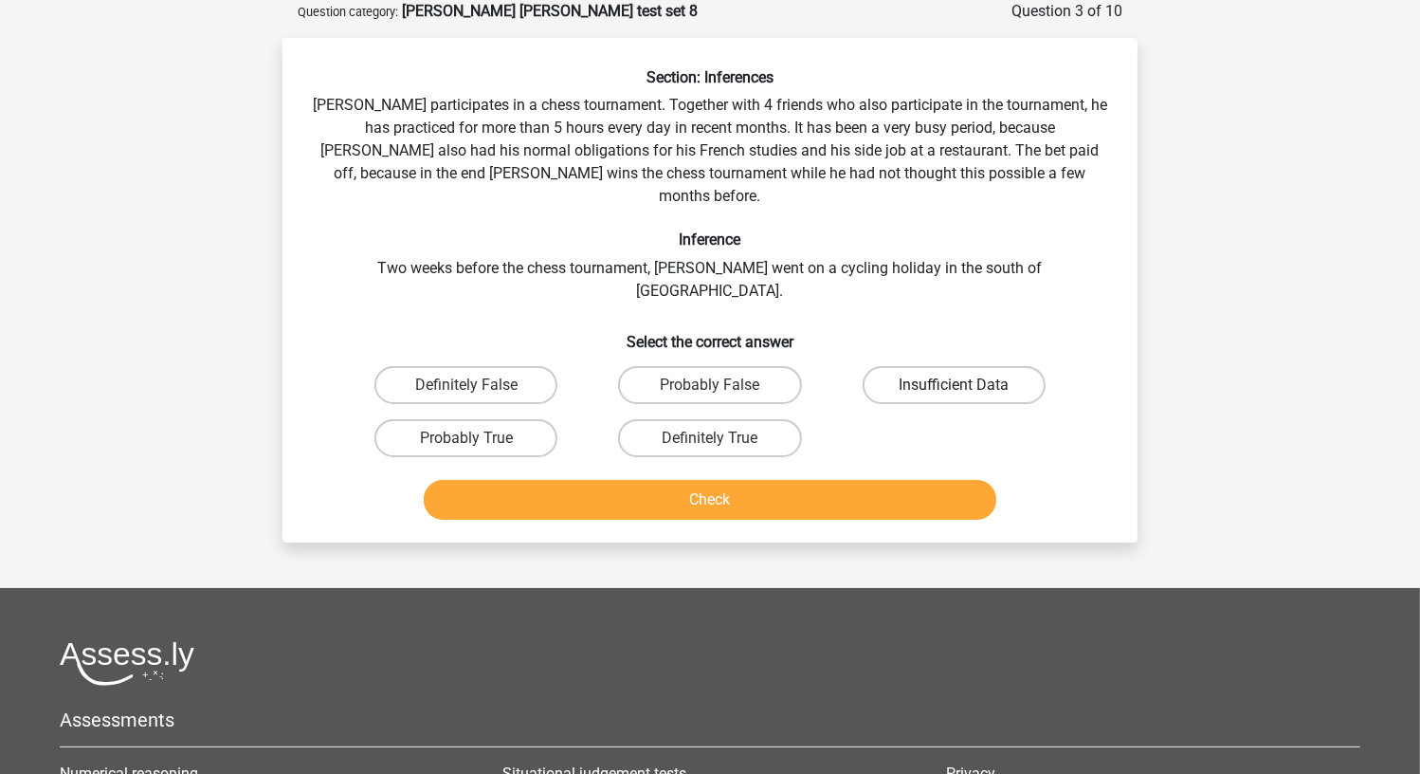
click at [932, 366] on label "Insufficient Data" at bounding box center [954, 385] width 183 height 38
click at [954, 385] on input "Insufficient Data" at bounding box center [960, 391] width 12 height 12
radio input "true"
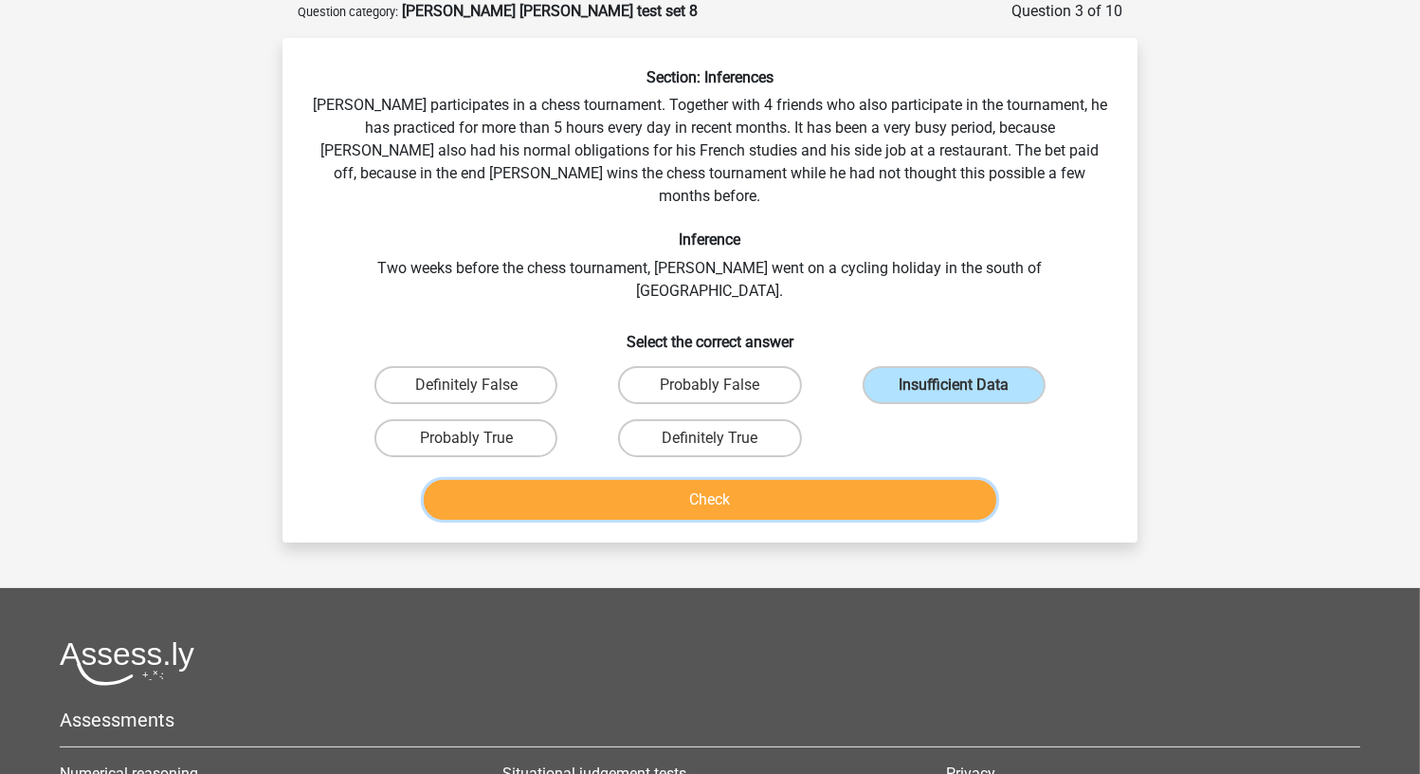
click at [887, 480] on button "Check" at bounding box center [711, 500] width 574 height 40
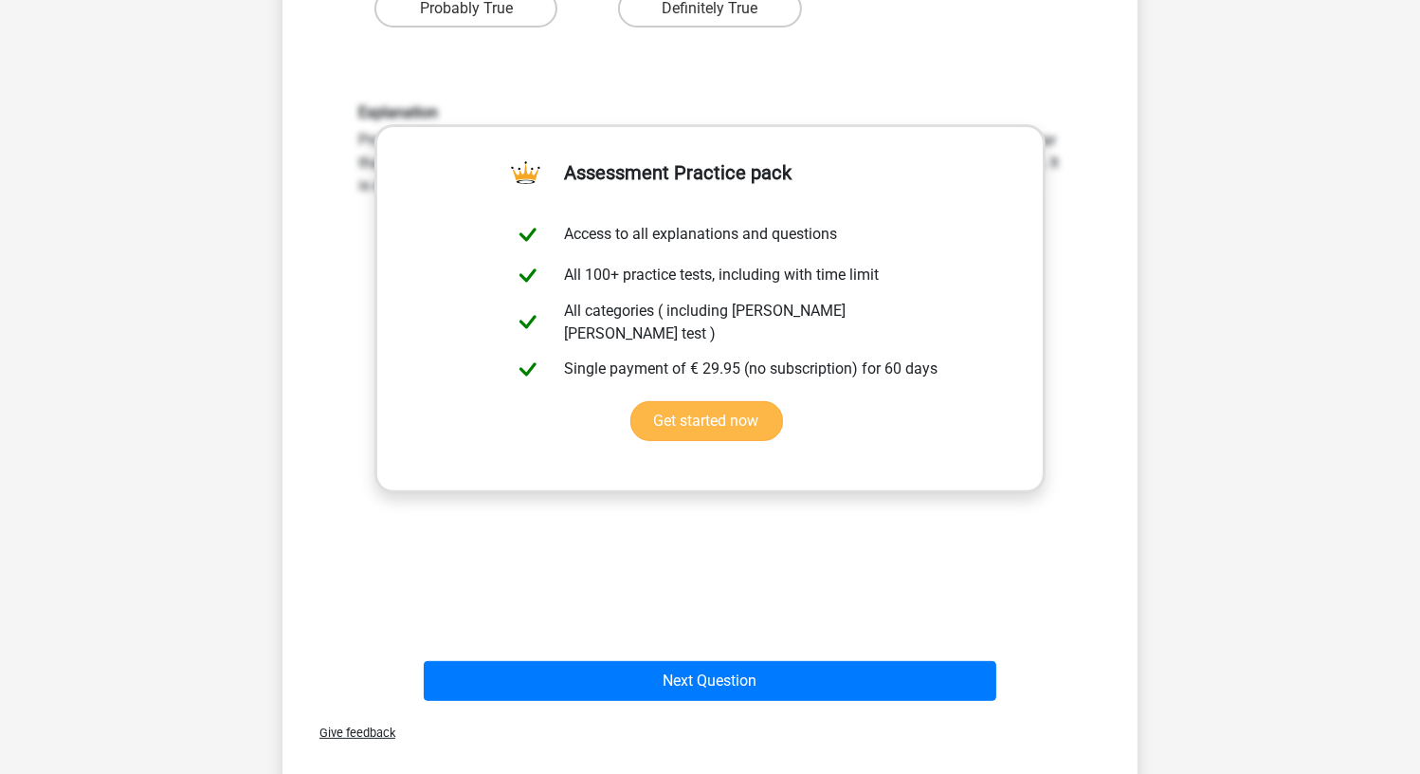
scroll to position [569, 0]
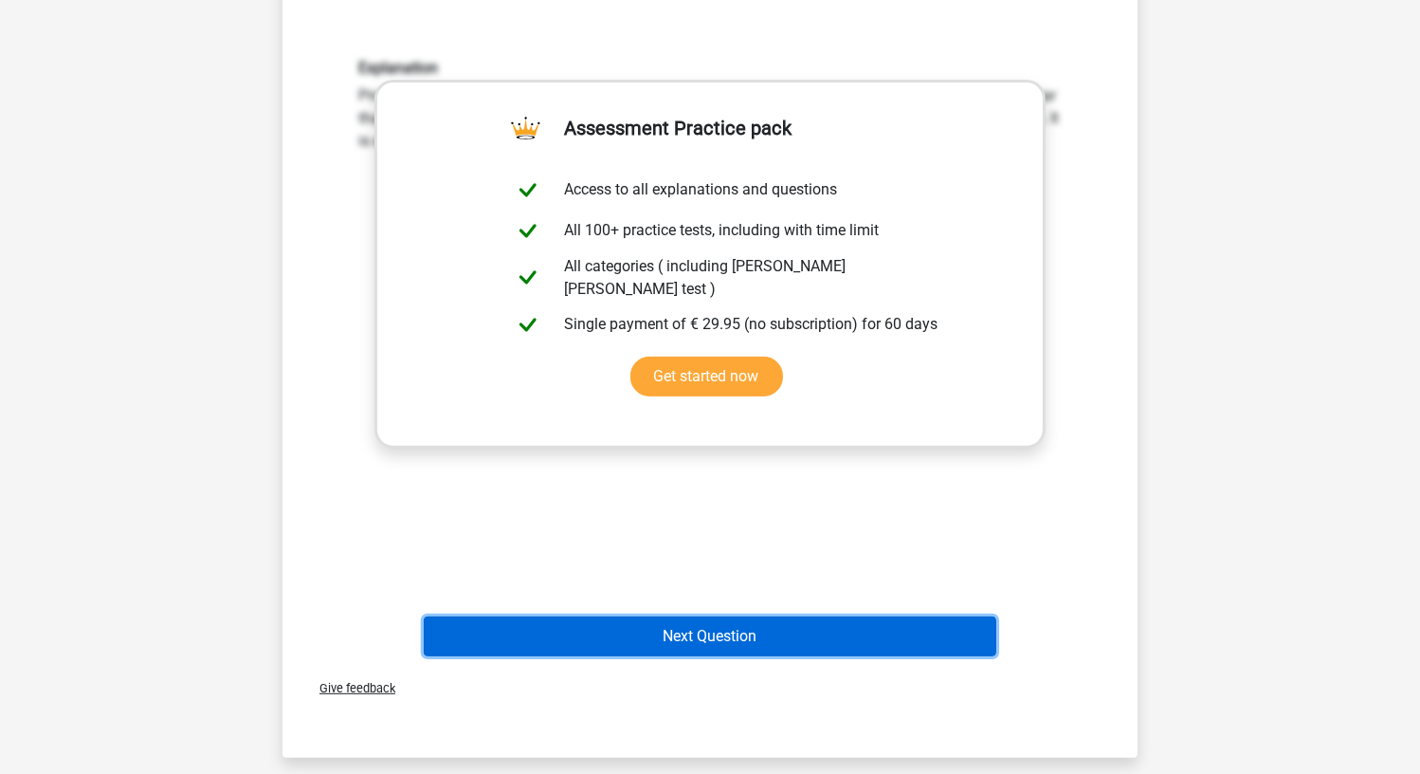
click at [776, 616] on button "Next Question" at bounding box center [711, 636] width 574 height 40
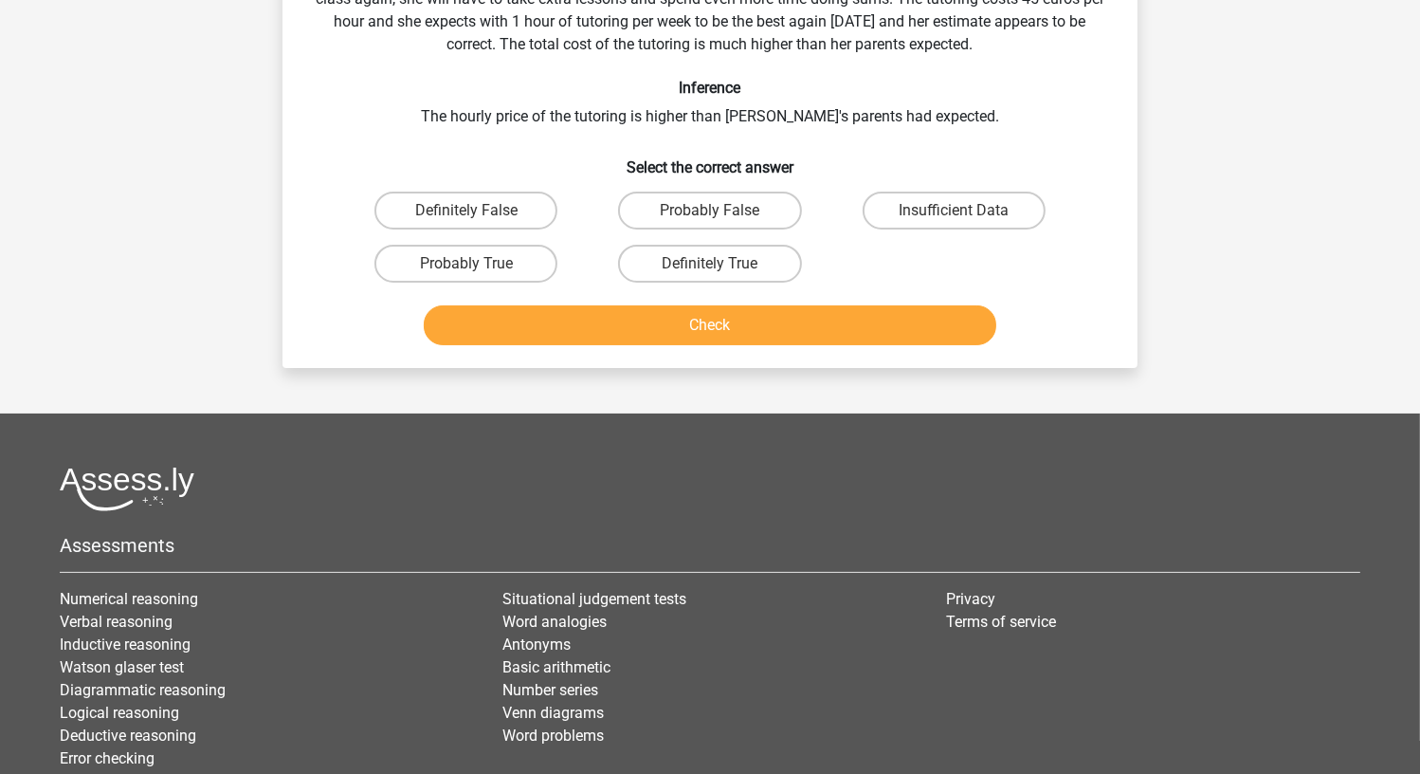
scroll to position [95, 0]
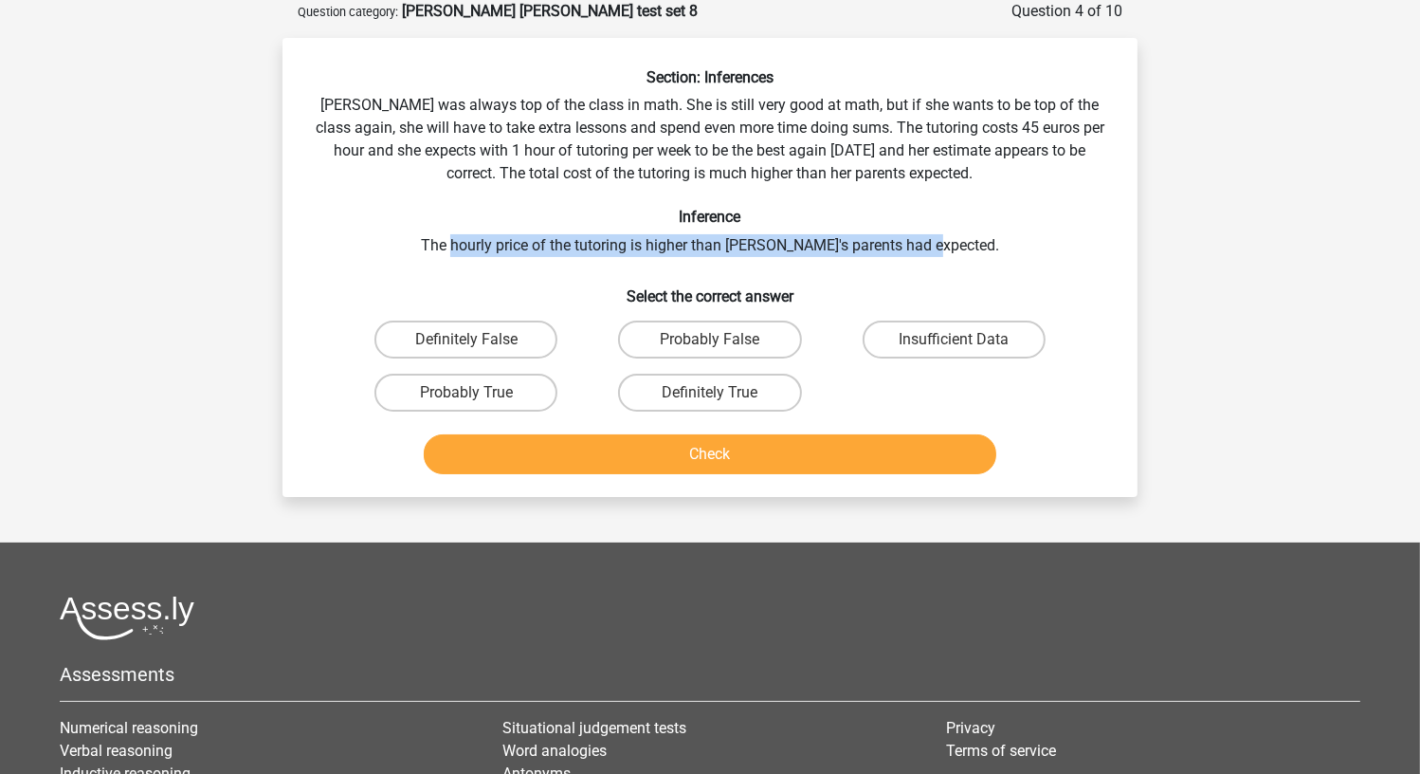
drag, startPoint x: 490, startPoint y: 244, endPoint x: 976, endPoint y: 245, distance: 485.4
click at [976, 245] on div "Section: Inferences Maria was always top of the class in math. She is still ver…" at bounding box center [710, 274] width 840 height 413
click at [530, 393] on label "Probably True" at bounding box center [465, 393] width 183 height 38
click at [479, 393] on input "Probably True" at bounding box center [472, 398] width 12 height 12
radio input "true"
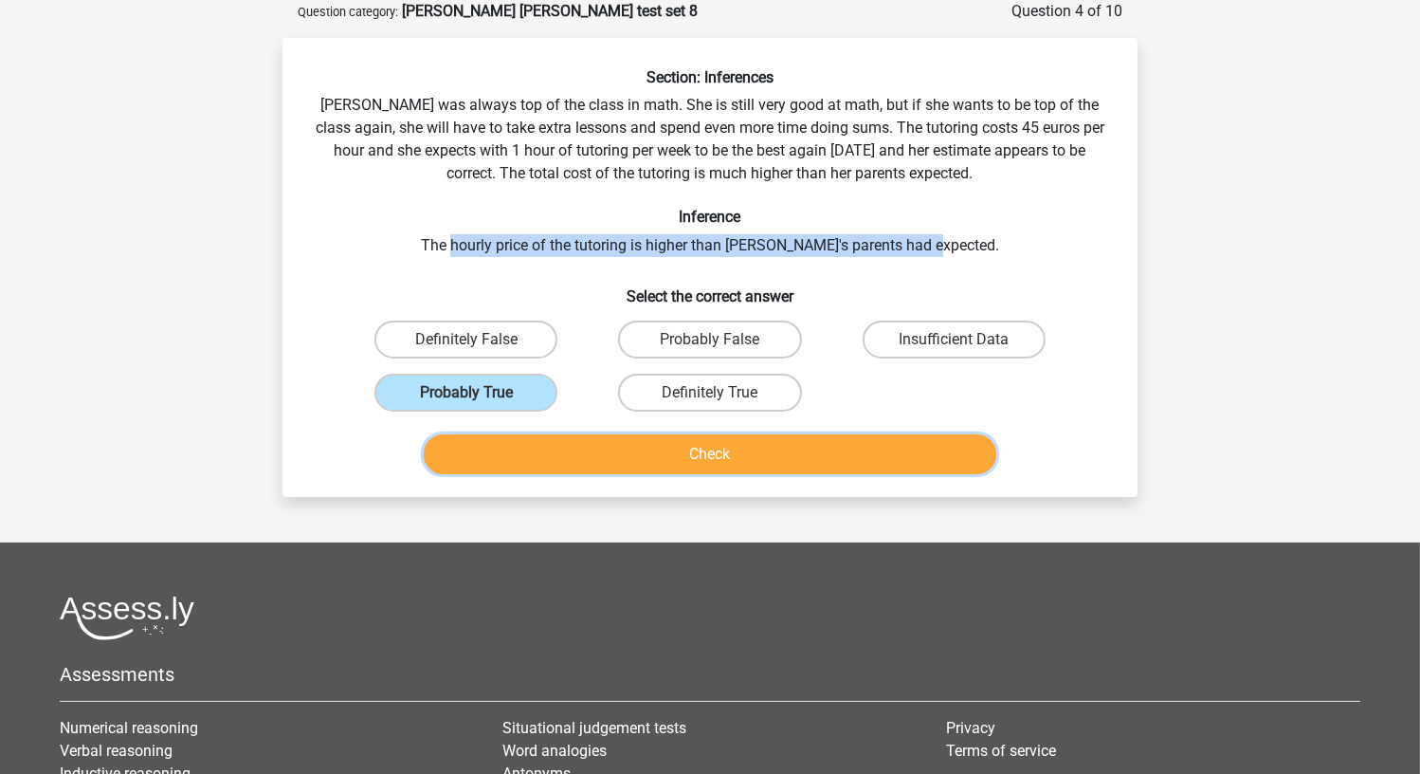
click at [539, 436] on button "Check" at bounding box center [711, 454] width 574 height 40
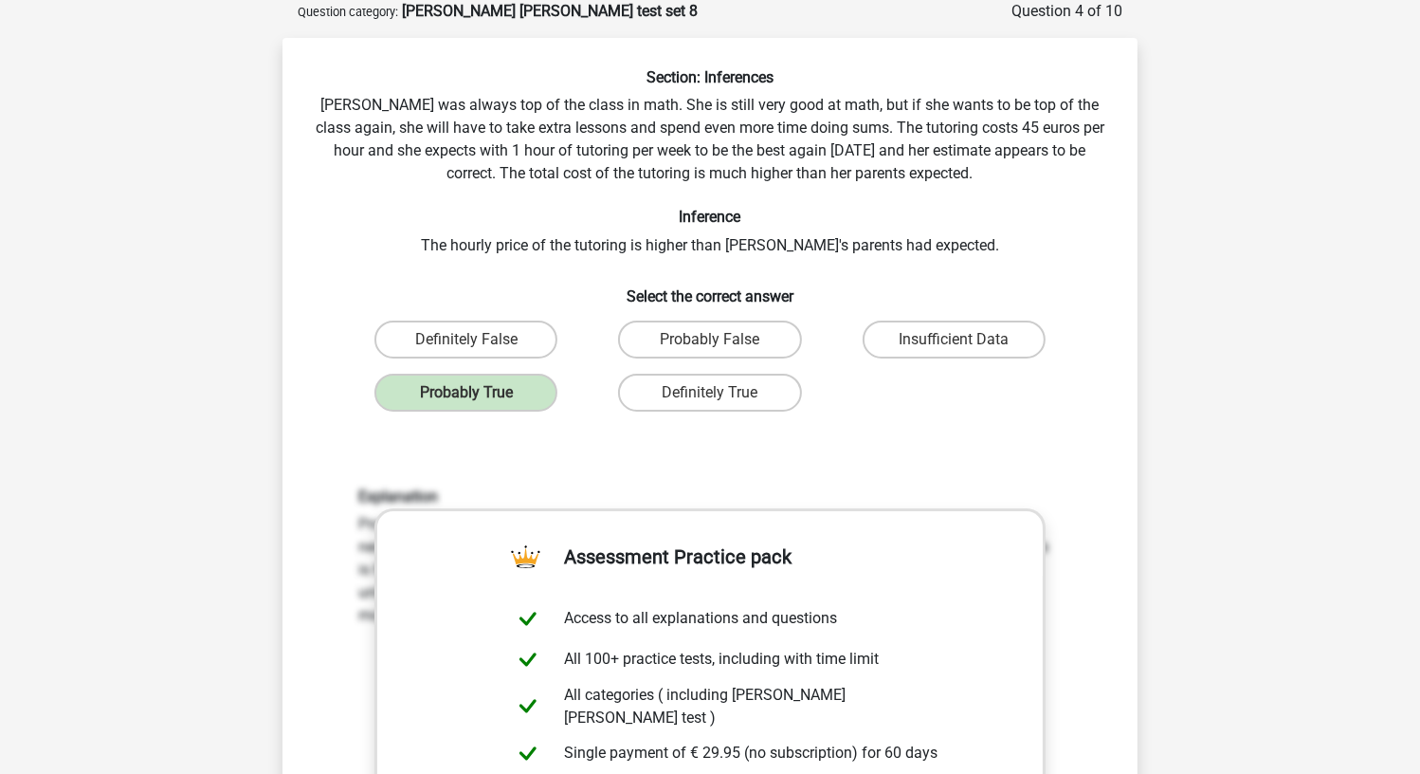
scroll to position [569, 0]
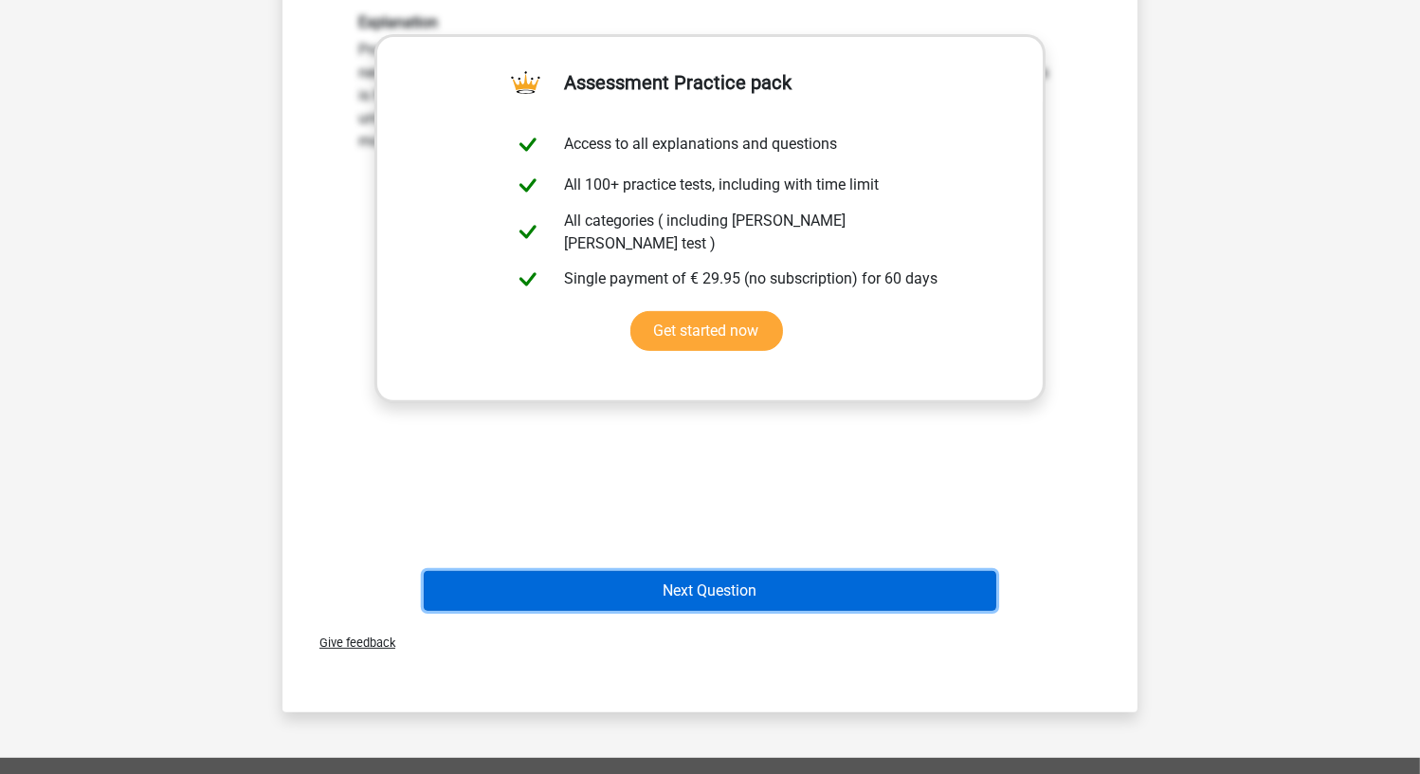
click at [548, 595] on button "Next Question" at bounding box center [711, 591] width 574 height 40
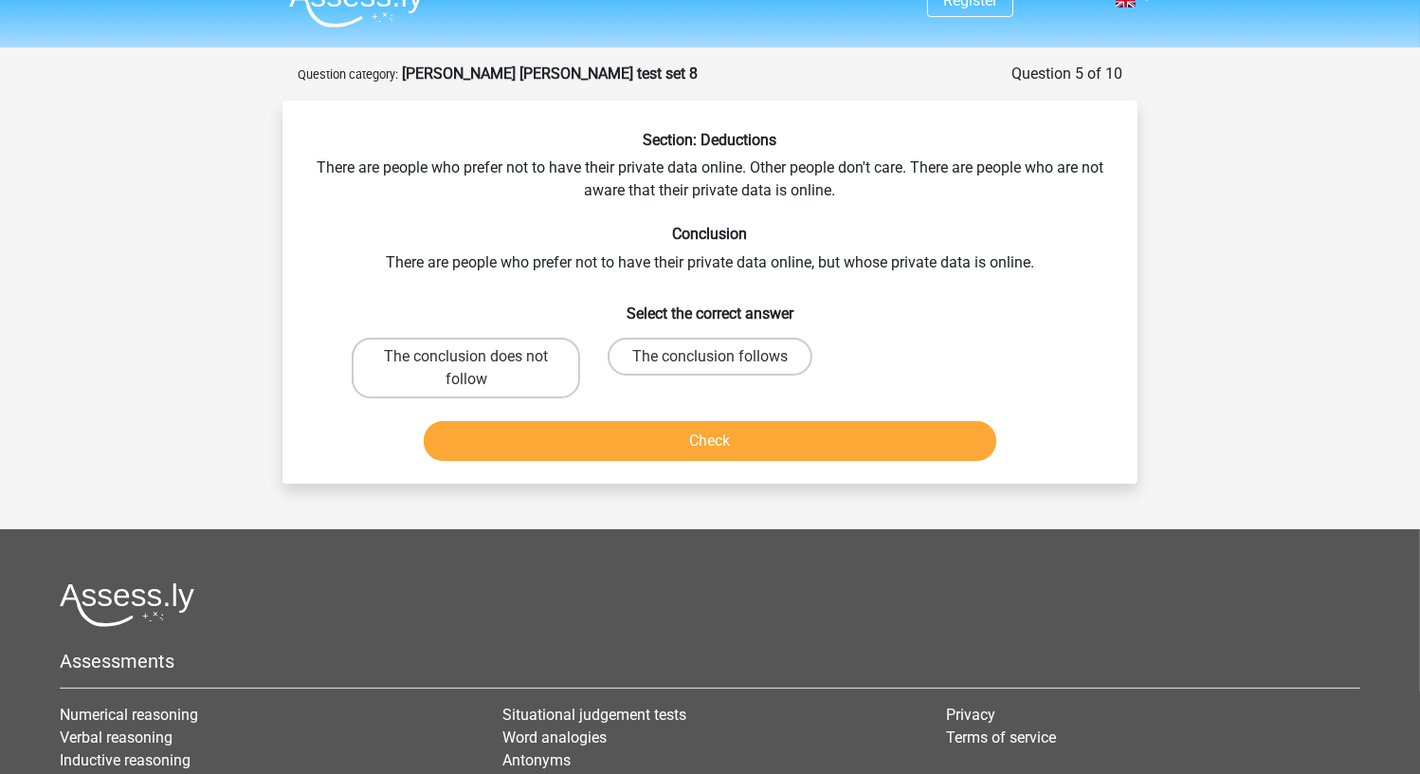
scroll to position [0, 0]
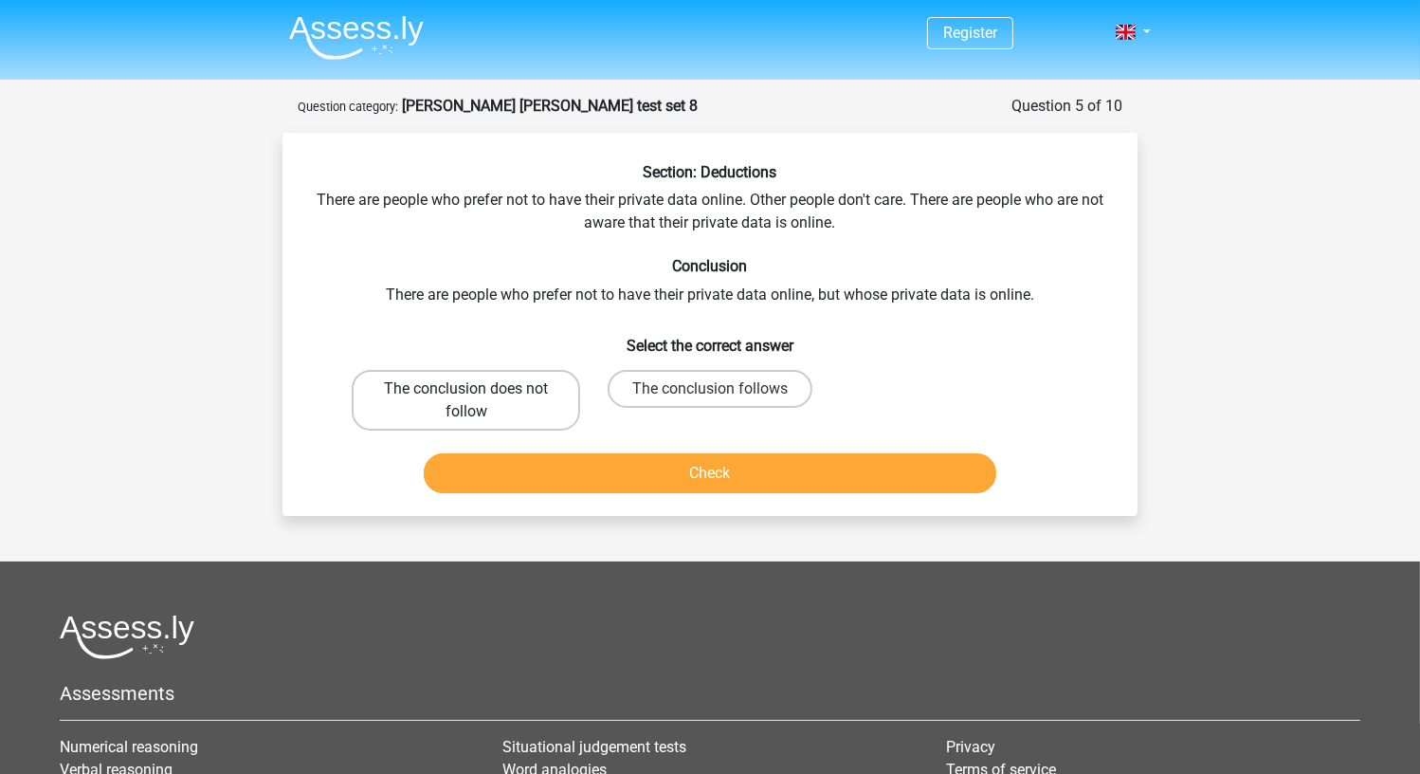
click at [481, 397] on label "The conclusion does not follow" at bounding box center [466, 400] width 228 height 61
click at [479, 397] on input "The conclusion does not follow" at bounding box center [472, 395] width 12 height 12
radio input "true"
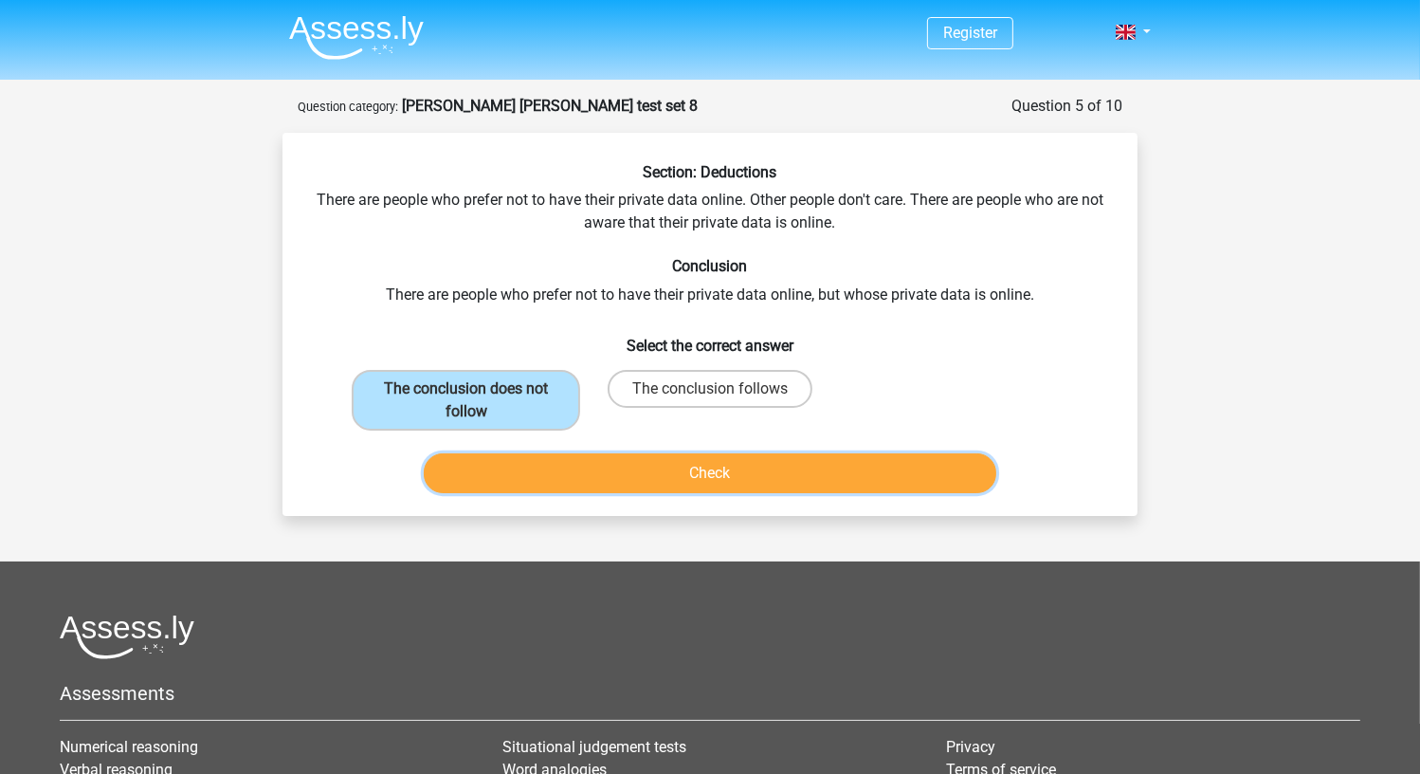
click at [475, 478] on button "Check" at bounding box center [711, 473] width 574 height 40
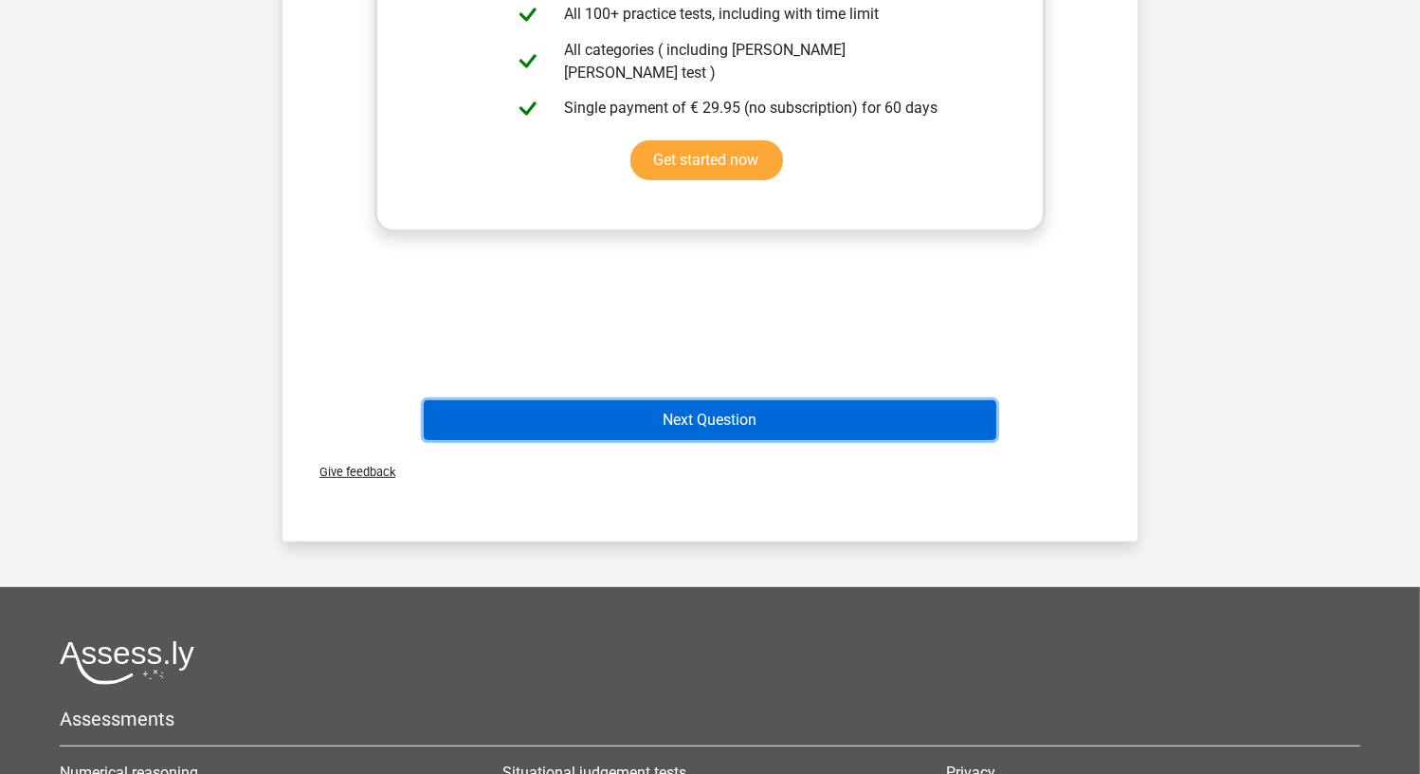
click at [511, 424] on button "Next Question" at bounding box center [711, 420] width 574 height 40
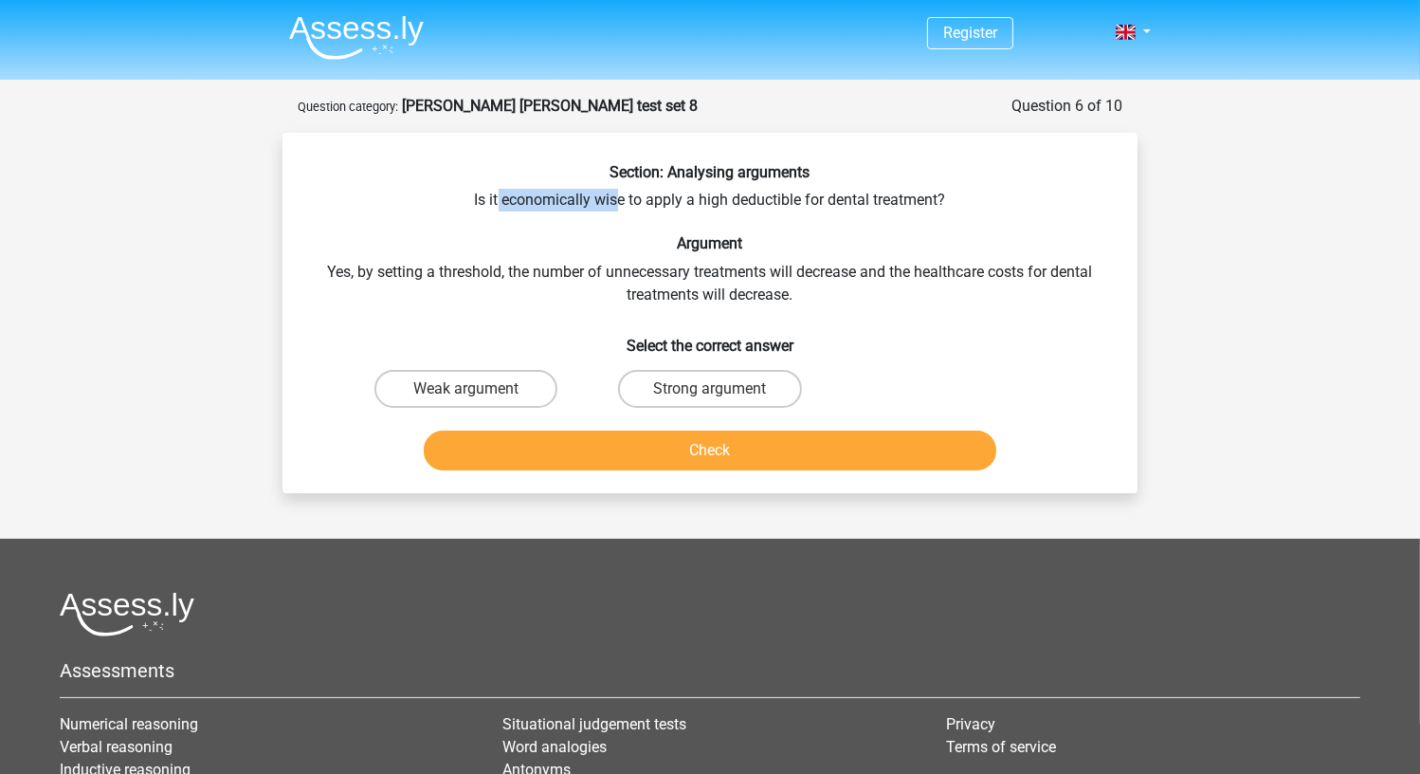
drag, startPoint x: 620, startPoint y: 195, endPoint x: 498, endPoint y: 197, distance: 122.3
click at [498, 197] on div "Section: Analysing arguments Is it economically wise to apply a high deductible…" at bounding box center [710, 320] width 840 height 315
click at [684, 392] on label "Strong argument" at bounding box center [709, 389] width 183 height 38
click at [710, 392] on input "Strong argument" at bounding box center [716, 395] width 12 height 12
radio input "true"
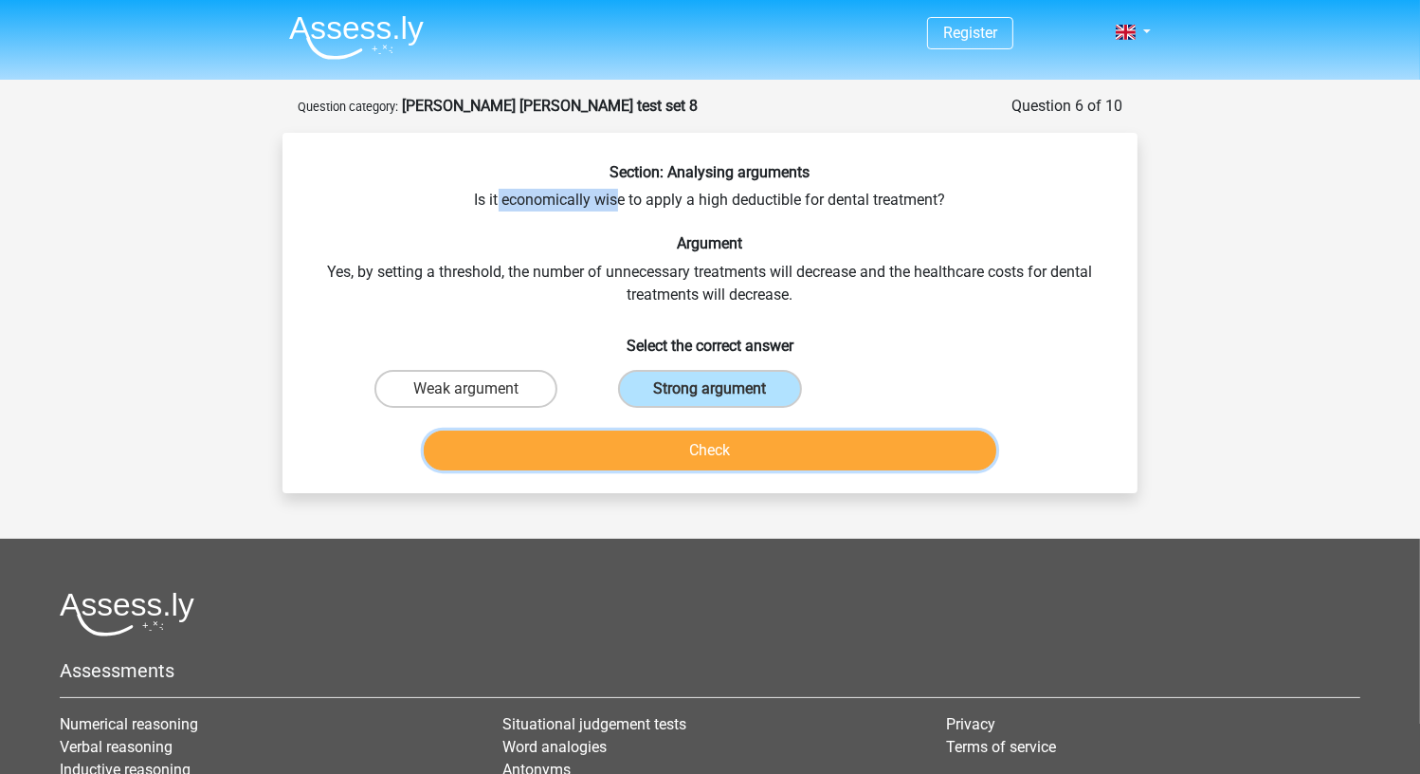
click at [658, 453] on button "Check" at bounding box center [711, 450] width 574 height 40
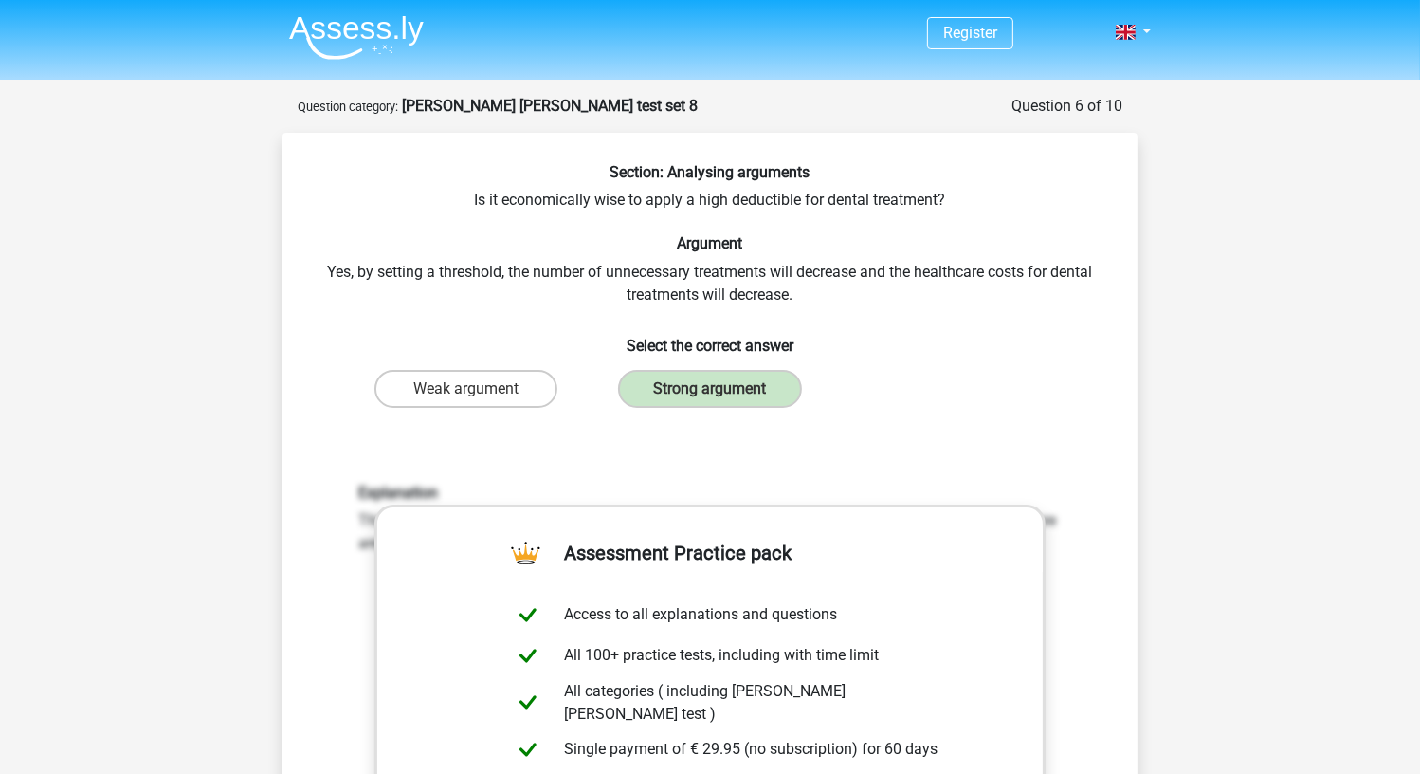
scroll to position [379, 0]
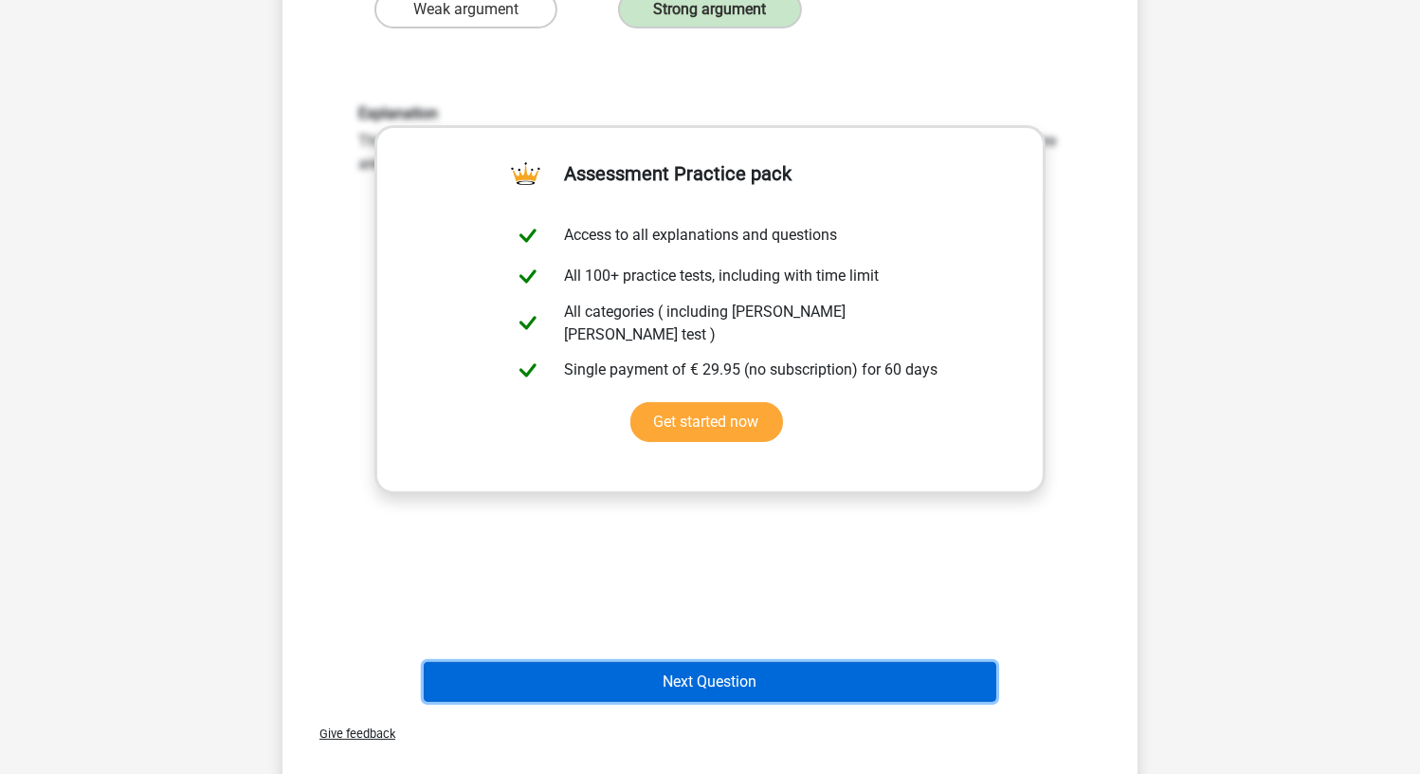
click at [647, 688] on button "Next Question" at bounding box center [711, 682] width 574 height 40
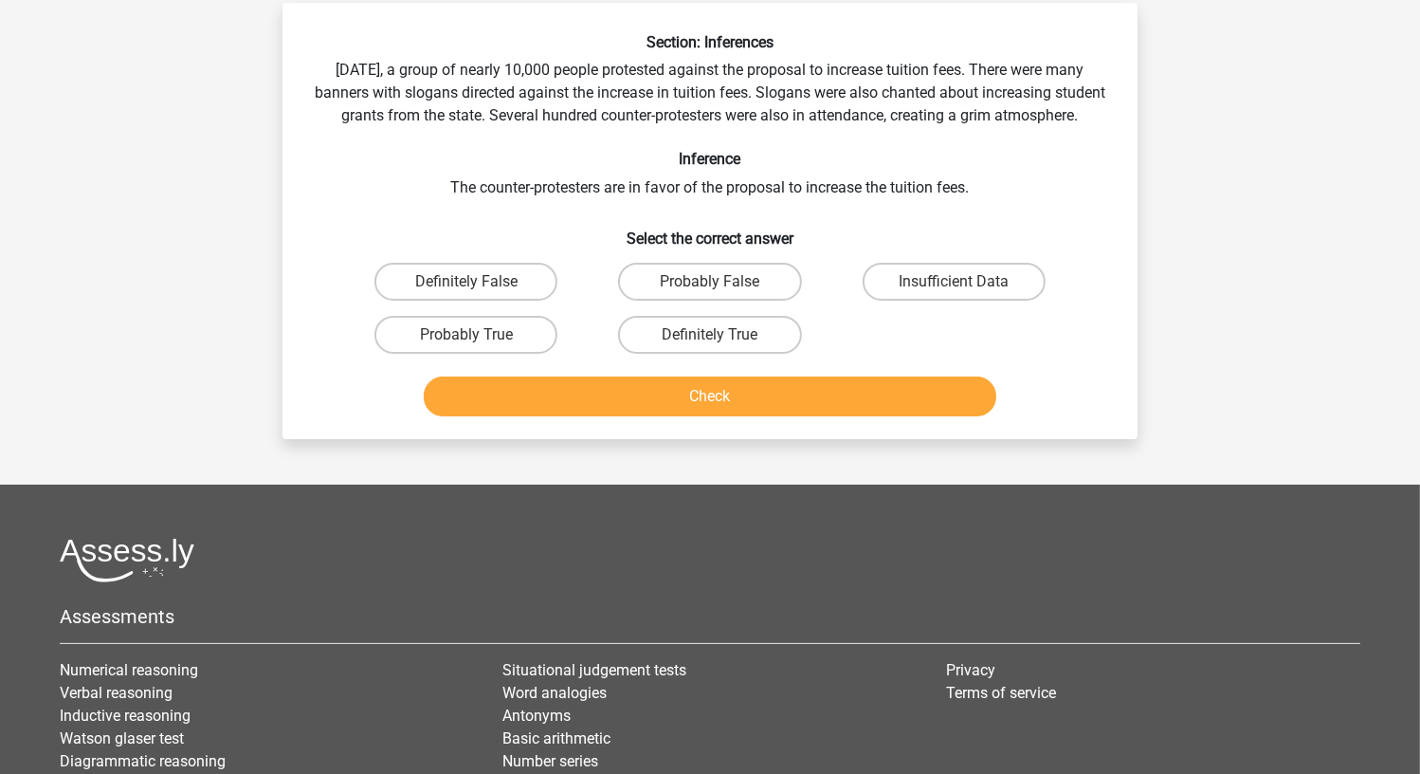
scroll to position [0, 0]
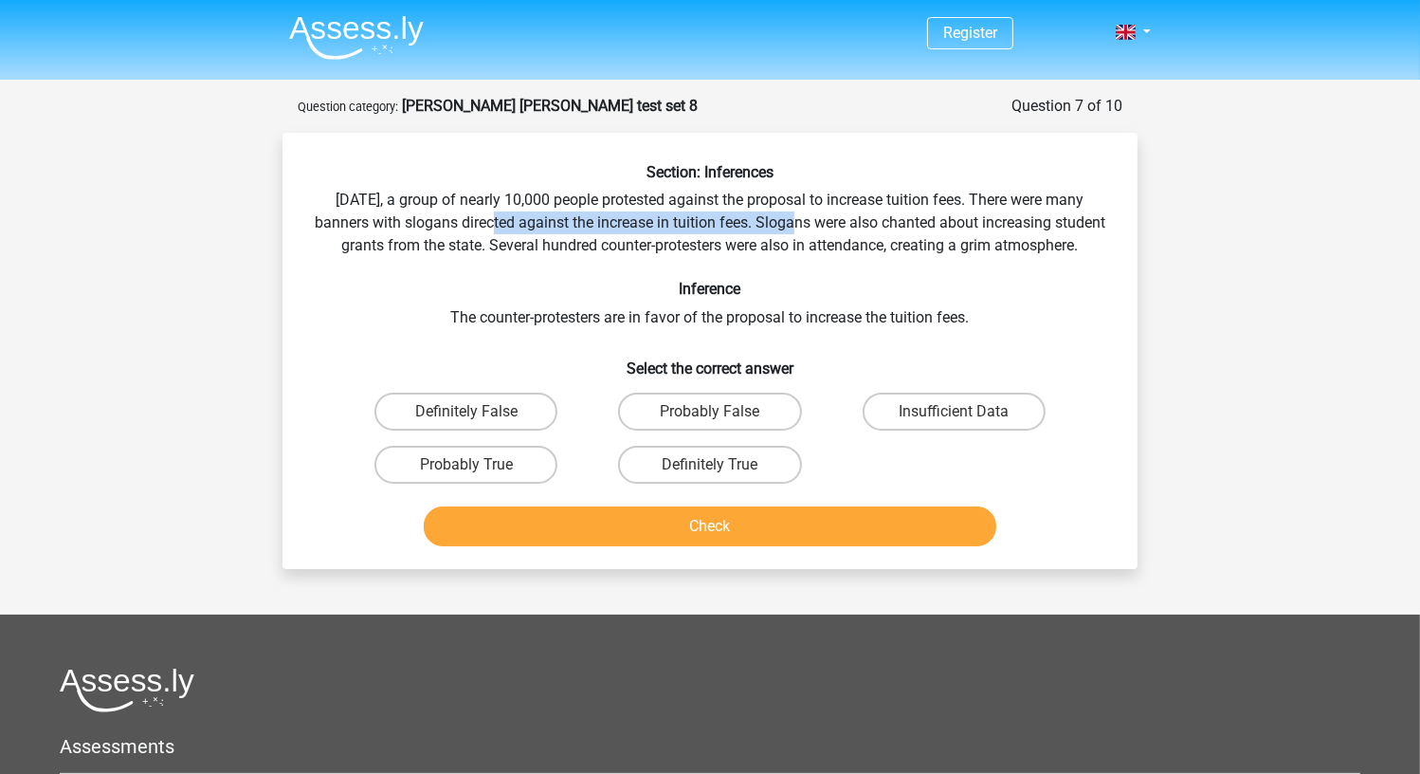
drag, startPoint x: 497, startPoint y: 223, endPoint x: 797, endPoint y: 220, distance: 300.5
click at [797, 220] on div "Section: Inferences Last Saturday, a group of nearly 10,000 people protested ag…" at bounding box center [710, 358] width 840 height 391
click at [513, 483] on label "Probably True" at bounding box center [465, 465] width 183 height 38
click at [479, 477] on input "Probably True" at bounding box center [472, 471] width 12 height 12
radio input "true"
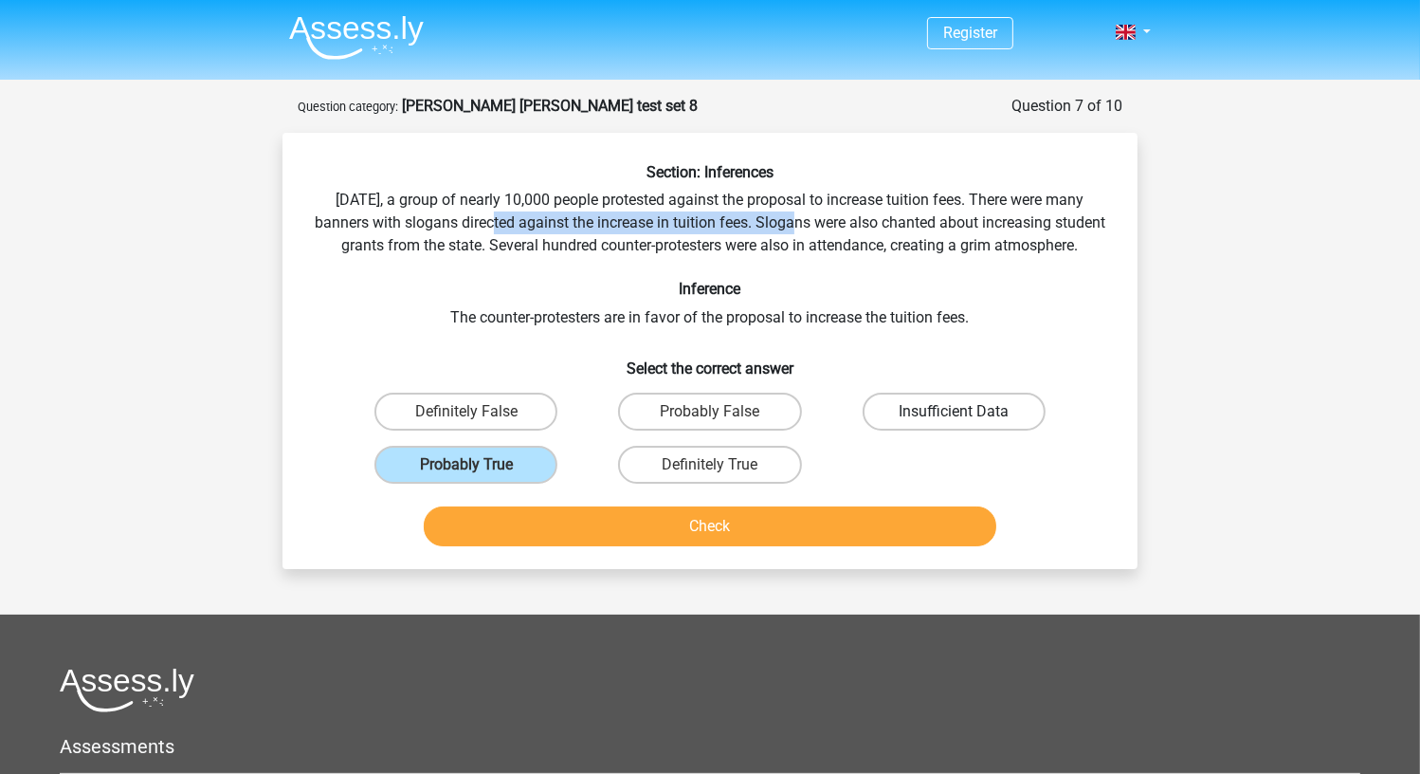
click at [914, 430] on label "Insufficient Data" at bounding box center [954, 411] width 183 height 38
click at [954, 424] on input "Insufficient Data" at bounding box center [960, 417] width 12 height 12
radio input "true"
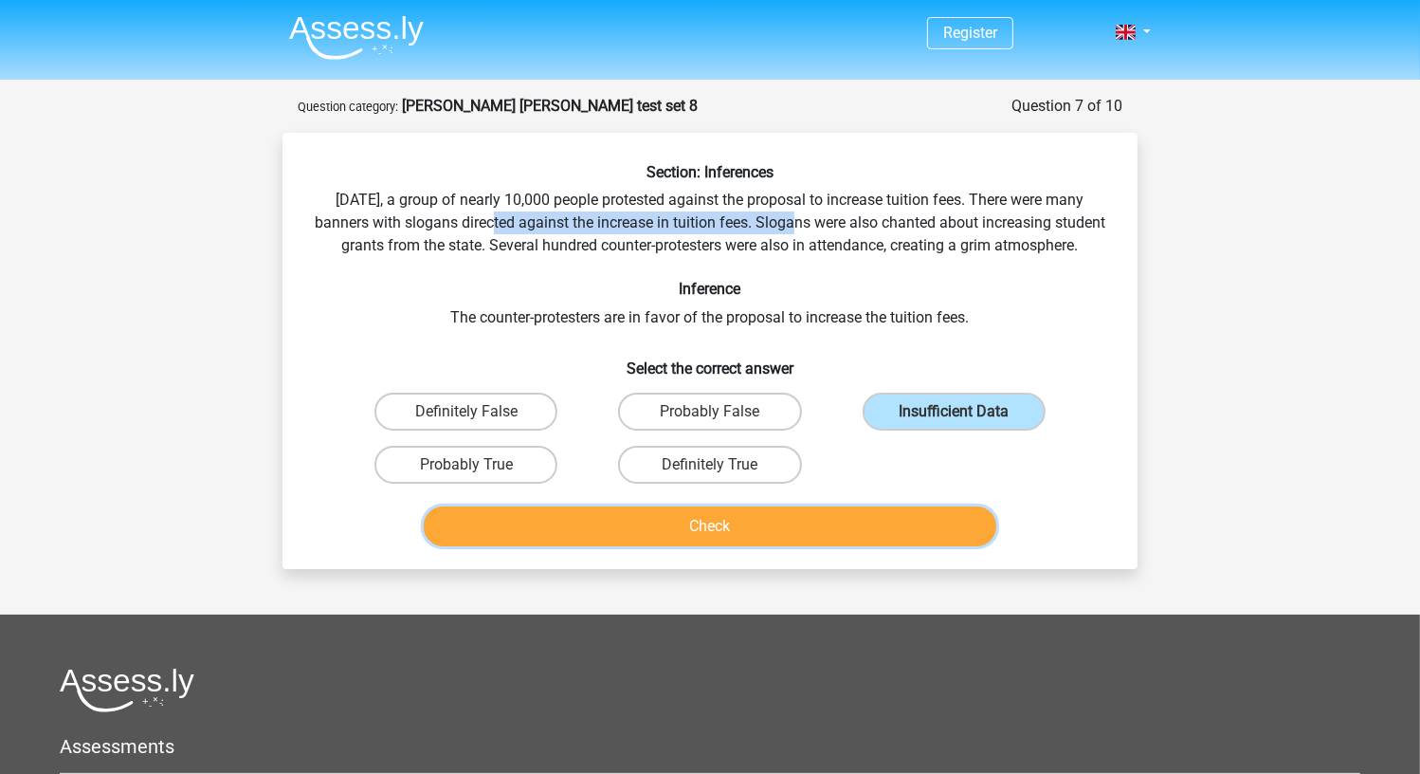
click at [775, 546] on button "Check" at bounding box center [711, 526] width 574 height 40
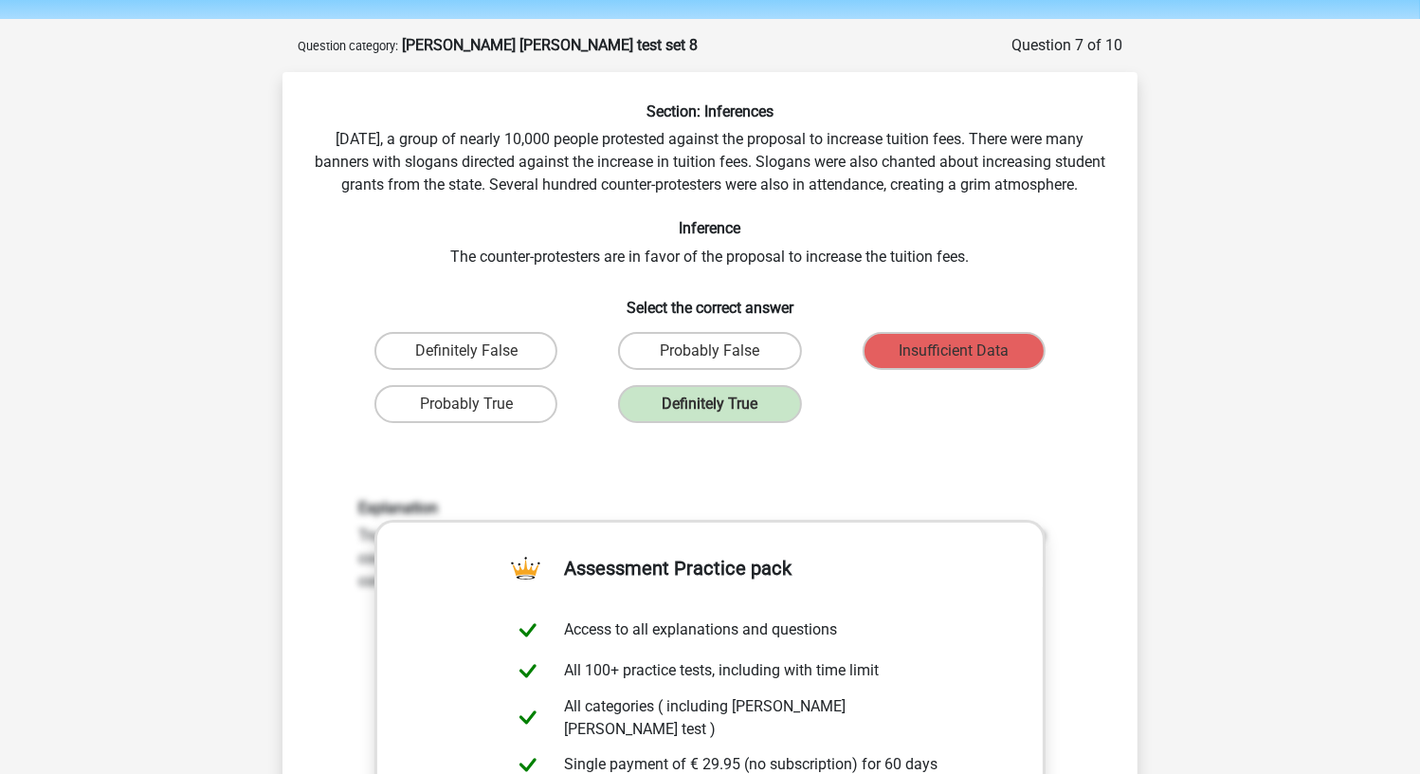
scroll to position [95, 0]
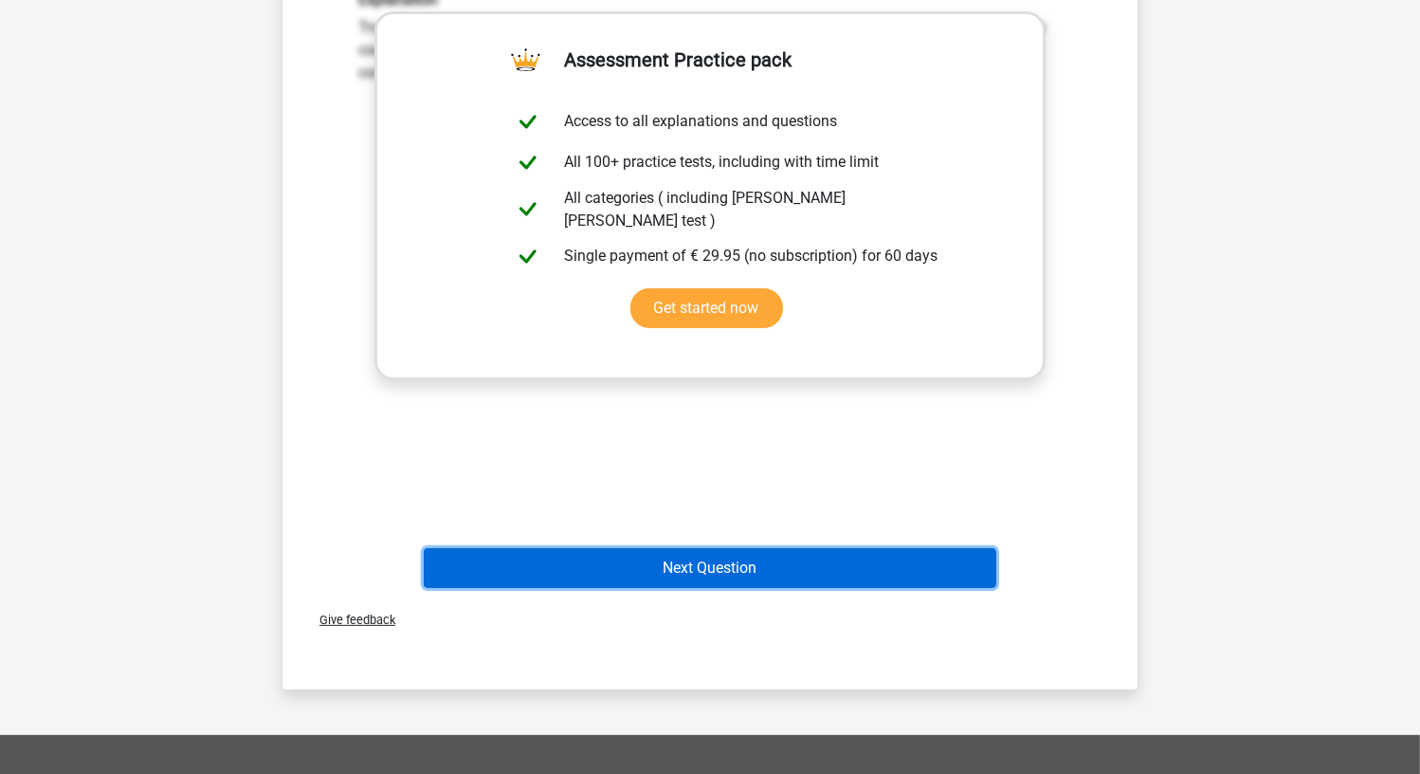
click at [818, 588] on button "Next Question" at bounding box center [711, 568] width 574 height 40
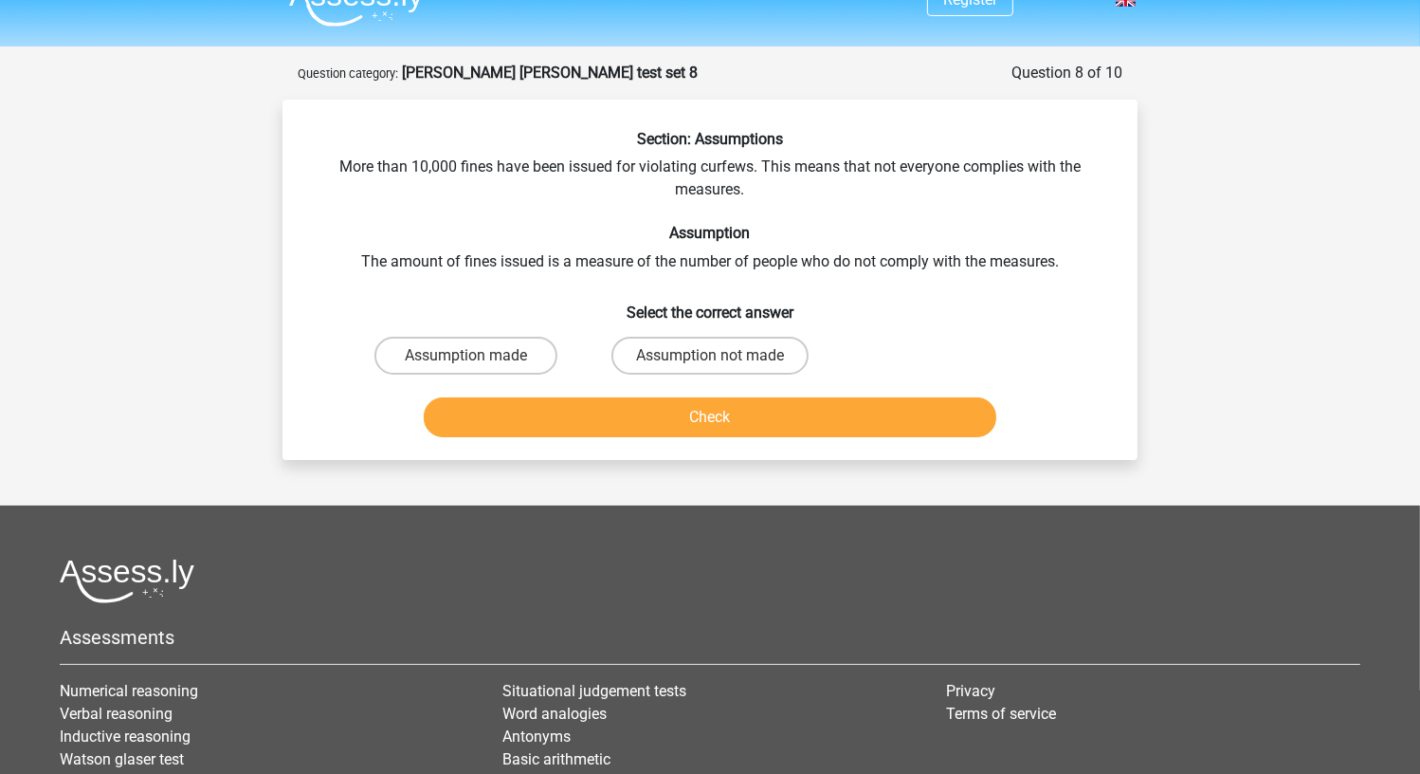
scroll to position [0, 0]
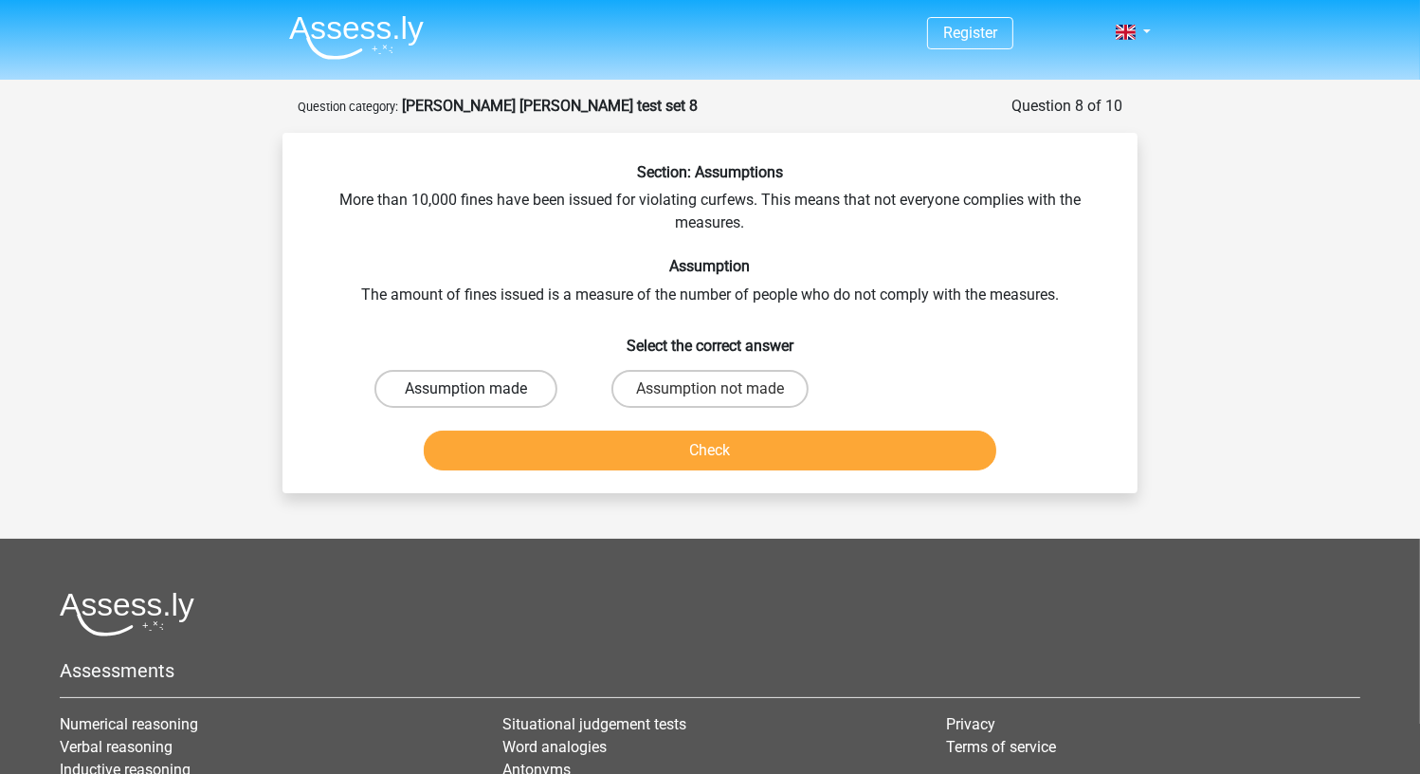
click at [481, 394] on label "Assumption made" at bounding box center [465, 389] width 183 height 38
click at [479, 394] on input "Assumption made" at bounding box center [472, 395] width 12 height 12
radio input "true"
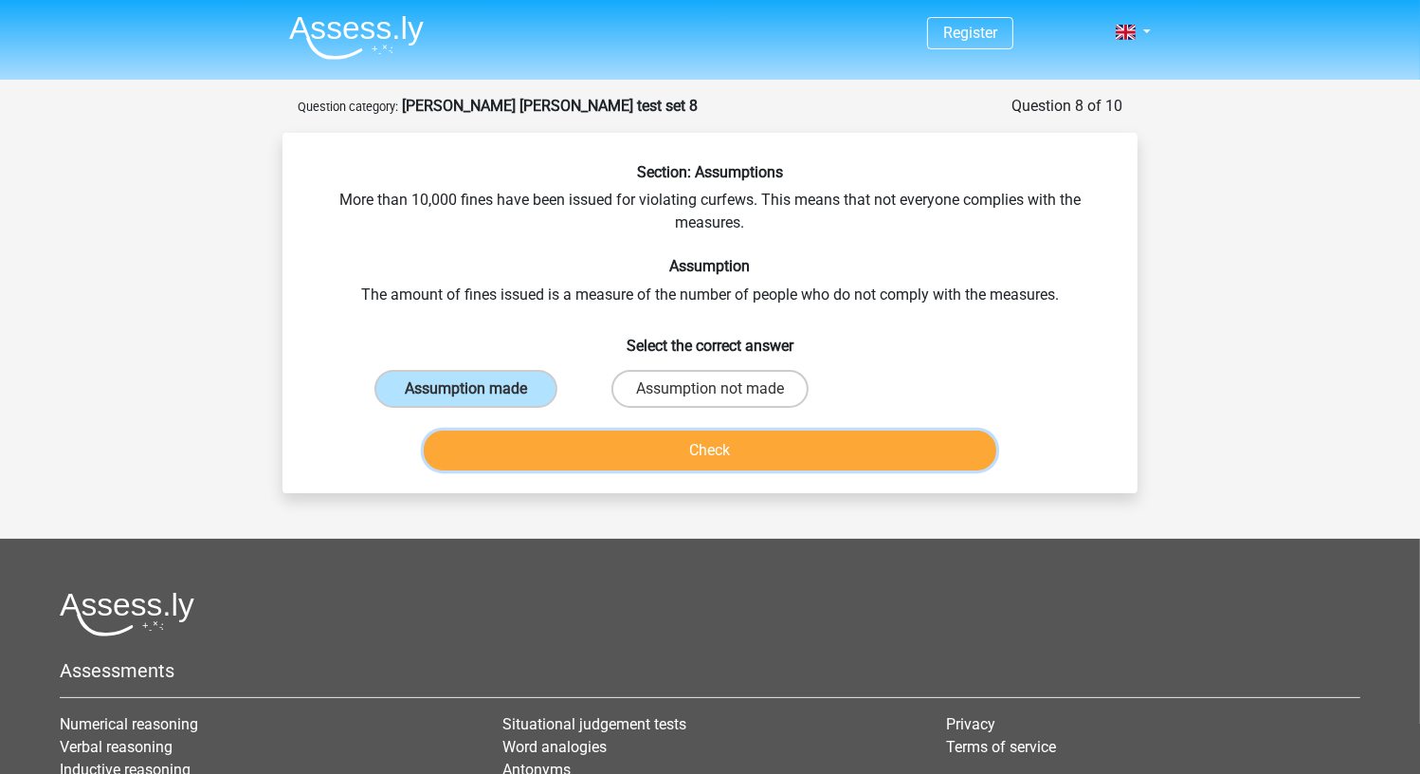
click at [542, 453] on button "Check" at bounding box center [711, 450] width 574 height 40
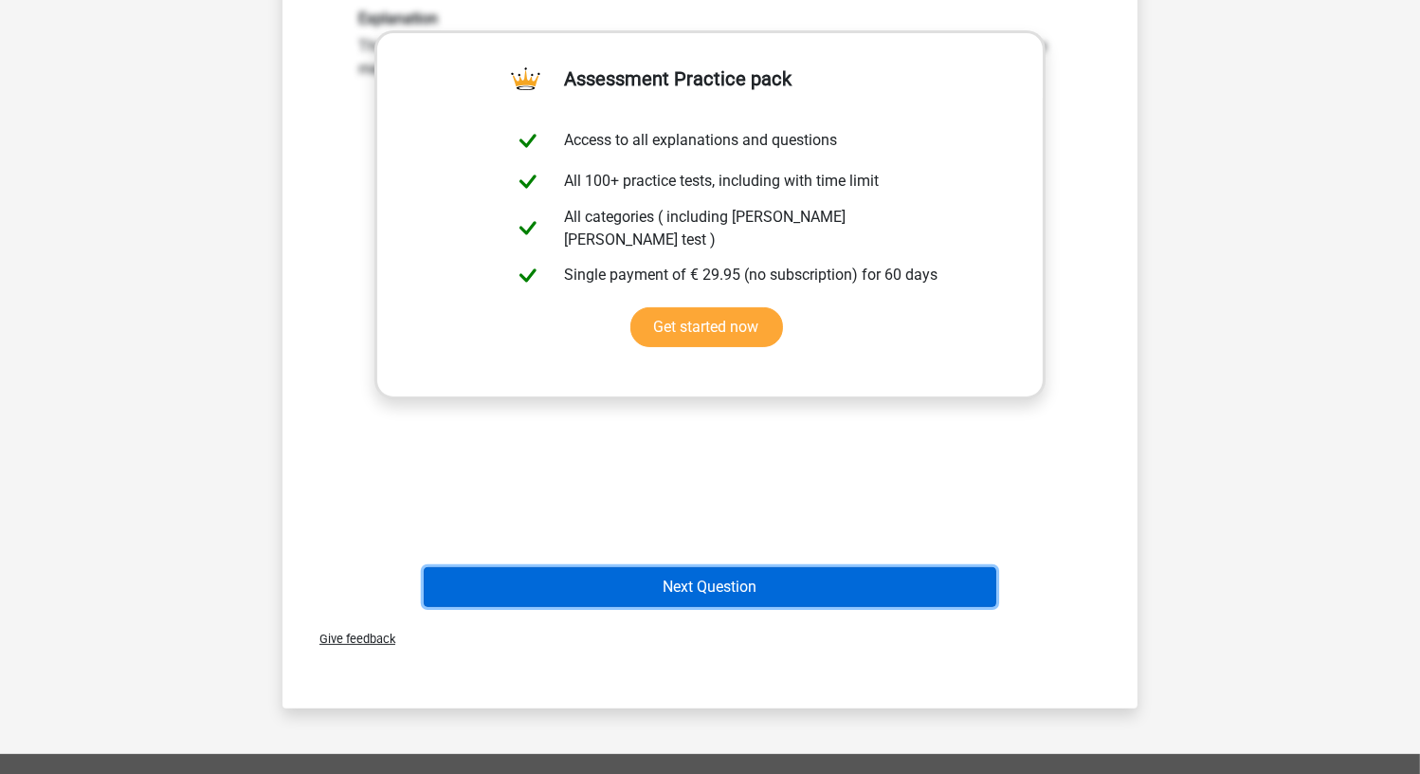
click at [654, 567] on button "Next Question" at bounding box center [711, 587] width 574 height 40
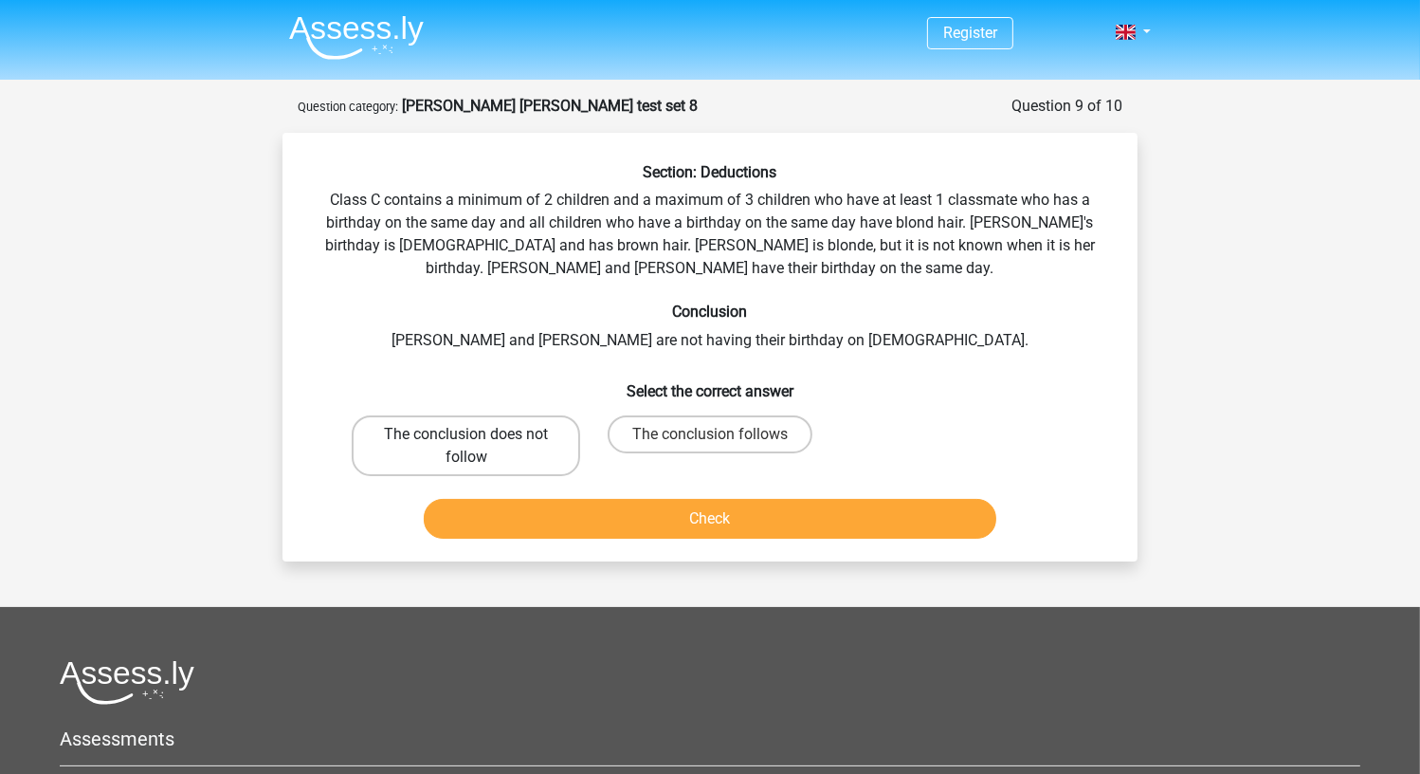
click at [550, 449] on label "The conclusion does not follow" at bounding box center [466, 445] width 228 height 61
click at [479, 447] on input "The conclusion does not follow" at bounding box center [472, 440] width 12 height 12
radio input "true"
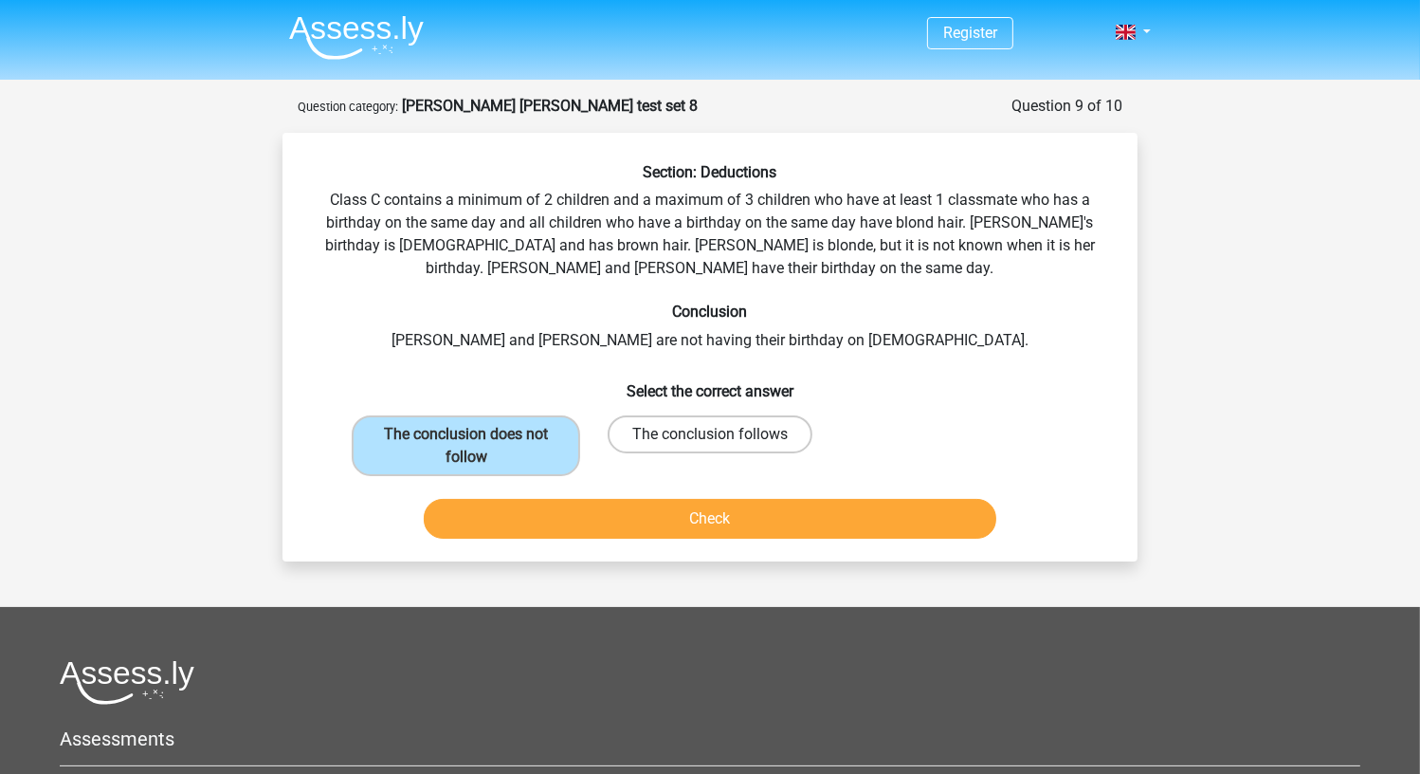
click at [647, 443] on label "The conclusion follows" at bounding box center [710, 434] width 205 height 38
click at [710, 443] on input "The conclusion follows" at bounding box center [716, 440] width 12 height 12
radio input "true"
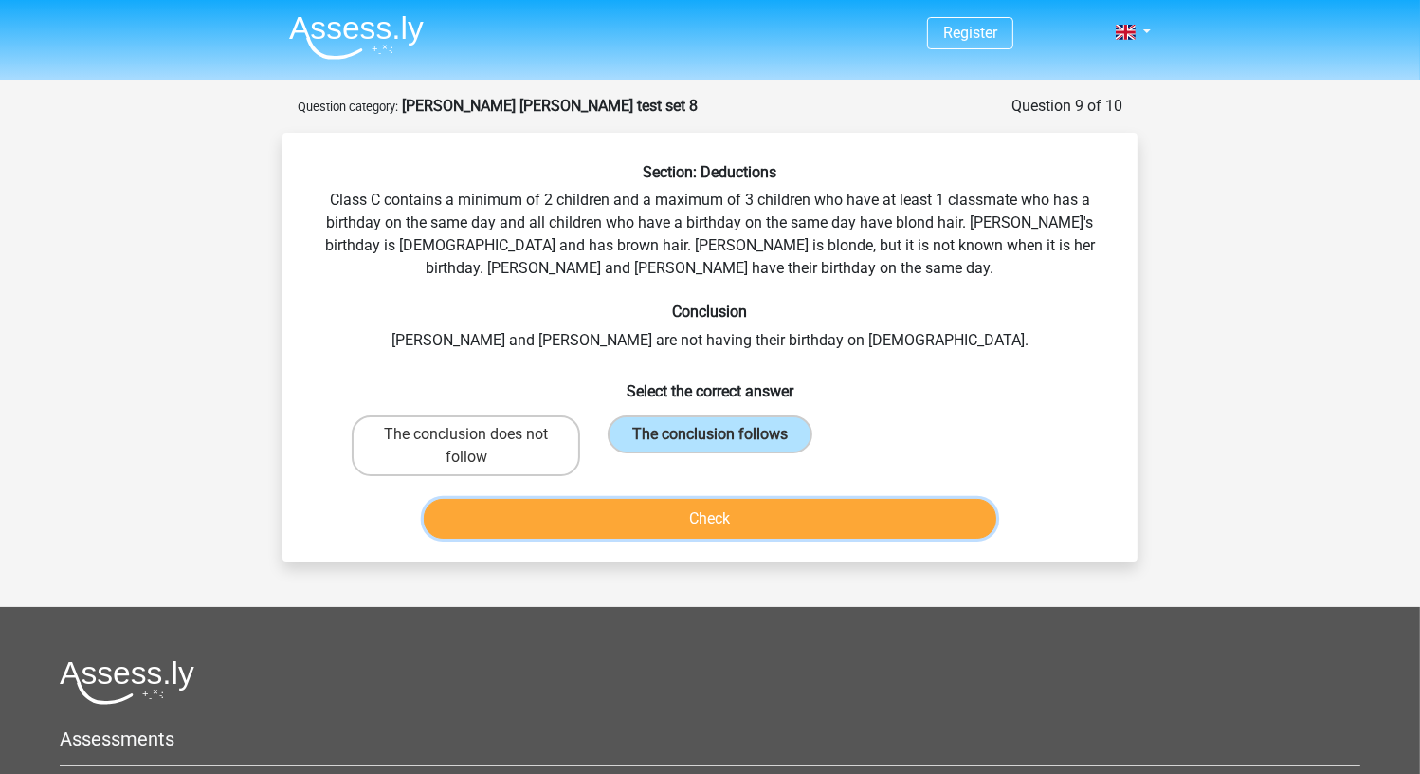
click at [614, 529] on button "Check" at bounding box center [711, 519] width 574 height 40
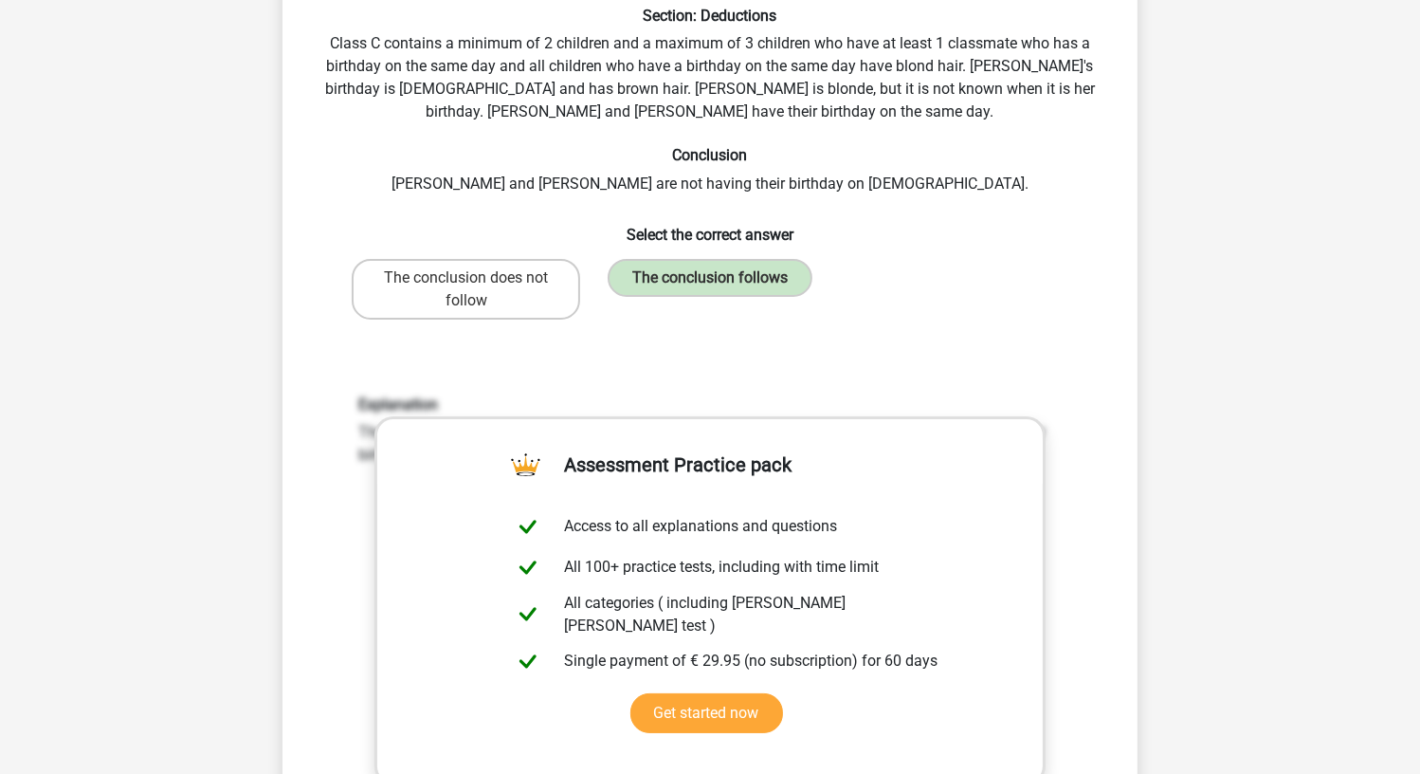
scroll to position [379, 0]
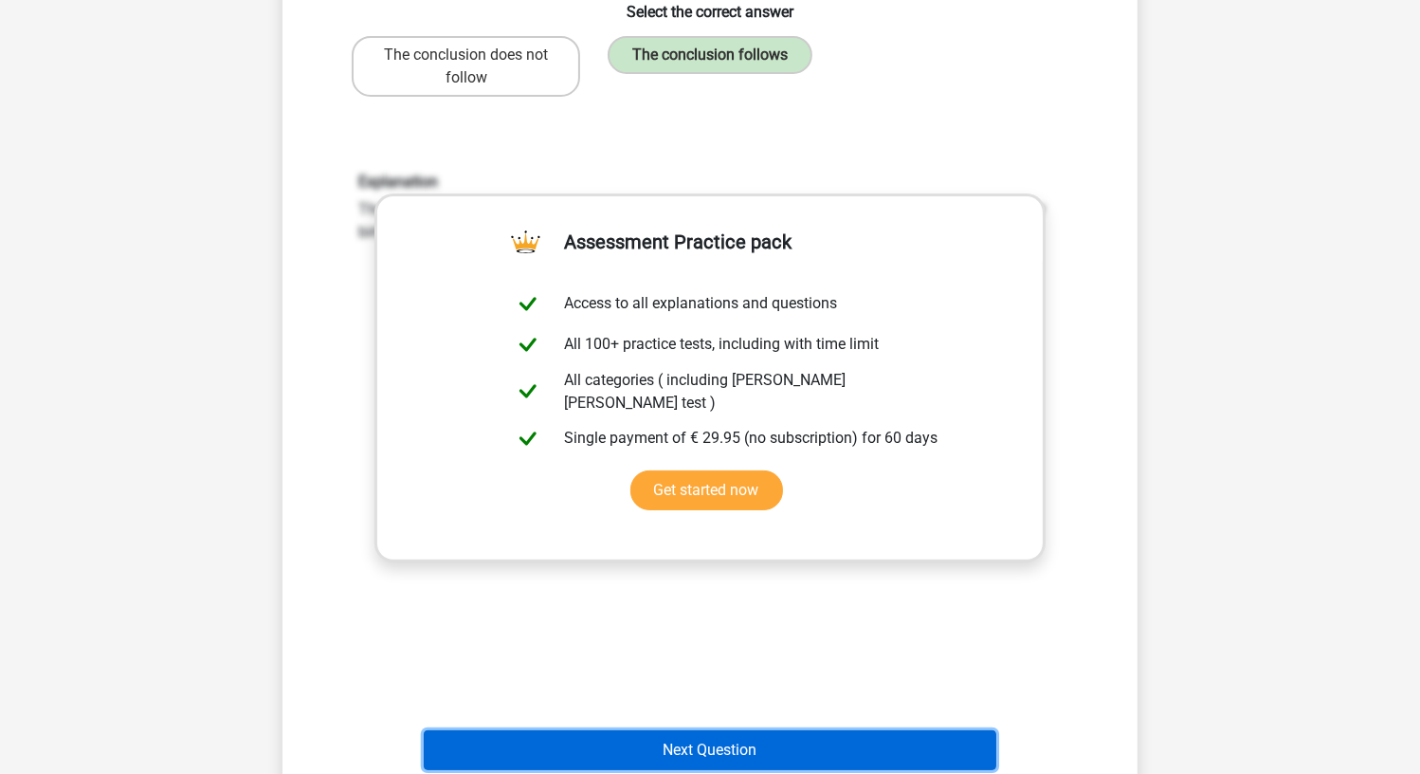
click at [577, 743] on button "Next Question" at bounding box center [711, 750] width 574 height 40
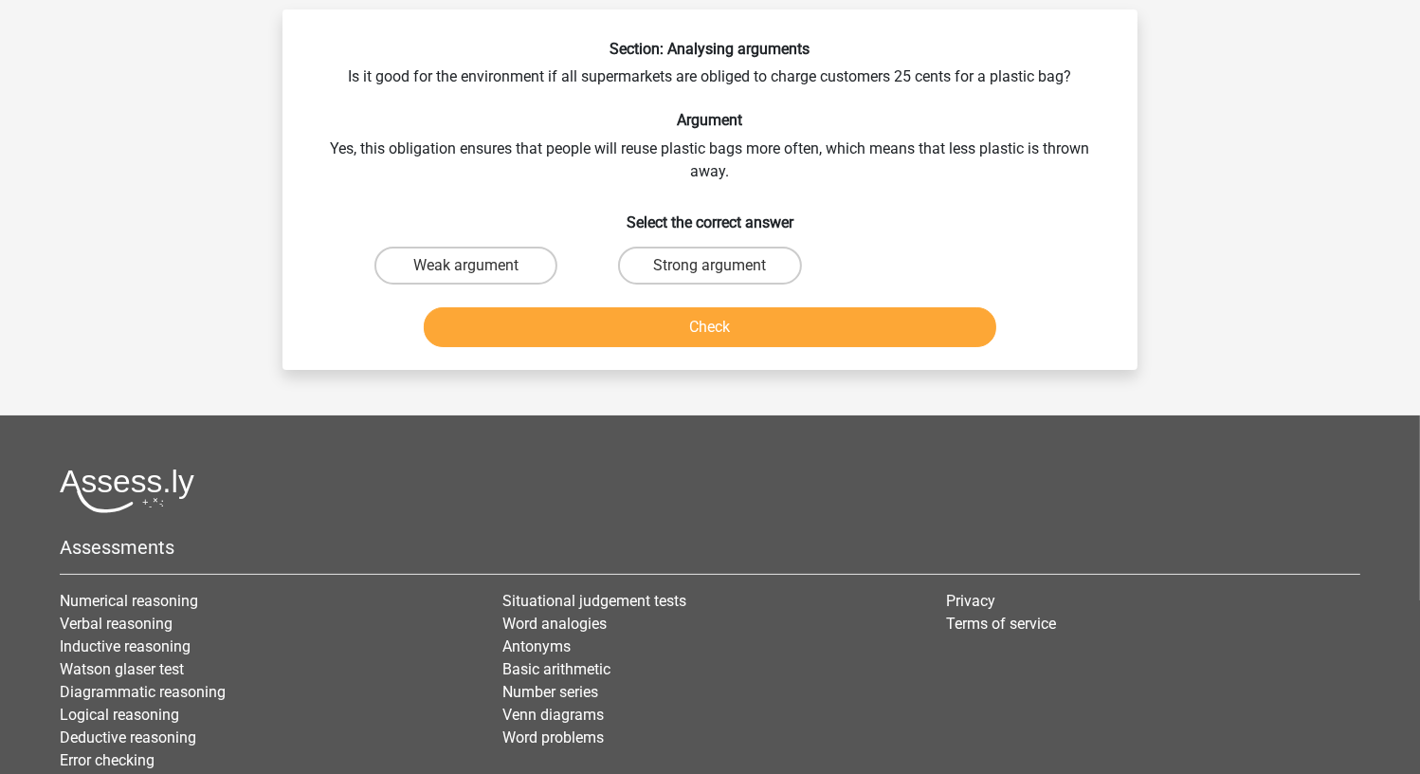
scroll to position [95, 0]
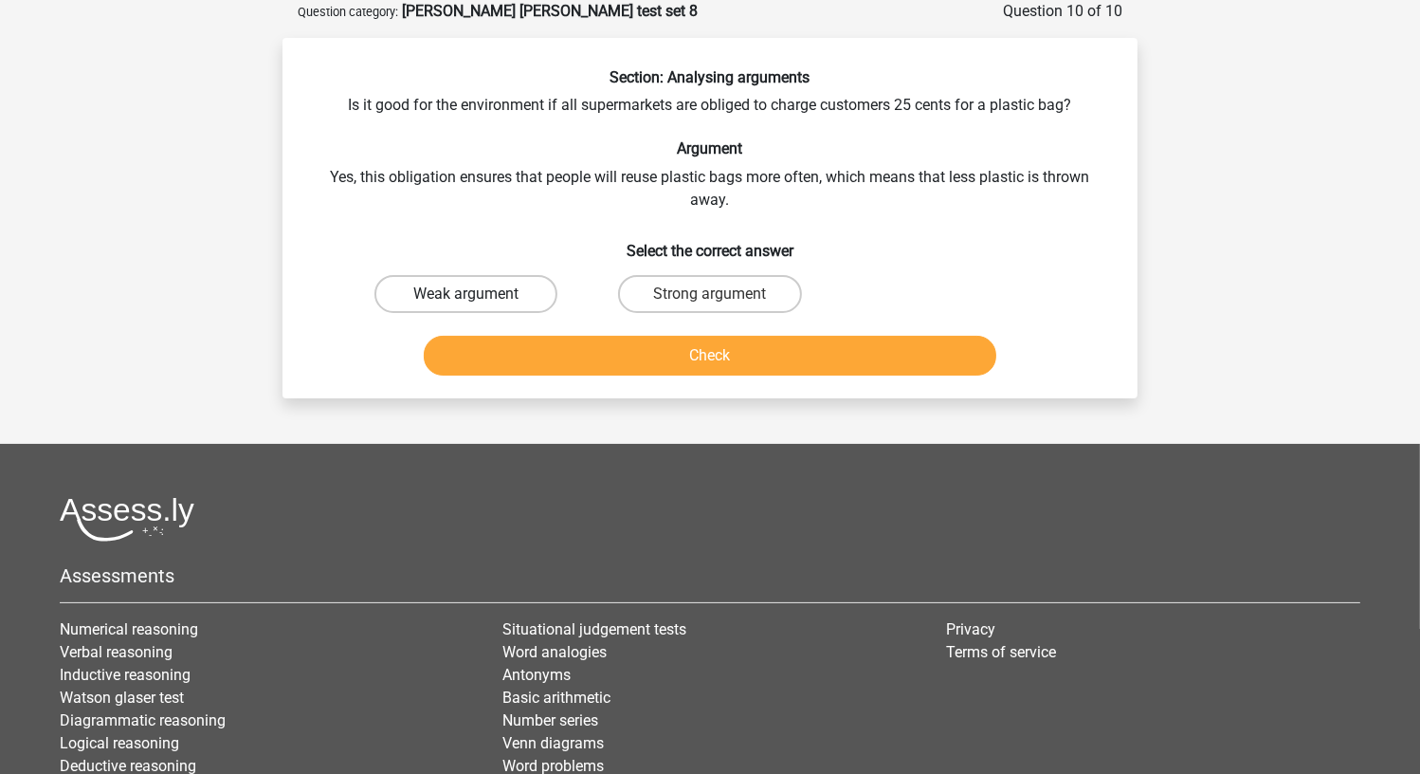
click at [464, 296] on label "Weak argument" at bounding box center [465, 294] width 183 height 38
click at [466, 296] on input "Weak argument" at bounding box center [472, 300] width 12 height 12
radio input "true"
click at [624, 294] on label "Strong argument" at bounding box center [709, 294] width 183 height 38
click at [710, 294] on input "Strong argument" at bounding box center [716, 300] width 12 height 12
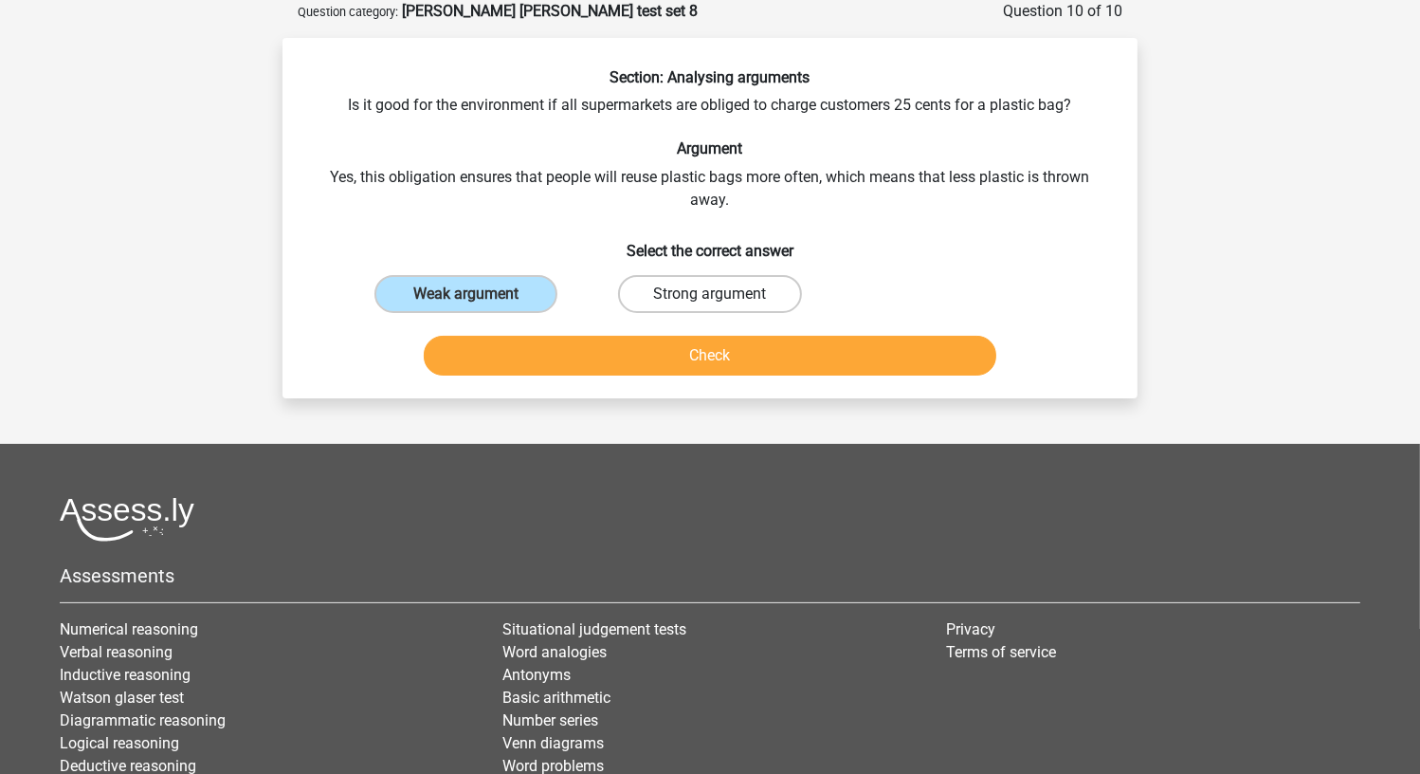
radio input "true"
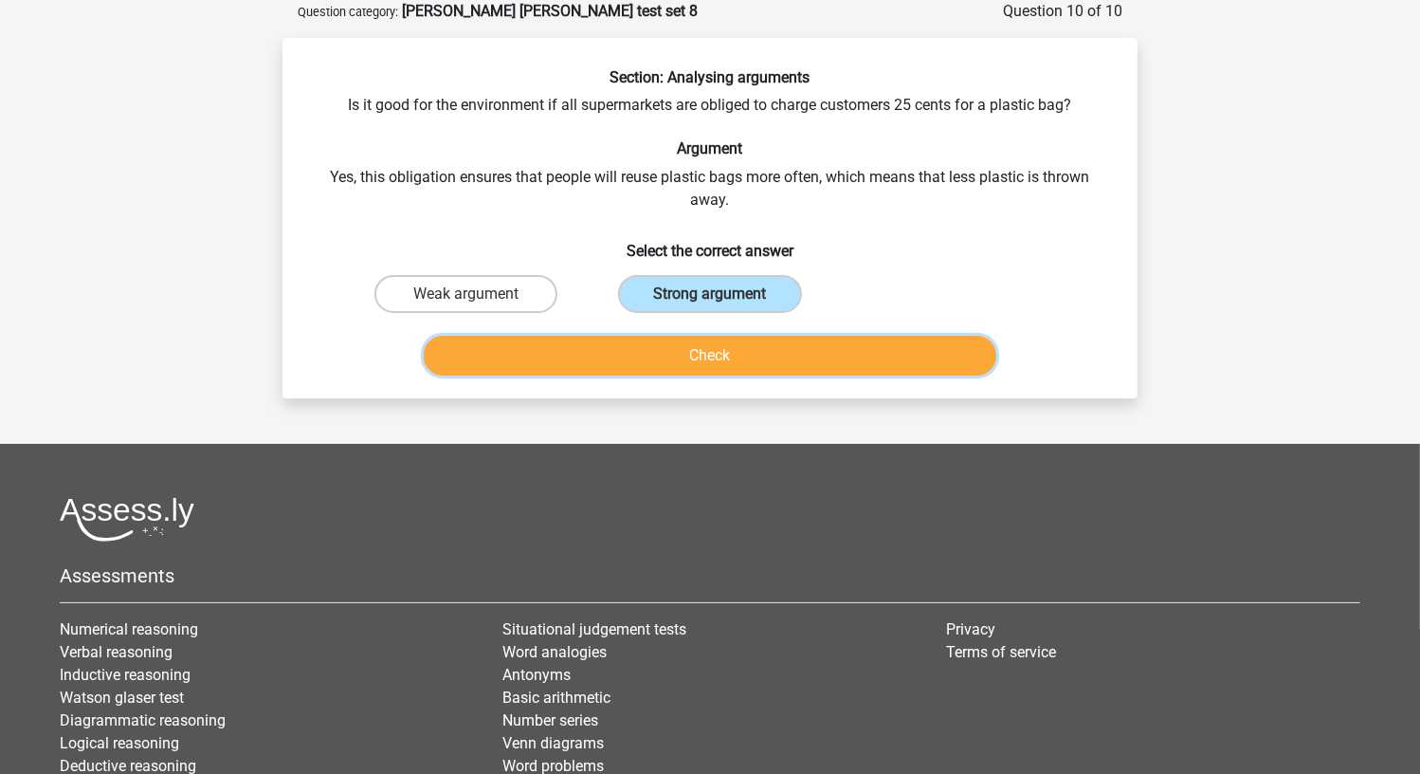
click at [594, 348] on button "Check" at bounding box center [711, 356] width 574 height 40
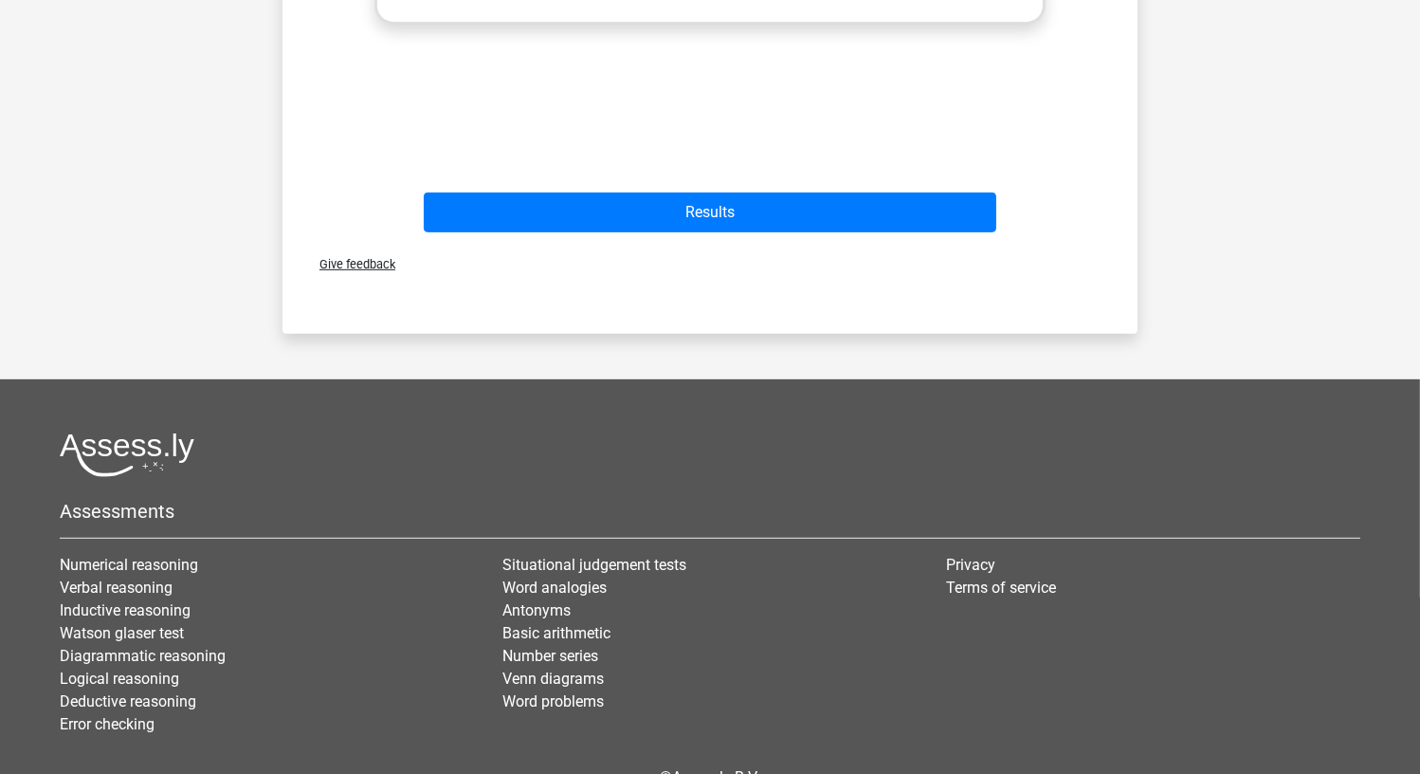
scroll to position [853, 0]
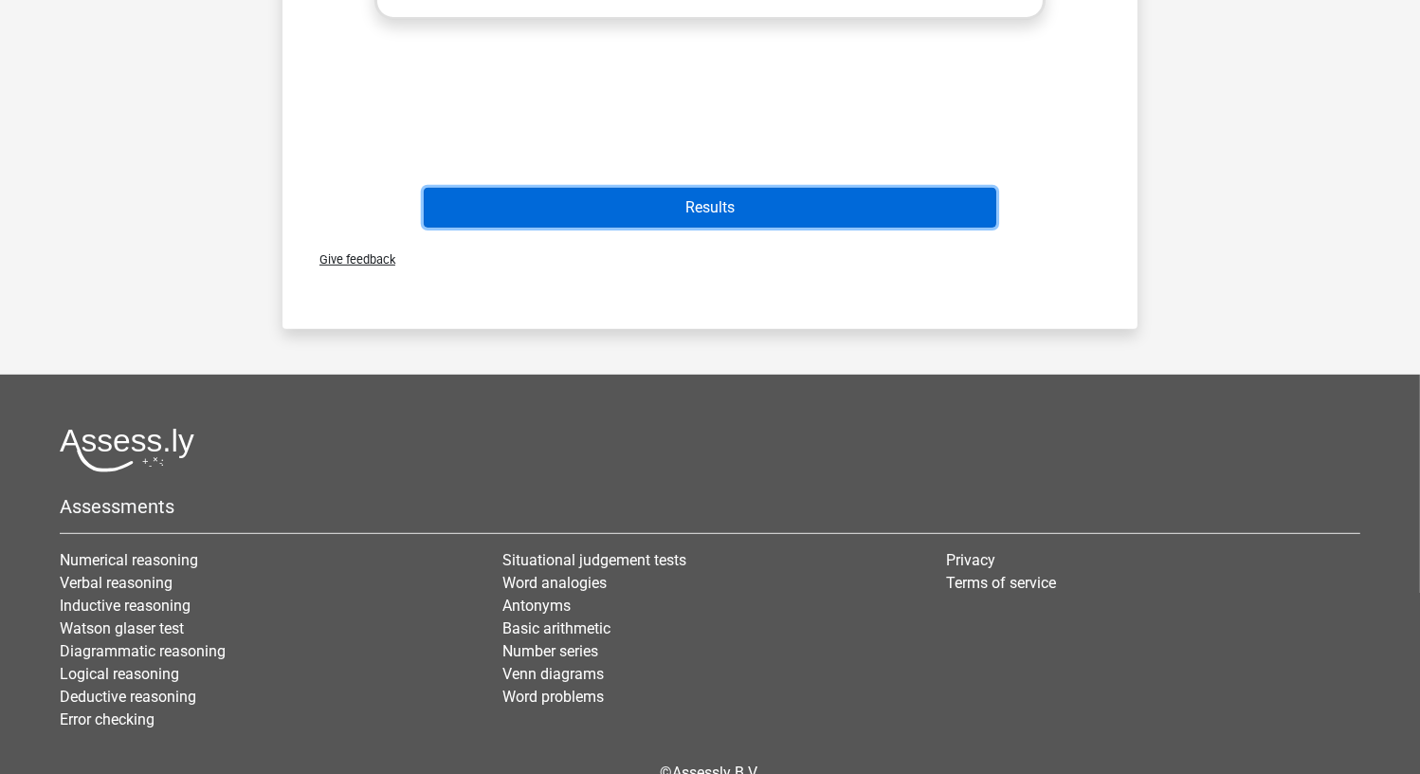
click at [614, 221] on button "Results" at bounding box center [711, 208] width 574 height 40
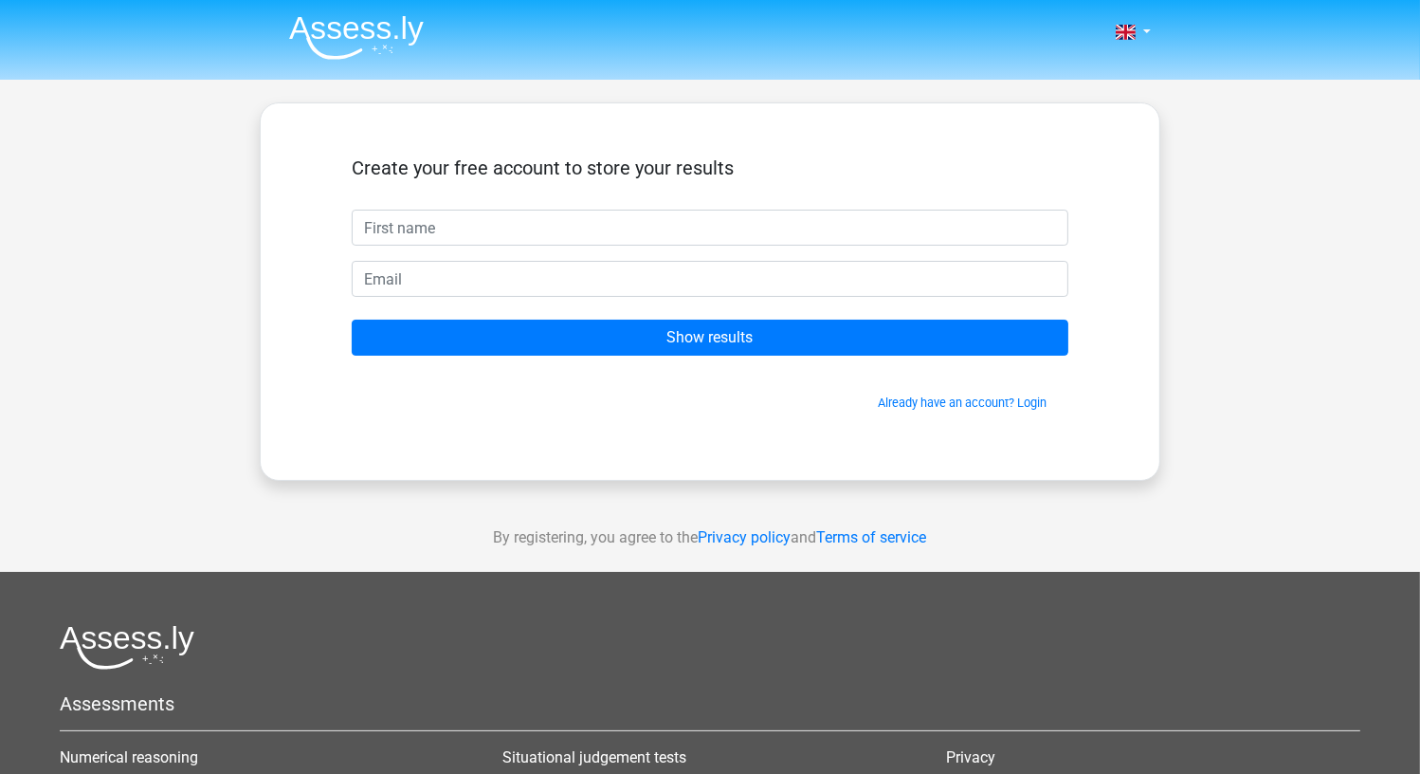
click at [874, 404] on span "Already have an account? Login" at bounding box center [710, 402] width 702 height 18
click at [915, 397] on link "Already have an account? Login" at bounding box center [962, 402] width 169 height 14
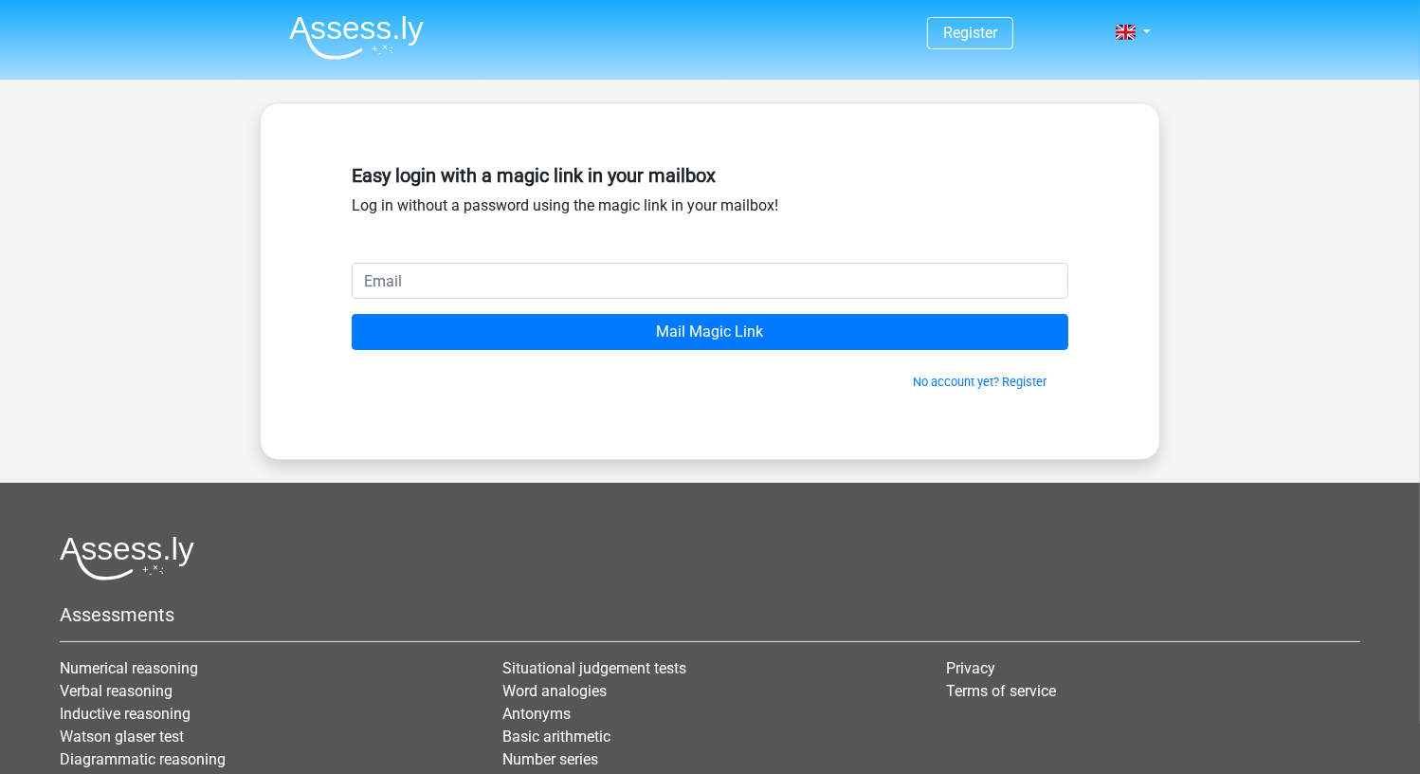
click at [413, 293] on input "email" at bounding box center [710, 281] width 717 height 36
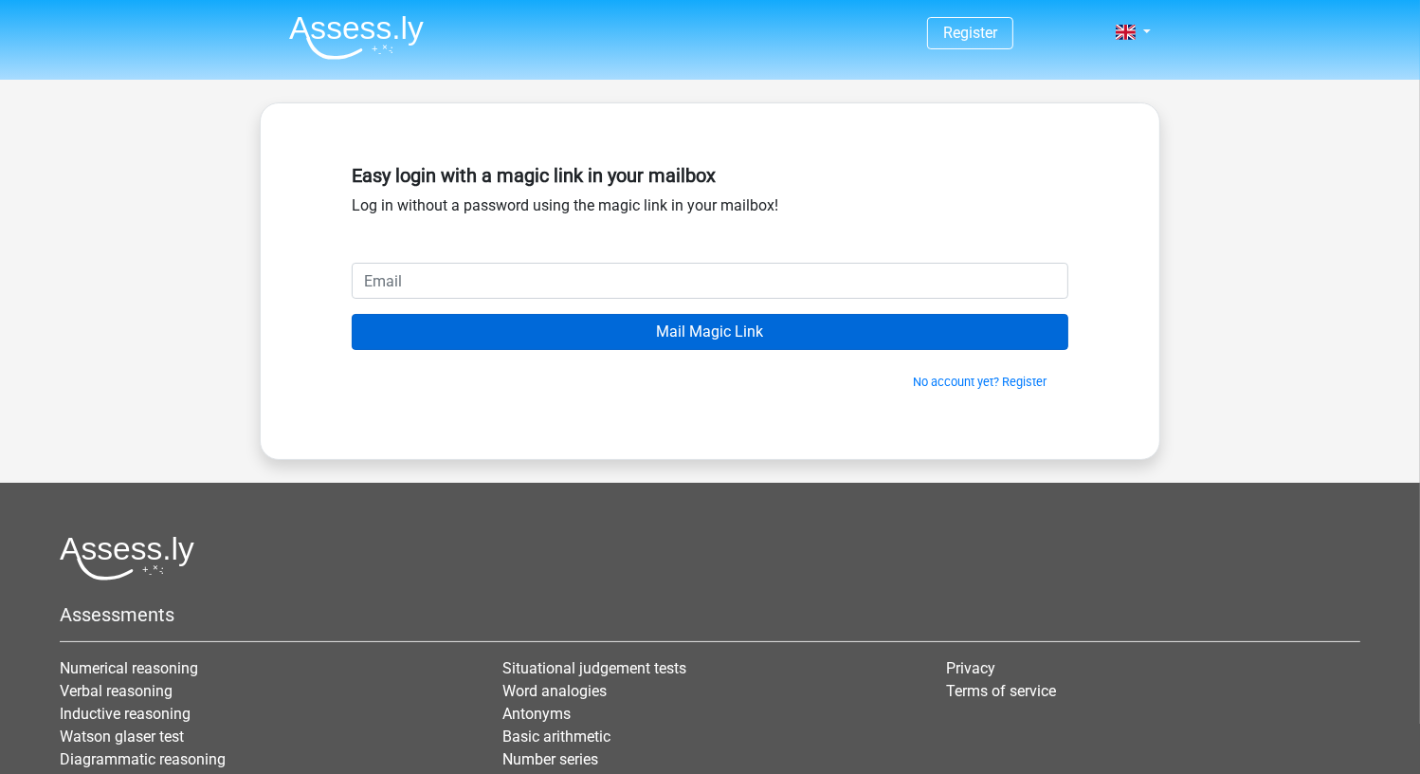
type input "[EMAIL_ADDRESS][DOMAIN_NAME]"
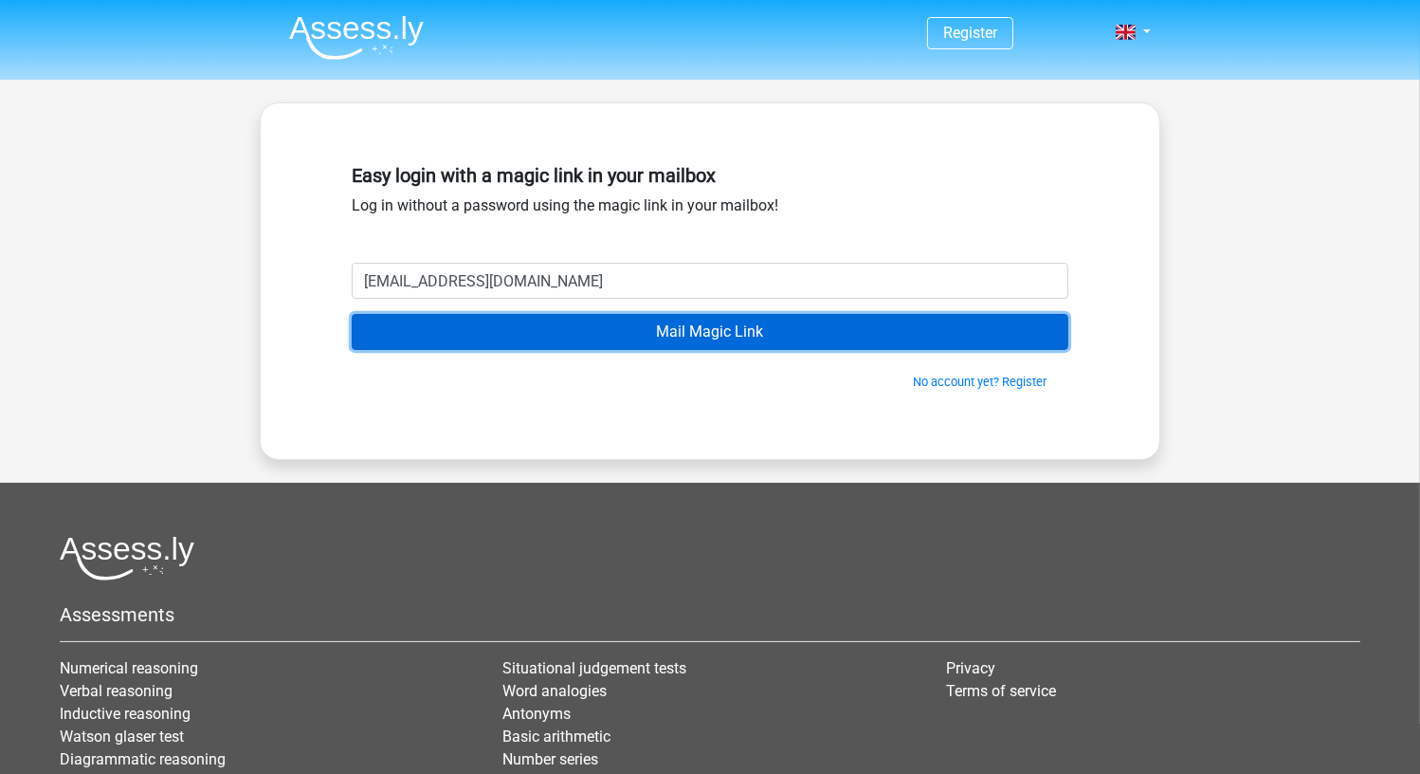
click at [499, 324] on input "Mail Magic Link" at bounding box center [710, 332] width 717 height 36
